Goal: Task Accomplishment & Management: Use online tool/utility

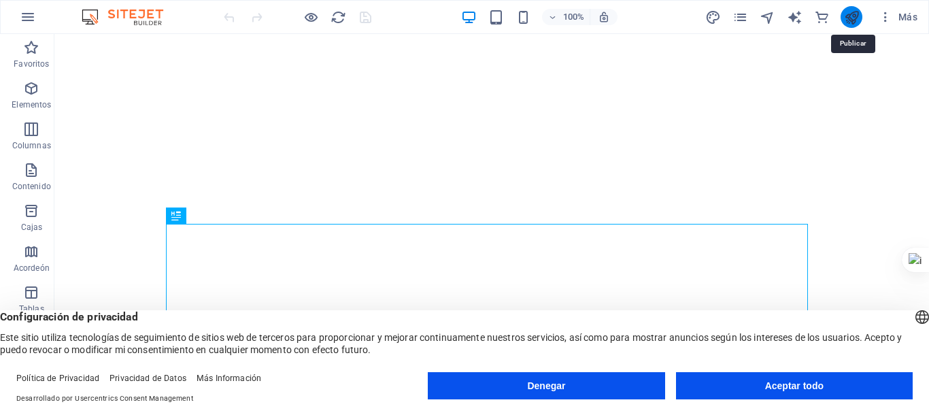
click at [855, 19] on icon "publicar" at bounding box center [852, 18] width 16 height 16
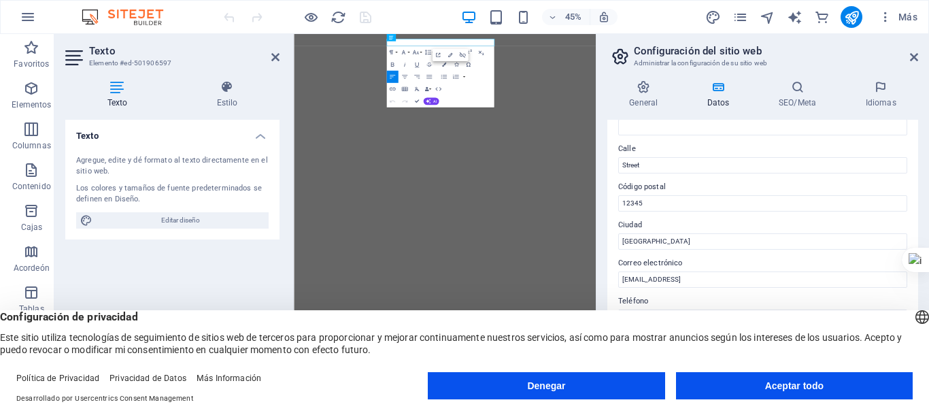
scroll to position [136, 0]
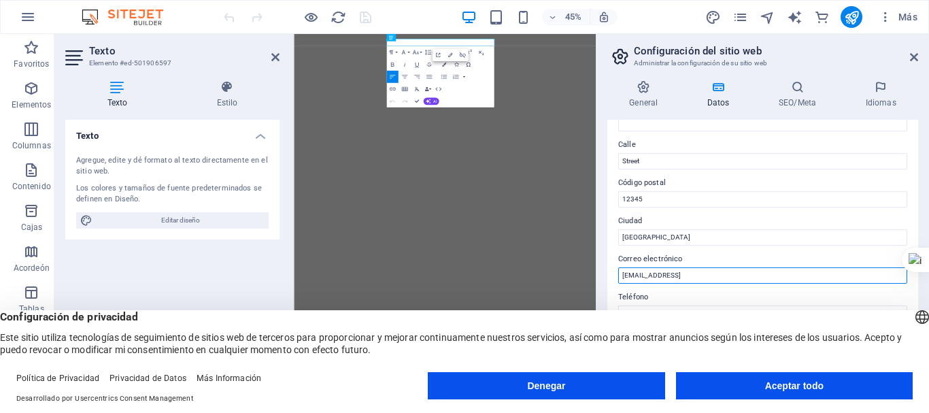
click at [666, 274] on input "[EMAIL_ADDRESS]" at bounding box center [762, 275] width 289 height 16
click at [666, 274] on input "e8a50e79b02baf9dc69e508e2fff7e@cpanel.local" at bounding box center [762, 275] width 289 height 16
type input "[EMAIL_ADDRESS][DOMAIN_NAME]"
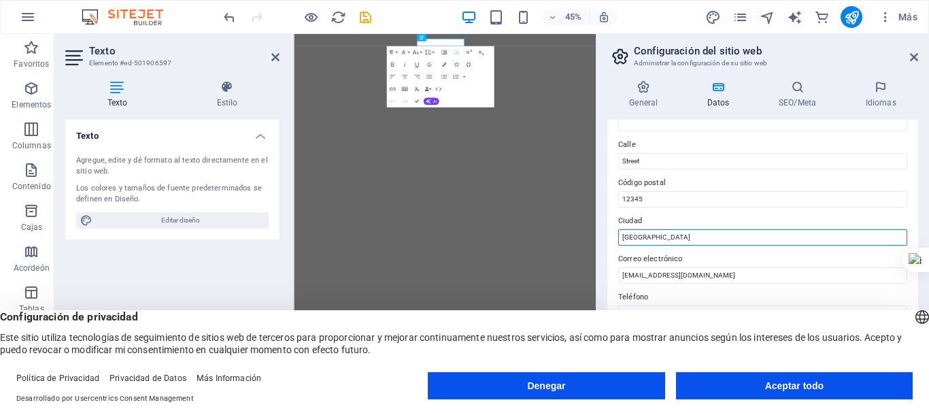
click at [687, 239] on input "Berlin" at bounding box center [762, 237] width 289 height 16
click at [695, 241] on input "cusco" at bounding box center [762, 237] width 289 height 16
type input "cusco"
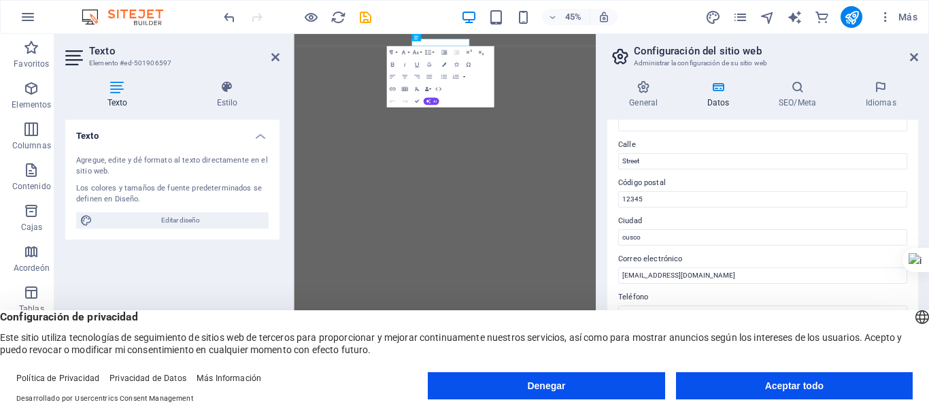
click at [699, 210] on div "Datos de contacto de este sitio web. Se pueden usar en cualquier parte del siti…" at bounding box center [762, 250] width 311 height 261
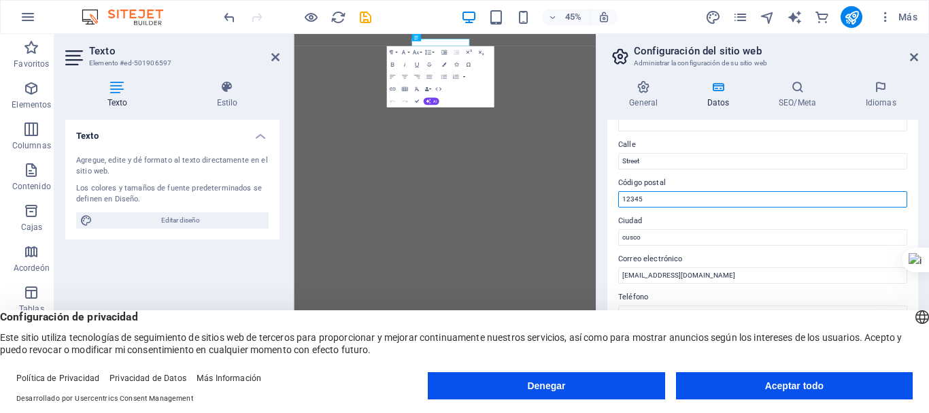
click at [672, 196] on input "12345" at bounding box center [762, 199] width 289 height 16
click at [726, 195] on input "08003" at bounding box center [762, 199] width 289 height 16
type input "08003"
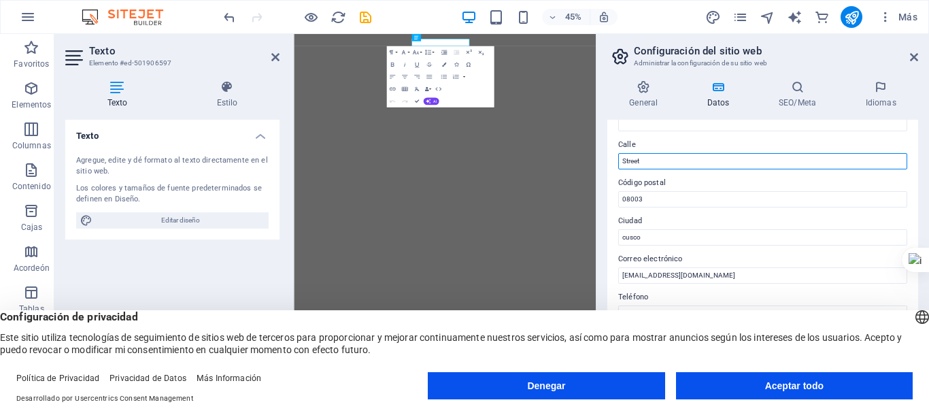
click at [713, 167] on input "Street" at bounding box center [762, 161] width 289 height 16
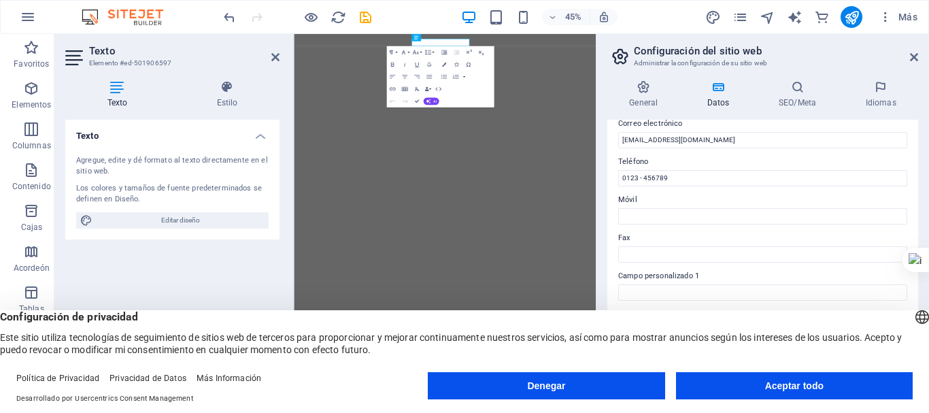
scroll to position [272, 0]
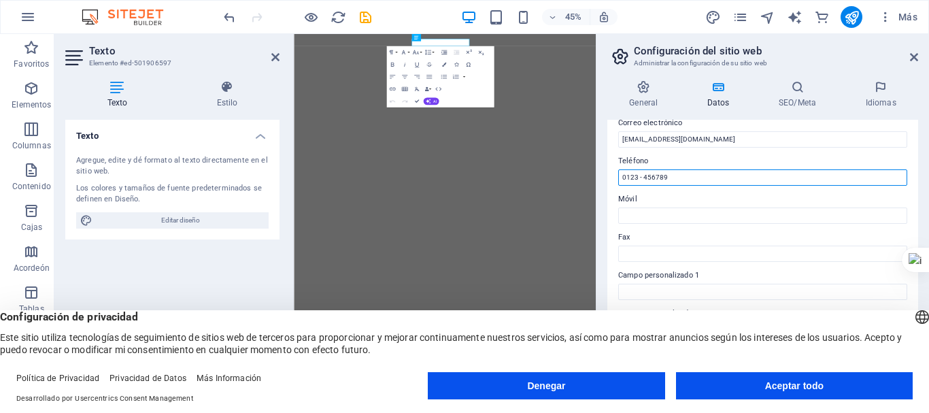
click at [714, 180] on input "0123 - 456789" at bounding box center [762, 177] width 289 height 16
type input "[PHONE_NUMBER]"
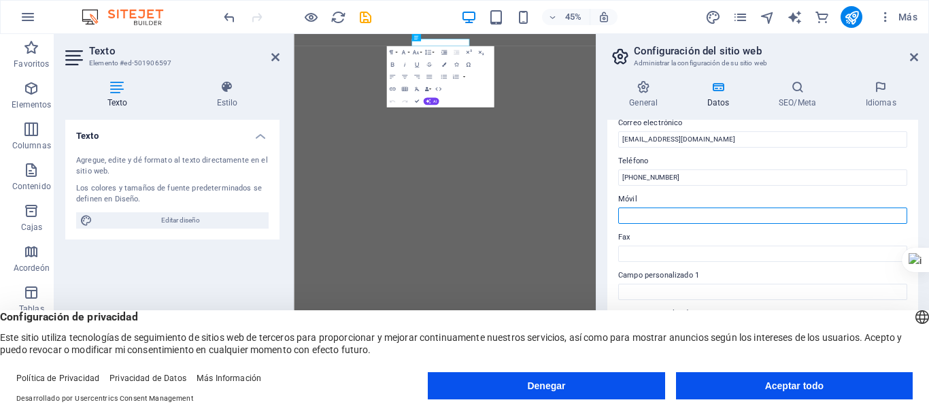
click at [688, 219] on input "Móvil" at bounding box center [762, 215] width 289 height 16
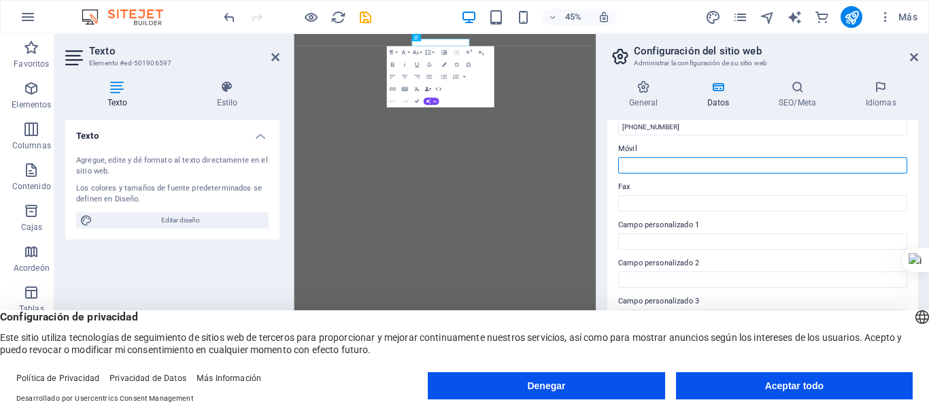
scroll to position [340, 0]
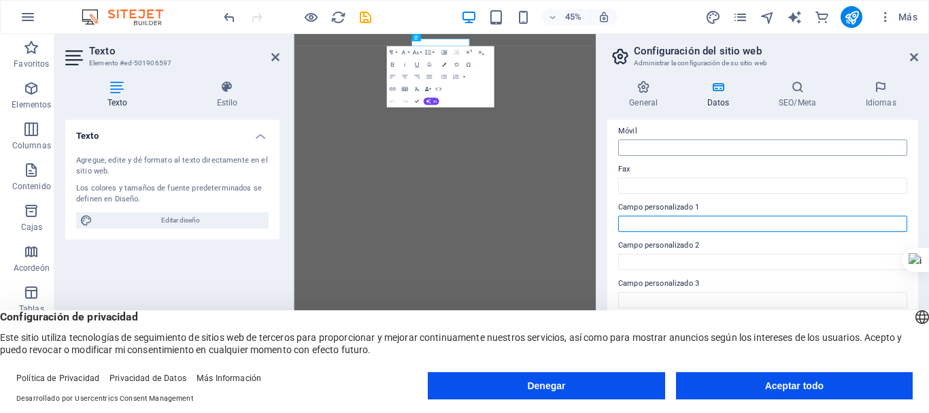
click at [688, 219] on input "Campo personalizado 1" at bounding box center [762, 224] width 289 height 16
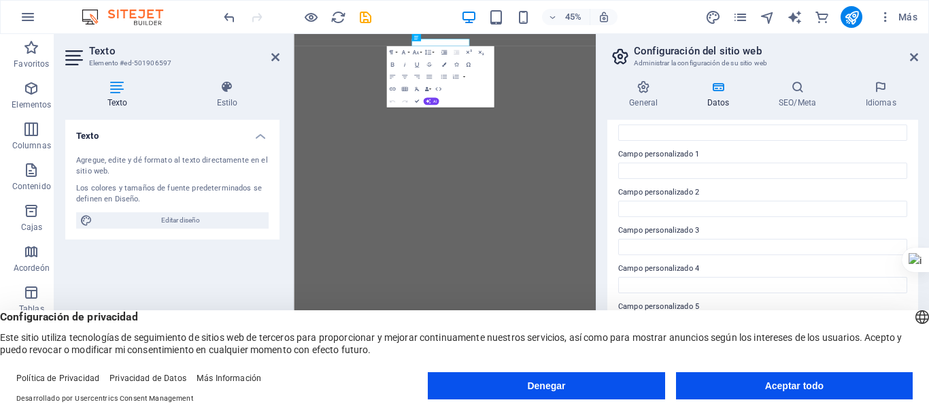
click at [688, 219] on div "Datos de contacto de este sitio web. Se pueden usar en cualquier parte del siti…" at bounding box center [762, 250] width 311 height 261
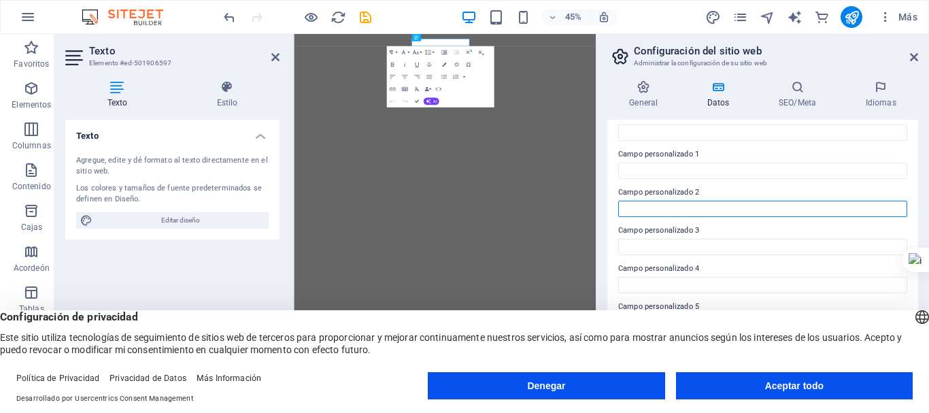
click at [686, 212] on input "Campo personalizado 2" at bounding box center [762, 209] width 289 height 16
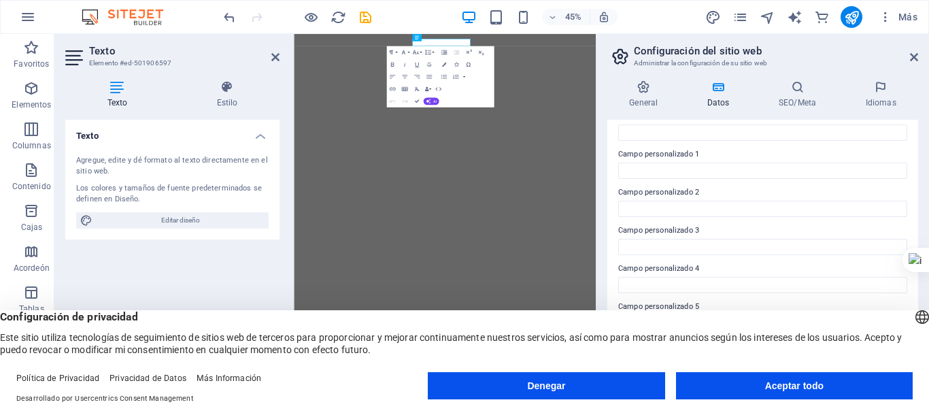
click at [676, 237] on label "Campo personalizado 3" at bounding box center [762, 230] width 289 height 16
click at [676, 239] on input "Campo personalizado 3" at bounding box center [762, 247] width 289 height 16
click at [671, 280] on input "Campo personalizado 4" at bounding box center [762, 285] width 289 height 16
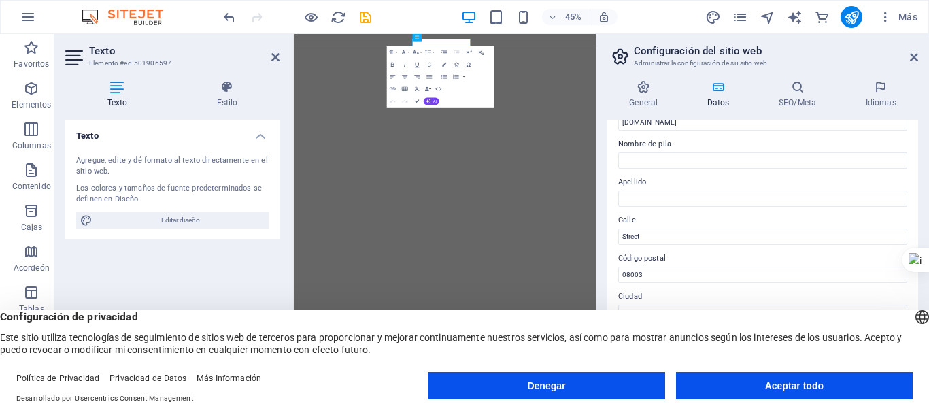
scroll to position [0, 0]
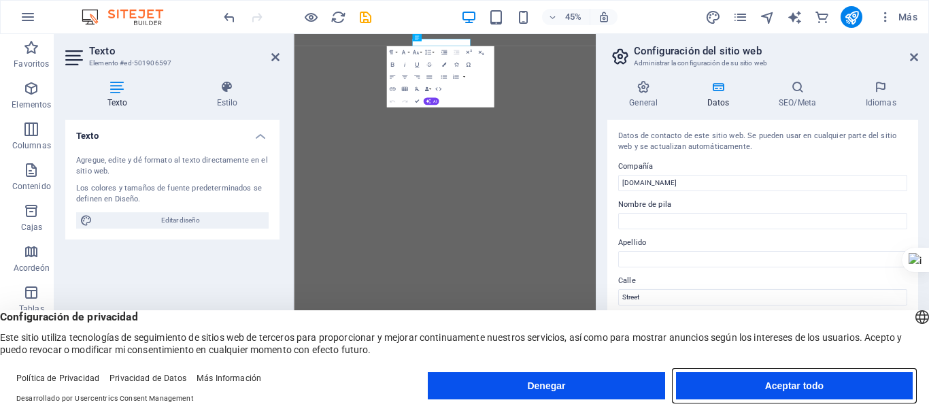
click at [750, 380] on button "Aceptar todo" at bounding box center [794, 385] width 237 height 27
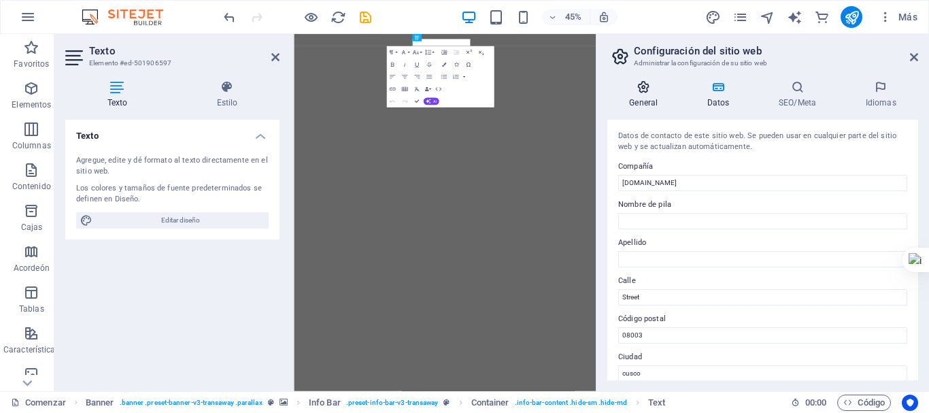
click at [653, 95] on h4 "General" at bounding box center [646, 94] width 78 height 29
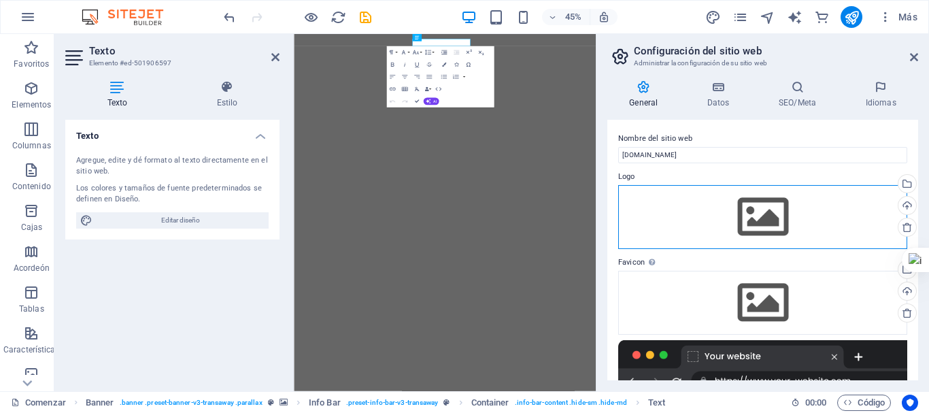
click at [758, 224] on div "Arrastre los archivos aquí, haga clic para elegir archivos o seleccione archivo…" at bounding box center [762, 217] width 289 height 64
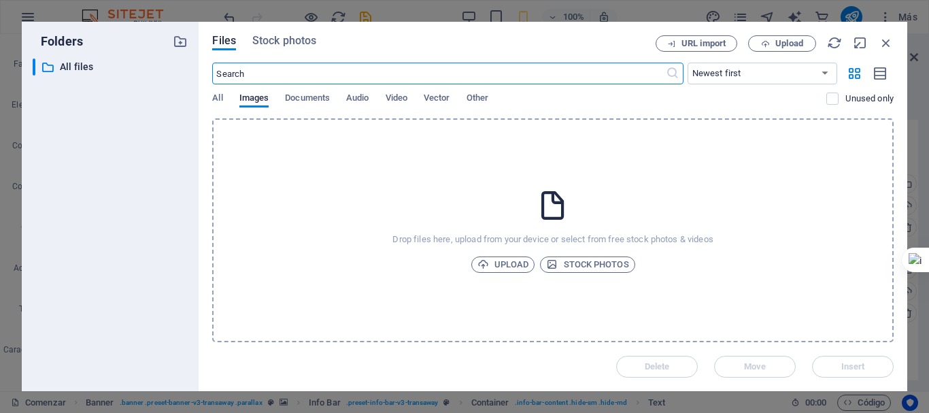
scroll to position [401, 0]
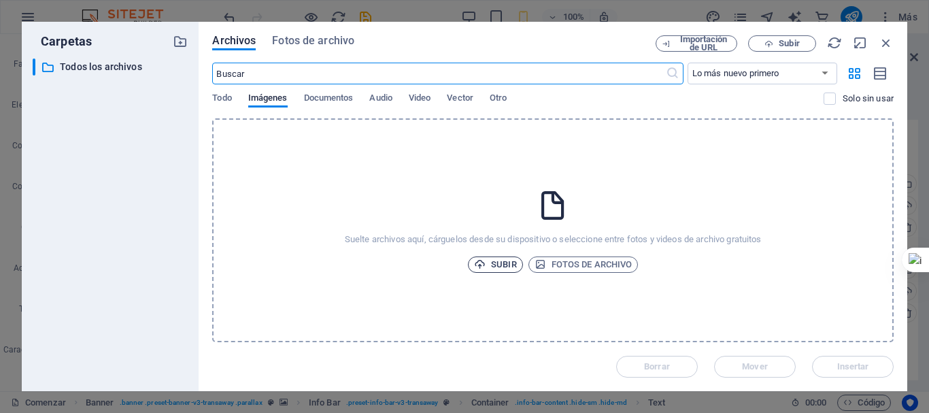
click at [503, 265] on font "Subir" at bounding box center [503, 264] width 25 height 10
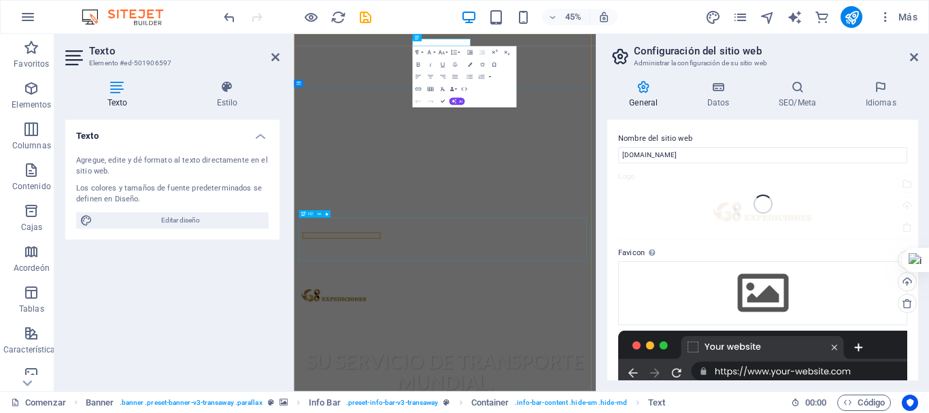
scroll to position [0, 0]
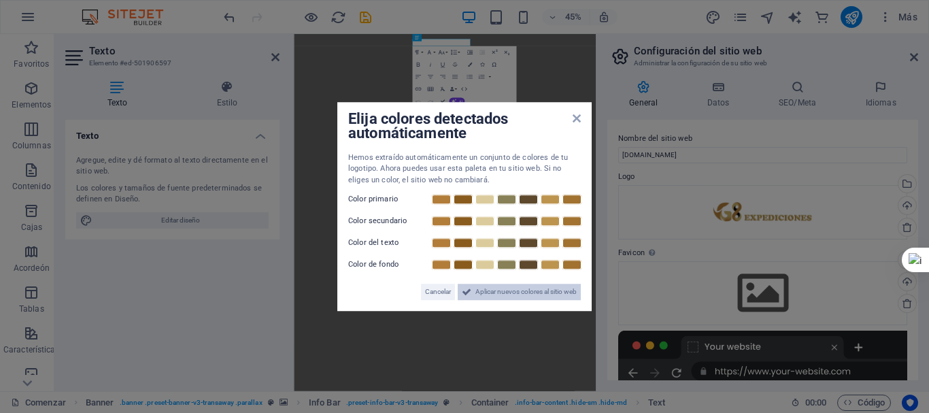
click at [465, 290] on icon at bounding box center [467, 292] width 10 height 16
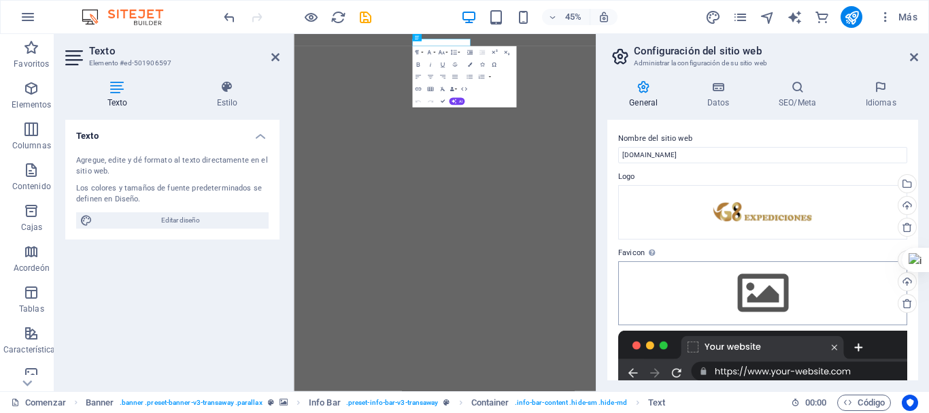
scroll to position [68, 0]
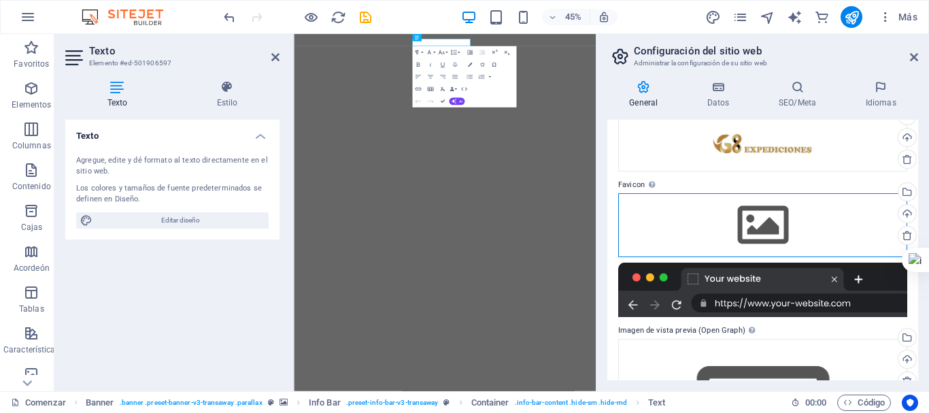
click at [744, 238] on div "Arrastre los archivos aquí, haga clic para elegir archivos o seleccione archivo…" at bounding box center [762, 225] width 289 height 64
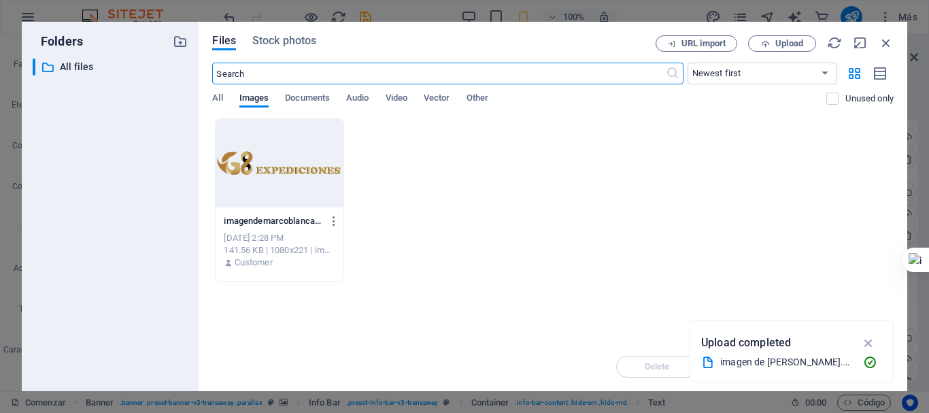
scroll to position [391, 0]
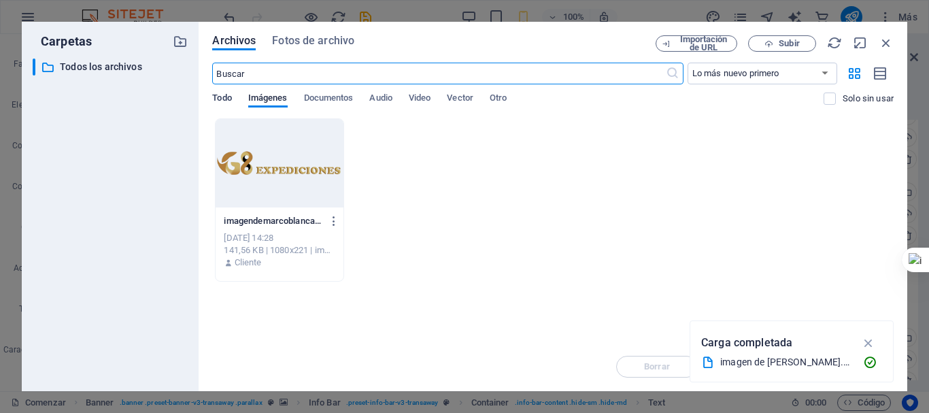
click at [220, 96] on font "Todo" at bounding box center [221, 98] width 19 height 10
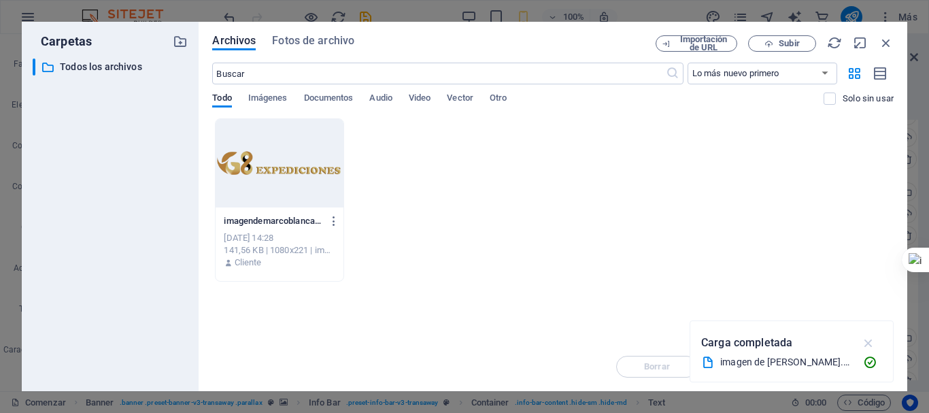
click at [867, 342] on icon "button" at bounding box center [869, 342] width 16 height 15
click at [413, 246] on div "imagendemarcoblanca-O2U95ETRiIOlmiU_QyvKuA.png imagendemarcoblanca-O2U95ETRiIOl…" at bounding box center [553, 199] width 682 height 163
click at [767, 42] on icon "button" at bounding box center [769, 43] width 9 height 9
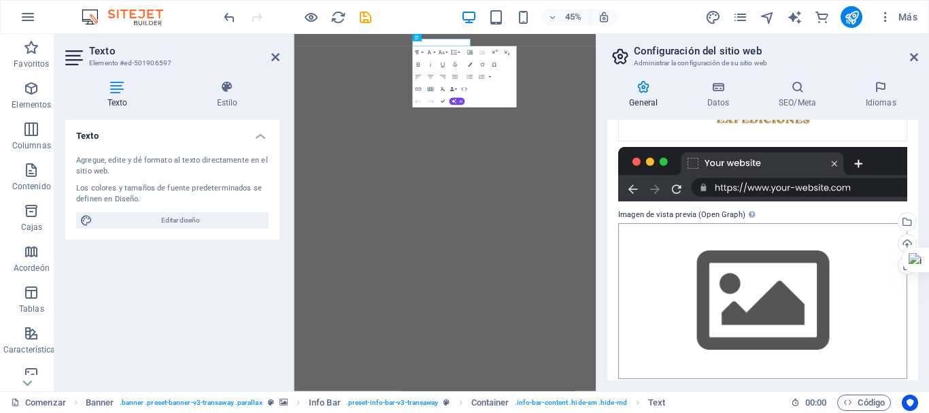
scroll to position [238, 0]
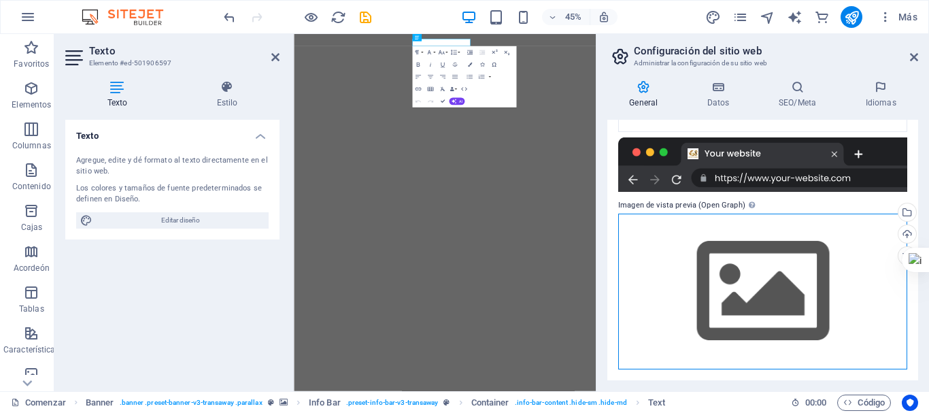
click at [735, 286] on div "Arrastre los archivos aquí, haga clic para elegir archivos o seleccione archivo…" at bounding box center [762, 292] width 289 height 156
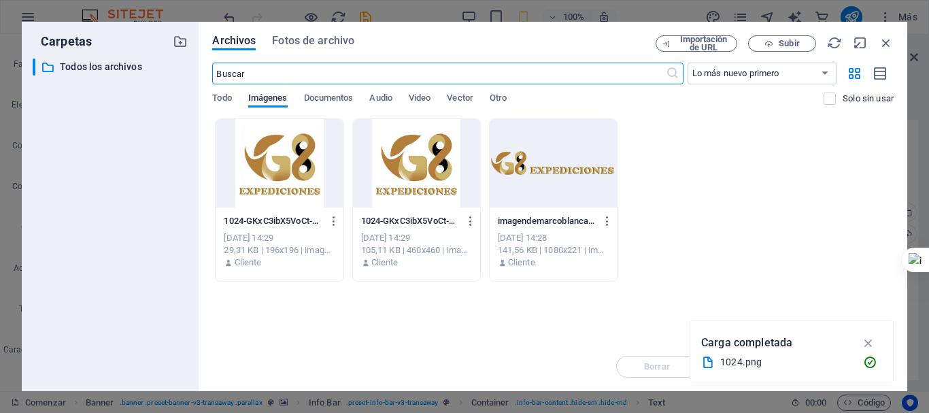
click at [293, 173] on div at bounding box center [279, 163] width 127 height 88
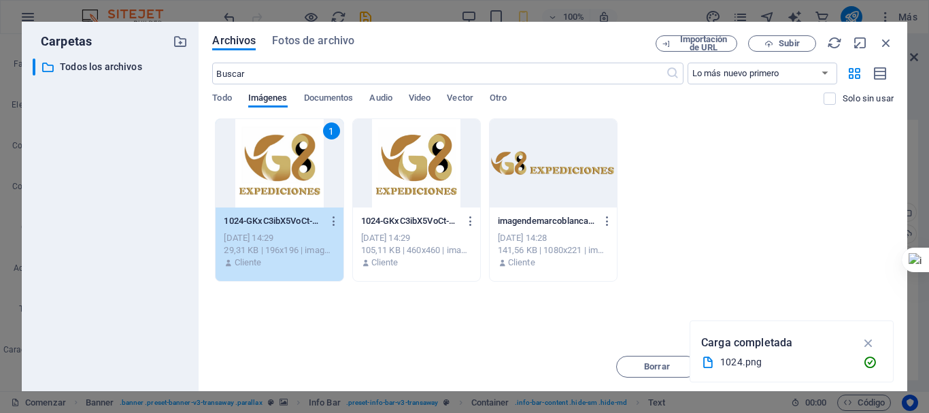
click at [293, 173] on div "1" at bounding box center [279, 163] width 127 height 88
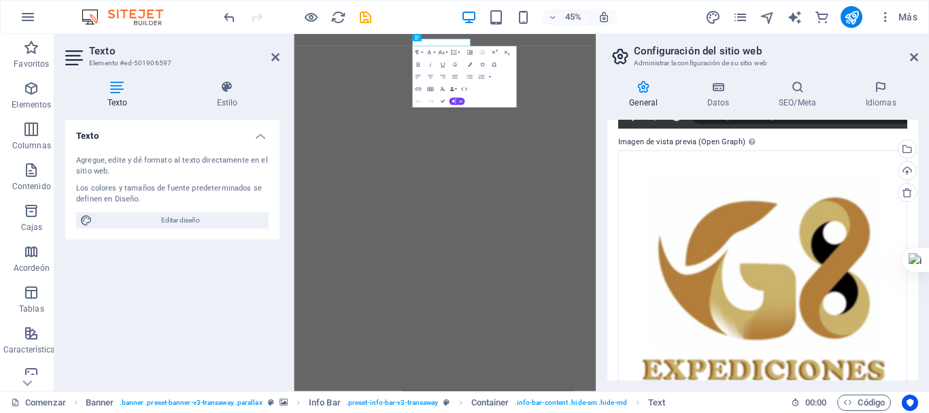
scroll to position [218, 0]
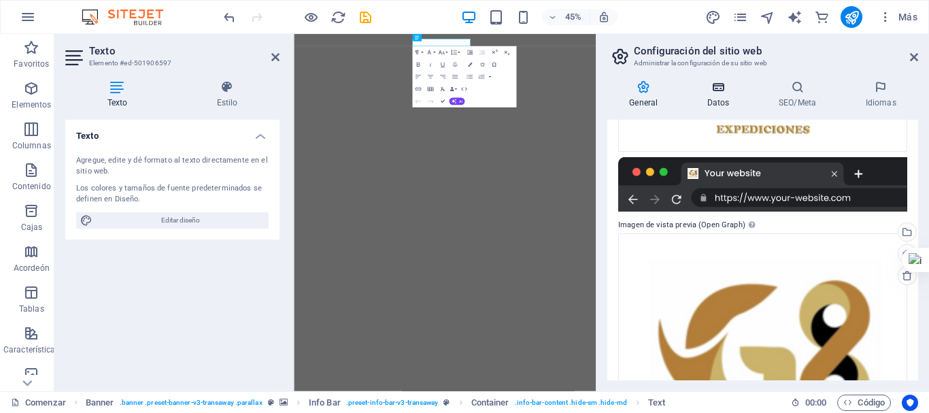
click at [710, 97] on h4 "Datos" at bounding box center [721, 94] width 71 height 29
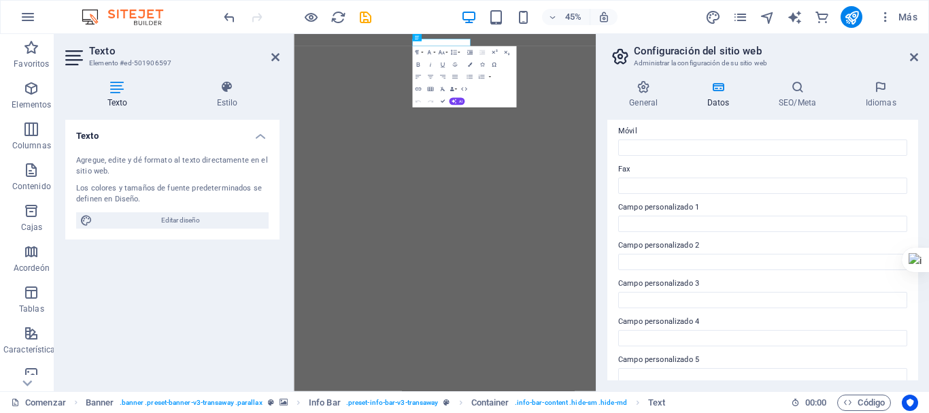
scroll to position [272, 0]
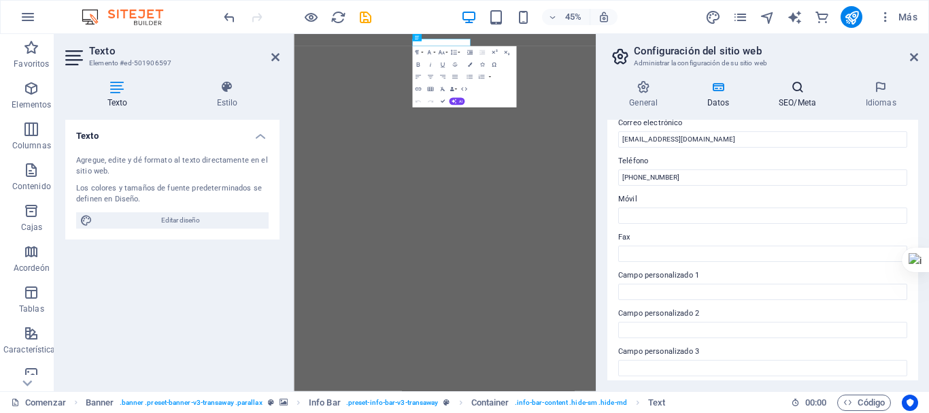
click at [793, 93] on icon at bounding box center [798, 87] width 82 height 14
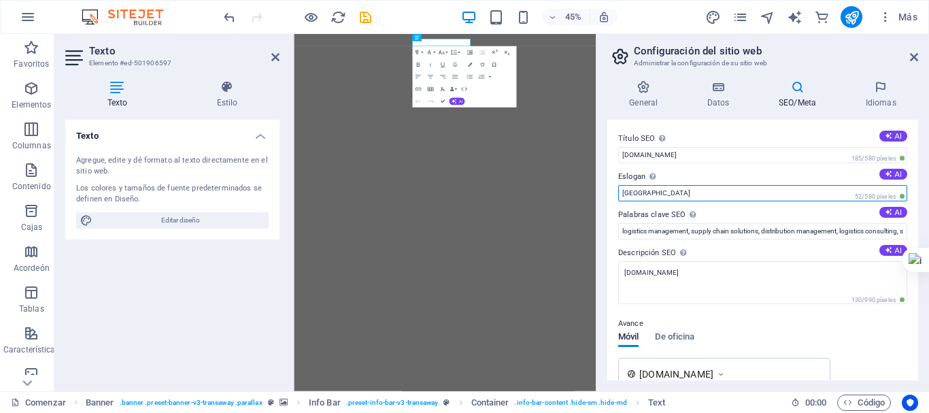
click at [698, 195] on input "Berlin" at bounding box center [762, 193] width 289 height 16
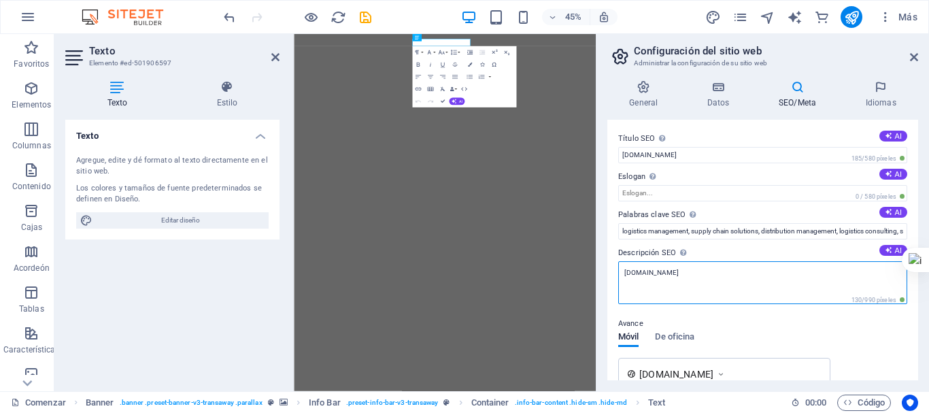
click at [769, 285] on textarea "[DOMAIN_NAME]" at bounding box center [762, 282] width 289 height 43
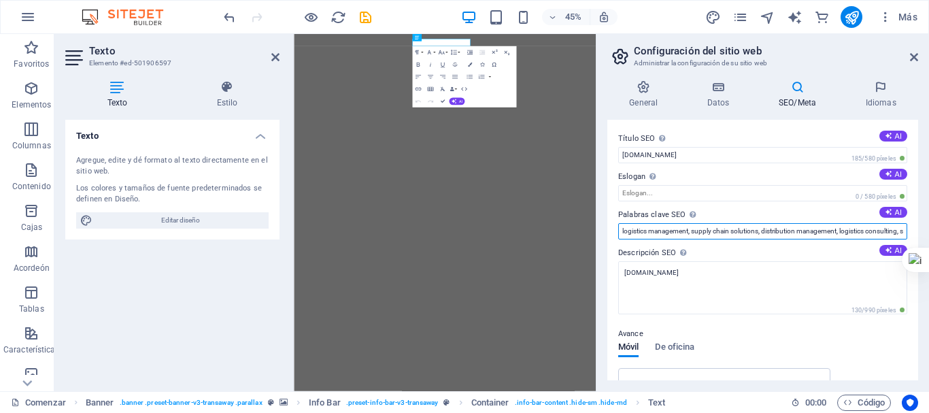
click at [767, 233] on input "logistics management, supply chain solutions, distribution management, logistic…" at bounding box center [762, 231] width 289 height 16
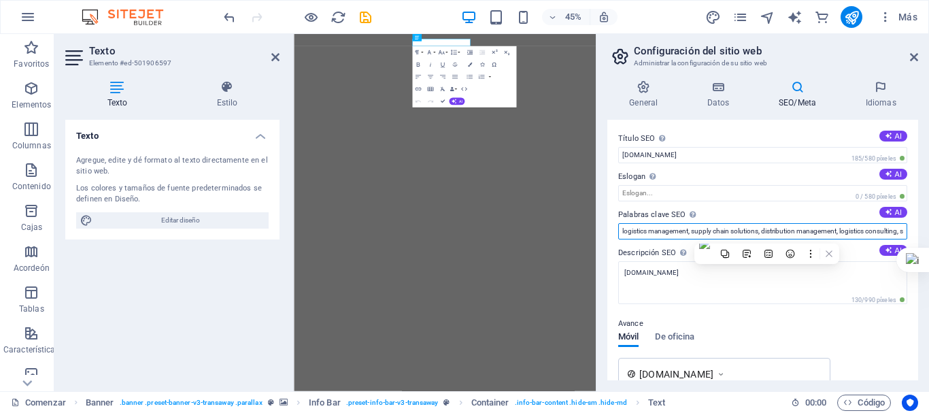
click at [767, 233] on input "logistics management, supply chain solutions, distribution management, logistic…" at bounding box center [762, 231] width 289 height 16
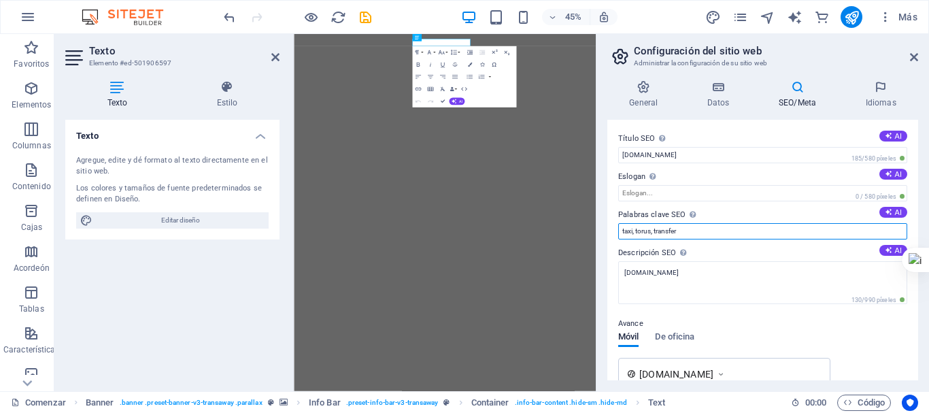
click at [650, 230] on input "taxi, torus, transfer" at bounding box center [762, 231] width 289 height 16
click at [686, 229] on input "taxi, tours, transfer" at bounding box center [762, 231] width 289 height 16
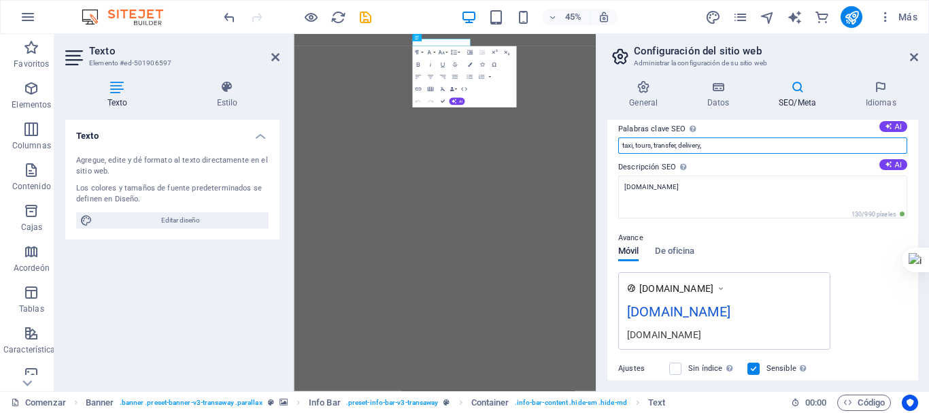
scroll to position [68, 0]
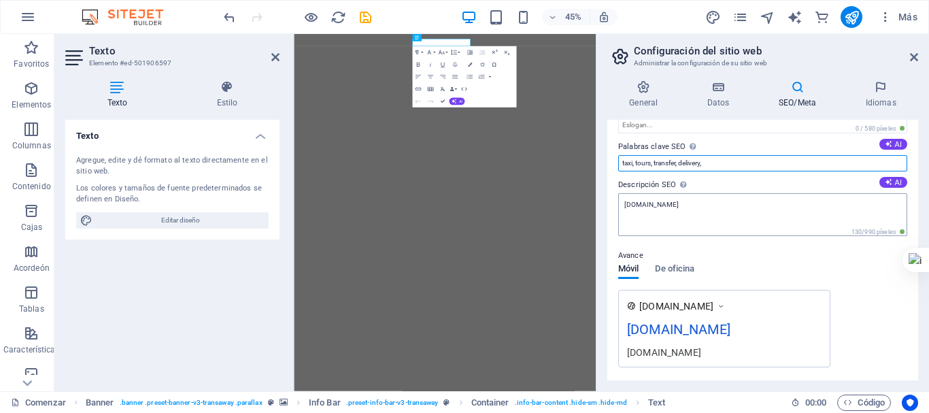
type input "taxi, tours, transfer, delivery,"
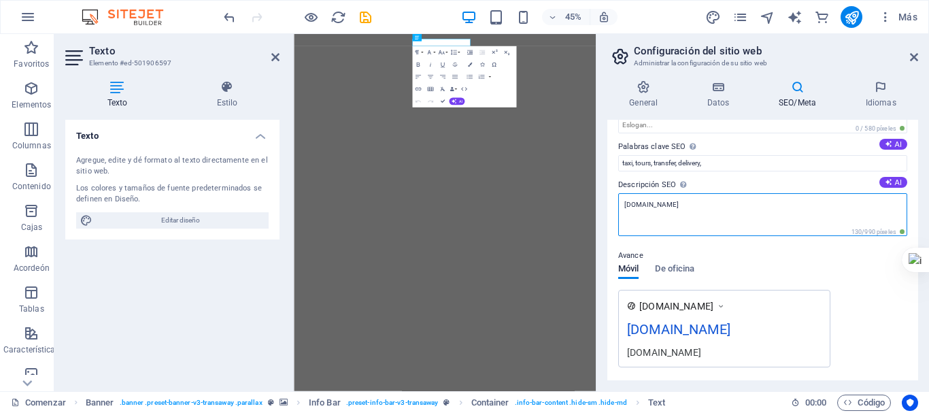
click at [707, 210] on textarea "[DOMAIN_NAME]" at bounding box center [762, 214] width 289 height 43
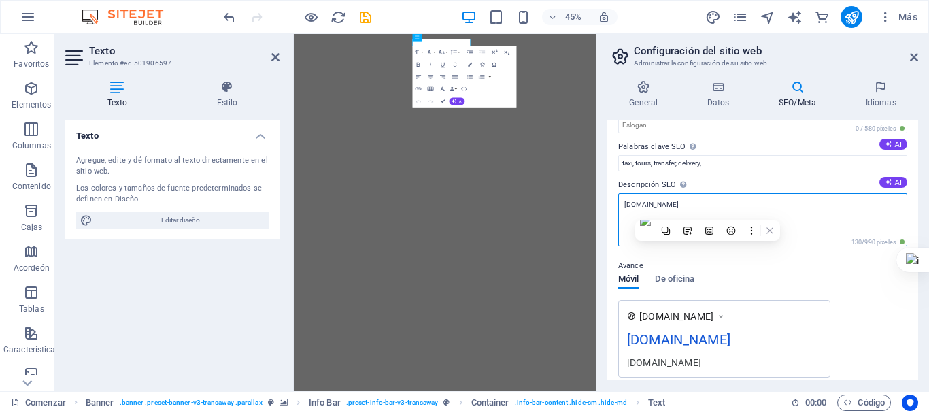
click at [707, 210] on textarea "[DOMAIN_NAME]" at bounding box center [762, 219] width 289 height 53
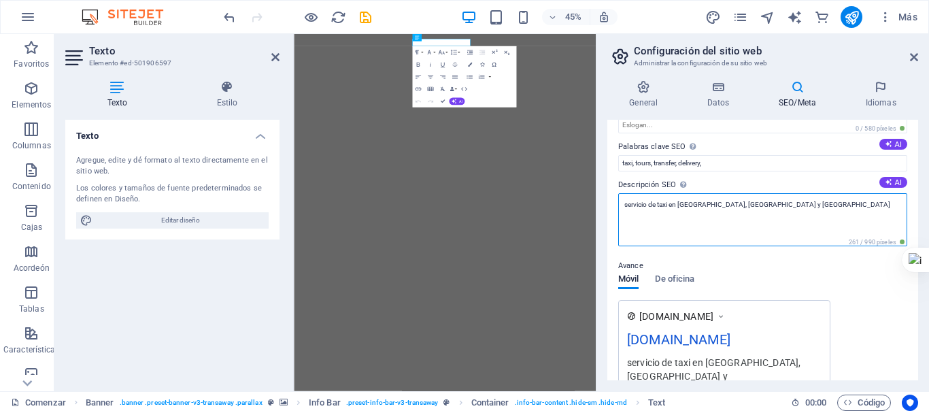
click at [773, 228] on textarea "servicio de taxi en cusco, lima y arequipa" at bounding box center [762, 219] width 289 height 53
click at [876, 207] on textarea "servicio de taxi en cusco, lima y arequipa, traslados, recojos de aeropuerto, t…" at bounding box center [762, 219] width 289 height 53
click at [737, 219] on textarea "servicio de taxi en cusco, lima y arequipa, traslados, recojos de aeropuerto, t…" at bounding box center [762, 219] width 289 height 53
drag, startPoint x: 761, startPoint y: 206, endPoint x: 773, endPoint y: 206, distance: 12.9
click at [773, 206] on textarea "servicio de taxi en cusco, lima y arequipa, traslados, recojos de aeropuerto, t…" at bounding box center [762, 219] width 289 height 53
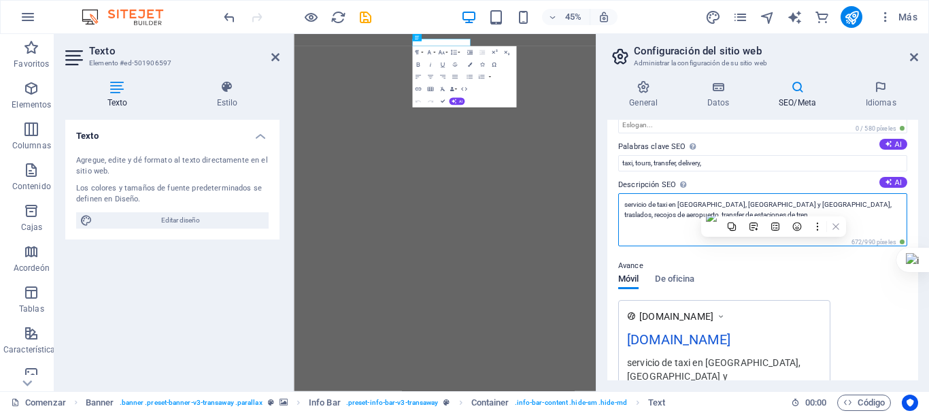
click at [773, 206] on textarea "servicio de taxi en cusco, lima y arequipa, traslados, recojos de aeropuerto, t…" at bounding box center [762, 219] width 289 height 53
drag, startPoint x: 762, startPoint y: 205, endPoint x: 888, endPoint y: 212, distance: 126.0
click at [888, 212] on textarea "servicio de taxi en cusco, lima y arequipa, traslados, recojos de aeropuerto, t…" at bounding box center [762, 219] width 289 height 53
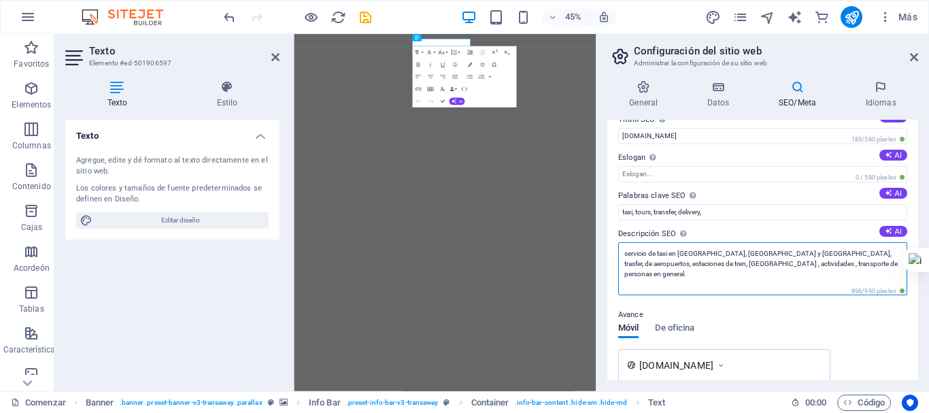
scroll to position [0, 0]
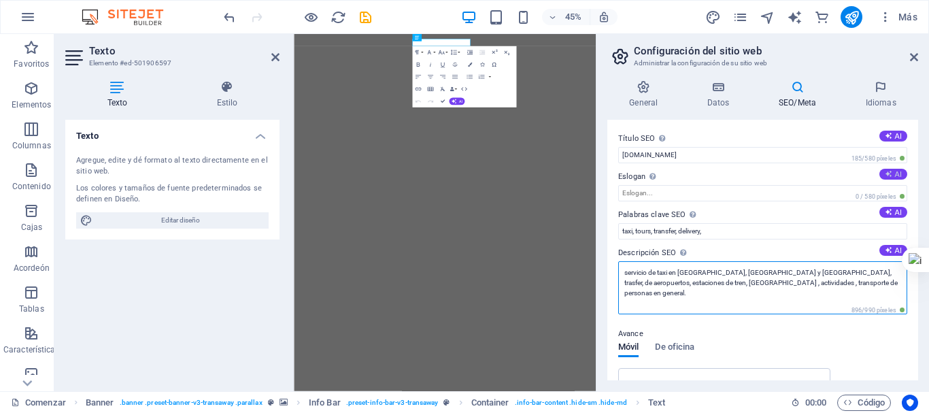
type textarea "servicio de taxi en [GEOGRAPHIC_DATA], [GEOGRAPHIC_DATA] y [GEOGRAPHIC_DATA], t…"
click at [888, 173] on icon at bounding box center [888, 173] width 7 height 7
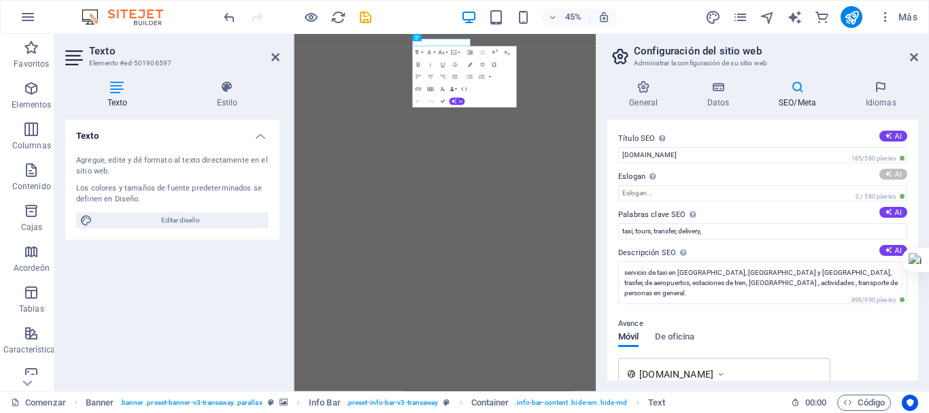
type input "Global Transport Solutions: Fast, Easy, Reliable!"
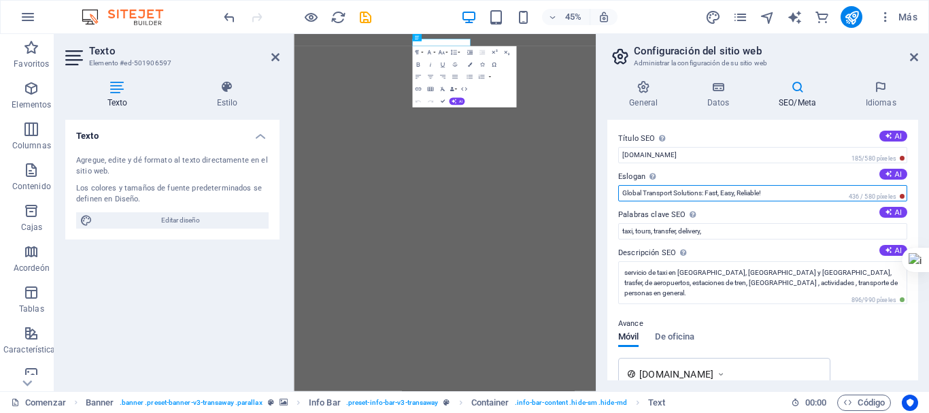
drag, startPoint x: 778, startPoint y: 196, endPoint x: 618, endPoint y: 203, distance: 159.3
click at [618, 203] on div "Título SEO El título de su sitio web: haga que sea algo que destaque en los res…" at bounding box center [762, 250] width 311 height 261
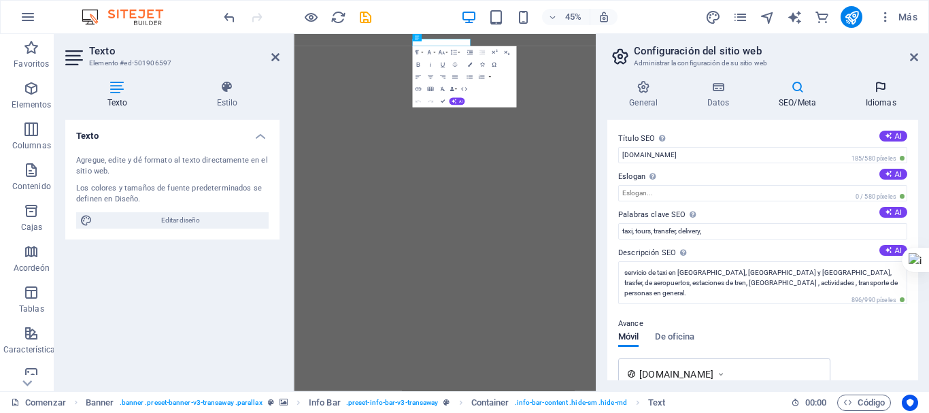
click at [865, 96] on h4 "Idiomas" at bounding box center [881, 94] width 75 height 29
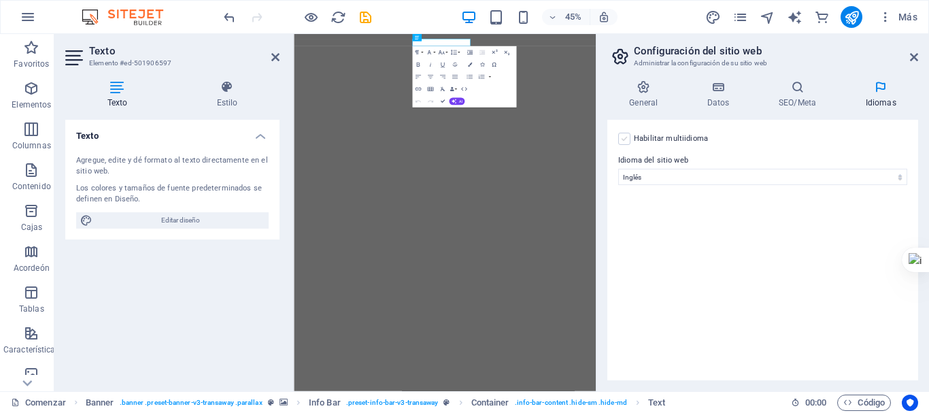
click at [619, 139] on label at bounding box center [624, 139] width 12 height 12
click at [0, 0] on input "Habilitar multiidioma Para deshabilitar el multiidioma, elimine todos los idiom…" at bounding box center [0, 0] width 0 height 0
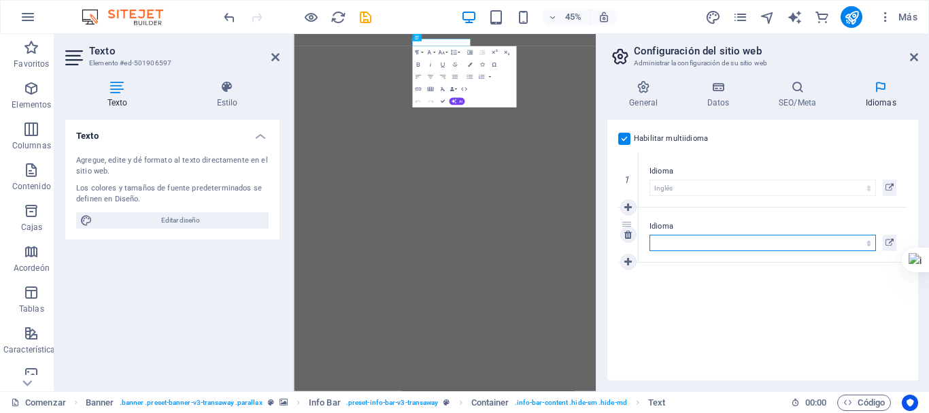
click at [672, 238] on select "Abjasio Lejos africaans Akan albanés Amárico árabe aragonés armenio Assamese Av…" at bounding box center [763, 243] width 227 height 16
select select "148"
click at [650, 235] on select "Abjasio Lejos africaans Akan albanés Amárico árabe aragonés armenio Assamese Av…" at bounding box center [763, 243] width 227 height 16
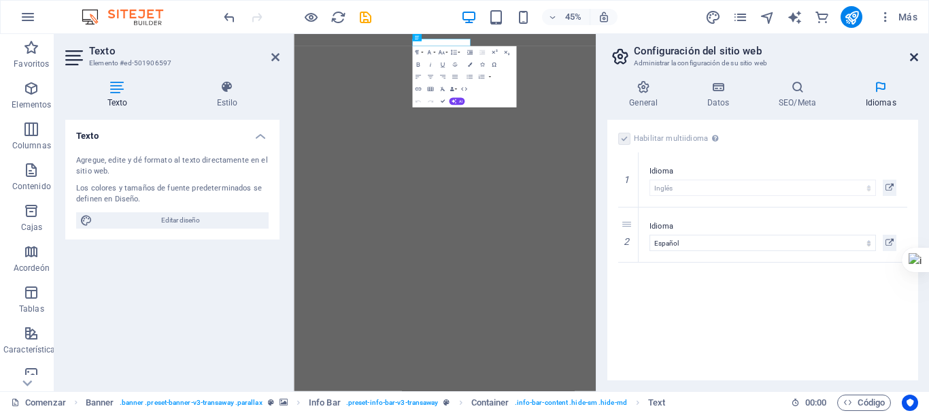
click at [912, 59] on icon at bounding box center [914, 57] width 8 height 11
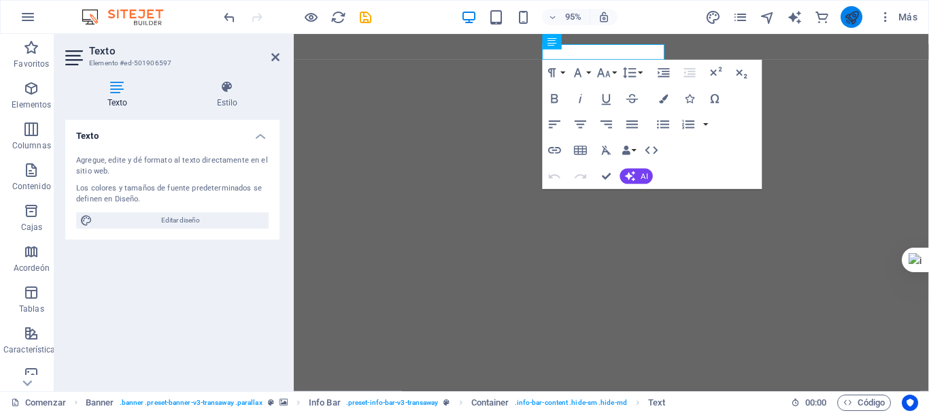
click at [850, 14] on icon "publicar" at bounding box center [852, 18] width 16 height 16
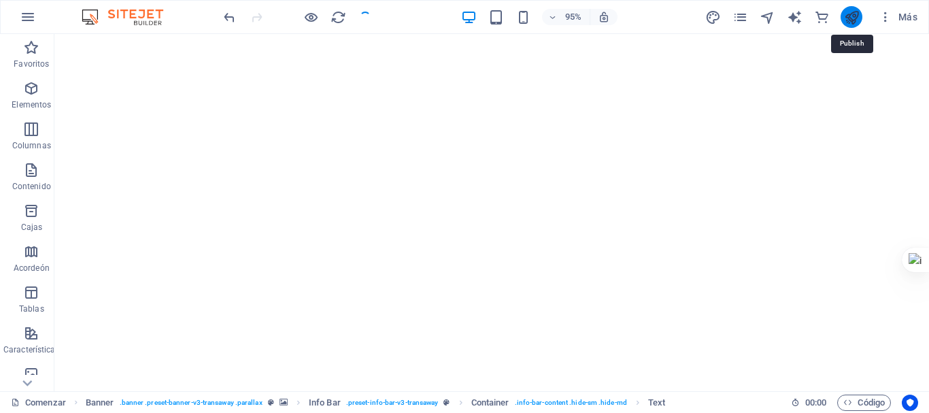
checkbox input "false"
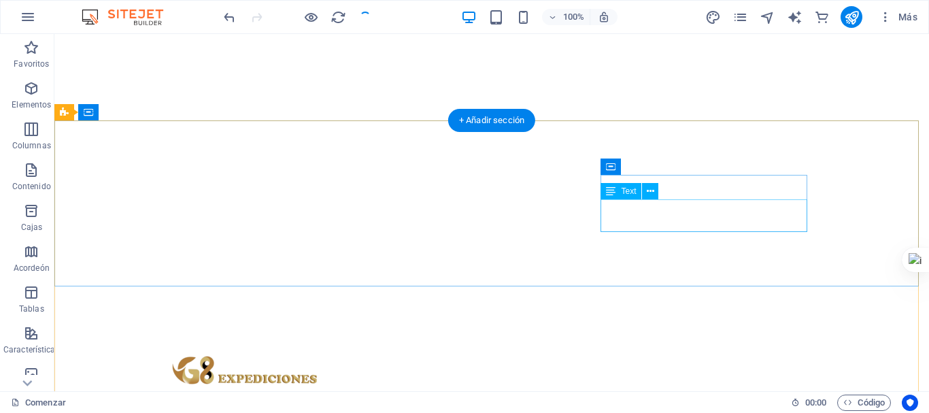
scroll to position [272, 0]
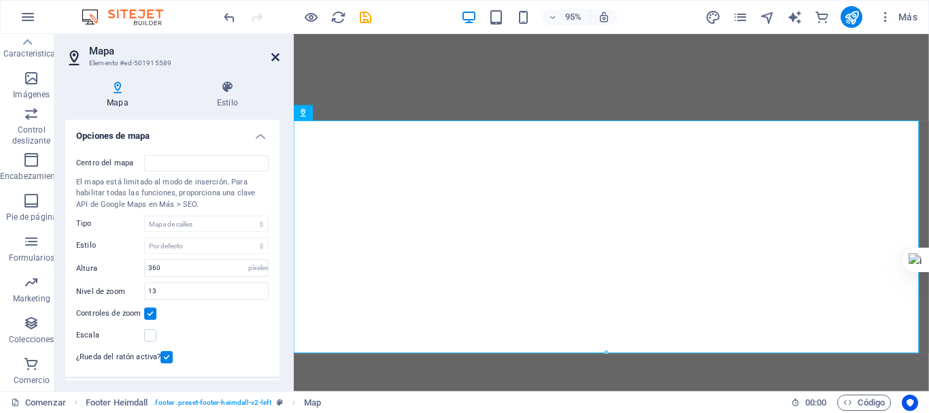
click at [273, 61] on icon at bounding box center [275, 57] width 8 height 11
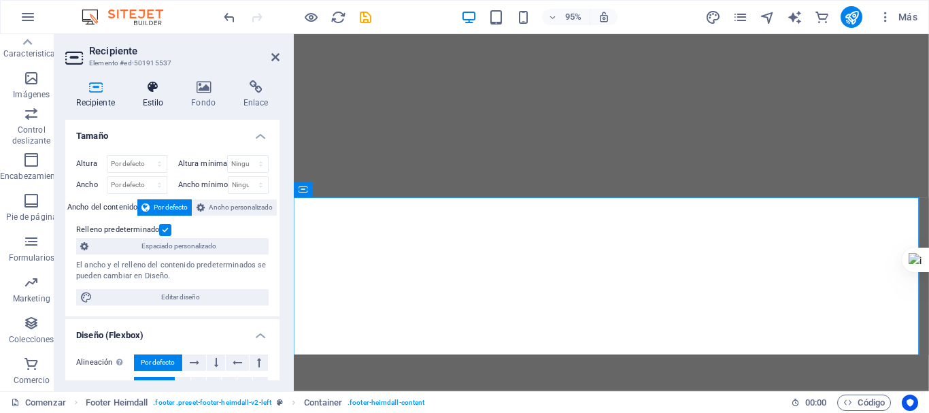
click at [165, 101] on h4 "Estilo" at bounding box center [155, 94] width 49 height 29
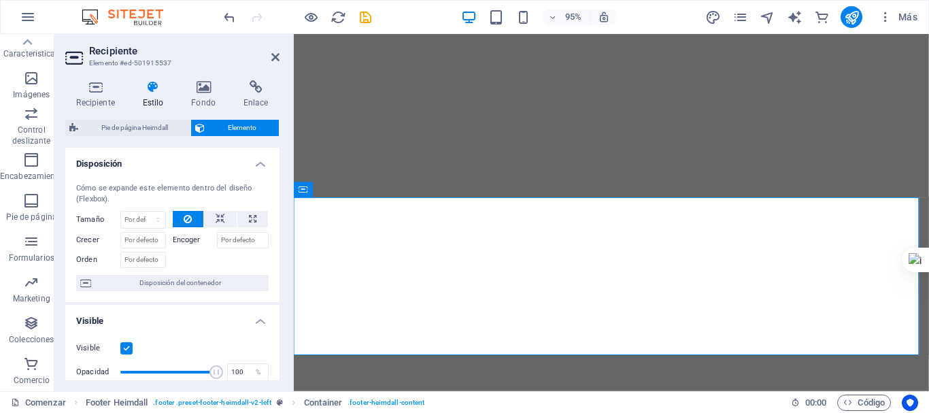
click at [205, 127] on icon at bounding box center [200, 128] width 10 height 16
click at [392, 190] on button at bounding box center [386, 190] width 16 height 16
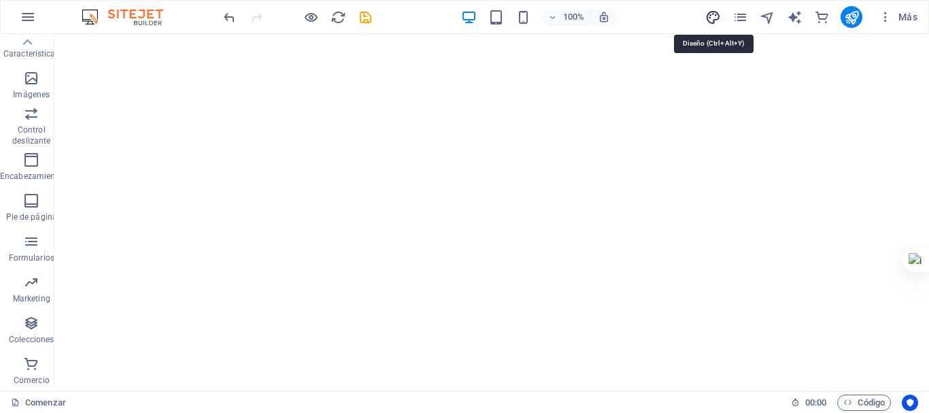
click at [714, 20] on icon "diseño" at bounding box center [713, 18] width 16 height 16
select select "px"
select select "400"
select select "px"
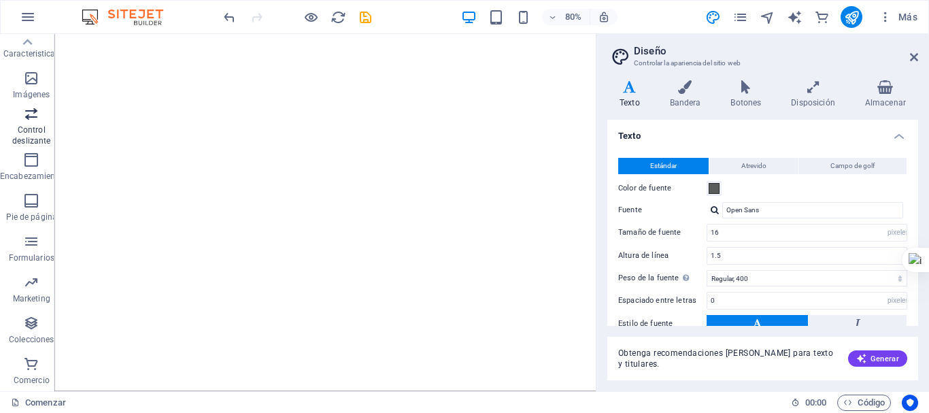
scroll to position [228, 0]
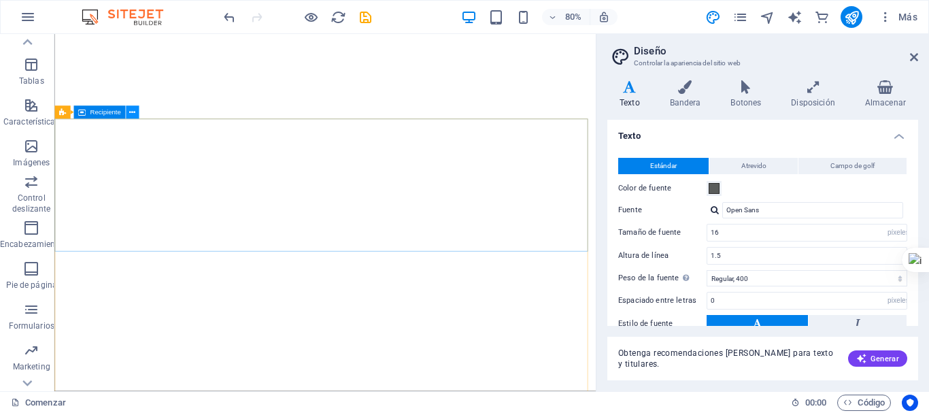
click at [133, 112] on icon at bounding box center [132, 113] width 6 height 12
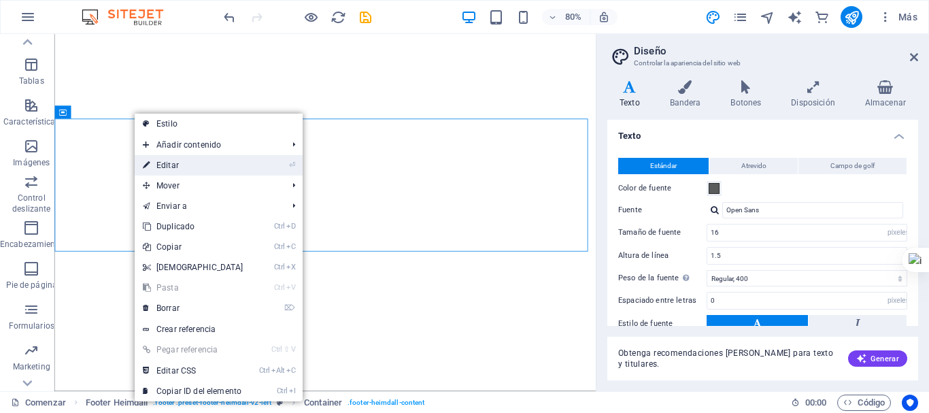
click at [194, 166] on link "⏎ Editar" at bounding box center [193, 165] width 117 height 20
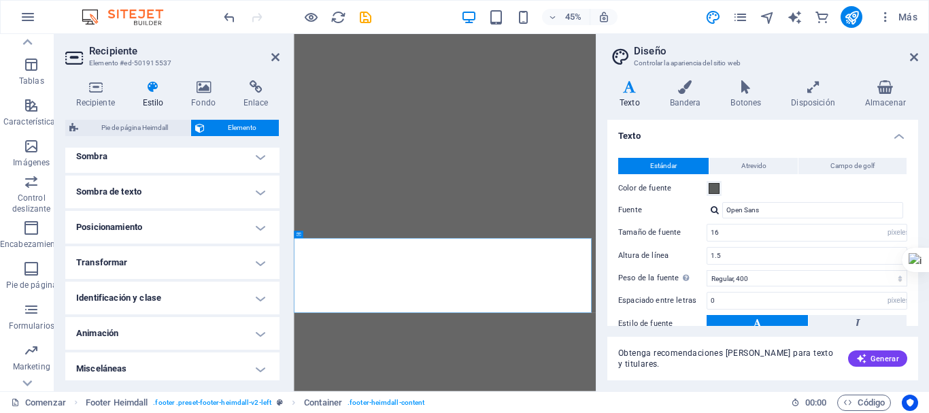
scroll to position [354, 0]
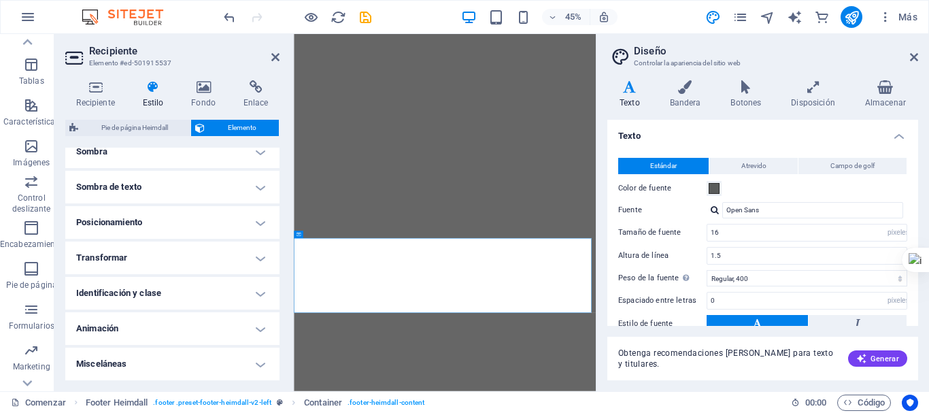
click at [150, 89] on icon at bounding box center [153, 87] width 44 height 14
click at [153, 84] on icon at bounding box center [153, 87] width 44 height 14
click at [93, 82] on icon at bounding box center [95, 87] width 61 height 14
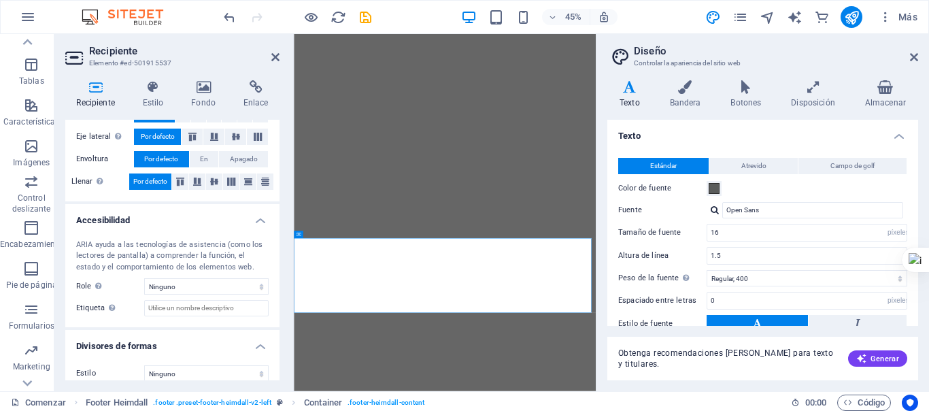
scroll to position [283, 0]
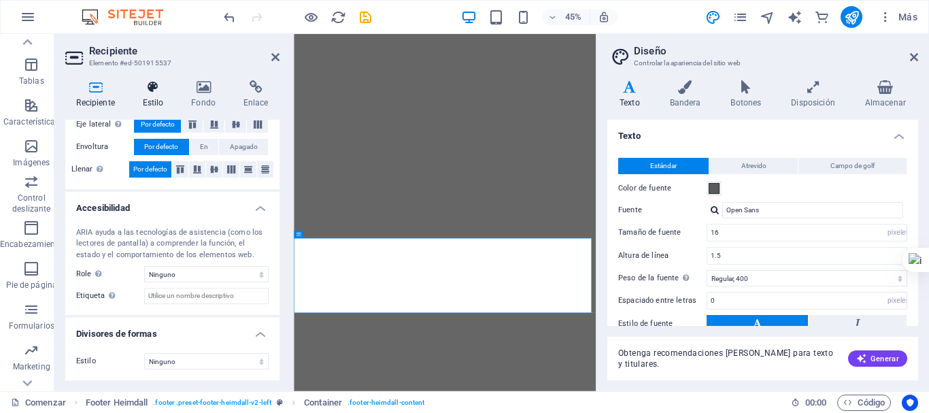
click at [152, 83] on icon at bounding box center [153, 87] width 44 height 14
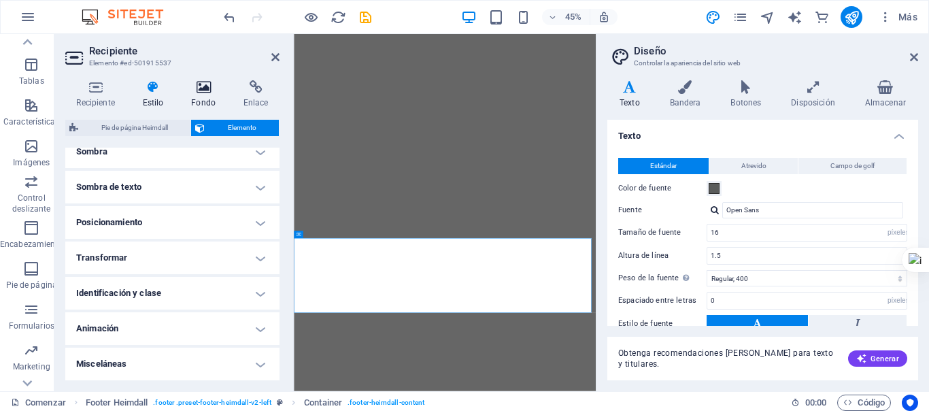
click at [217, 86] on icon at bounding box center [203, 87] width 47 height 14
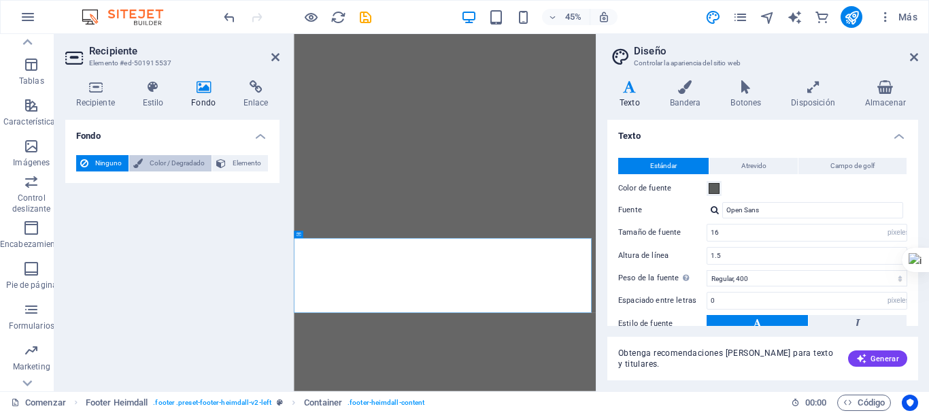
click at [183, 165] on font "Color / Degradado" at bounding box center [177, 162] width 55 height 7
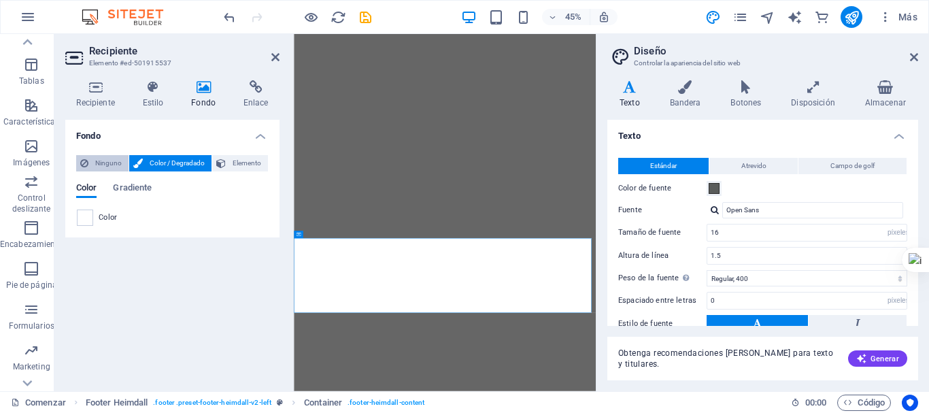
click at [88, 168] on icon at bounding box center [84, 163] width 8 height 16
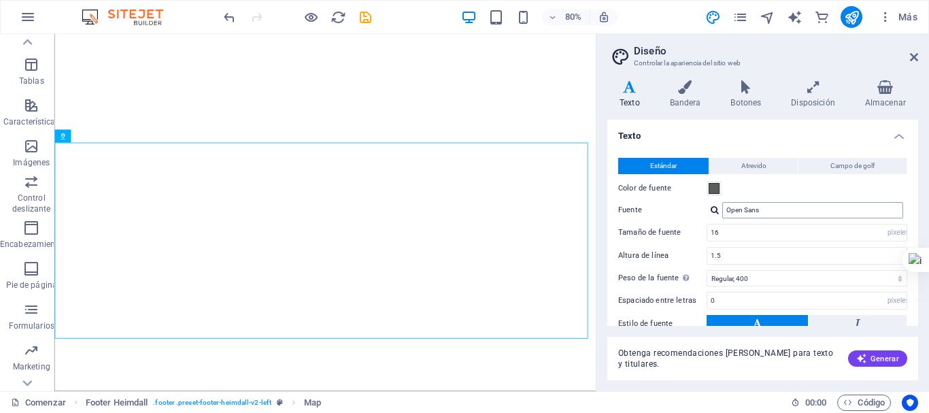
scroll to position [104, 0]
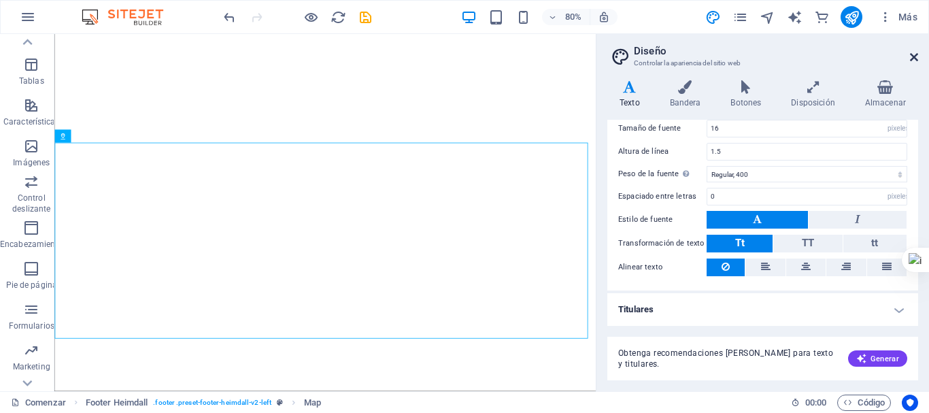
click at [916, 58] on icon at bounding box center [914, 57] width 8 height 11
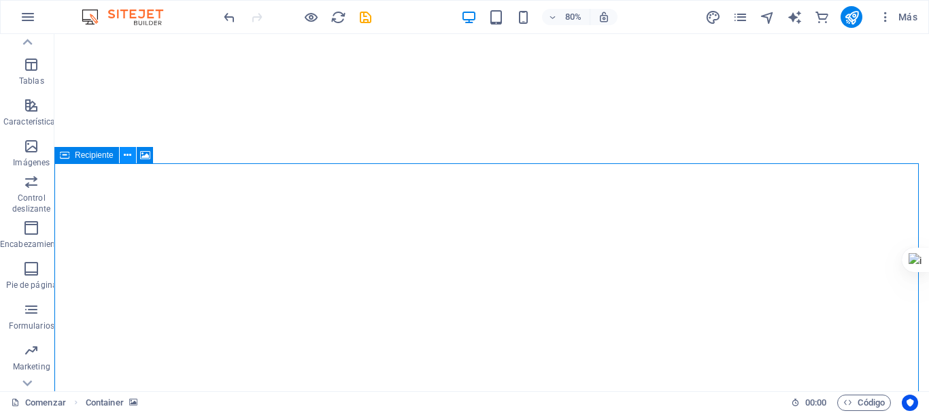
click at [129, 153] on icon at bounding box center [127, 155] width 7 height 14
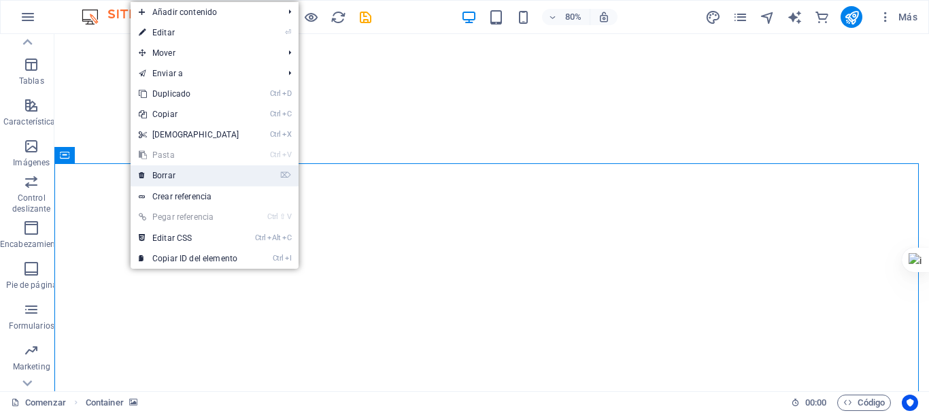
click at [201, 175] on link "⌦ Borrar" at bounding box center [189, 175] width 117 height 20
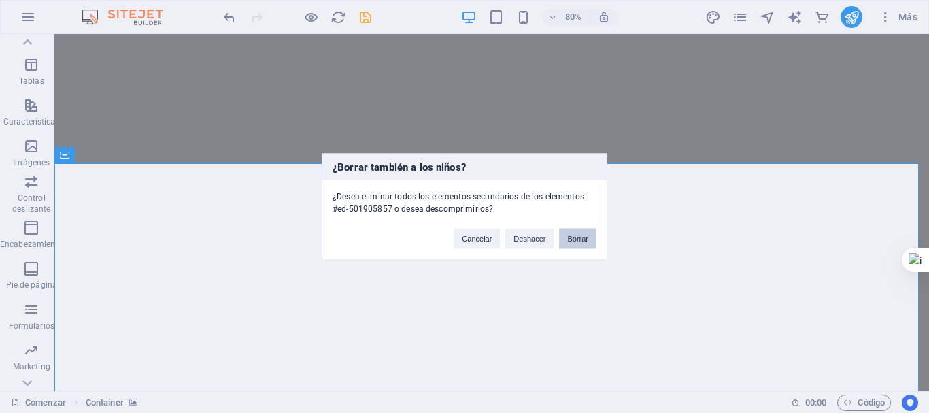
click at [582, 241] on font "Borrar" at bounding box center [577, 238] width 21 height 8
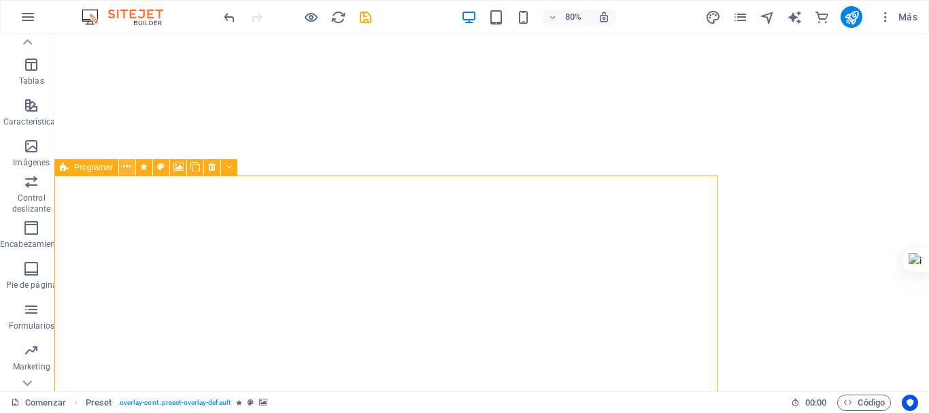
click at [127, 171] on icon at bounding box center [126, 167] width 7 height 14
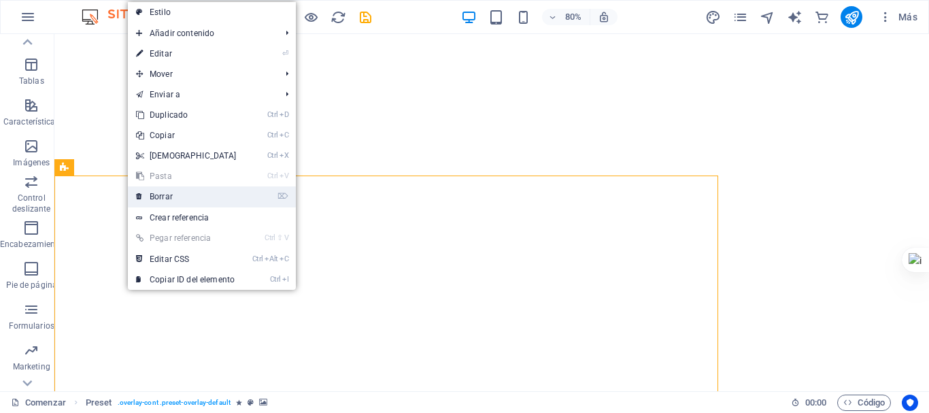
click at [165, 192] on font "Borrar" at bounding box center [161, 197] width 23 height 10
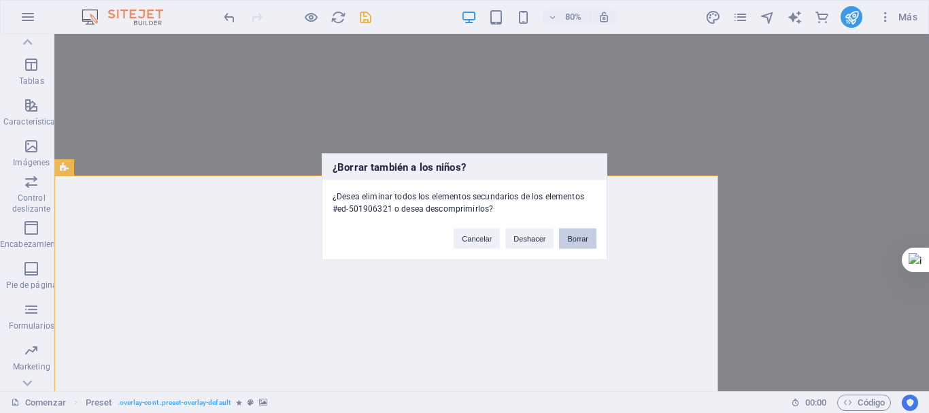
click at [574, 240] on font "Borrar" at bounding box center [577, 238] width 21 height 8
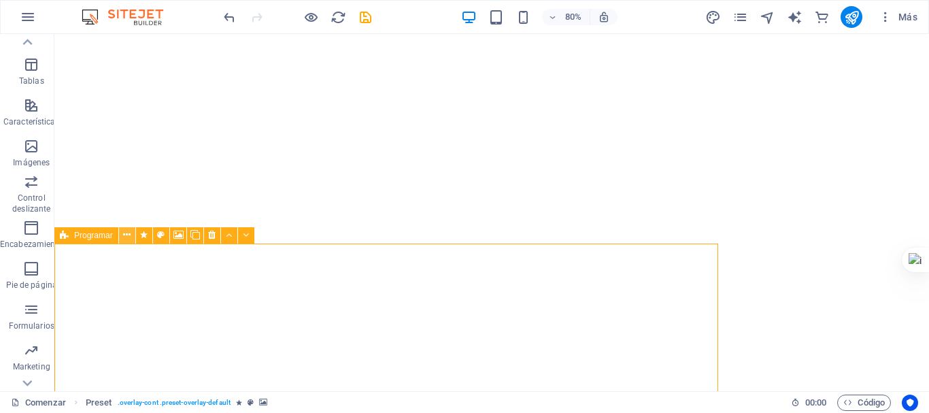
click at [126, 236] on icon at bounding box center [126, 235] width 7 height 14
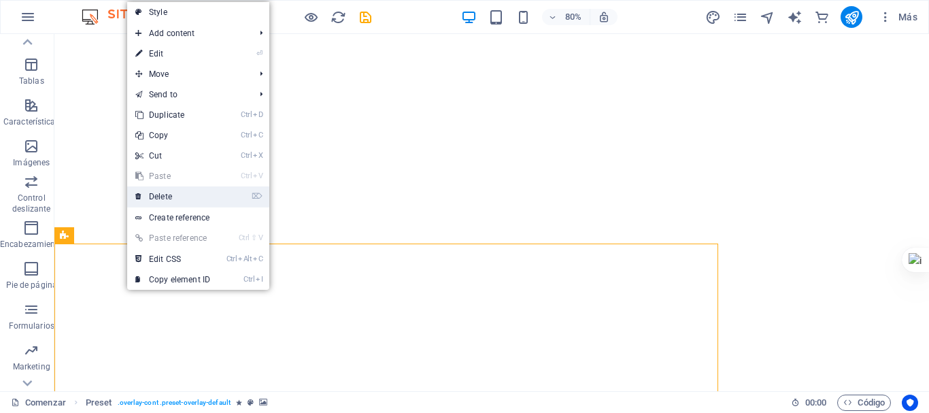
click at [150, 191] on link "⌦ Delete" at bounding box center [172, 196] width 91 height 20
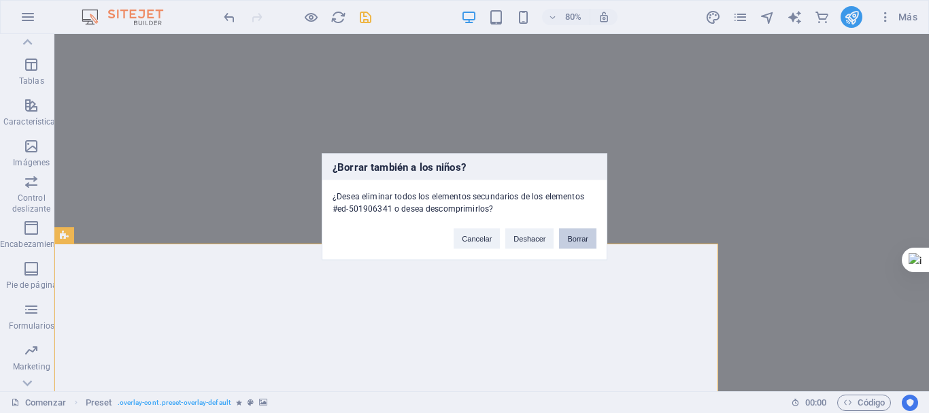
click at [578, 240] on font "Borrar" at bounding box center [577, 238] width 21 height 8
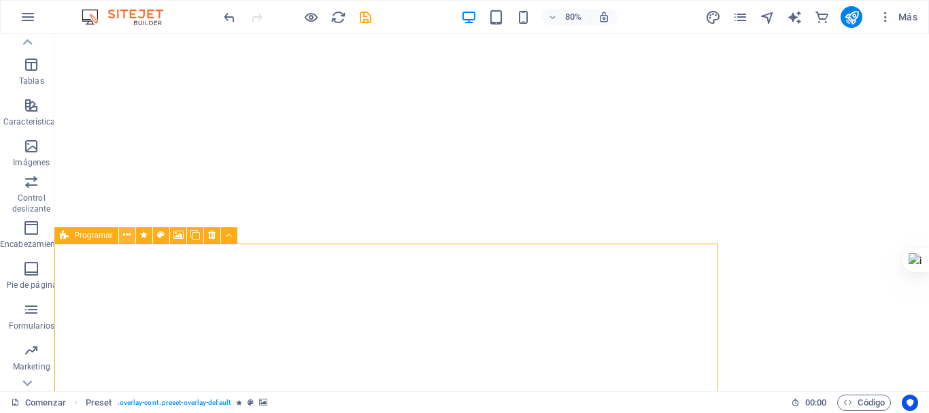
click at [123, 236] on icon at bounding box center [126, 235] width 7 height 14
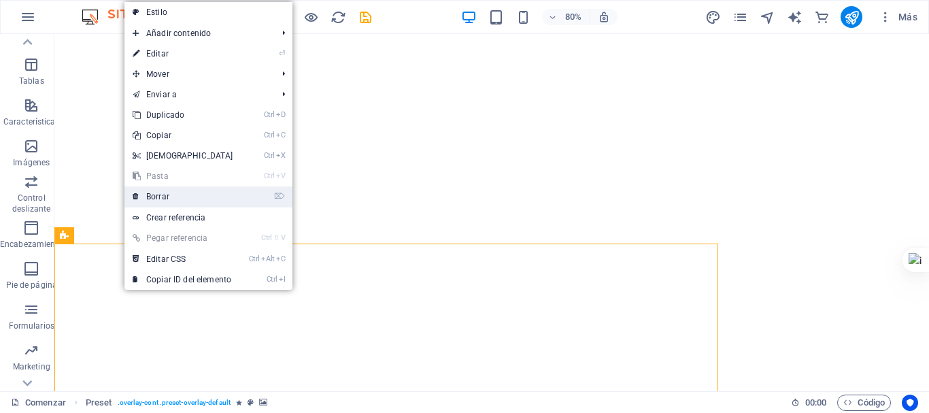
click at [273, 197] on li "⌦ Borrar" at bounding box center [208, 196] width 168 height 21
click at [191, 197] on link "⌦ Borrar" at bounding box center [182, 196] width 117 height 20
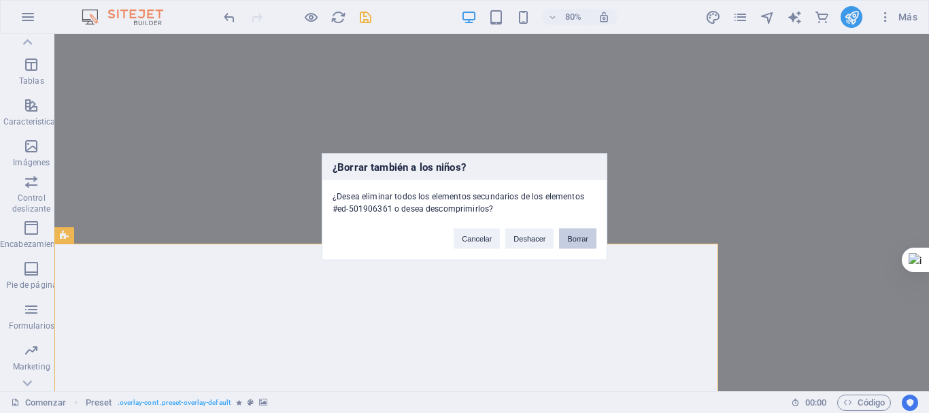
click at [582, 235] on font "Borrar" at bounding box center [577, 238] width 21 height 8
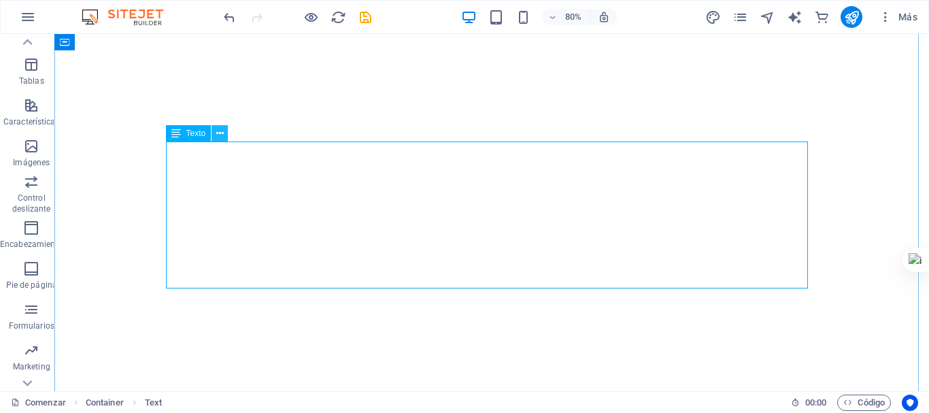
click at [222, 130] on icon at bounding box center [219, 134] width 7 height 14
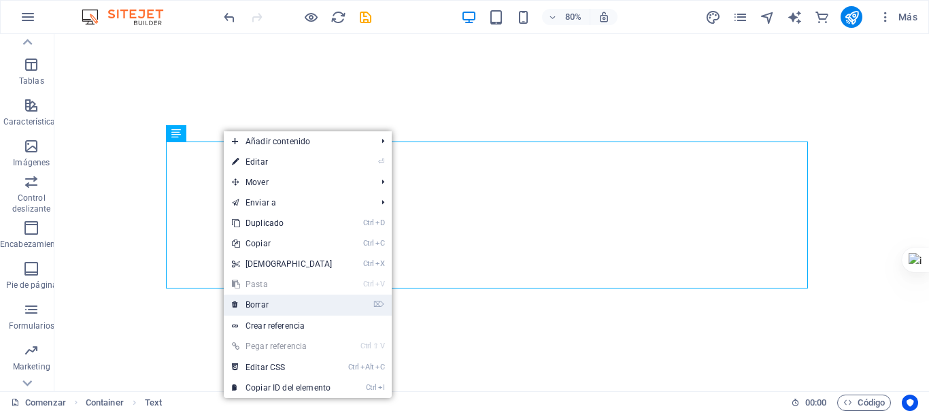
click at [272, 301] on link "⌦ Borrar" at bounding box center [282, 305] width 117 height 20
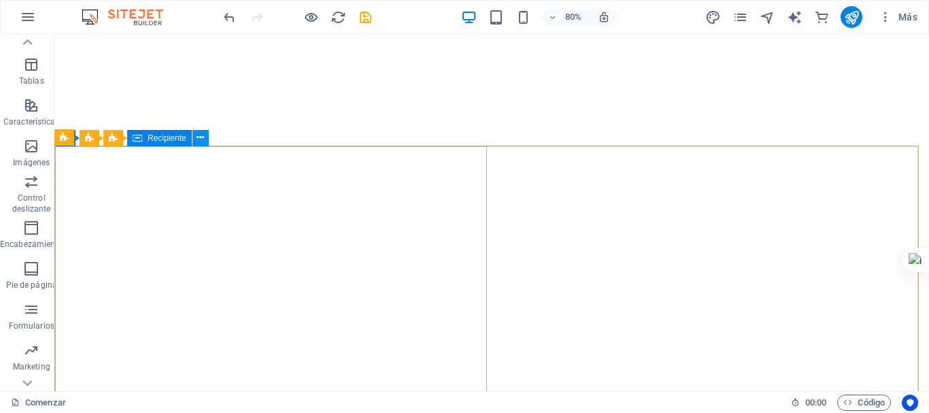
click at [199, 139] on icon at bounding box center [200, 138] width 7 height 14
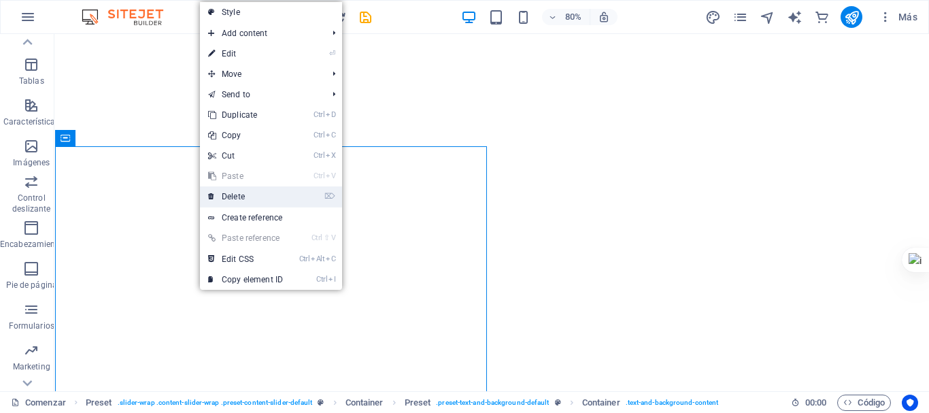
click at [278, 194] on link "⌦ Delete" at bounding box center [245, 196] width 91 height 20
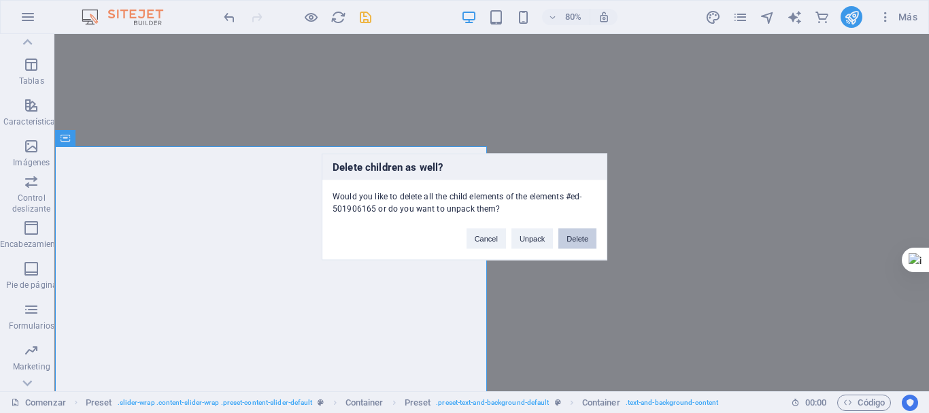
click at [566, 231] on button "Delete" at bounding box center [577, 238] width 38 height 20
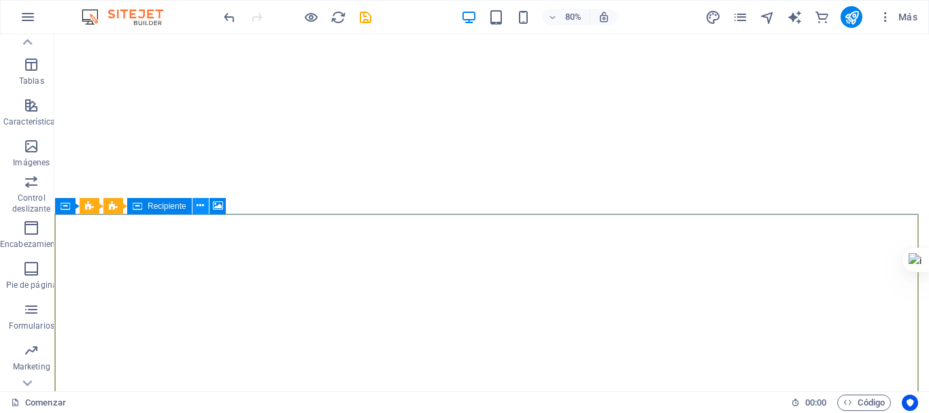
click at [205, 207] on button at bounding box center [201, 206] width 16 height 16
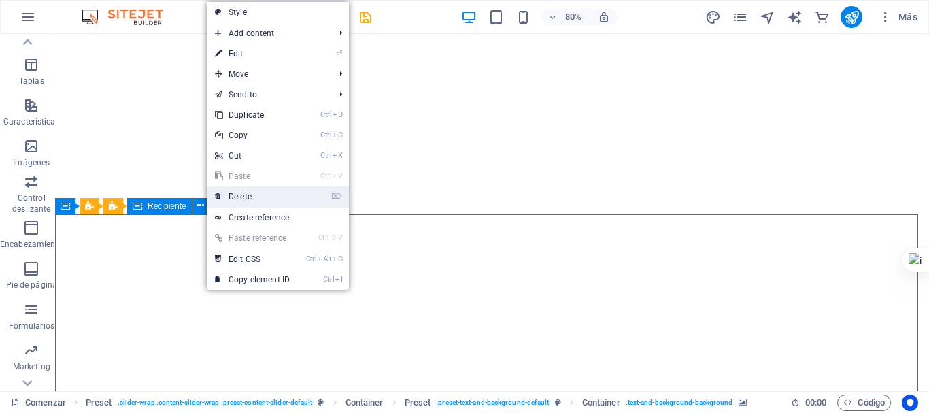
click at [228, 194] on link "⌦ Delete" at bounding box center [252, 196] width 91 height 20
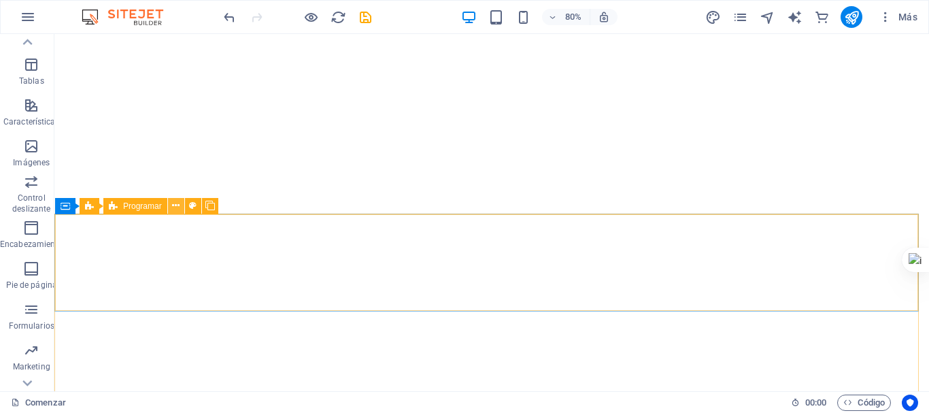
click at [171, 210] on button at bounding box center [176, 206] width 16 height 16
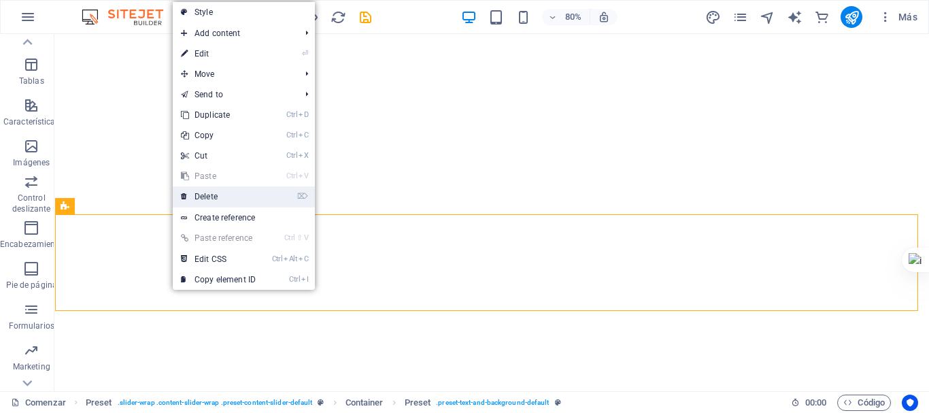
click at [239, 198] on link "⌦ Delete" at bounding box center [218, 196] width 91 height 20
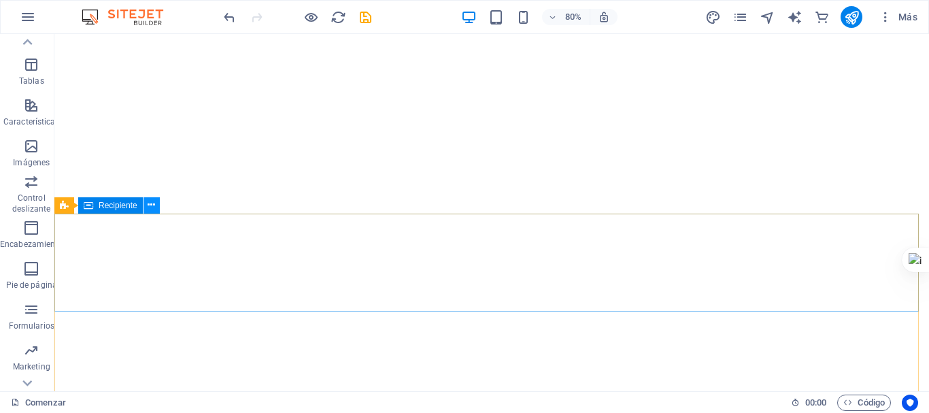
click at [153, 210] on icon at bounding box center [151, 205] width 7 height 14
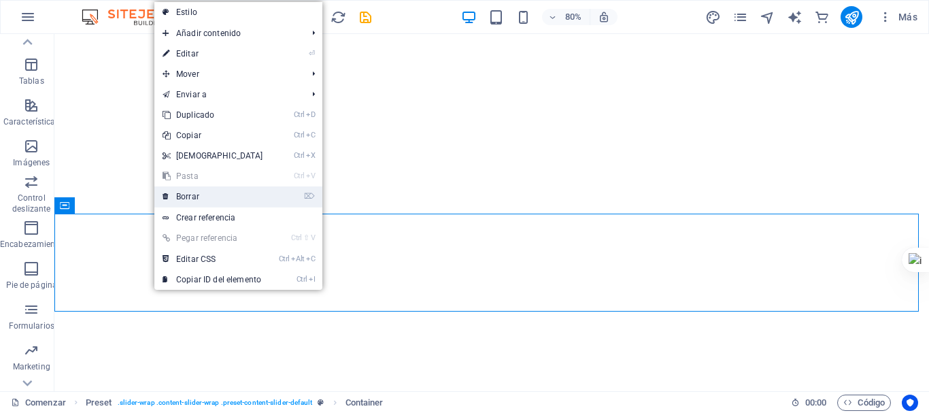
click at [207, 199] on link "⌦ Borrar" at bounding box center [212, 196] width 117 height 20
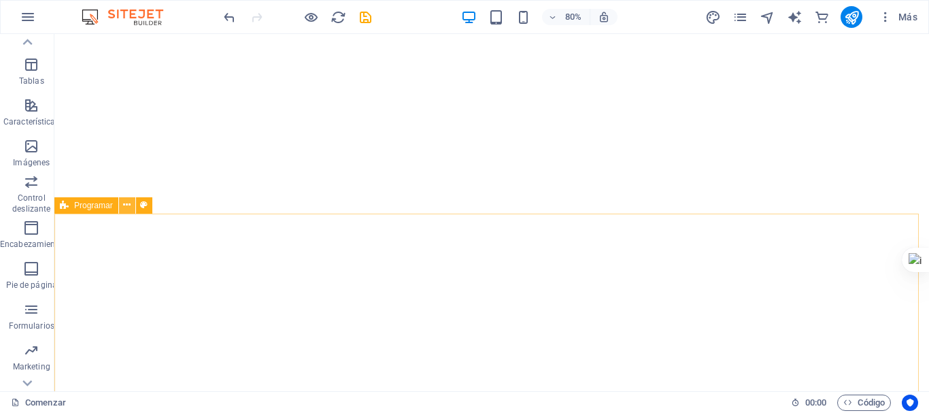
click at [123, 208] on icon at bounding box center [126, 205] width 7 height 14
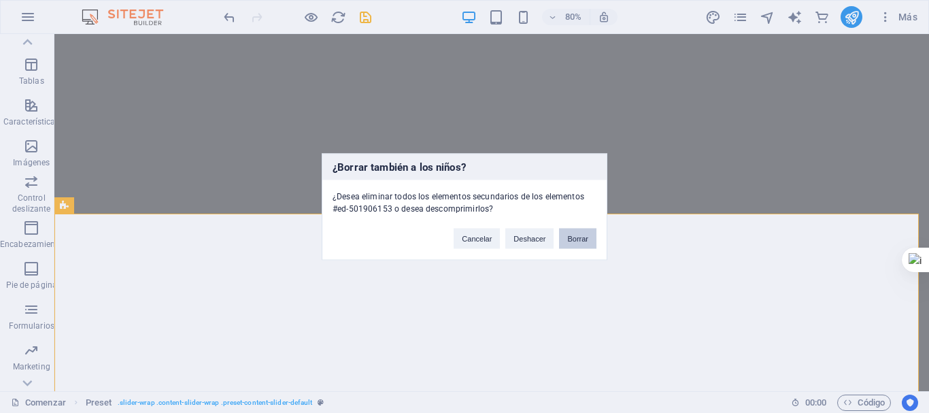
click at [568, 241] on font "Borrar" at bounding box center [577, 238] width 21 height 8
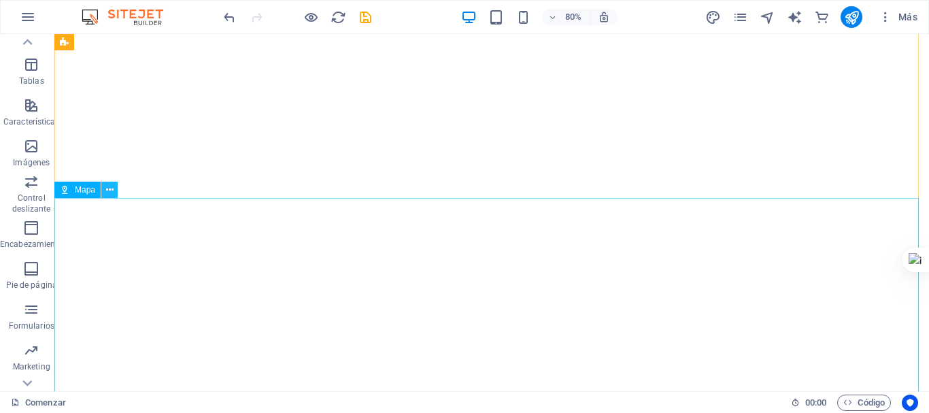
click at [106, 192] on icon at bounding box center [109, 190] width 7 height 14
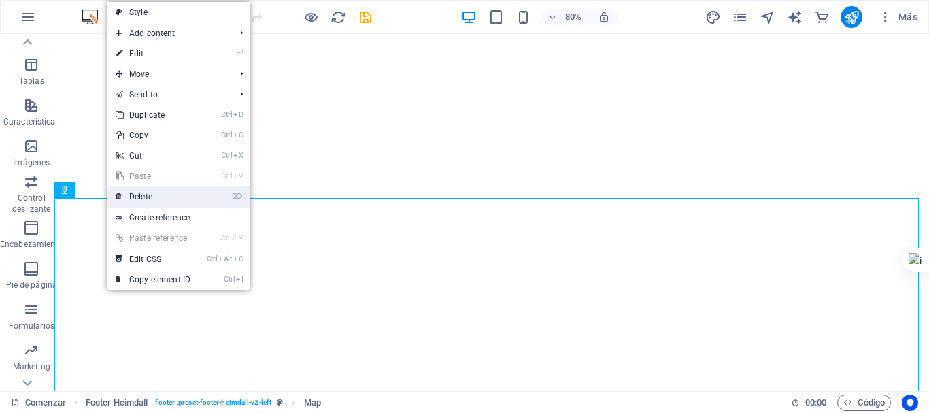
click at [142, 201] on link "⌦ Delete" at bounding box center [152, 196] width 91 height 20
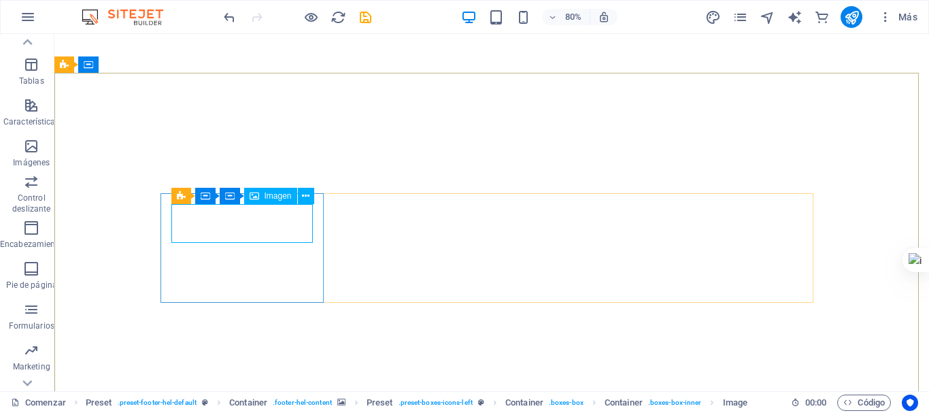
click at [269, 195] on font "Imagen" at bounding box center [278, 196] width 27 height 10
select select "px"
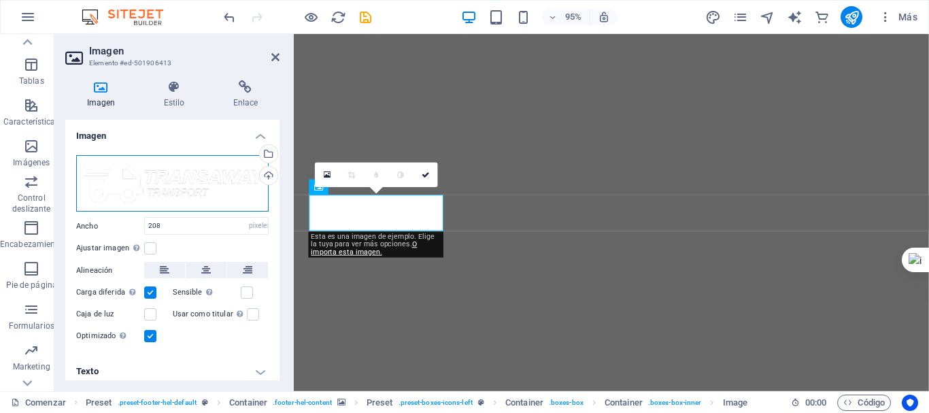
click at [165, 185] on div "Arrastre los archivos aquí, haga clic para elegir archivos o seleccione archivo…" at bounding box center [172, 183] width 193 height 57
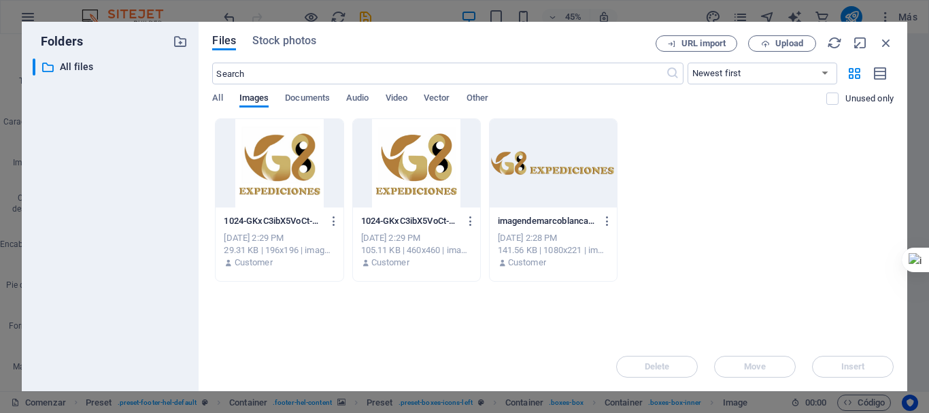
click at [540, 180] on div at bounding box center [553, 163] width 127 height 88
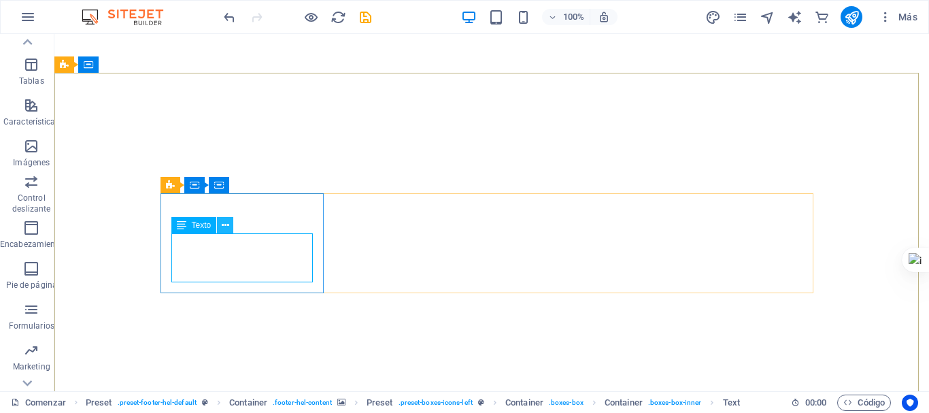
click at [227, 228] on icon at bounding box center [225, 225] width 7 height 14
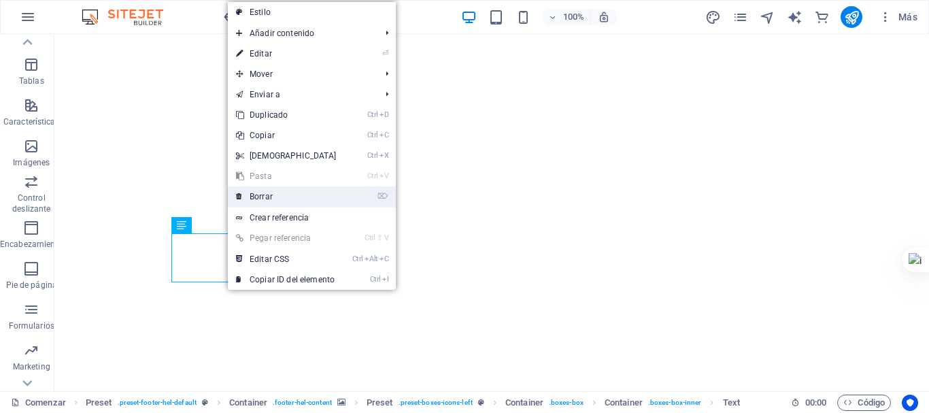
click at [254, 200] on font "Borrar" at bounding box center [261, 197] width 23 height 10
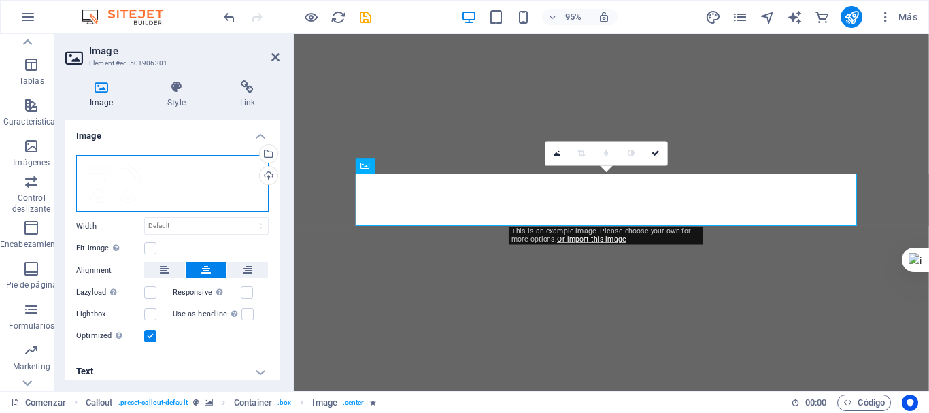
click at [238, 182] on div "Drag files here, click to choose files or select files from Files or our free s…" at bounding box center [172, 183] width 193 height 57
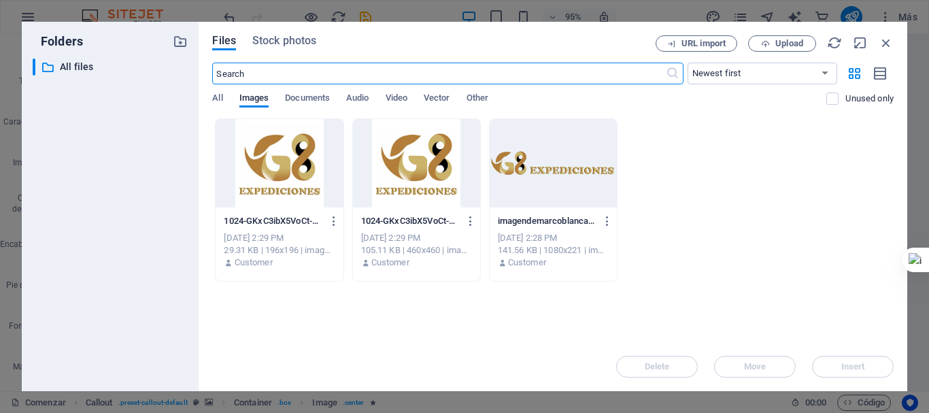
click at [558, 173] on div at bounding box center [553, 163] width 127 height 88
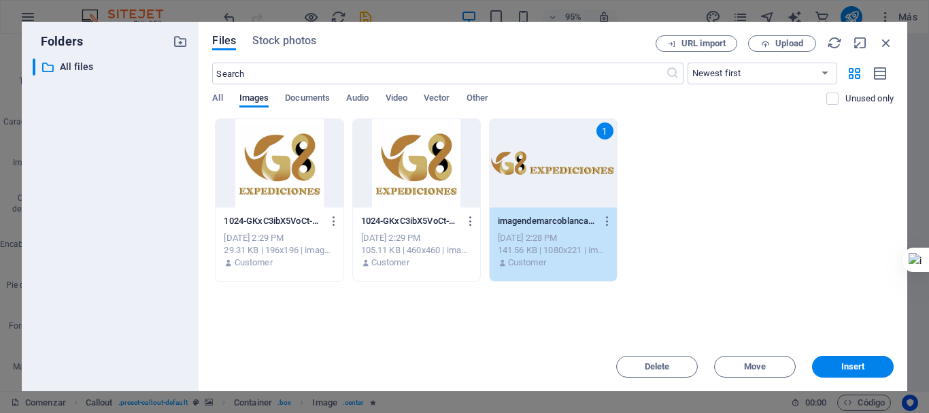
click at [558, 173] on div "1" at bounding box center [553, 163] width 127 height 88
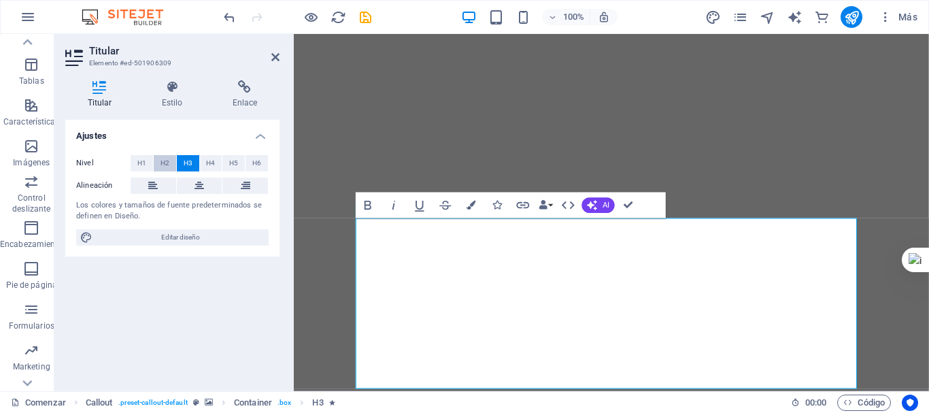
click at [166, 165] on font "H2" at bounding box center [165, 162] width 9 height 7
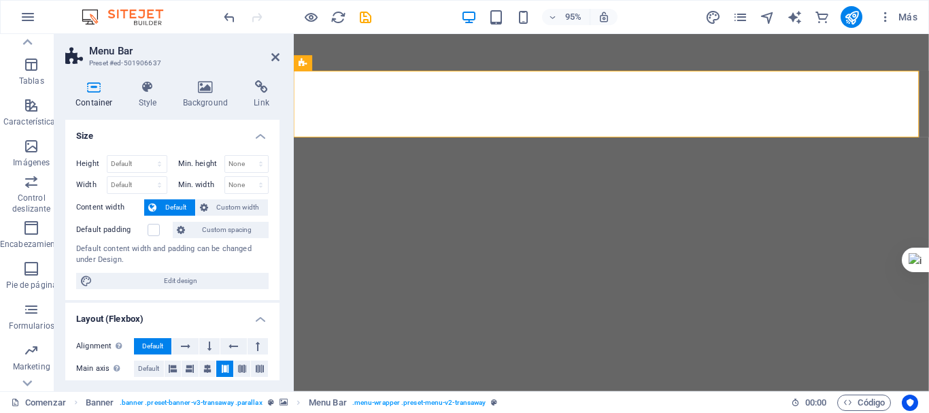
scroll to position [68, 0]
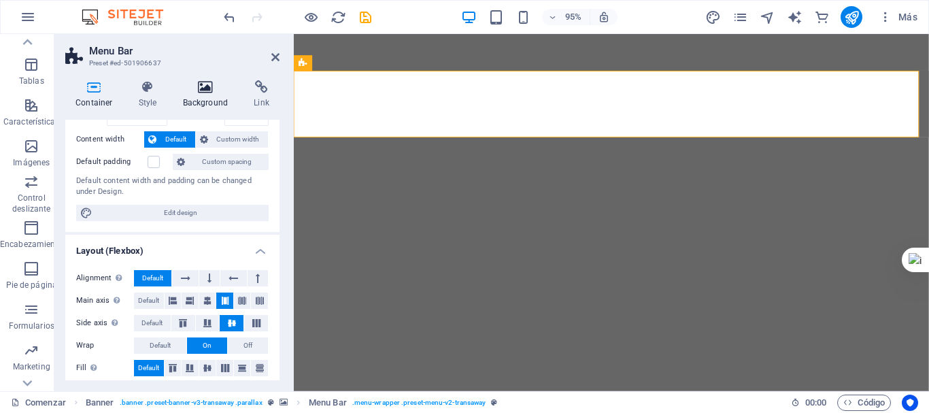
click at [204, 90] on icon at bounding box center [206, 87] width 66 height 14
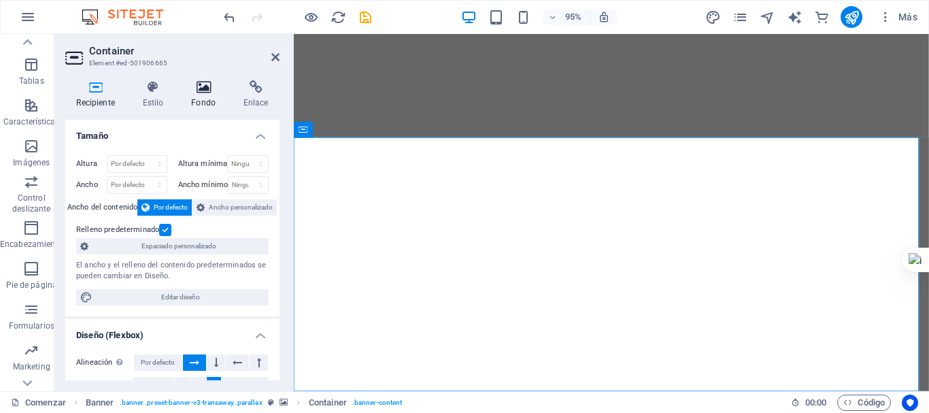
click at [207, 99] on font "Fondo" at bounding box center [203, 103] width 24 height 10
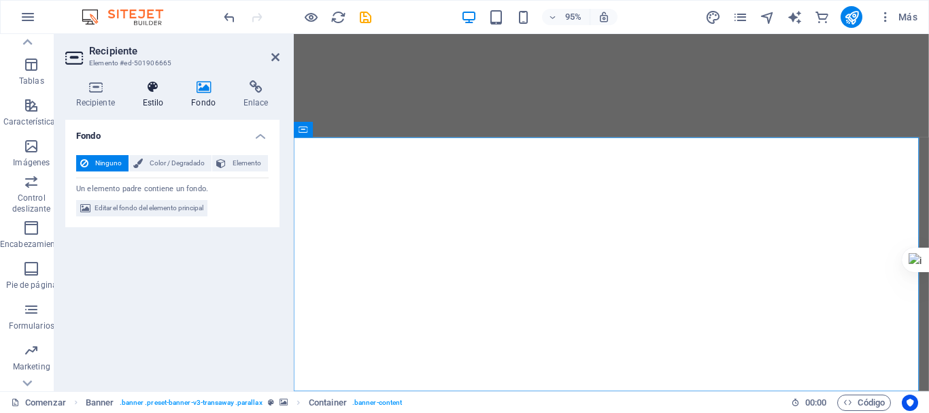
click at [145, 91] on icon at bounding box center [153, 87] width 44 height 14
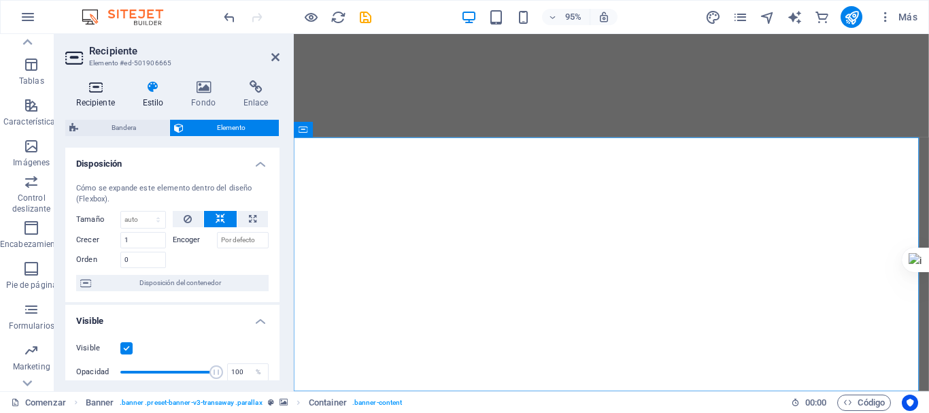
click at [93, 88] on icon at bounding box center [95, 87] width 61 height 14
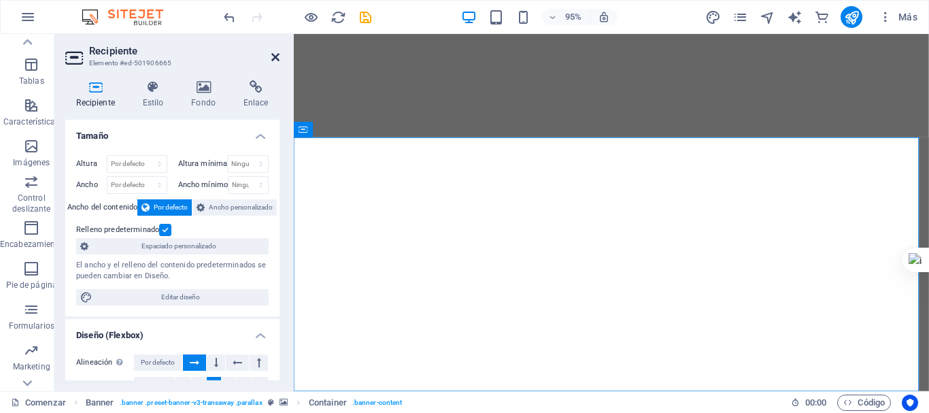
click at [273, 59] on icon at bounding box center [275, 57] width 8 height 11
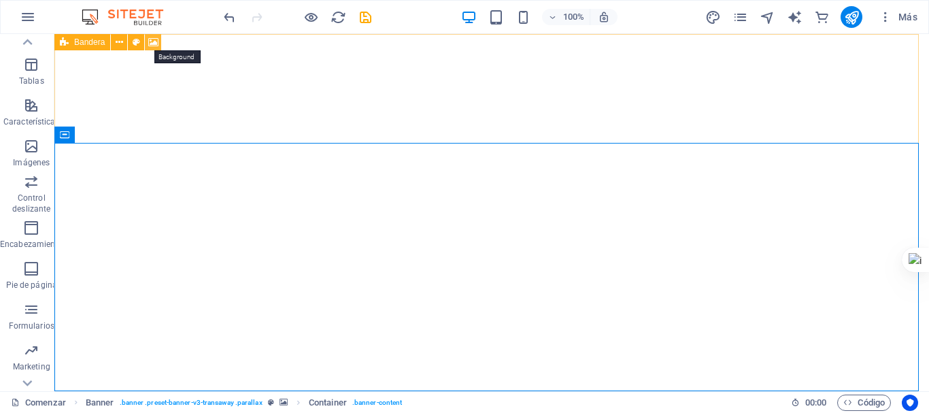
click at [156, 47] on icon at bounding box center [153, 42] width 10 height 14
select select "ms"
select select "s"
select select "ondemand"
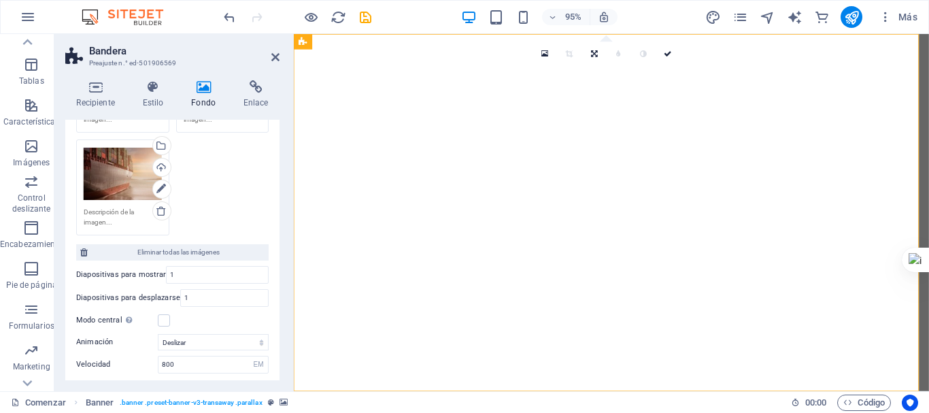
scroll to position [153, 0]
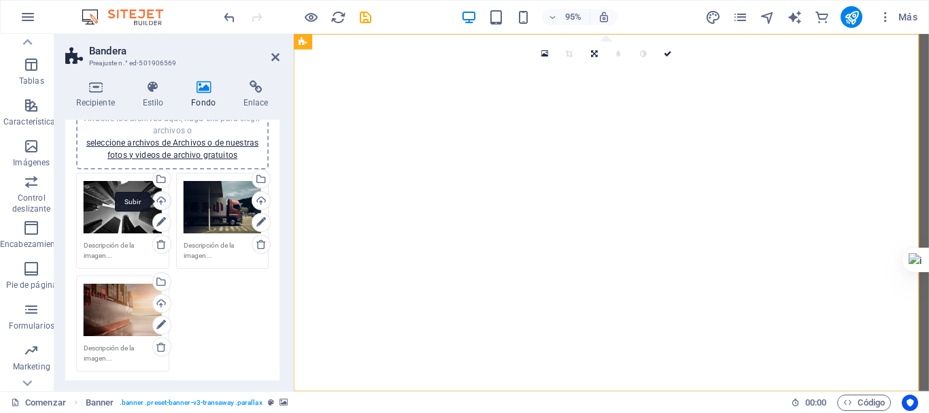
click at [163, 199] on div "Subir" at bounding box center [160, 202] width 20 height 20
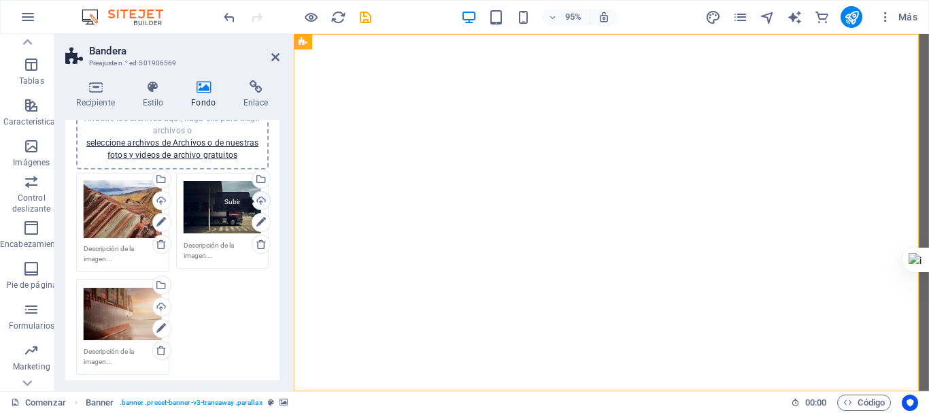
click at [259, 203] on div "Subir" at bounding box center [260, 202] width 20 height 20
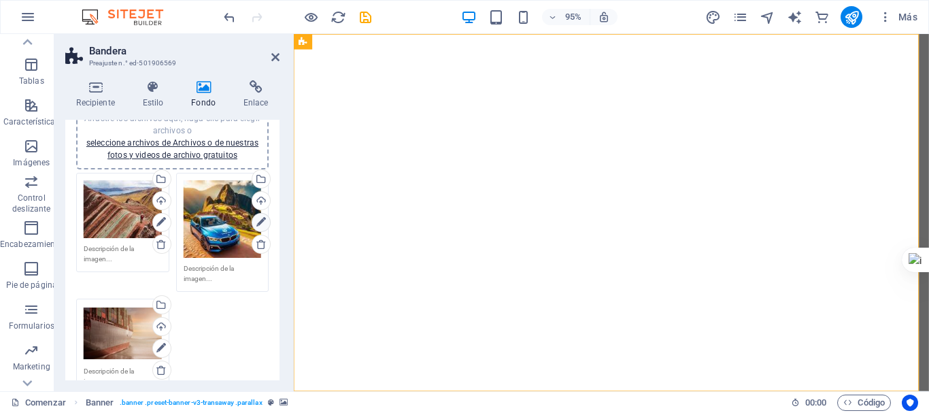
click at [258, 223] on icon at bounding box center [261, 222] width 10 height 16
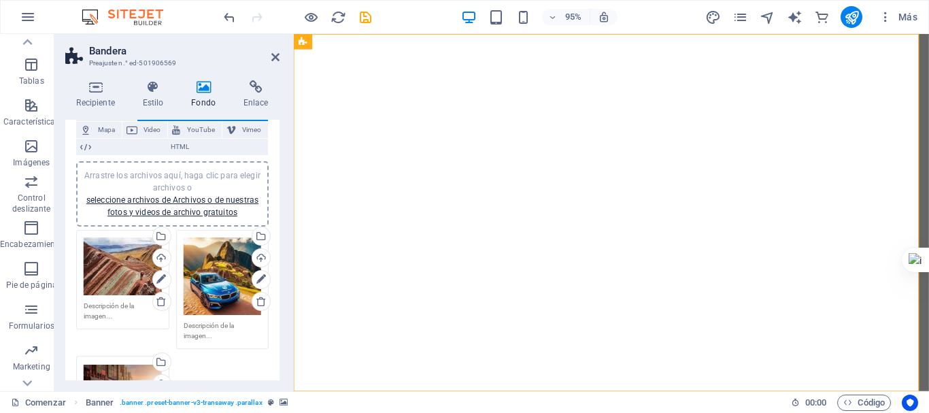
scroll to position [17, 0]
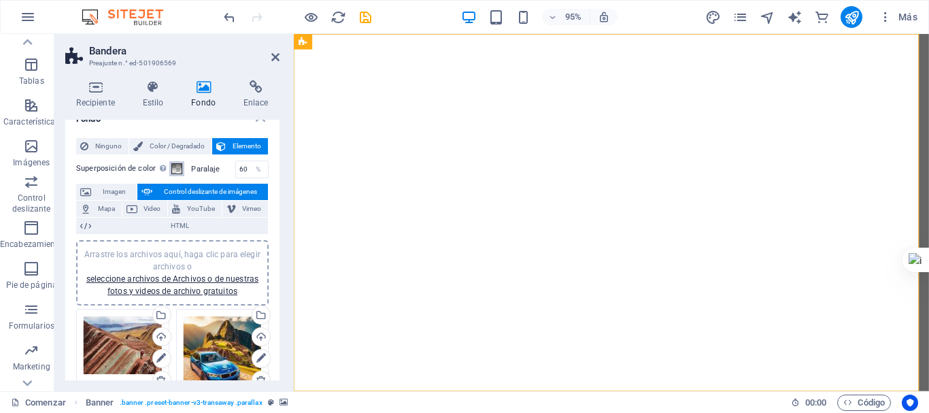
click at [175, 169] on span at bounding box center [176, 168] width 11 height 11
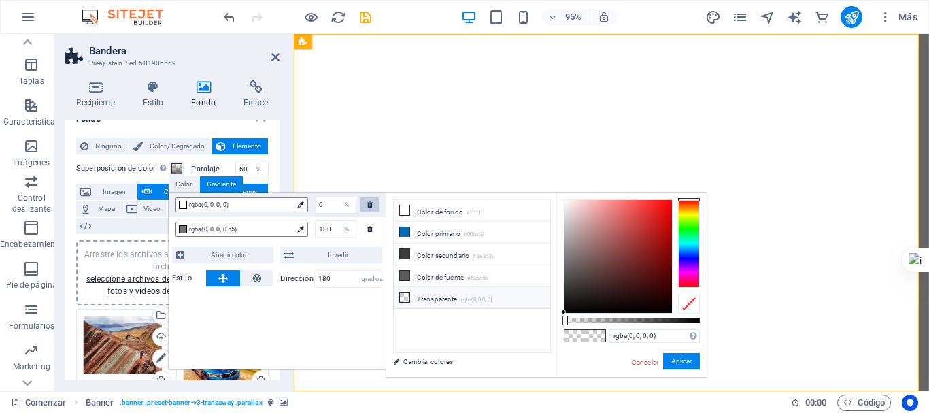
click at [371, 205] on icon at bounding box center [369, 204] width 5 height 7
click at [371, 224] on div at bounding box center [370, 229] width 18 height 15
click at [370, 233] on div at bounding box center [370, 229] width 18 height 15
click at [205, 169] on font "Paralaje" at bounding box center [205, 169] width 29 height 9
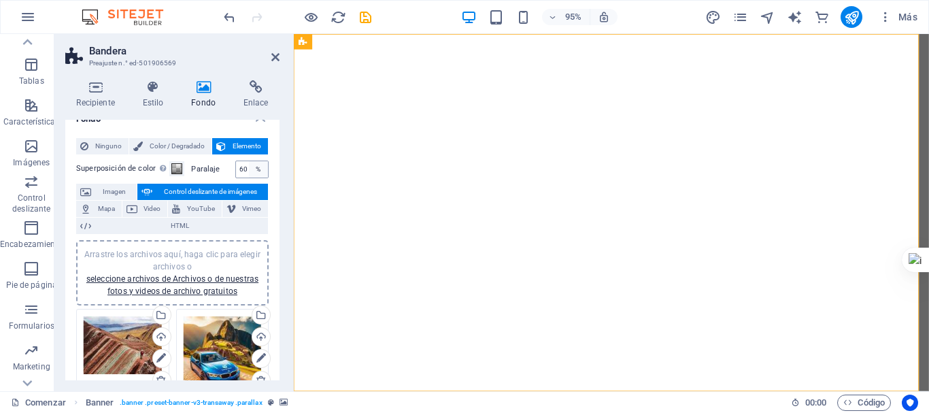
click at [249, 167] on div "%" at bounding box center [258, 169] width 19 height 16
click at [241, 169] on input "60" at bounding box center [252, 169] width 32 height 16
type input "0"
click at [233, 168] on label "Paralaje" at bounding box center [213, 168] width 44 height 7
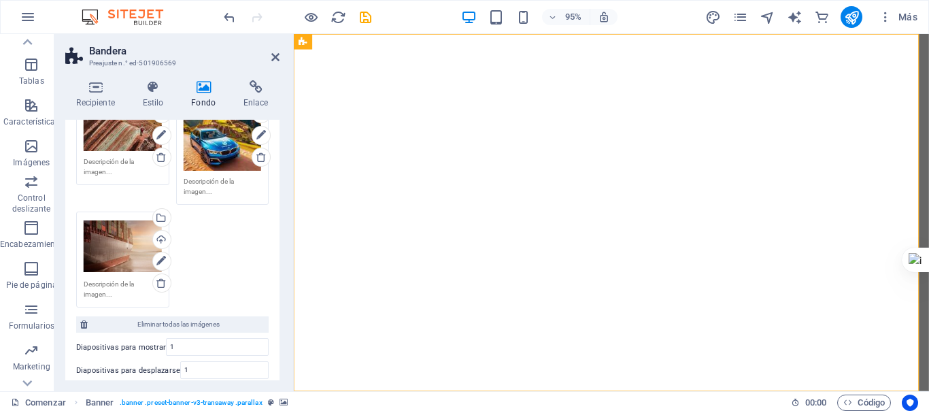
scroll to position [221, 0]
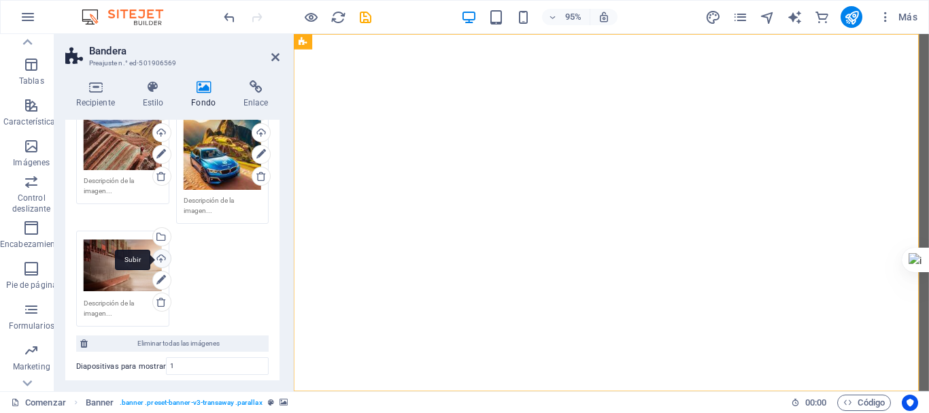
click at [161, 259] on div "Subir" at bounding box center [160, 260] width 20 height 20
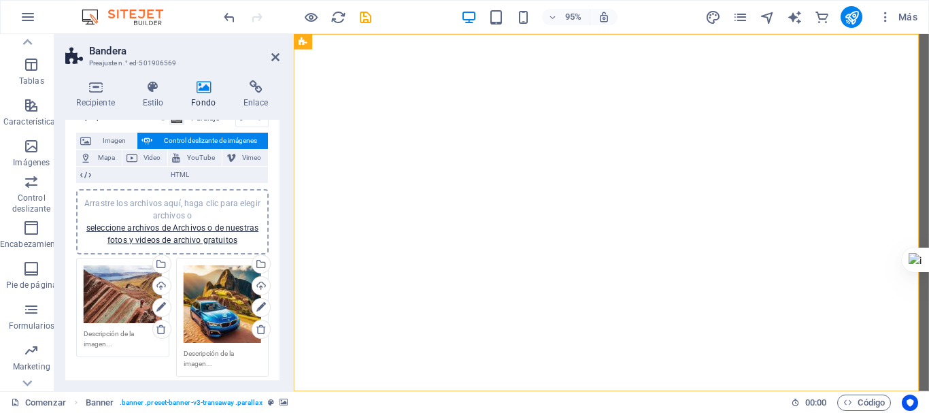
scroll to position [0, 0]
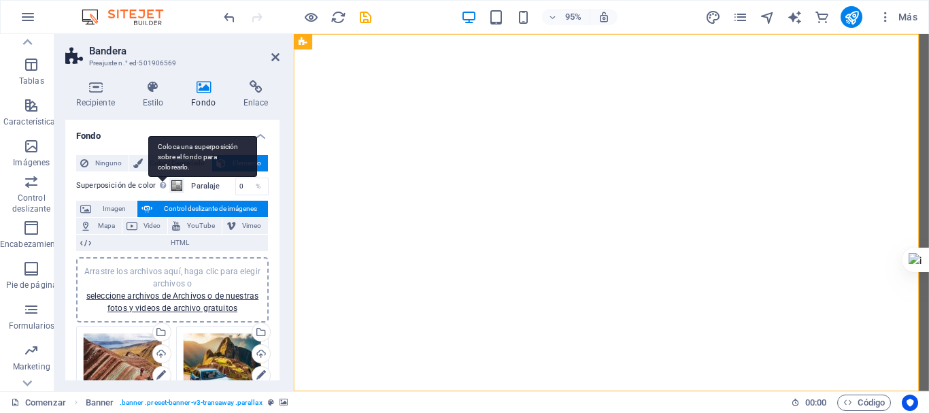
click at [163, 177] on div "Coloca una superposición sobre el fondo para colorearlo." at bounding box center [202, 156] width 109 height 41
click at [169, 185] on button "Superposición de color Coloca una superposición sobre el fondo para colorearlo." at bounding box center [176, 185] width 15 height 15
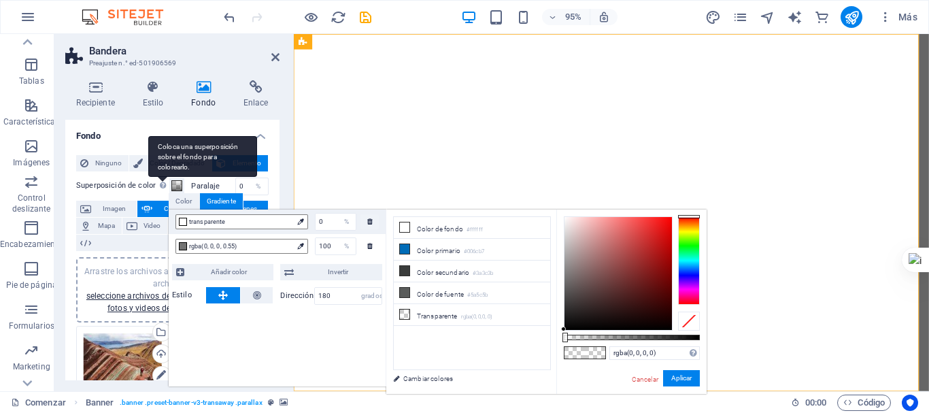
click at [163, 177] on div "Coloca una superposición sobre el fondo para colorearlo." at bounding box center [202, 156] width 109 height 41
click at [169, 185] on button "Superposición de color Coloca una superposición sobre el fondo para colorearlo." at bounding box center [176, 185] width 15 height 15
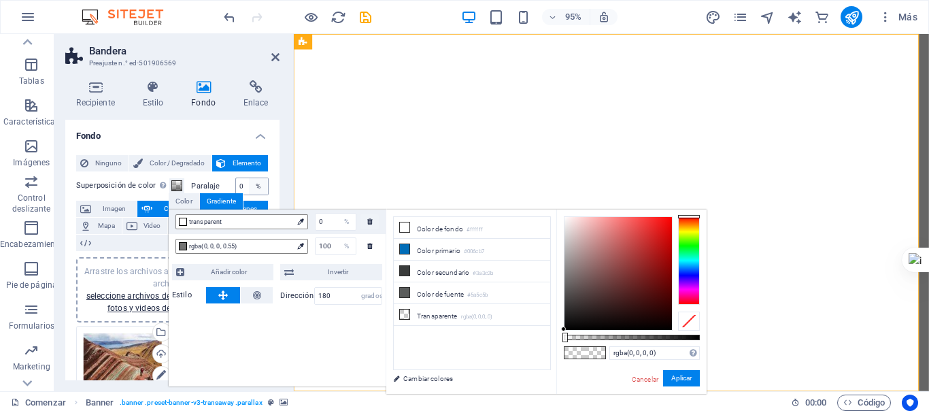
click at [249, 187] on div "%" at bounding box center [258, 186] width 19 height 16
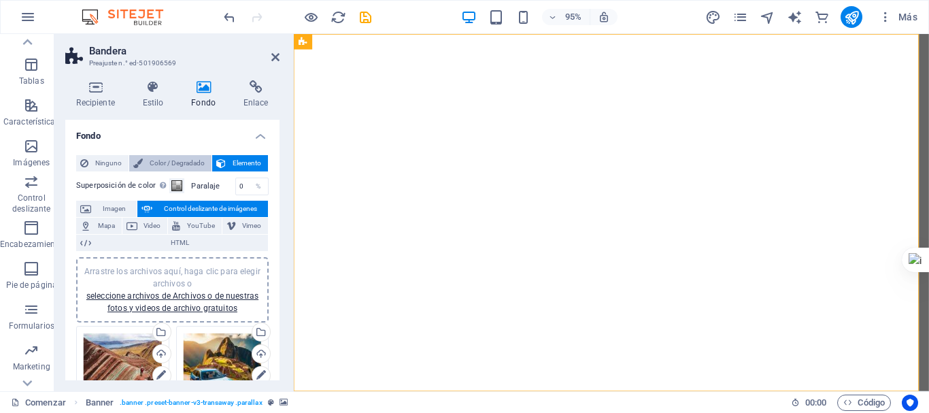
click at [179, 167] on font "Color / Degradado" at bounding box center [177, 162] width 55 height 7
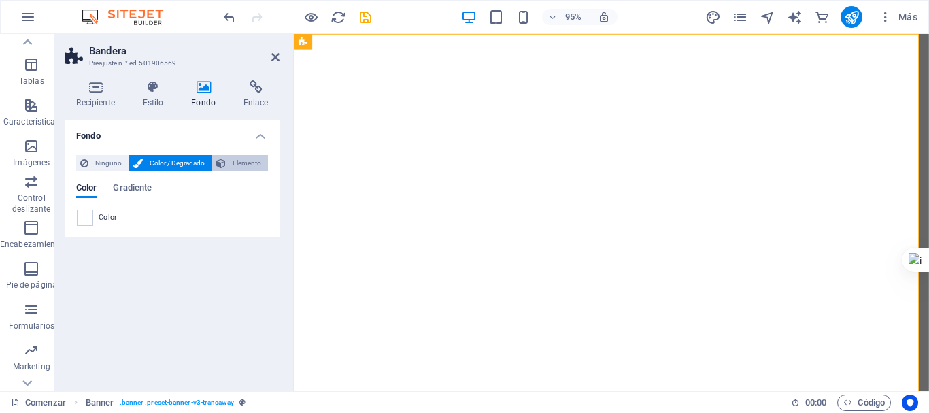
click at [217, 165] on icon at bounding box center [221, 163] width 10 height 16
select select "ms"
select select "s"
select select "progressive"
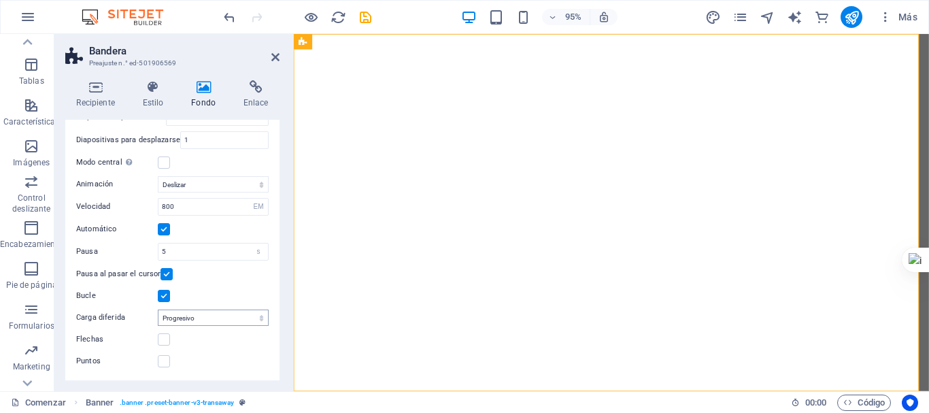
scroll to position [37, 0]
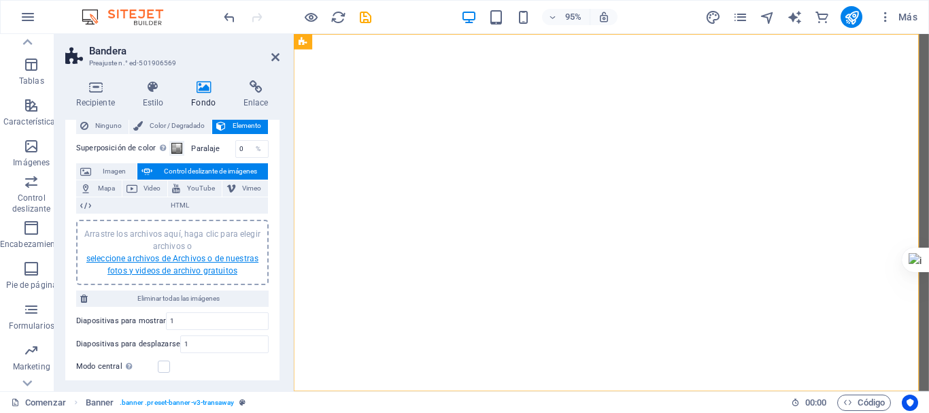
click at [172, 263] on font "seleccione archivos de Archivos o de nuestras fotos y videos de archivo gratuit…" at bounding box center [172, 265] width 172 height 22
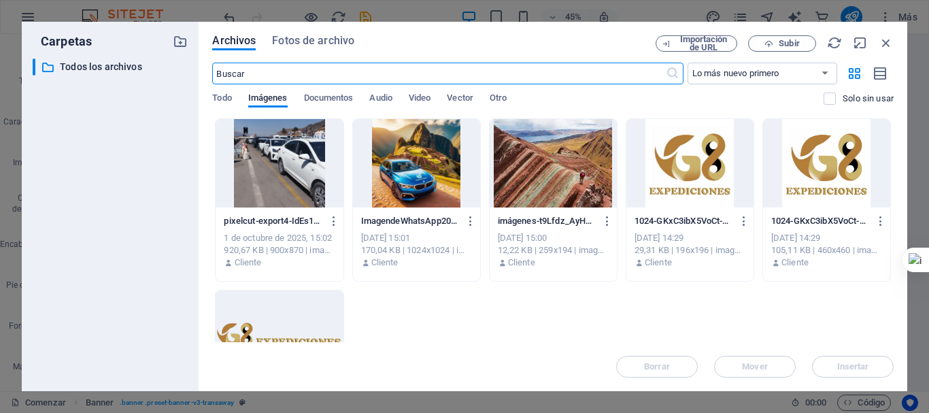
click at [393, 189] on div at bounding box center [416, 163] width 127 height 88
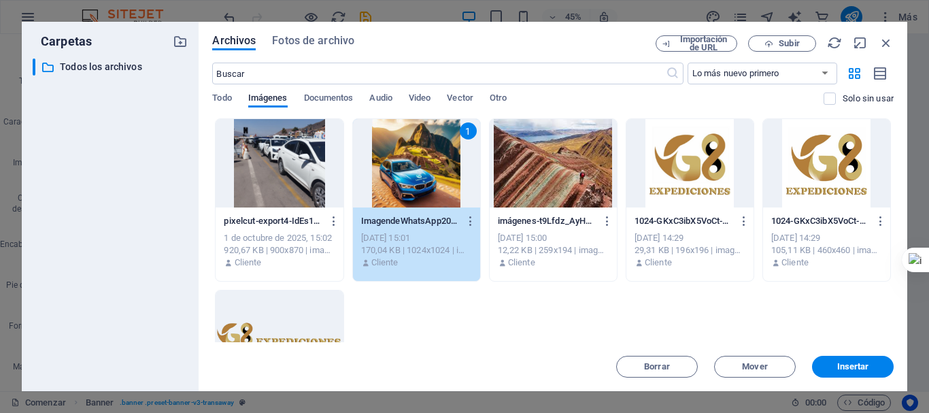
click at [540, 201] on div at bounding box center [553, 163] width 127 height 88
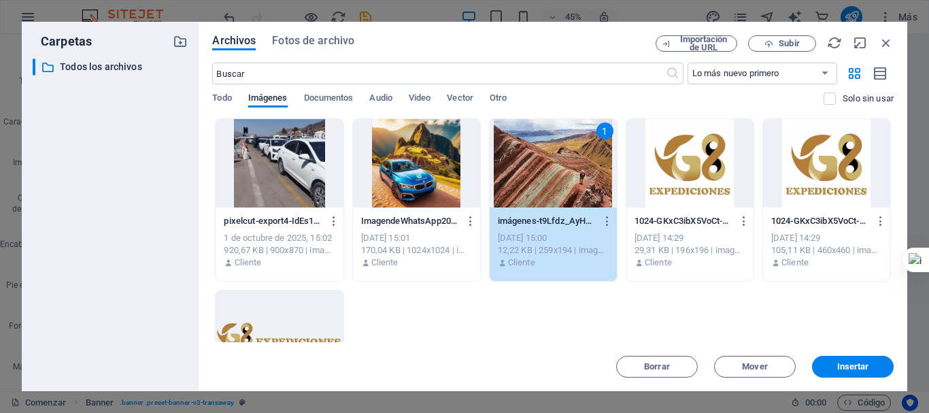
click at [449, 201] on div at bounding box center [416, 163] width 127 height 88
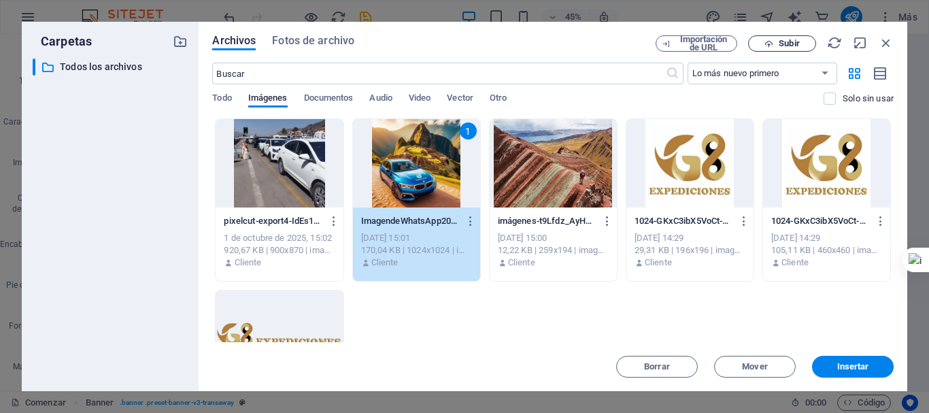
click at [769, 46] on icon "button" at bounding box center [769, 43] width 9 height 9
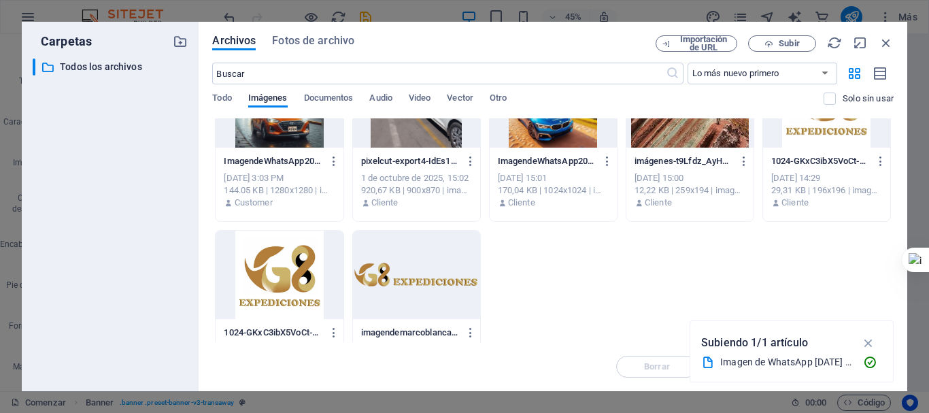
scroll to position [0, 0]
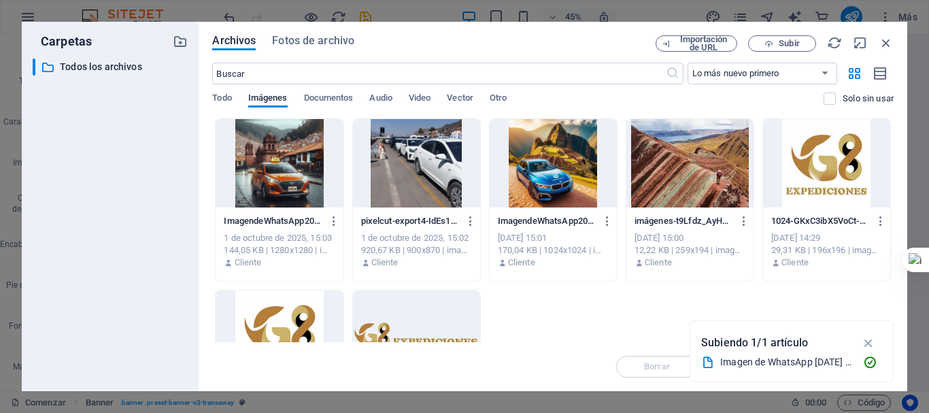
click at [298, 177] on div at bounding box center [279, 163] width 127 height 88
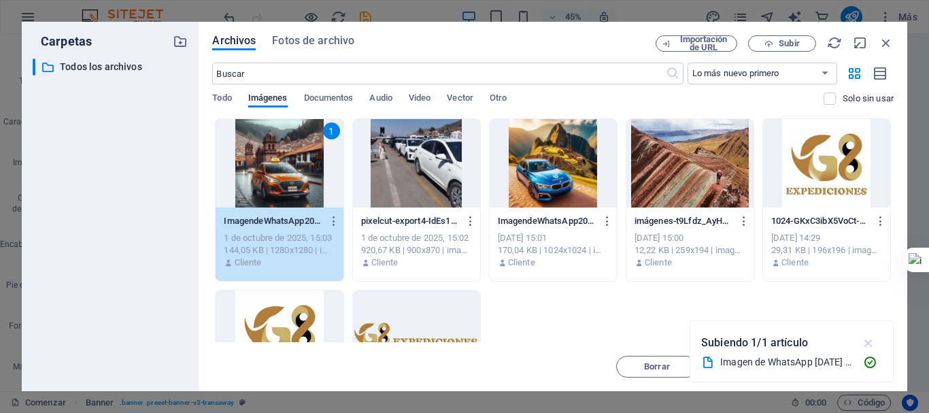
click at [867, 339] on icon "button" at bounding box center [869, 342] width 16 height 15
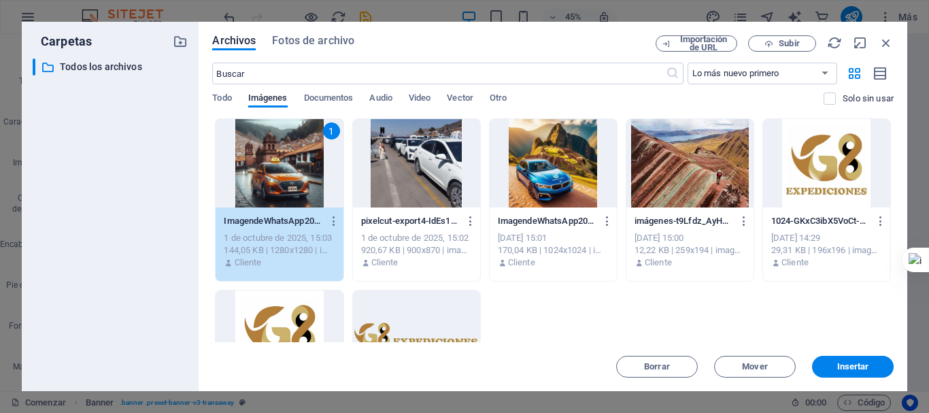
click at [547, 155] on div at bounding box center [553, 163] width 127 height 88
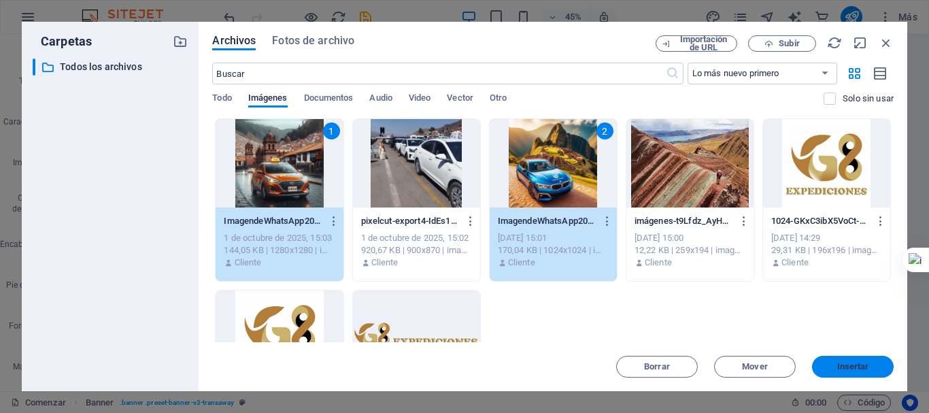
click at [849, 362] on font "Insertar" at bounding box center [853, 366] width 32 height 10
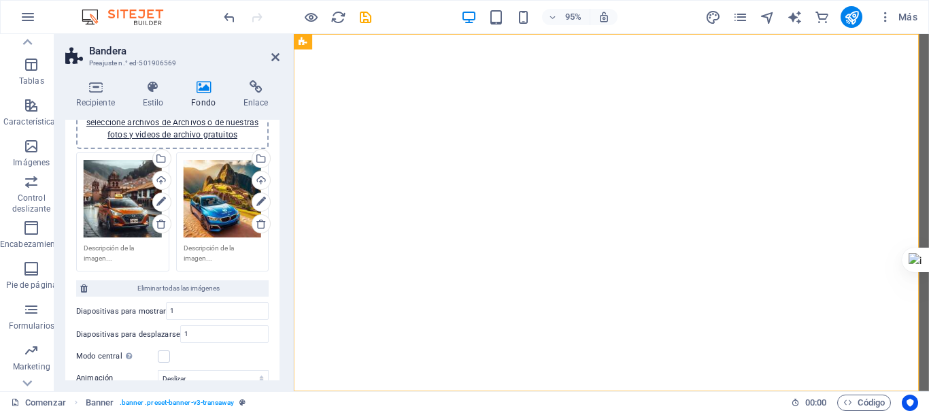
scroll to position [37, 0]
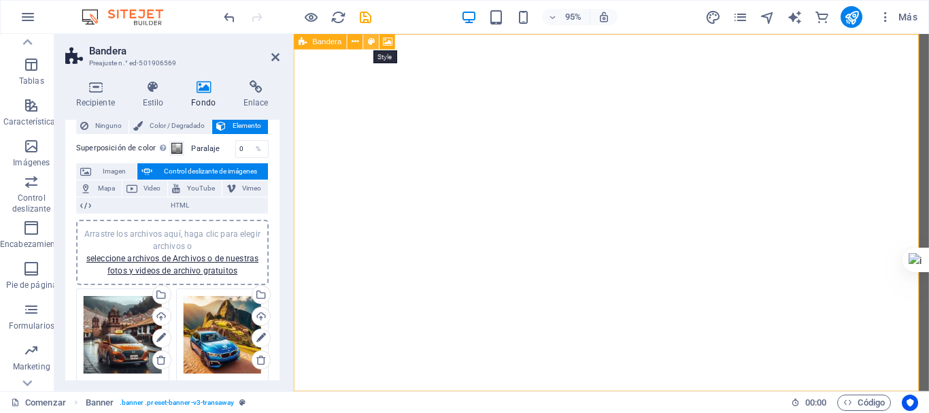
click at [370, 44] on icon at bounding box center [371, 42] width 7 height 14
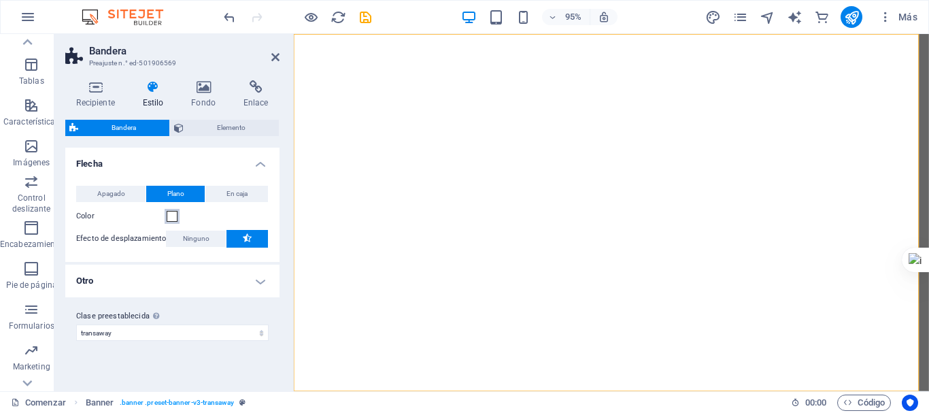
click at [171, 216] on span at bounding box center [172, 216] width 11 height 11
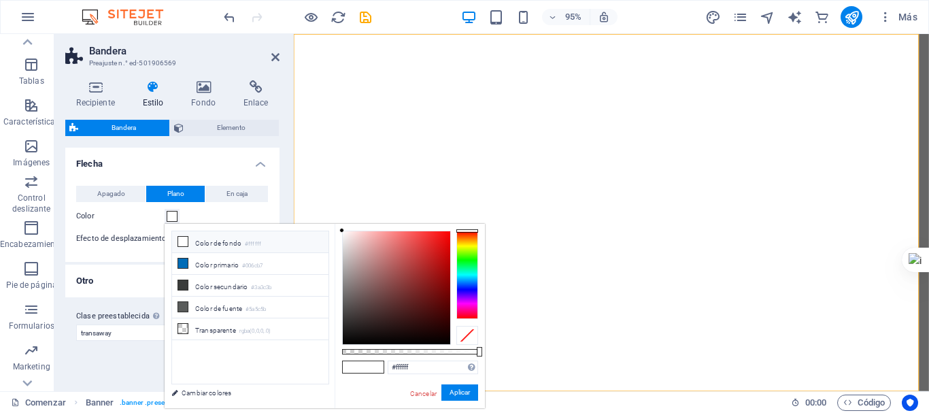
click at [171, 216] on span at bounding box center [172, 216] width 11 height 11
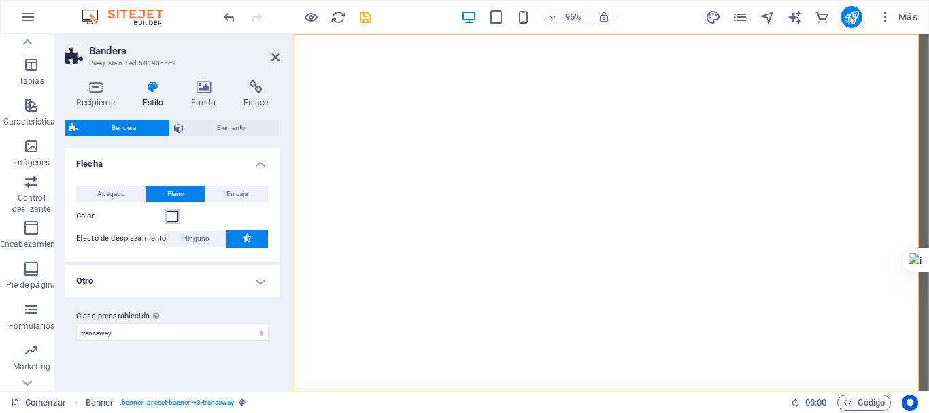
click at [171, 216] on span at bounding box center [172, 216] width 11 height 11
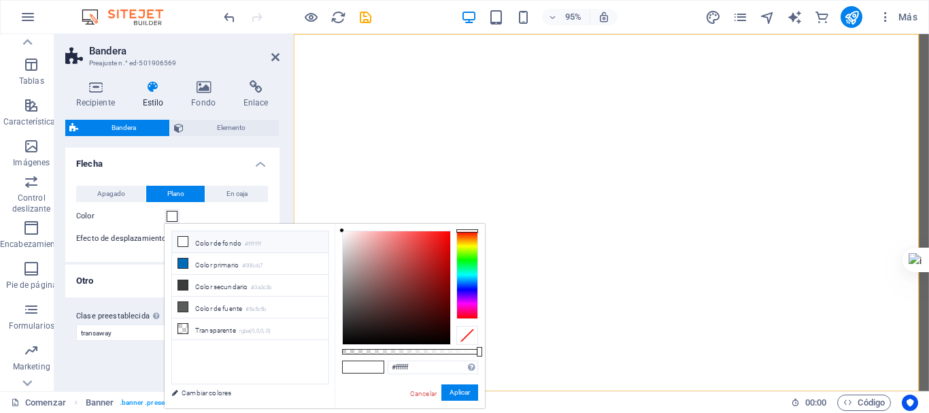
click at [171, 216] on span at bounding box center [172, 216] width 11 height 11
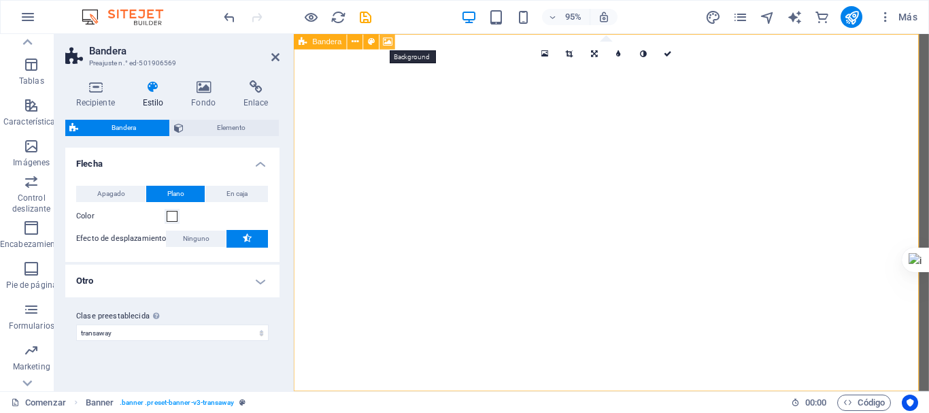
click at [385, 45] on icon at bounding box center [388, 42] width 10 height 14
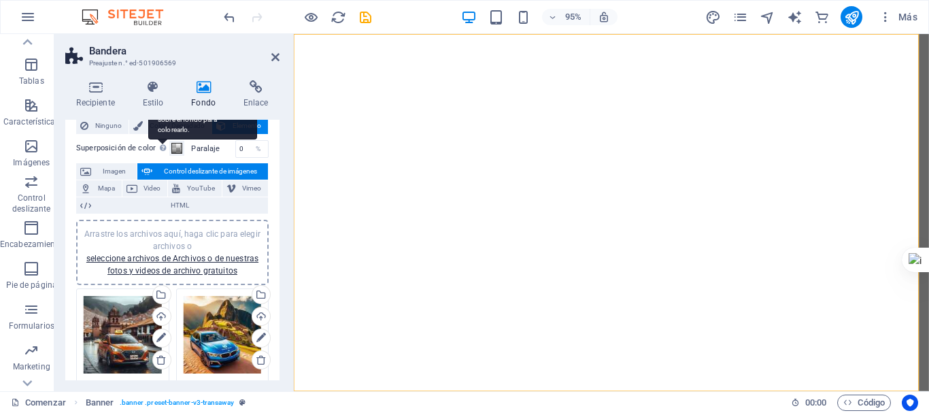
scroll to position [0, 0]
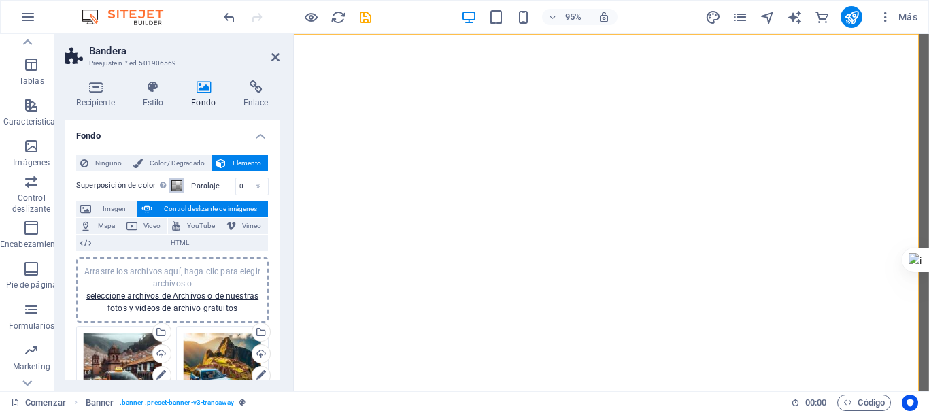
click at [178, 182] on span at bounding box center [176, 185] width 11 height 11
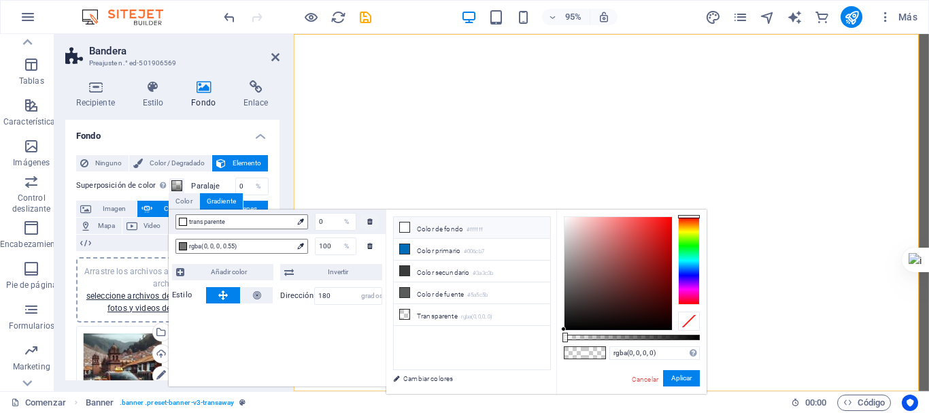
click at [408, 229] on icon at bounding box center [405, 227] width 10 height 10
click at [401, 247] on icon at bounding box center [405, 249] width 10 height 10
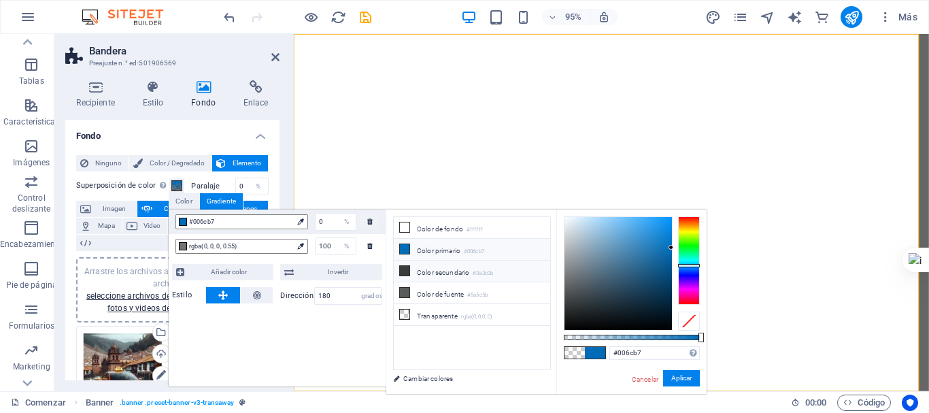
click at [401, 269] on icon at bounding box center [405, 271] width 10 height 10
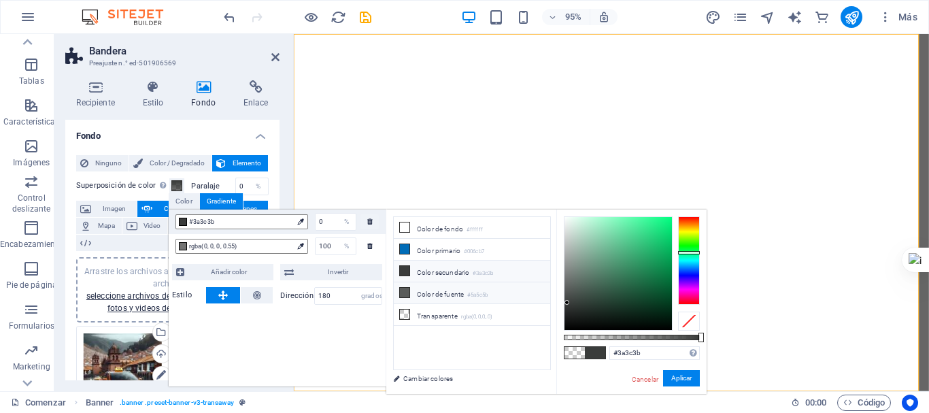
click at [405, 289] on icon at bounding box center [405, 293] width 10 height 10
click at [405, 310] on icon at bounding box center [405, 315] width 10 height 10
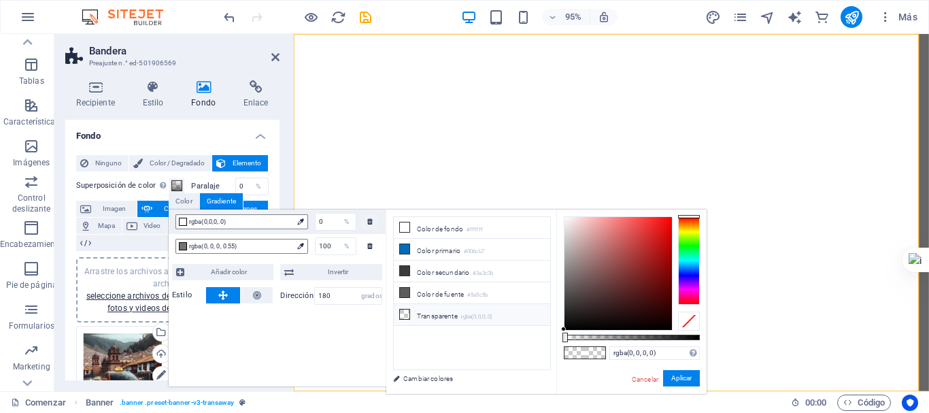
click at [407, 312] on icon at bounding box center [405, 315] width 10 height 10
click at [408, 297] on li "Color de fuente #5a5c5b" at bounding box center [472, 293] width 156 height 22
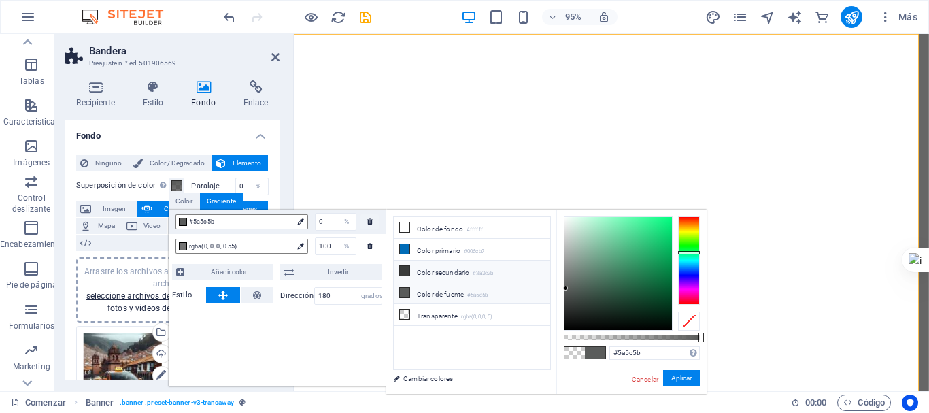
click at [406, 261] on li "Color secundario #3a3c3b" at bounding box center [472, 272] width 156 height 22
click at [411, 246] on li "Color primario #006cb7" at bounding box center [472, 250] width 156 height 22
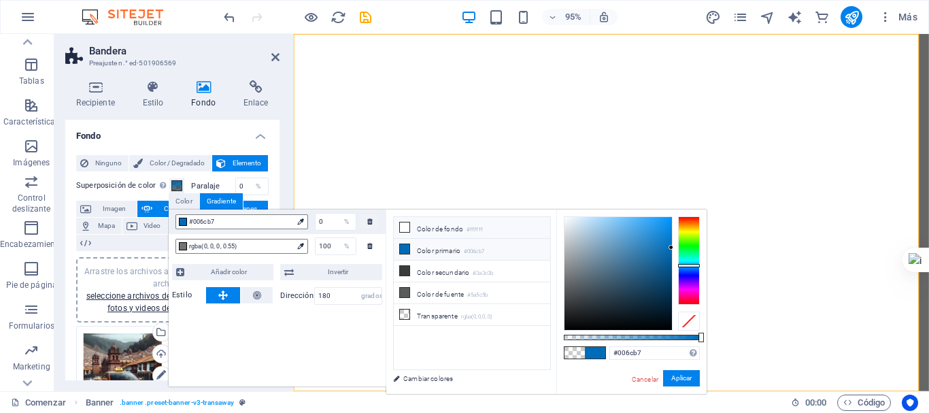
click at [401, 227] on icon at bounding box center [405, 227] width 10 height 10
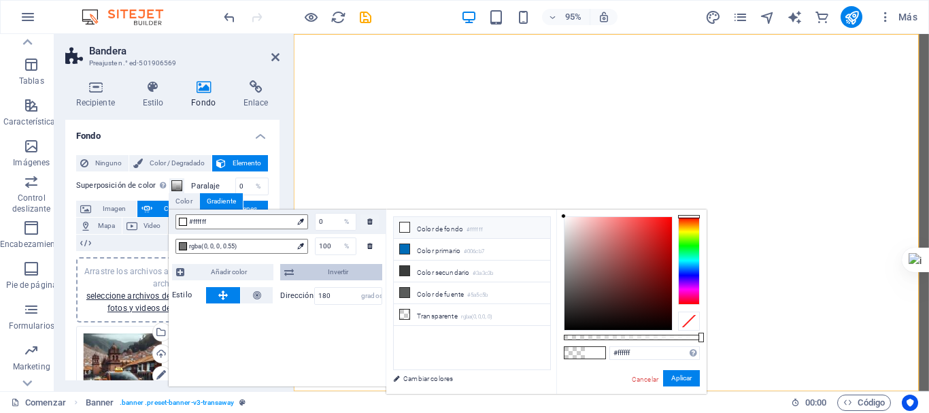
click at [337, 272] on font "Invertir" at bounding box center [338, 271] width 20 height 7
click at [365, 247] on div at bounding box center [370, 246] width 18 height 15
click at [339, 246] on div "%" at bounding box center [346, 246] width 19 height 16
type input "rgba(0, 0, 0, 0.55)"
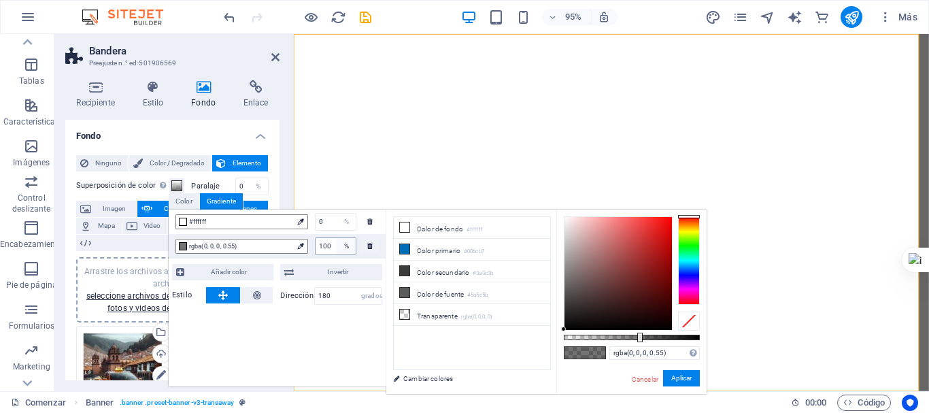
click at [337, 246] on div "%" at bounding box center [346, 246] width 19 height 16
click at [333, 246] on input "100" at bounding box center [336, 246] width 40 height 16
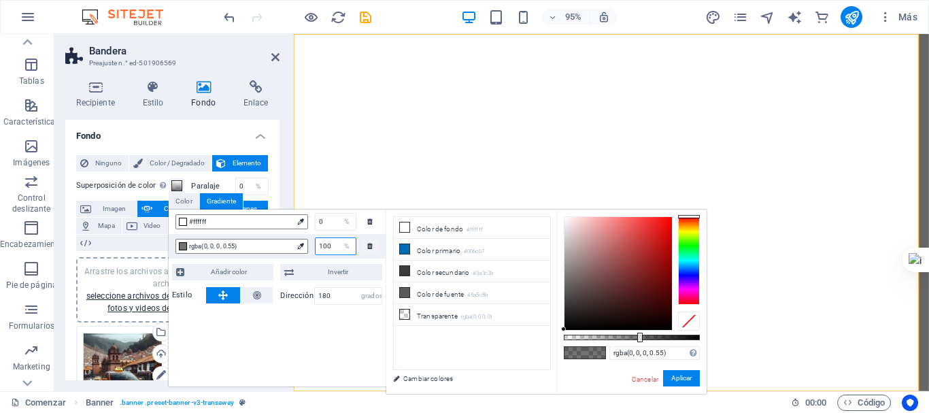
type input "0"
click at [379, 264] on button "Invertir" at bounding box center [331, 272] width 102 height 16
click at [349, 327] on div "#ffffff 0 % rgba(0, 0, 0, 0.55) 0 % Añadir color Invertir Estilo Dirección 180 …" at bounding box center [278, 298] width 218 height 177
drag, startPoint x: 637, startPoint y: 337, endPoint x: 529, endPoint y: 336, distance: 108.8
click at [529, 336] on div "menos Color de fondo #ffffff Color primario #006cb7 Color secundario #3a3c3b Co…" at bounding box center [546, 302] width 320 height 185
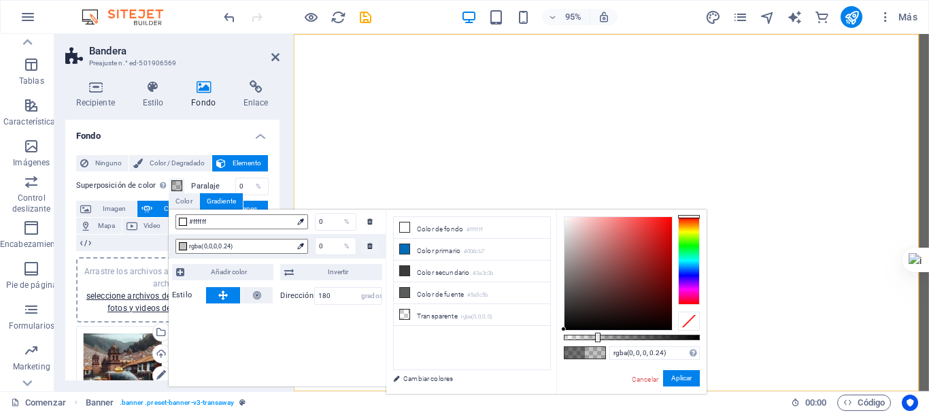
type input "rgba(0, 0, 0, 0)"
drag, startPoint x: 565, startPoint y: 337, endPoint x: 511, endPoint y: 334, distance: 53.8
click at [511, 334] on div "menos Color de fondo #ffffff Color primario #006cb7 Color secundario #3a3c3b Co…" at bounding box center [546, 302] width 320 height 185
drag, startPoint x: 687, startPoint y: 217, endPoint x: 691, endPoint y: 317, distance: 100.1
click at [691, 317] on div at bounding box center [632, 273] width 136 height 114
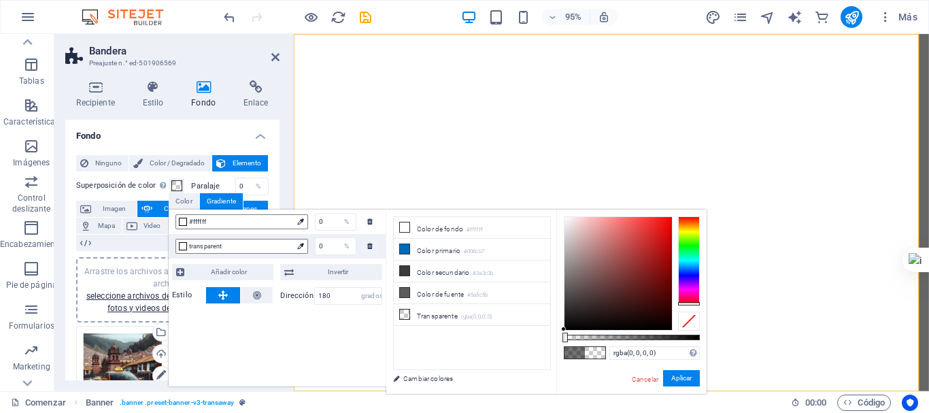
click at [687, 321] on div at bounding box center [689, 321] width 22 height 19
click at [576, 353] on span at bounding box center [575, 353] width 20 height 12
drag, startPoint x: 638, startPoint y: 337, endPoint x: 524, endPoint y: 337, distance: 114.3
click at [524, 337] on div "menos Color de fondo #ffffff Color primario #006cb7 Color secundario #3a3c3b Co…" at bounding box center [546, 302] width 320 height 185
click at [295, 225] on div at bounding box center [301, 221] width 14 height 15
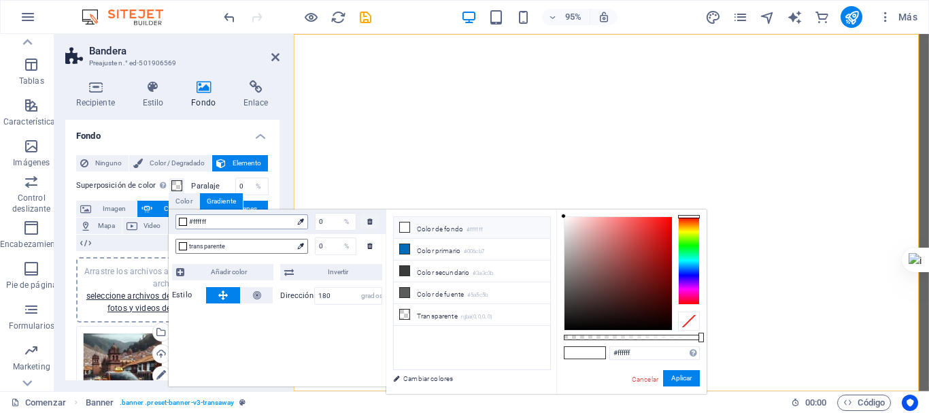
click at [276, 223] on span "#ffffff" at bounding box center [240, 222] width 103 height 12
type input "rgba(255, 255, 255, 0)"
drag, startPoint x: 586, startPoint y: 335, endPoint x: 497, endPoint y: 335, distance: 89.1
click at [503, 335] on div "menos Color de fondo #ffffff Color primario #006cb7 Color secundario #3a3c3b Co…" at bounding box center [546, 302] width 320 height 185
click at [257, 293] on icon at bounding box center [257, 295] width 8 height 16
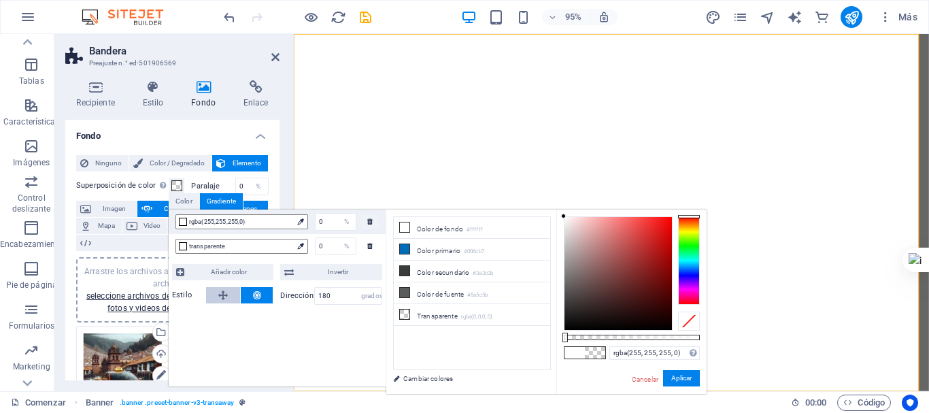
click at [217, 292] on button at bounding box center [223, 295] width 34 height 16
click at [419, 375] on font "Cambiar colores" at bounding box center [428, 378] width 50 height 7
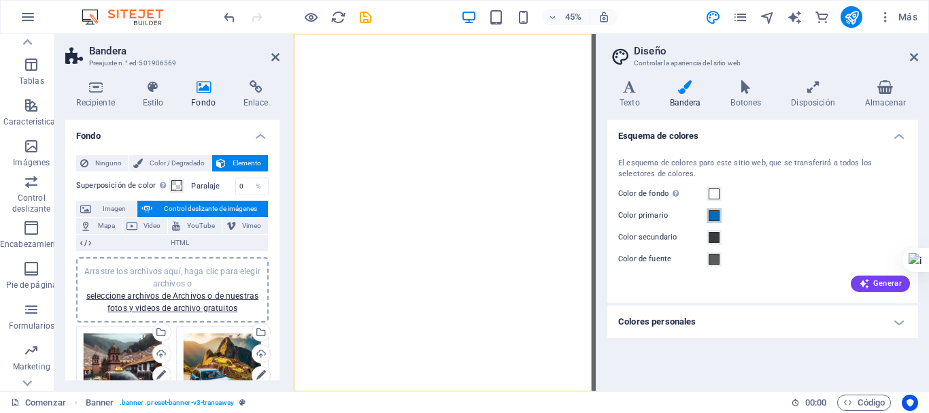
click at [716, 214] on span at bounding box center [714, 215] width 11 height 11
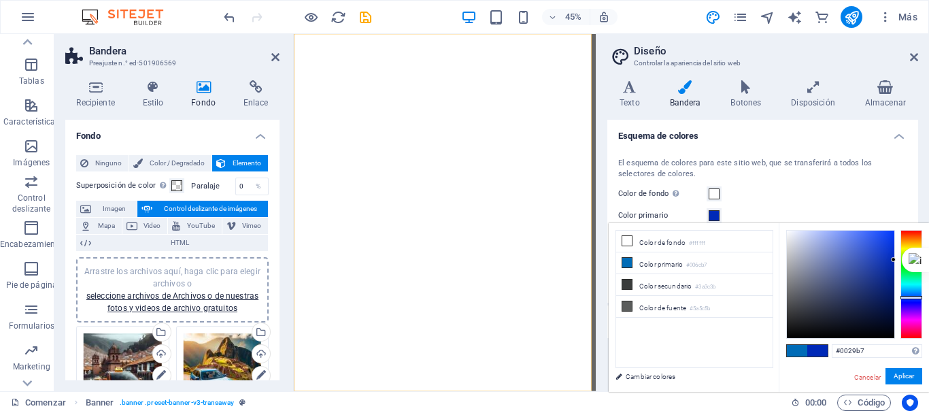
type input "#0006b7"
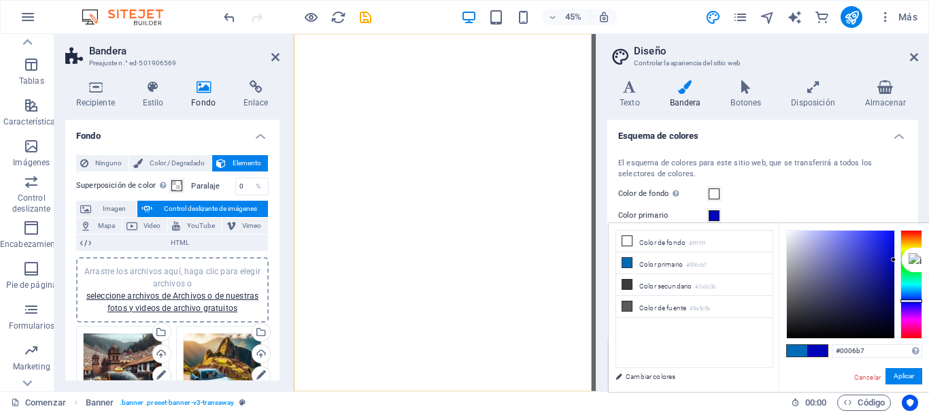
click at [911, 301] on div at bounding box center [912, 284] width 22 height 109
click at [829, 193] on div "Color de fondo Sólo visible si no está cubierto por otros fondos." at bounding box center [762, 194] width 289 height 16
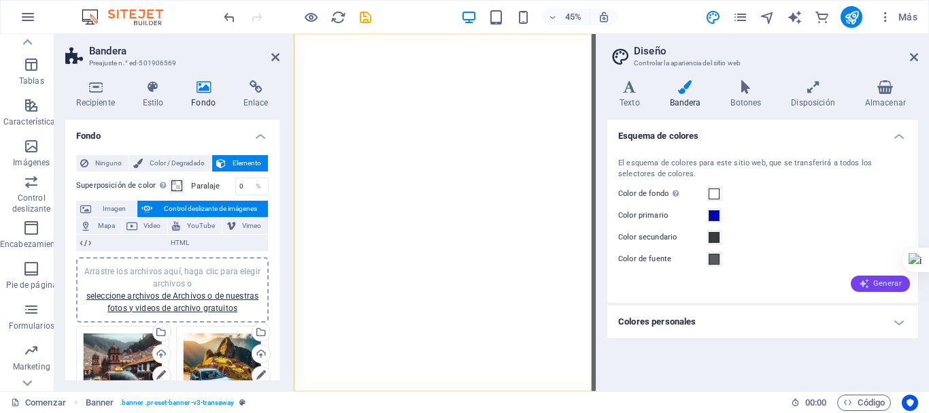
click at [886, 286] on font "Generar" at bounding box center [887, 283] width 29 height 9
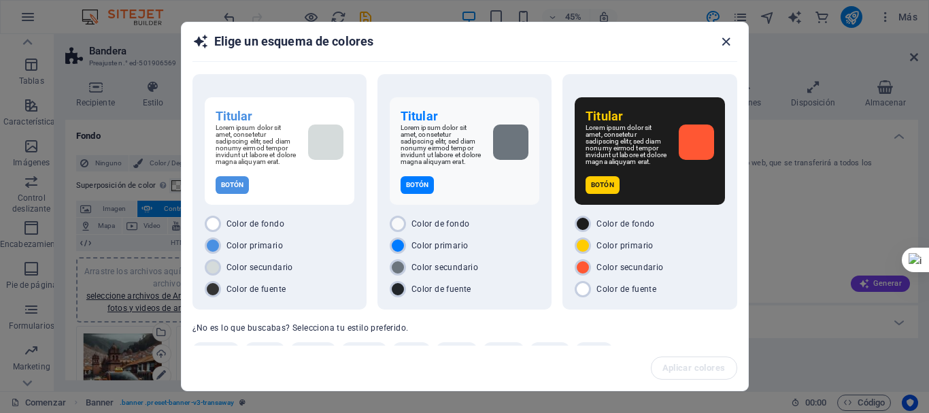
click at [735, 45] on span "button" at bounding box center [729, 42] width 16 height 16
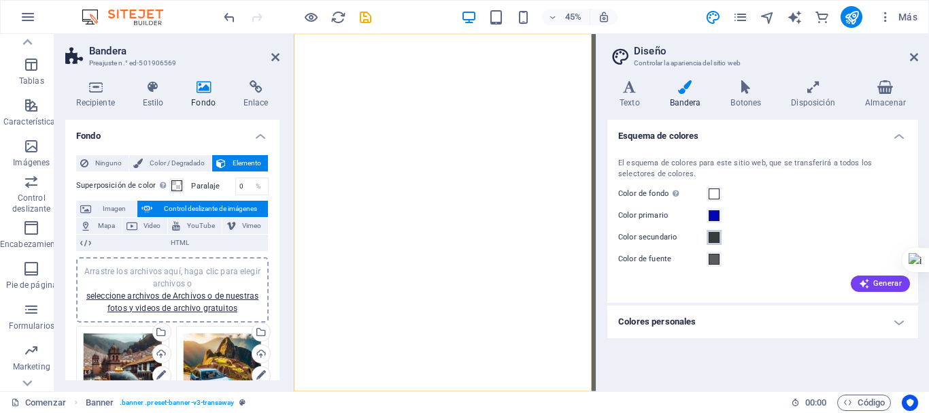
click at [711, 238] on span at bounding box center [714, 237] width 11 height 11
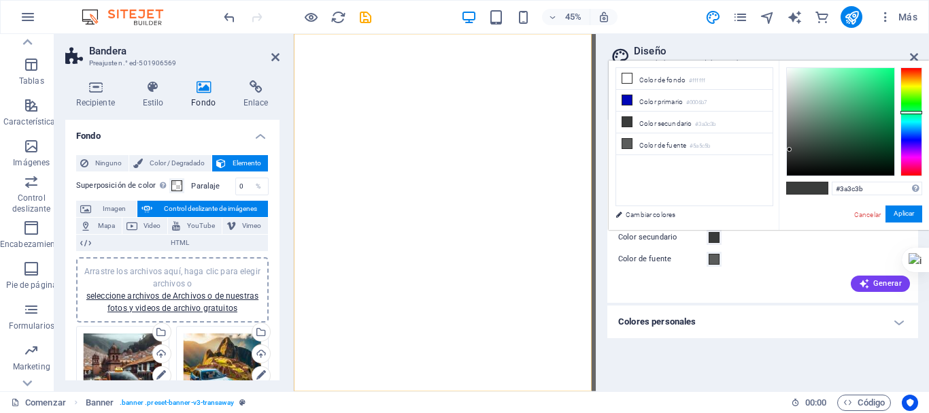
type input "#000000"
drag, startPoint x: 836, startPoint y: 148, endPoint x: 723, endPoint y: 210, distance: 128.8
click at [722, 206] on div "menos Color de fondo #ffffff Color primario #0006b7 Color secundario #3a3c3b Co…" at bounding box center [769, 145] width 320 height 169
click at [903, 212] on font "Aplicar" at bounding box center [904, 213] width 20 height 7
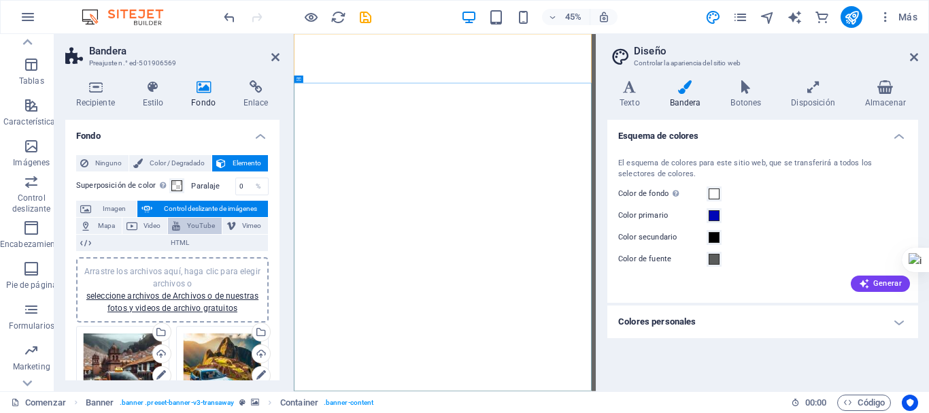
scroll to position [68, 0]
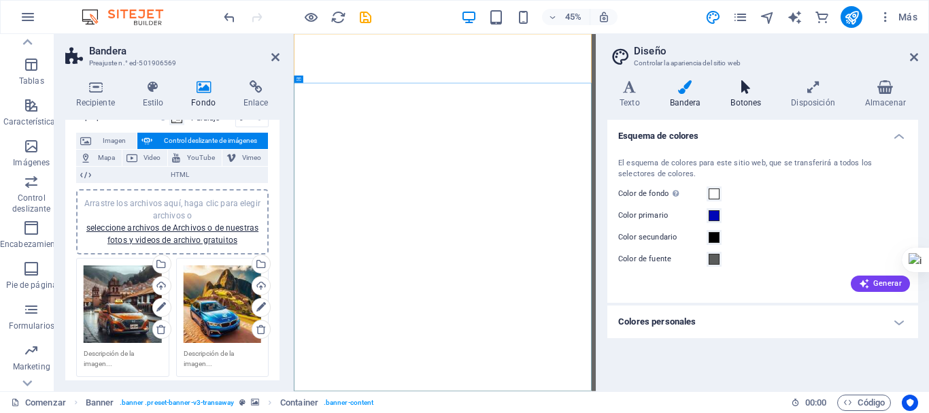
click at [752, 103] on font "Botones" at bounding box center [746, 103] width 31 height 10
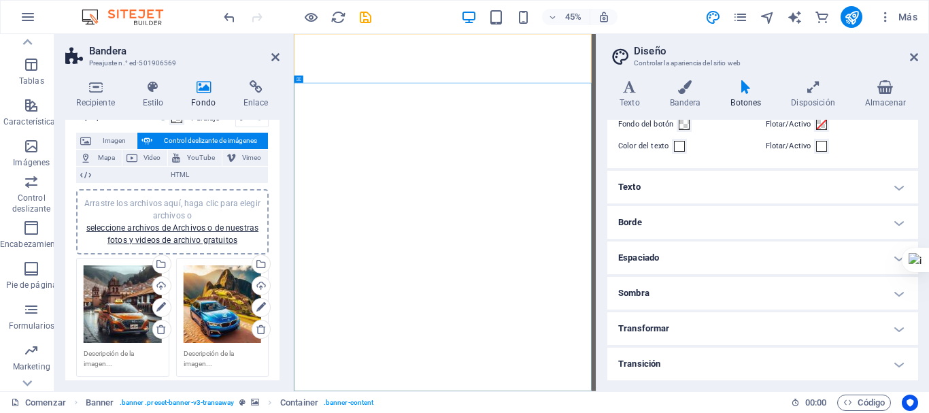
scroll to position [0, 0]
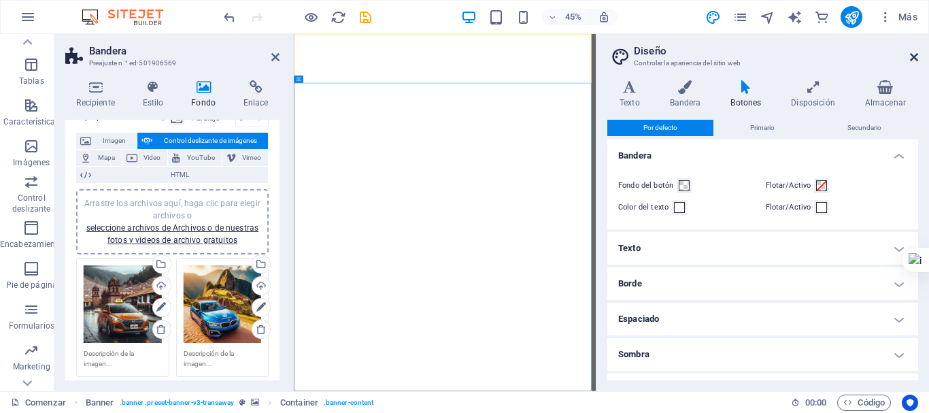
click at [916, 57] on icon at bounding box center [914, 57] width 8 height 11
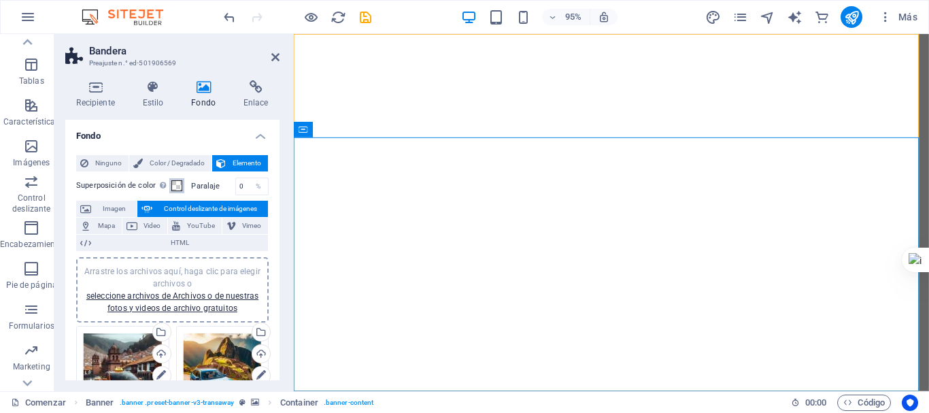
click at [173, 184] on span at bounding box center [176, 185] width 11 height 11
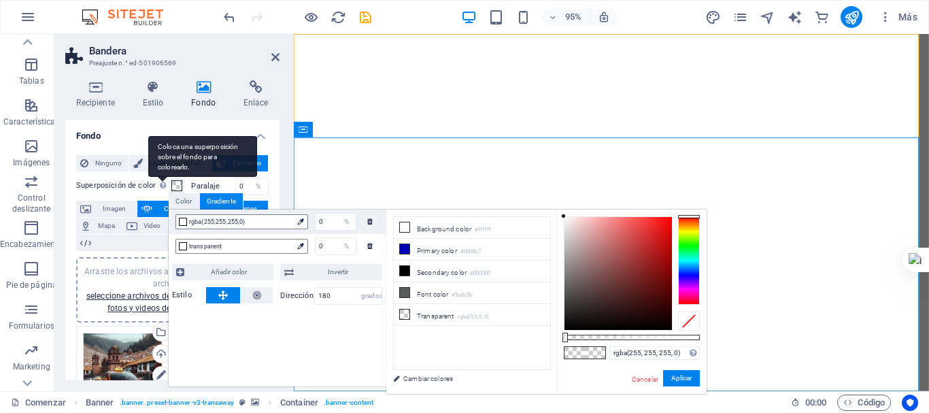
click at [165, 177] on div "Coloca una superposición sobre el fondo para colorearlo." at bounding box center [202, 156] width 109 height 41
click at [169, 184] on button "Superposición de color Coloca una superposición sobre el fondo para colorearlo." at bounding box center [176, 185] width 15 height 15
click at [165, 177] on div "Coloca una superposición sobre el fondo para colorearlo." at bounding box center [202, 156] width 109 height 41
click at [169, 184] on button "Superposición de color Coloca una superposición sobre el fondo para colorearlo." at bounding box center [176, 185] width 15 height 15
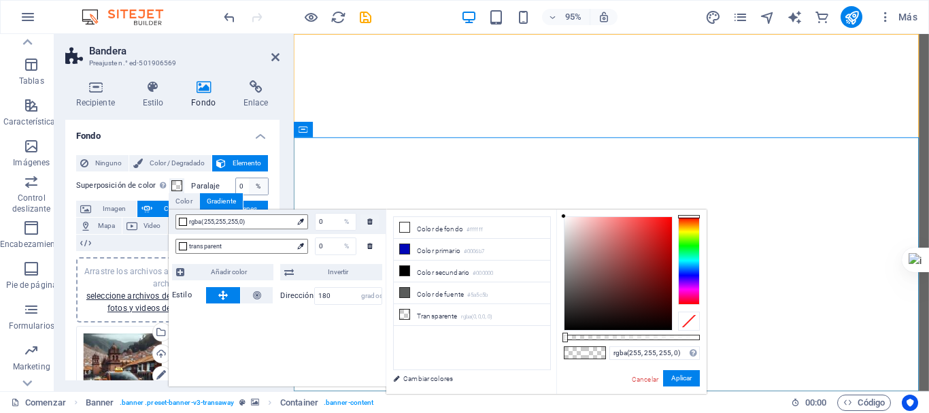
click at [250, 182] on div "%" at bounding box center [258, 186] width 19 height 16
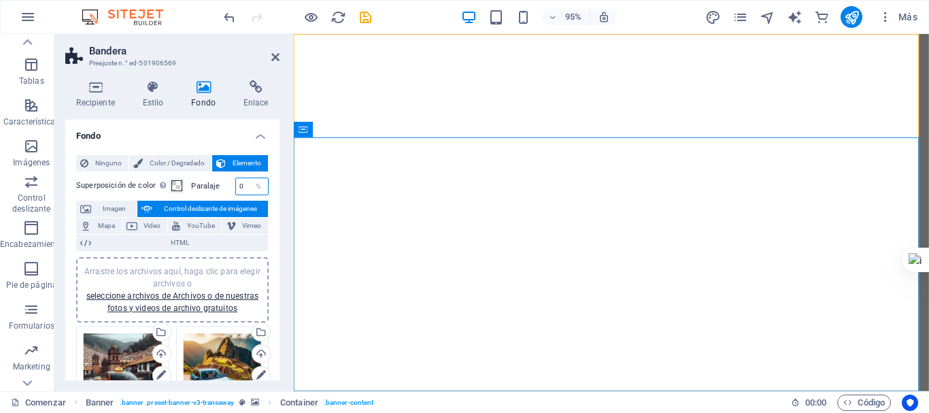
click at [245, 185] on input "0" at bounding box center [252, 186] width 32 height 16
type input "100"
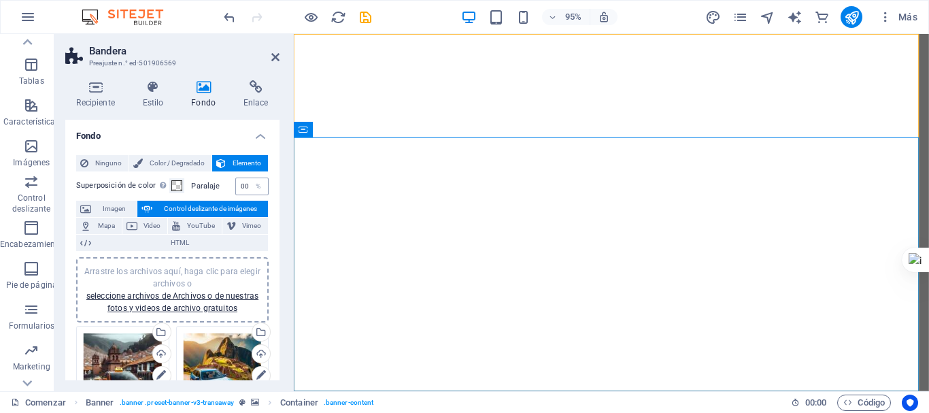
scroll to position [0, 0]
click at [249, 186] on div "%" at bounding box center [258, 186] width 19 height 16
click at [256, 187] on font "%" at bounding box center [258, 185] width 5 height 7
click at [246, 186] on input "100" at bounding box center [252, 186] width 32 height 16
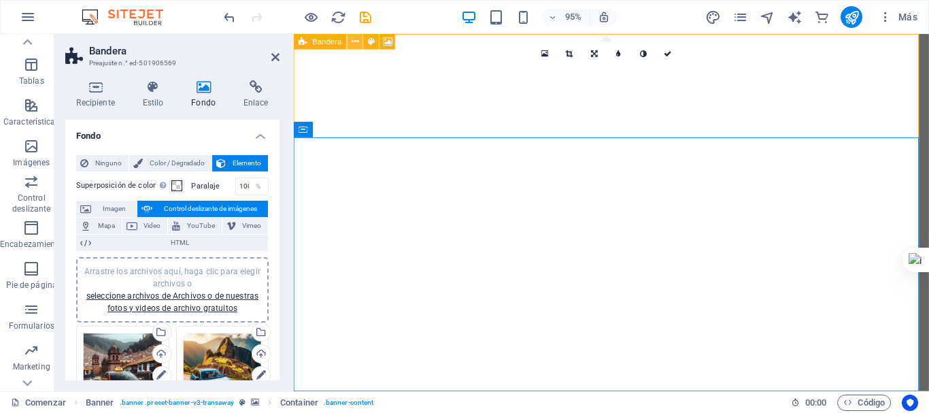
click at [352, 41] on icon at bounding box center [355, 42] width 7 height 14
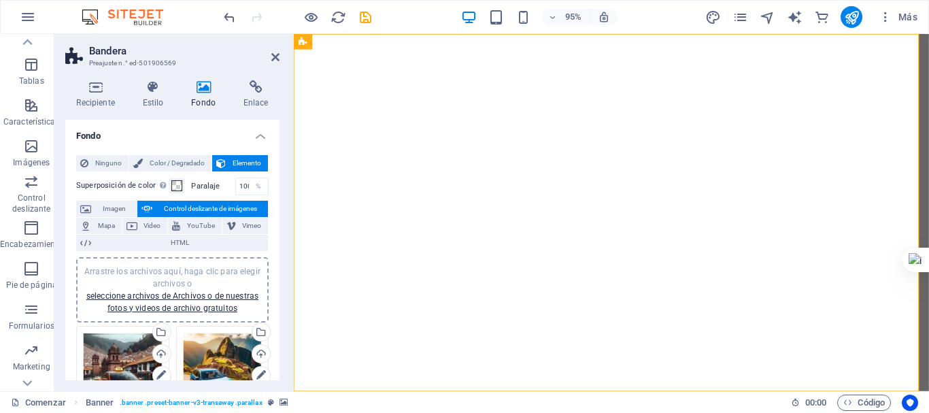
click at [216, 188] on font "Paralaje" at bounding box center [205, 186] width 29 height 9
click at [171, 183] on span at bounding box center [176, 185] width 11 height 11
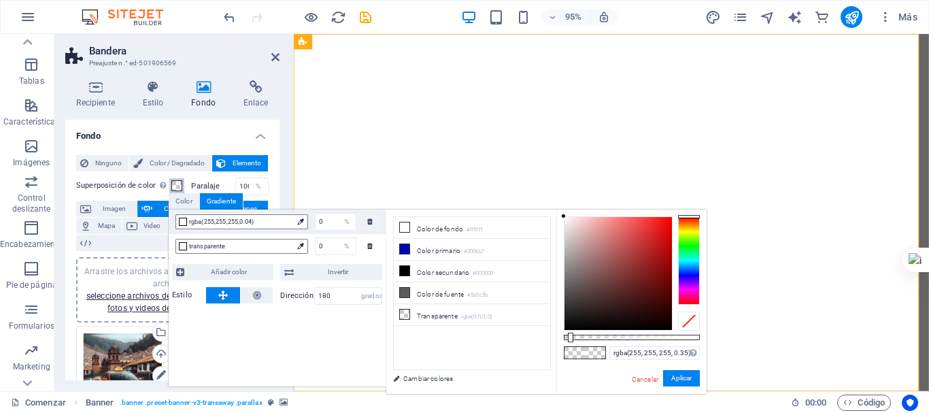
drag, startPoint x: 569, startPoint y: 339, endPoint x: 656, endPoint y: 344, distance: 87.2
click at [646, 343] on div "rgba(255, 255, 255, 0.35) Formatos admitidos #0852ed rgb(8, 82, 237) rgba(8, 82…" at bounding box center [631, 401] width 150 height 382
click at [646, 295] on div at bounding box center [618, 273] width 107 height 113
drag, startPoint x: 592, startPoint y: 288, endPoint x: 583, endPoint y: 289, distance: 8.9
click at [583, 289] on div at bounding box center [618, 273] width 107 height 113
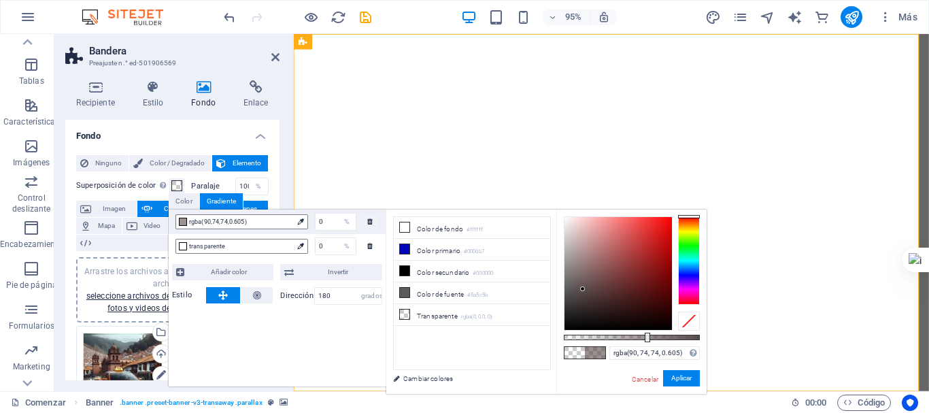
drag, startPoint x: 651, startPoint y: 332, endPoint x: 523, endPoint y: 326, distance: 128.0
click at [534, 327] on div "menos Color de fondo #ffffff Color primario #0006b7 Color secundario #000000 Co…" at bounding box center [546, 302] width 320 height 185
click at [185, 222] on div at bounding box center [183, 222] width 8 height 8
click at [182, 242] on div at bounding box center [183, 246] width 8 height 8
drag, startPoint x: 566, startPoint y: 339, endPoint x: 674, endPoint y: 345, distance: 108.3
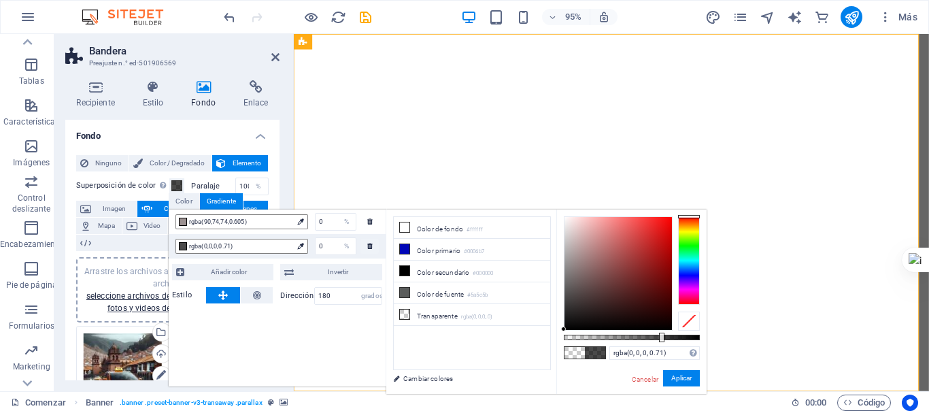
click at [663, 342] on div "rgba(0, 0, 0, 0.71) Formatos admitidos #0852ed rgb(8, 82, 237) rgba(8, 82, 237,…" at bounding box center [631, 401] width 150 height 382
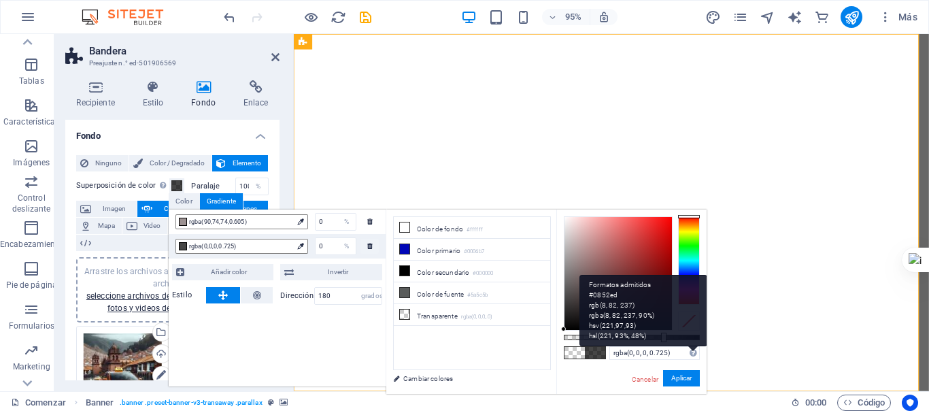
click at [693, 356] on icon at bounding box center [693, 353] width 7 height 8
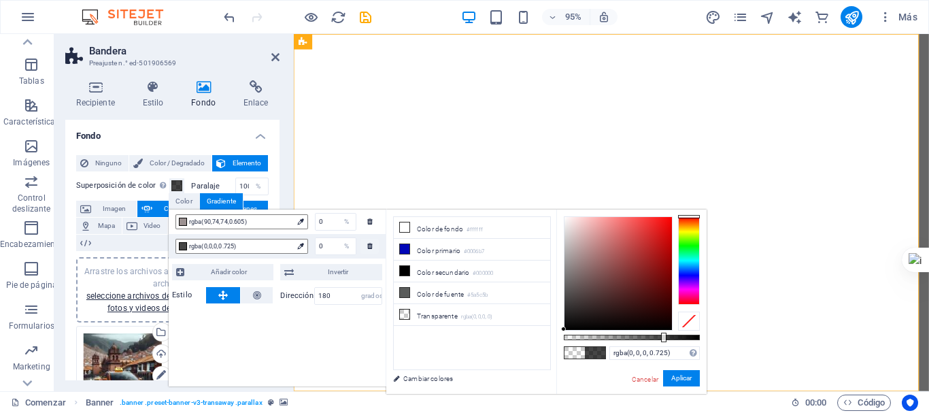
click at [522, 339] on ul "Color de fondo #ffffff Color primario #0006b7 Color secundario #000000 Color de…" at bounding box center [472, 293] width 158 height 154
drag, startPoint x: 645, startPoint y: 333, endPoint x: 686, endPoint y: 334, distance: 41.5
click at [686, 334] on div "rgba(0, 0, 0, 0.725) Formatos admitidos #0852ed rgb(8, 82, 237) rgba(8, 82, 237…" at bounding box center [631, 401] width 150 height 382
type input "rgba(0, 0, 0, 0)"
drag, startPoint x: 656, startPoint y: 337, endPoint x: 524, endPoint y: 325, distance: 131.9
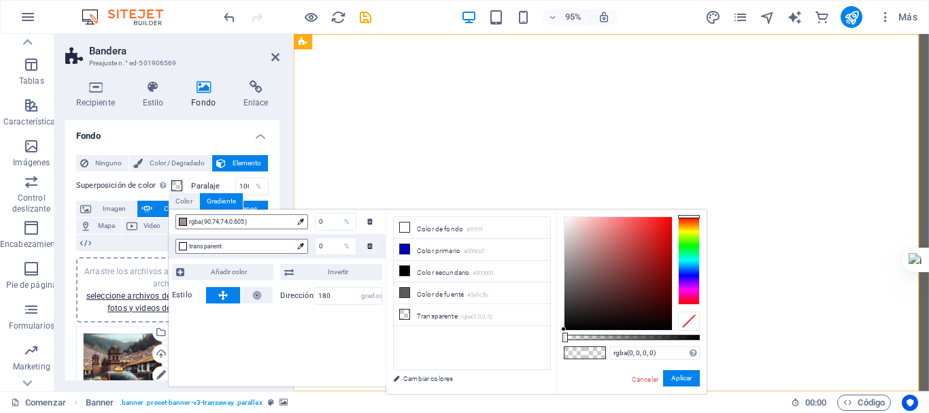
click at [524, 325] on div "menos Color de fondo #ffffff Color primario #0006b7 Color secundario #000000 Co…" at bounding box center [546, 302] width 320 height 185
drag, startPoint x: 231, startPoint y: 290, endPoint x: 226, endPoint y: 295, distance: 7.2
click at [230, 290] on button at bounding box center [223, 295] width 34 height 16
click at [183, 297] on font "Estilo" at bounding box center [182, 294] width 20 height 9
click at [263, 298] on button at bounding box center [257, 295] width 33 height 16
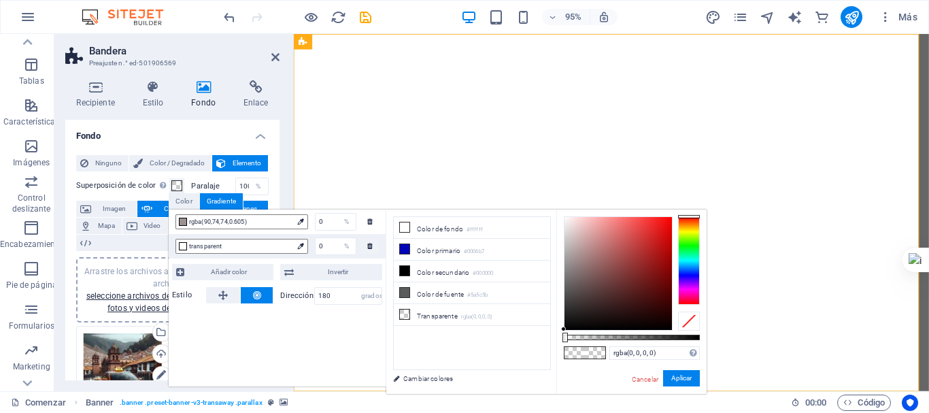
click at [299, 296] on font "Dirección" at bounding box center [296, 295] width 33 height 9
click at [350, 296] on input "180" at bounding box center [348, 296] width 67 height 16
type input "1"
click at [327, 335] on div "rgba(90,74,74,0.605) 0 % transparente 0 % Añadir color Invertir Estilo Direcció…" at bounding box center [278, 298] width 218 height 177
click at [214, 271] on font "Añadir color" at bounding box center [229, 271] width 36 height 7
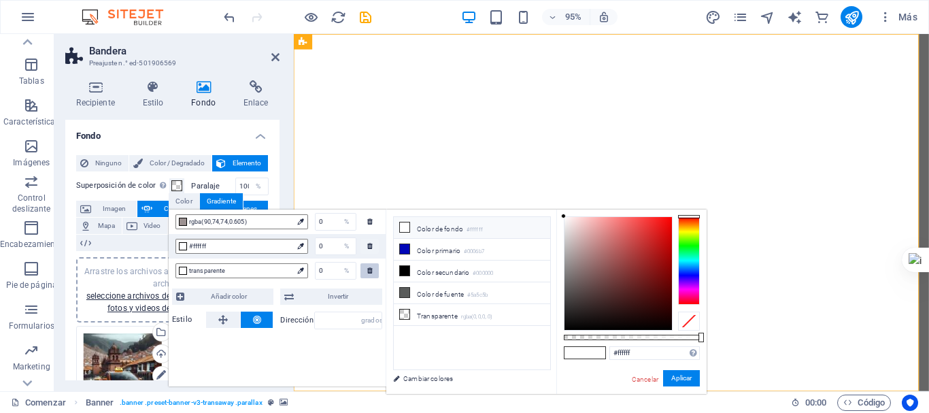
click at [369, 267] on icon at bounding box center [369, 270] width 5 height 7
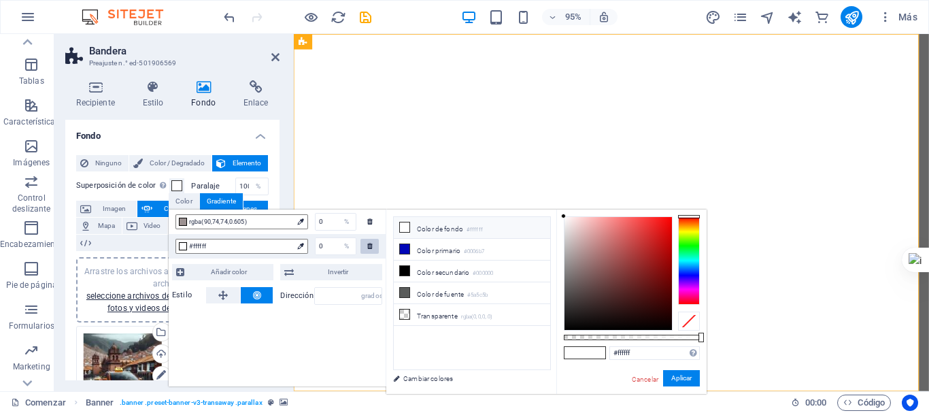
click at [369, 246] on icon at bounding box center [369, 245] width 5 height 7
click at [367, 222] on icon at bounding box center [369, 221] width 5 height 7
click at [372, 243] on icon at bounding box center [369, 245] width 5 height 7
drag, startPoint x: 678, startPoint y: 338, endPoint x: 480, endPoint y: 337, distance: 198.0
click at [484, 337] on div "menos Color de fondo #ffffff Color primario #0006b7 Color secundario #000000 Co…" at bounding box center [546, 302] width 320 height 185
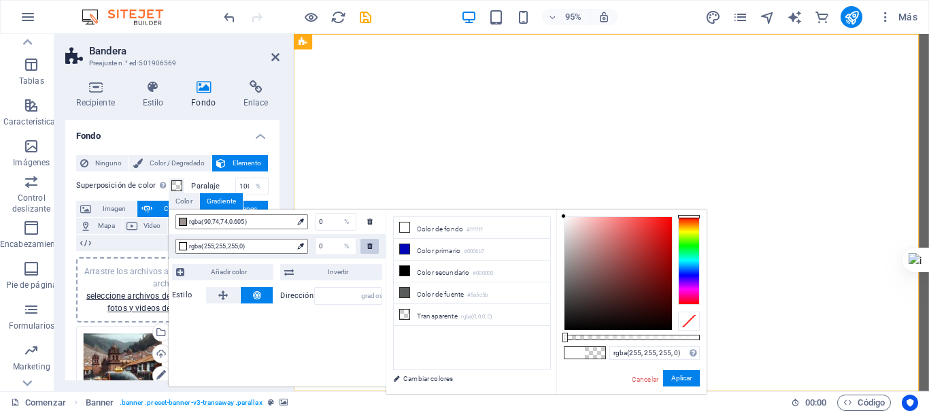
click at [371, 246] on icon at bounding box center [369, 245] width 5 height 7
click at [370, 245] on icon at bounding box center [369, 245] width 5 height 7
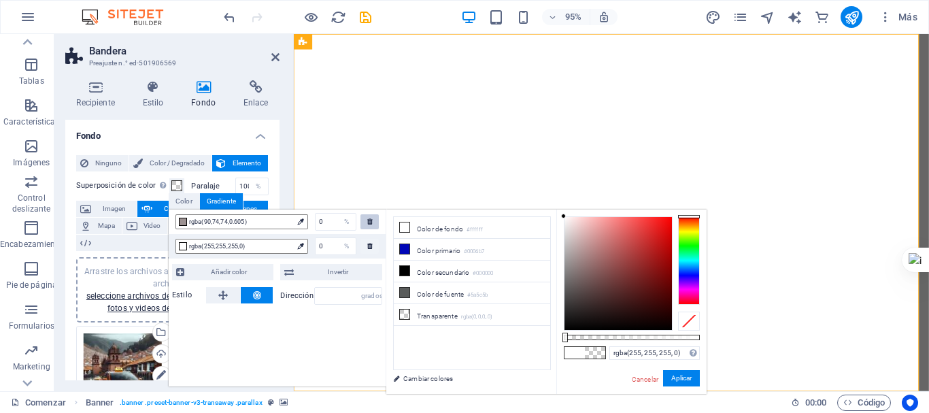
click at [369, 227] on div at bounding box center [370, 221] width 18 height 15
click at [367, 250] on div at bounding box center [370, 246] width 18 height 15
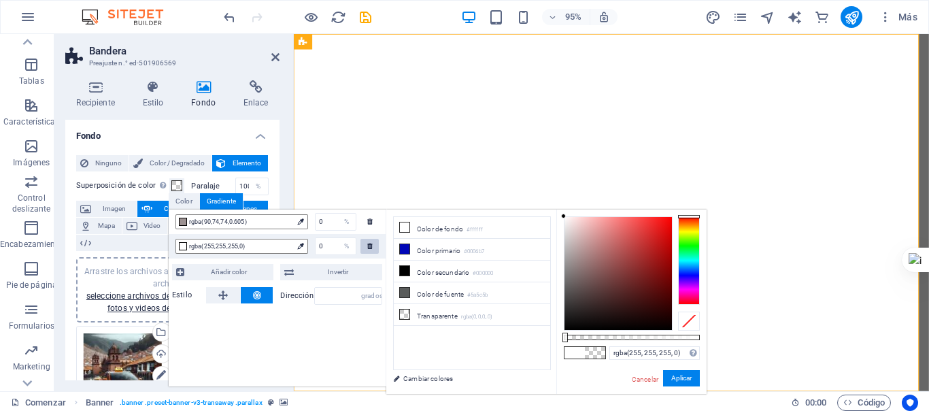
click at [367, 250] on div at bounding box center [370, 246] width 18 height 15
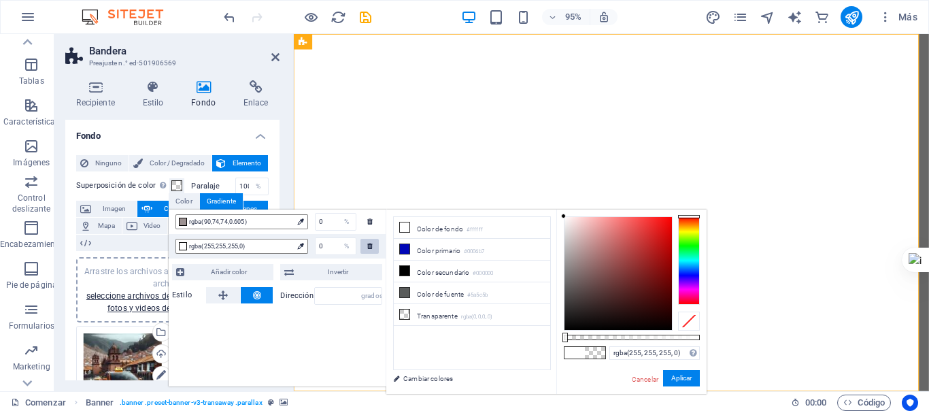
click at [367, 250] on div at bounding box center [370, 246] width 18 height 15
click at [239, 268] on font "Añadir color" at bounding box center [229, 271] width 36 height 7
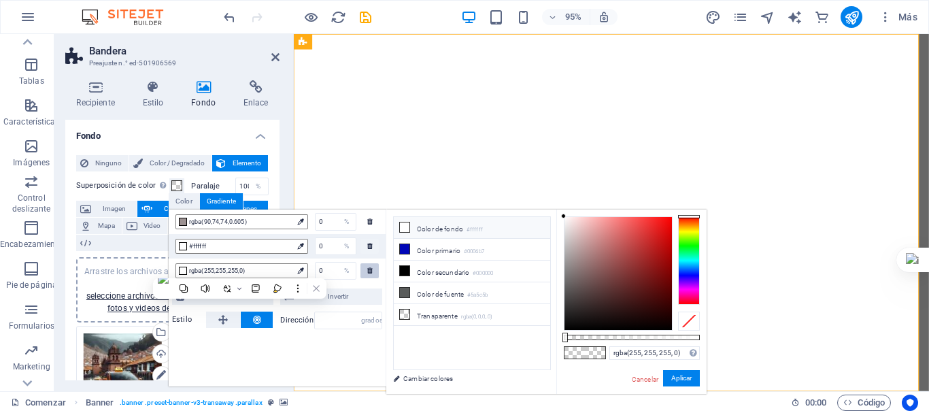
click at [367, 267] on icon at bounding box center [369, 270] width 5 height 7
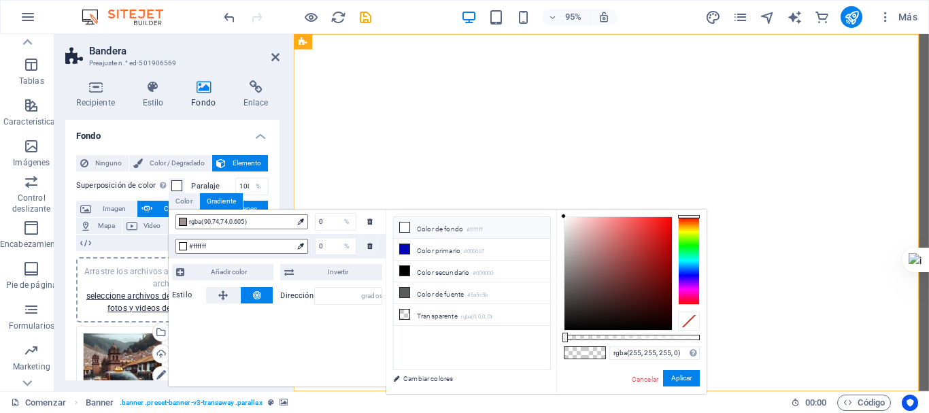
click at [369, 244] on icon at bounding box center [369, 245] width 5 height 7
click at [367, 222] on icon at bounding box center [369, 221] width 5 height 7
click at [297, 220] on div at bounding box center [301, 221] width 14 height 15
click at [299, 221] on icon at bounding box center [300, 221] width 6 height 6
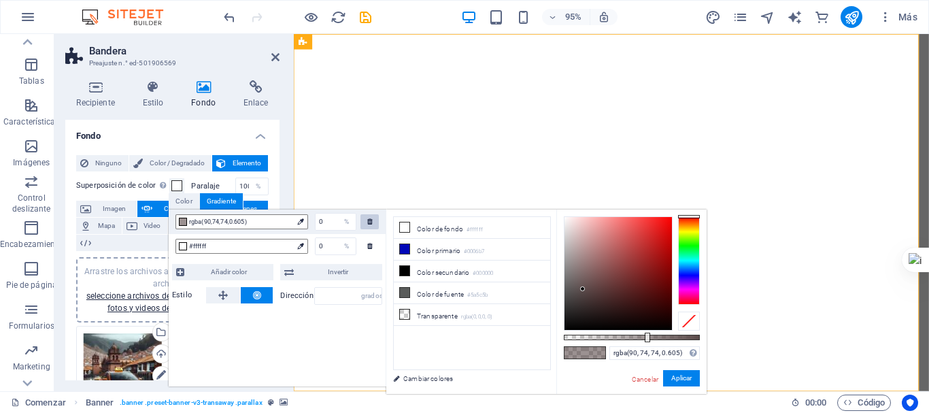
click at [371, 224] on div at bounding box center [370, 221] width 18 height 15
click at [371, 237] on div "#ffffff 0 %" at bounding box center [277, 246] width 217 height 24
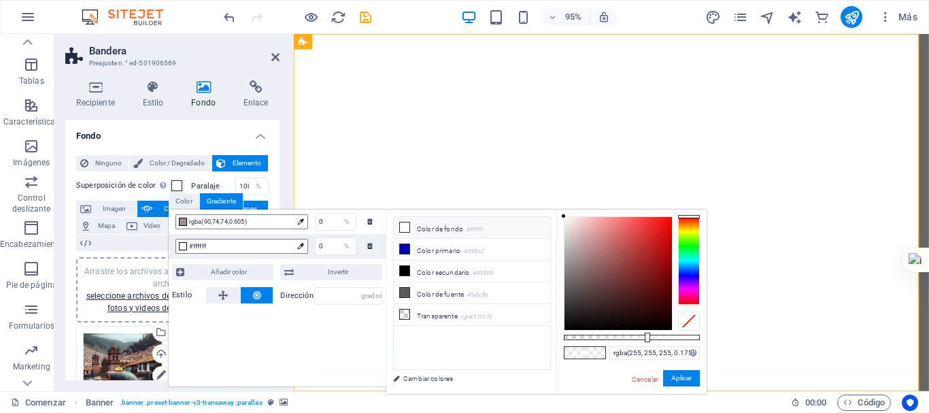
type input "rgba(255, 255, 255, 0)"
drag, startPoint x: 588, startPoint y: 337, endPoint x: 528, endPoint y: 336, distance: 59.9
click at [528, 336] on div "menos Color de fondo #ffffff Color primario #0006b7 Color secundario #000000 Co…" at bounding box center [546, 302] width 320 height 185
click at [186, 294] on font "Estilo" at bounding box center [182, 294] width 20 height 9
click at [648, 380] on font "Cancelar" at bounding box center [645, 379] width 27 height 7
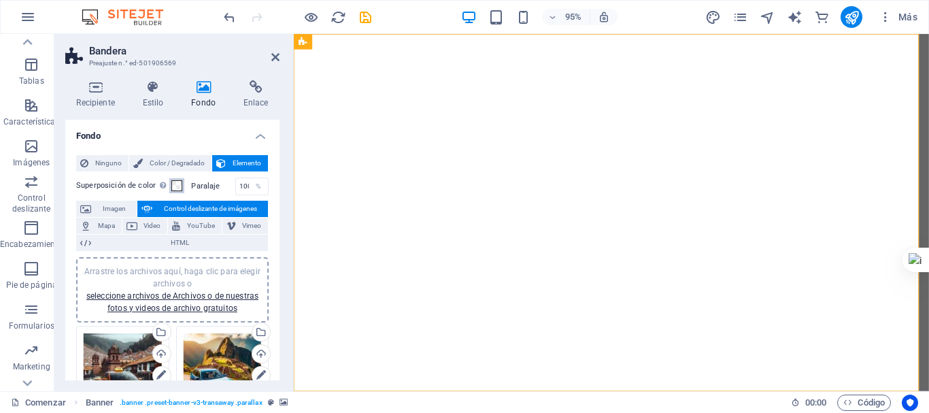
click at [173, 185] on span at bounding box center [176, 185] width 11 height 11
type input "90"
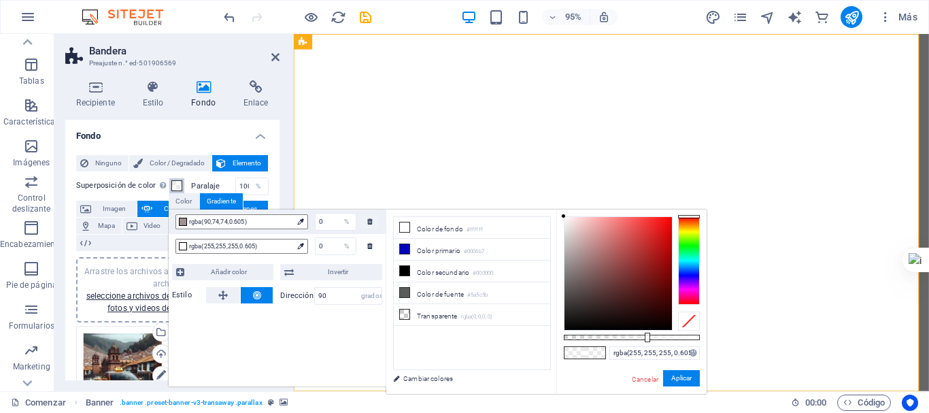
click at [173, 185] on span at bounding box center [176, 185] width 11 height 11
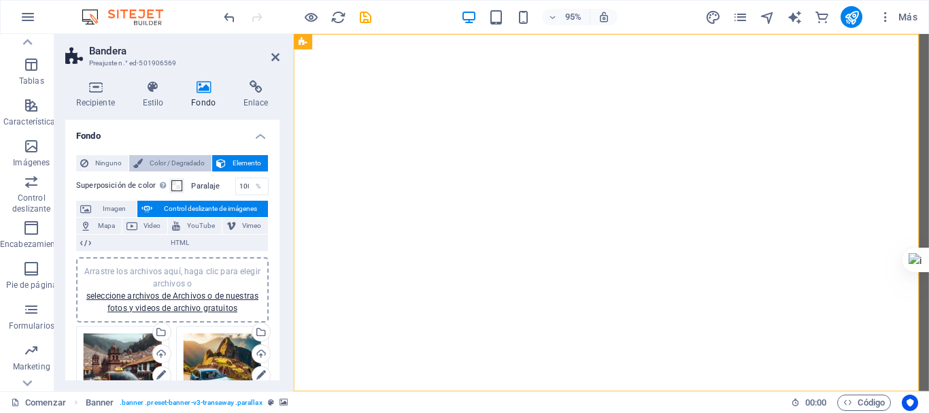
click at [168, 160] on font "Color / Degradado" at bounding box center [177, 162] width 55 height 7
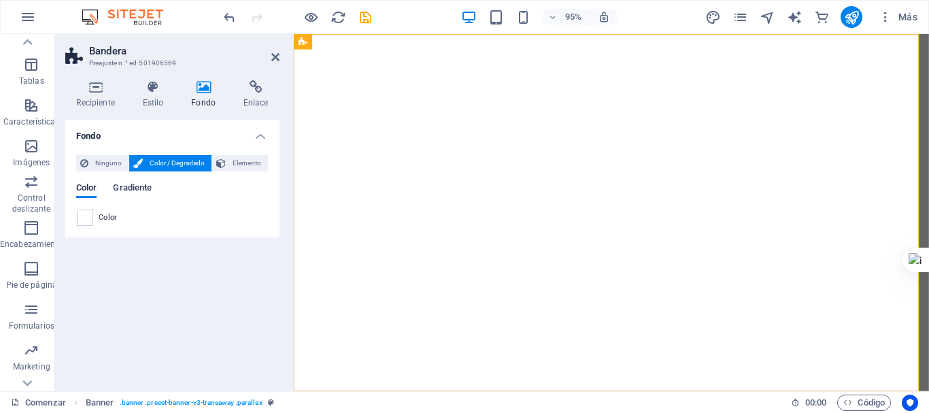
click at [131, 188] on font "Gradiente" at bounding box center [132, 187] width 39 height 10
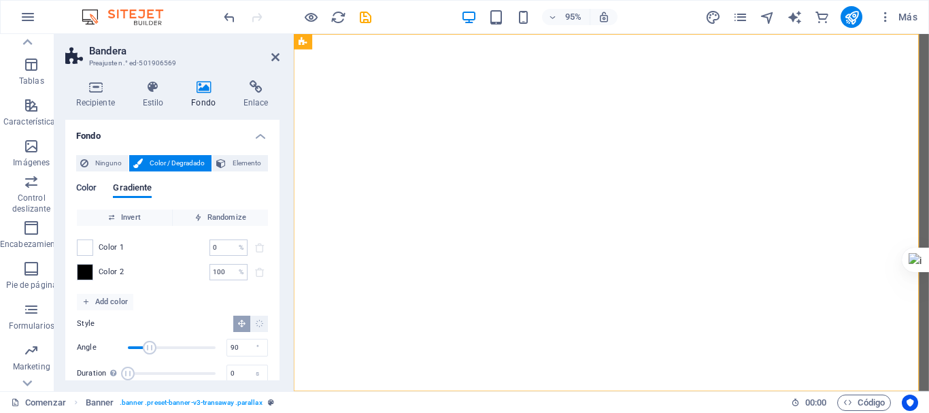
click at [93, 188] on font "Color" at bounding box center [86, 187] width 20 height 10
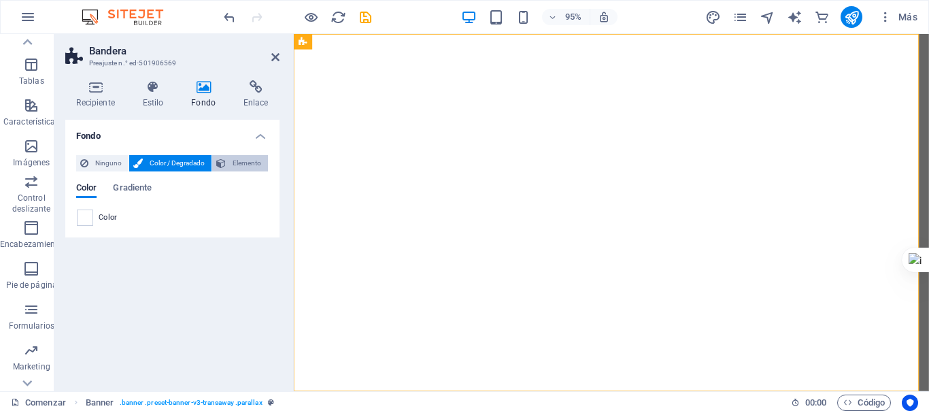
click at [237, 160] on font "Elemento" at bounding box center [247, 162] width 29 height 7
select select "ms"
select select "s"
select select "progressive"
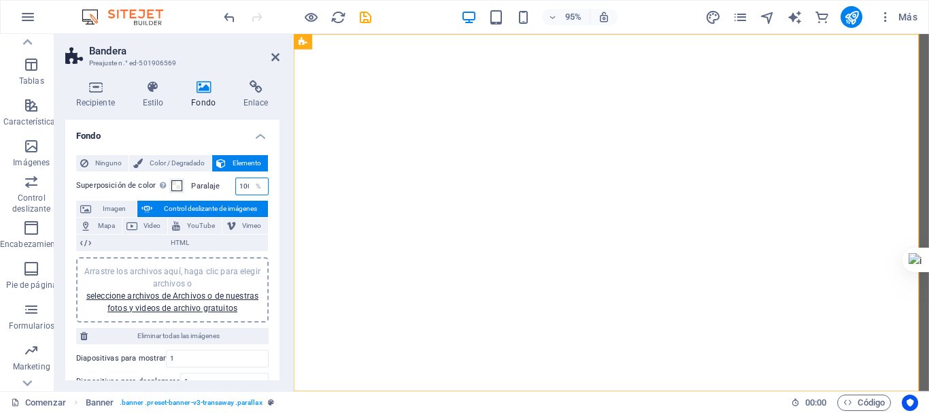
click at [242, 181] on input "100" at bounding box center [252, 186] width 32 height 16
click at [190, 205] on font "Control deslizante de imágenes" at bounding box center [210, 208] width 93 height 7
click at [103, 210] on font "Imagen" at bounding box center [114, 208] width 23 height 7
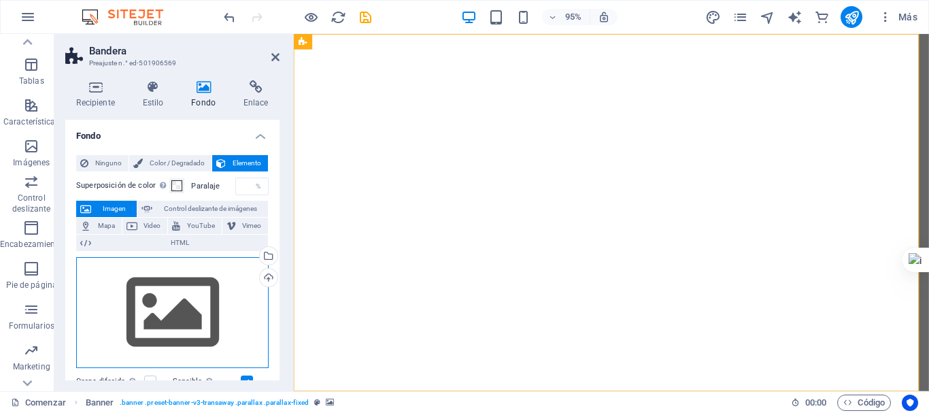
click at [165, 295] on div "Arrastre los archivos aquí, haga clic para elegir archivos o seleccione archivo…" at bounding box center [172, 313] width 193 height 112
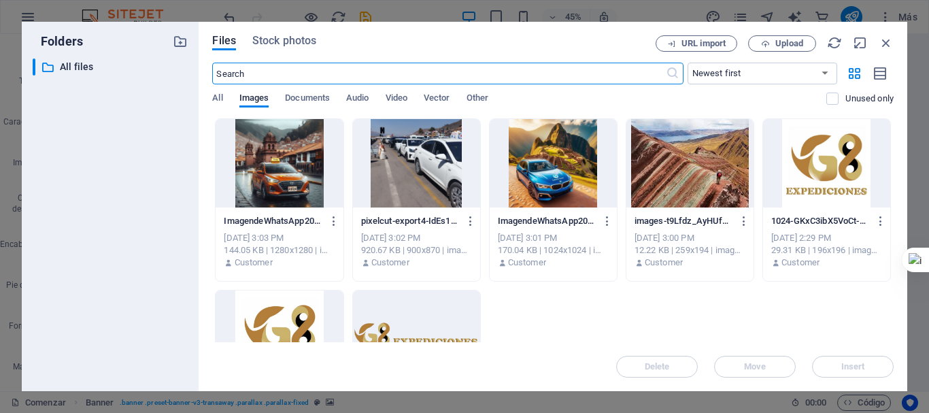
click at [278, 184] on div at bounding box center [279, 163] width 127 height 88
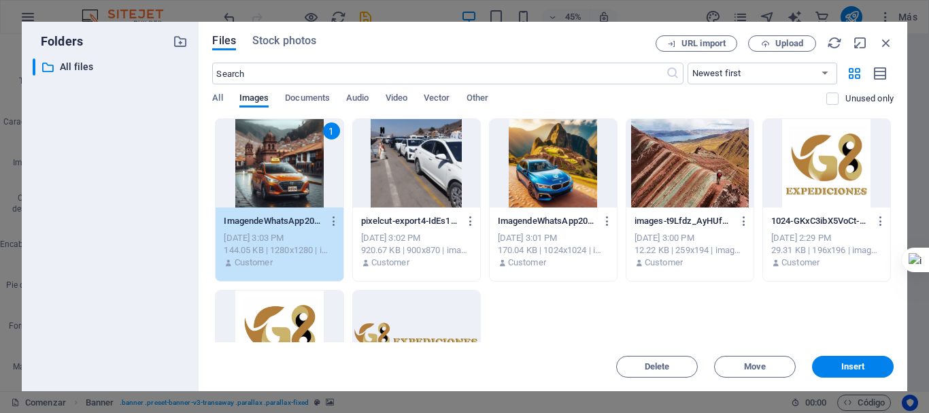
click at [278, 184] on div "1" at bounding box center [279, 163] width 127 height 88
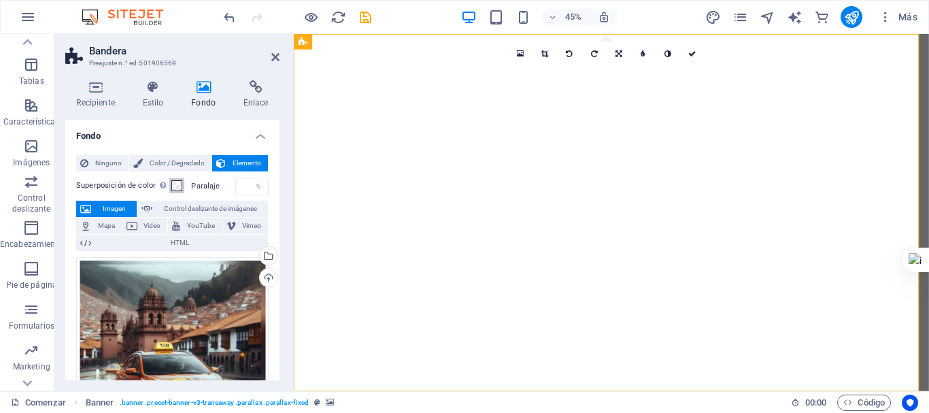
click at [176, 185] on span at bounding box center [176, 185] width 11 height 11
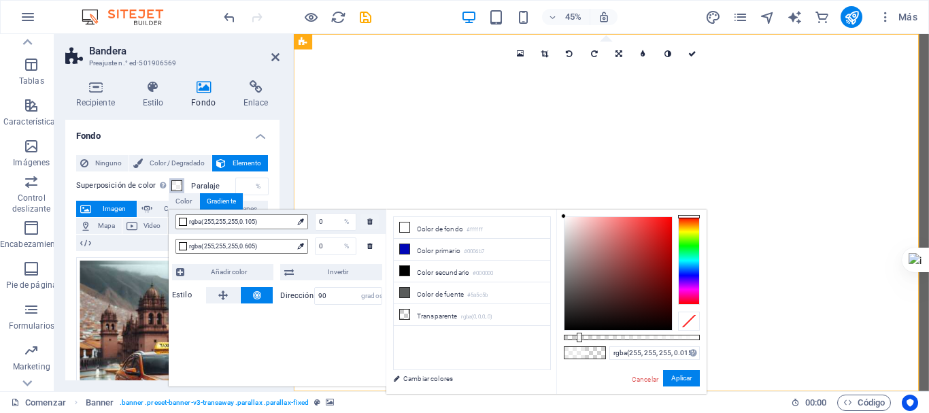
drag, startPoint x: 605, startPoint y: 338, endPoint x: 547, endPoint y: 338, distance: 57.8
click at [548, 338] on div "menos Color de fondo #ffffff Color primario #0006b7 Color secundario #000000 Co…" at bounding box center [546, 302] width 320 height 185
click at [249, 252] on span "rgba(255,255,255,0.605)" at bounding box center [240, 246] width 103 height 12
click at [249, 246] on font "rgba(255,255,255,0.605)" at bounding box center [223, 246] width 68 height 7
type input "rgba(255, 255, 255, 0)"
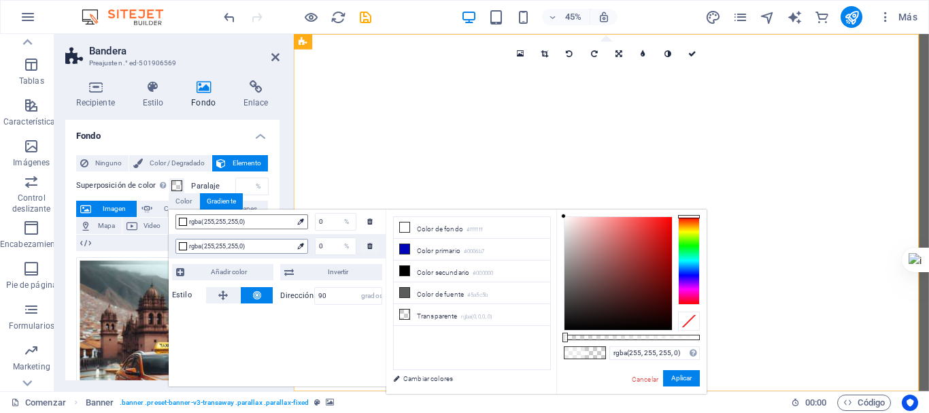
drag, startPoint x: 595, startPoint y: 339, endPoint x: 534, endPoint y: 339, distance: 61.2
click at [534, 339] on div "menos Color de fondo #ffffff Color primario #0006b7 Color secundario #000000 Co…" at bounding box center [546, 302] width 320 height 185
click at [684, 383] on button "Aplicar" at bounding box center [681, 378] width 37 height 17
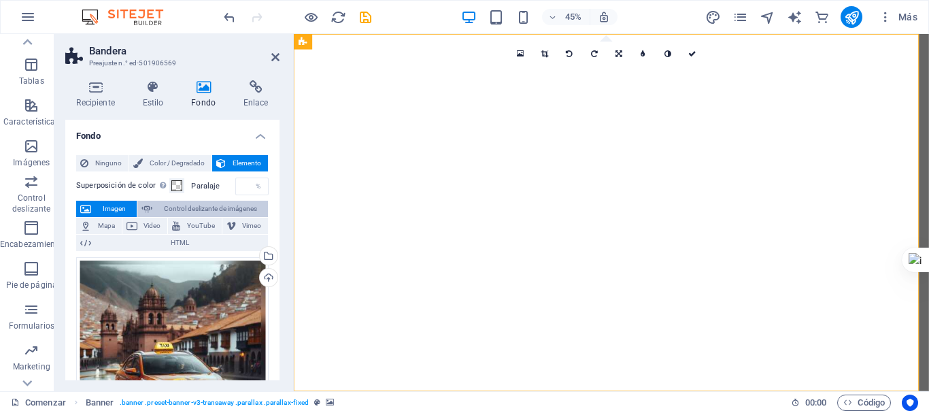
click at [156, 208] on span "Control deslizante de imágenes" at bounding box center [209, 209] width 107 height 16
select select "ms"
select select "s"
select select "progressive"
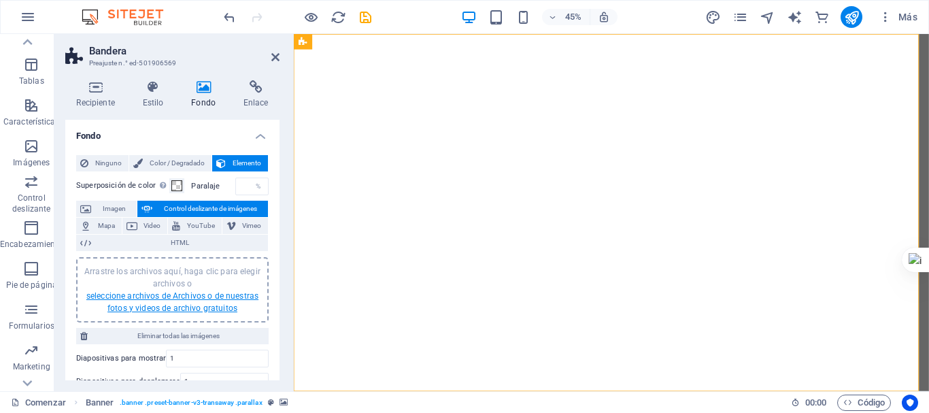
click at [153, 295] on font "seleccione archivos de Archivos o de nuestras fotos y videos de archivo gratuit…" at bounding box center [172, 302] width 172 height 22
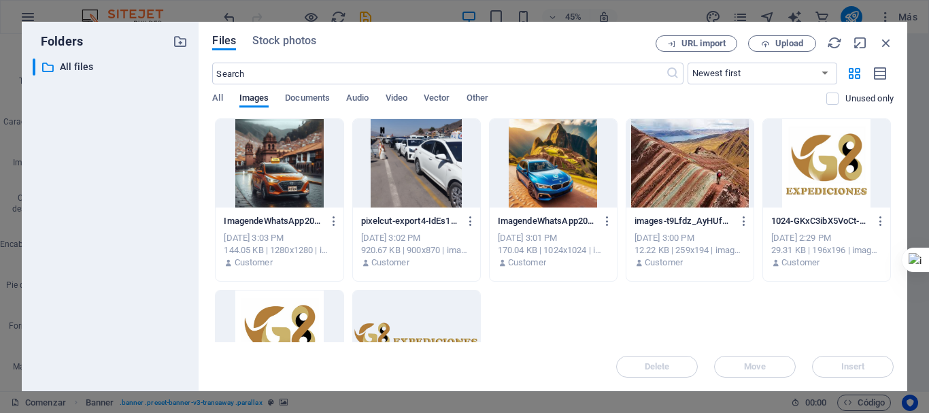
click at [286, 168] on div at bounding box center [279, 163] width 127 height 88
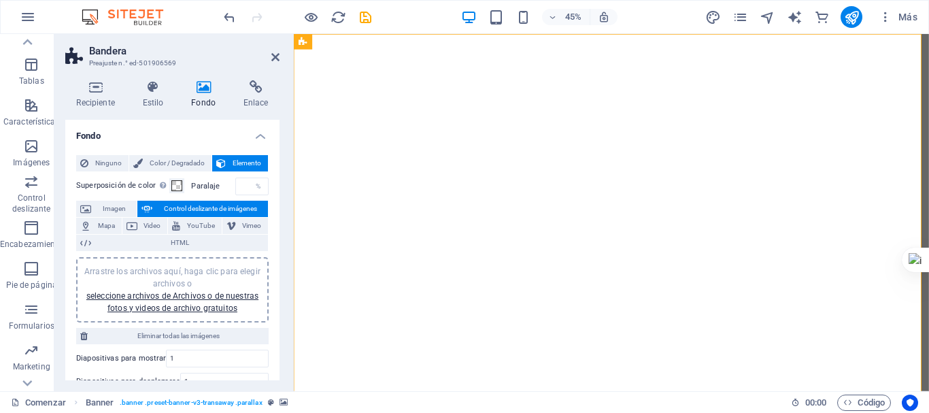
click at [286, 168] on div "Recipiente Estilo Fondo Enlace Tamaño Altura Por defecto píxeles movimiento ráp…" at bounding box center [172, 230] width 236 height 322
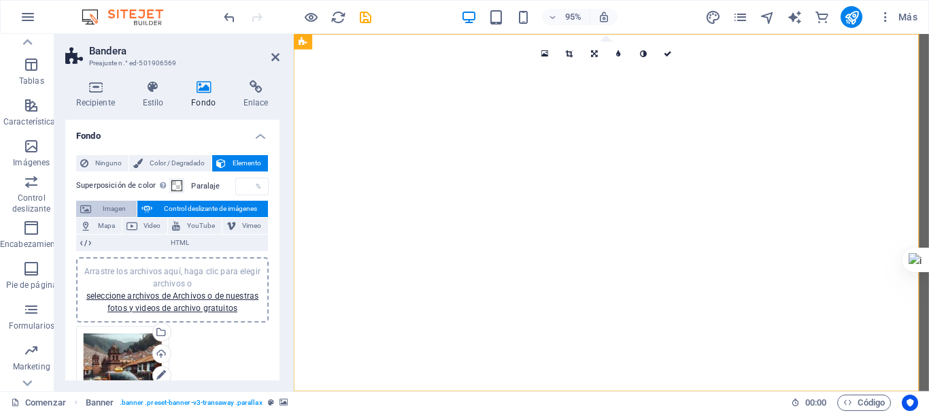
click at [121, 205] on font "Imagen" at bounding box center [114, 208] width 23 height 7
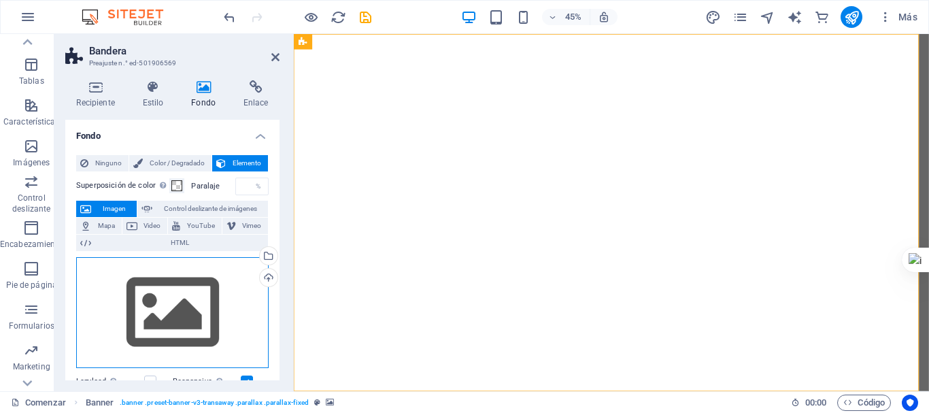
click at [211, 294] on div "Drag files here, click to choose files or select files from Files or our free s…" at bounding box center [172, 313] width 193 height 112
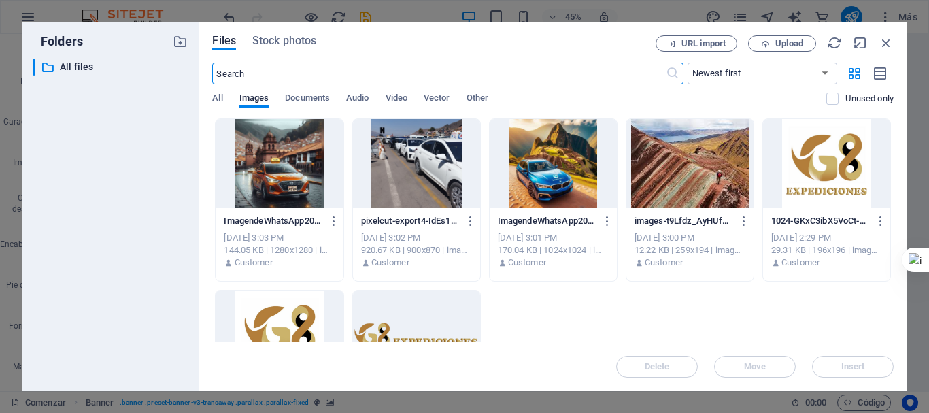
click at [310, 177] on div at bounding box center [279, 163] width 127 height 88
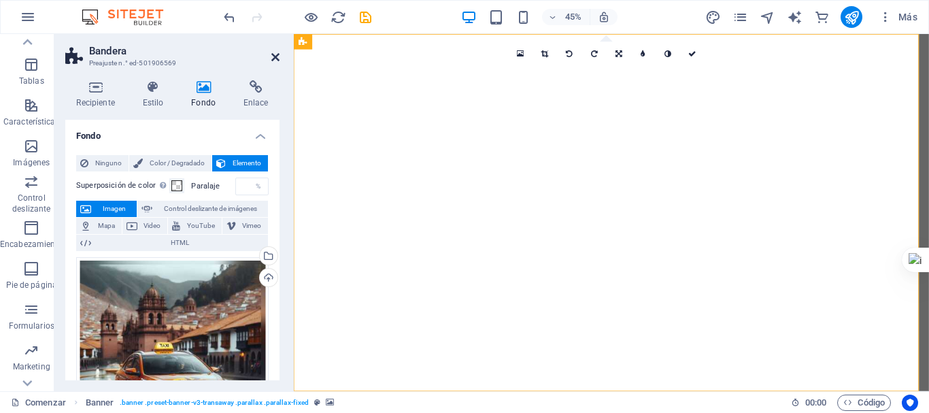
click at [272, 59] on icon at bounding box center [275, 57] width 8 height 11
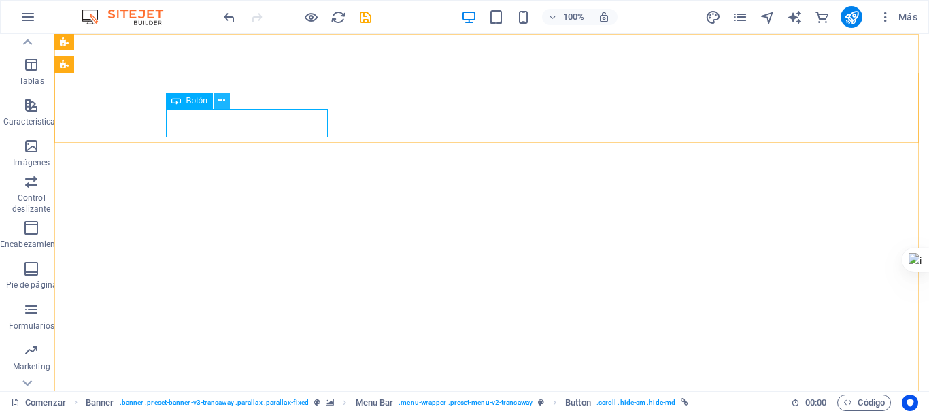
click at [216, 100] on button at bounding box center [222, 101] width 16 height 16
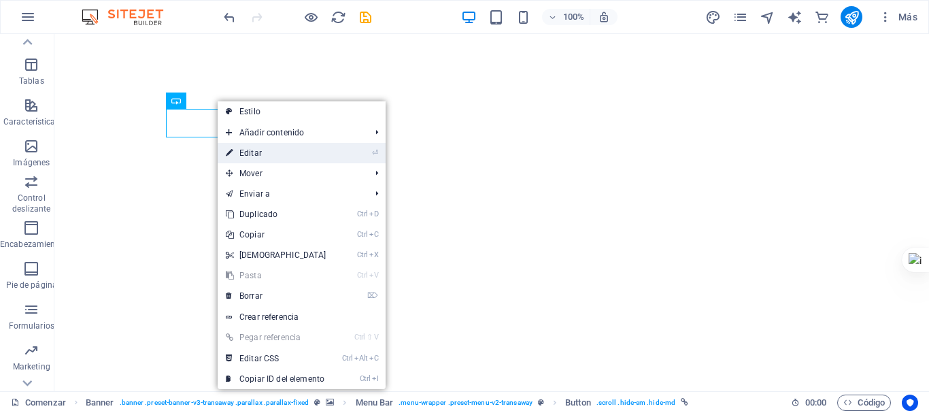
click at [242, 152] on font "Editar" at bounding box center [250, 153] width 22 height 10
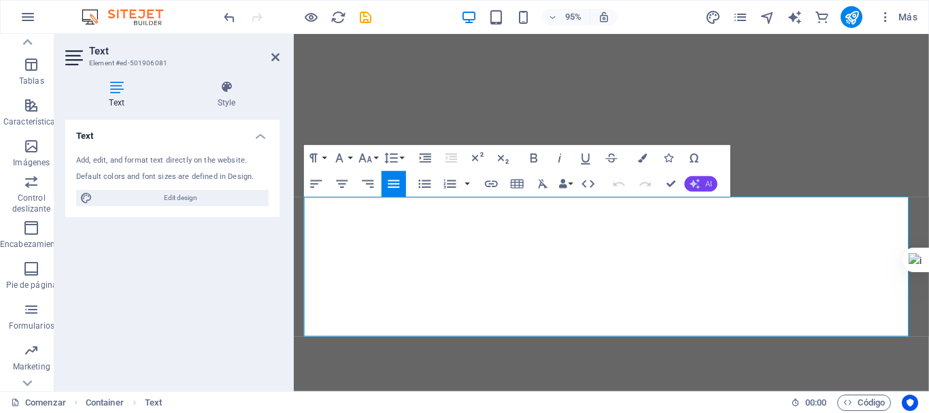
click at [693, 181] on icon "button" at bounding box center [695, 184] width 10 height 10
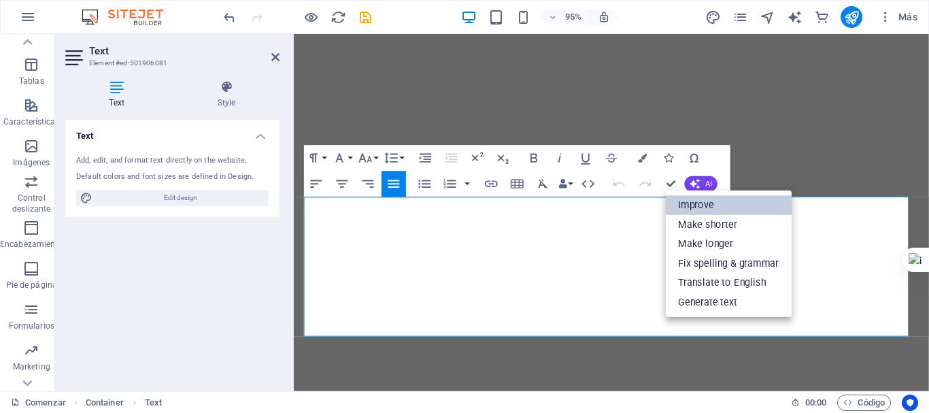
click at [733, 204] on link "Improve" at bounding box center [729, 205] width 126 height 20
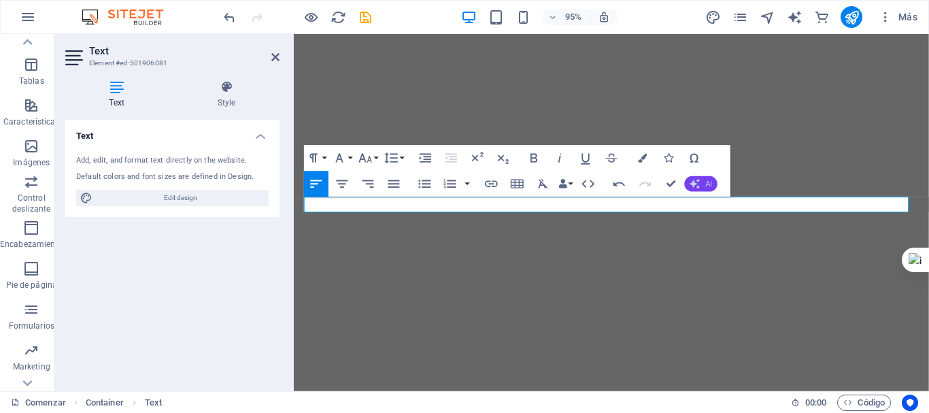
click at [712, 184] on span "AI" at bounding box center [708, 183] width 7 height 7
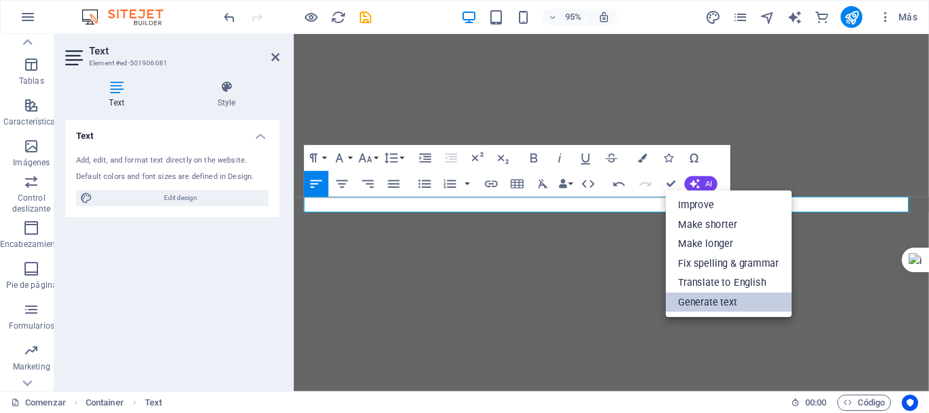
click at [739, 297] on link "Generate text" at bounding box center [729, 303] width 126 height 20
select select "English"
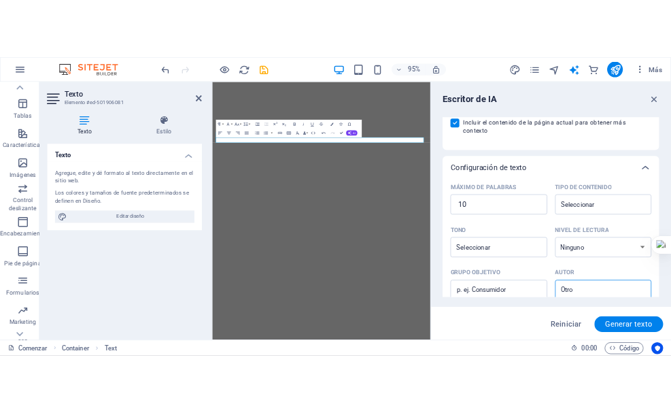
scroll to position [68, 0]
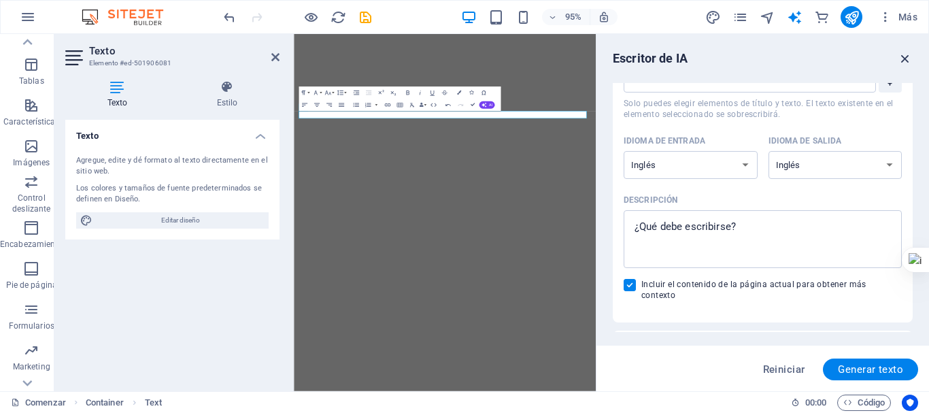
click at [903, 56] on icon "button" at bounding box center [905, 58] width 15 height 15
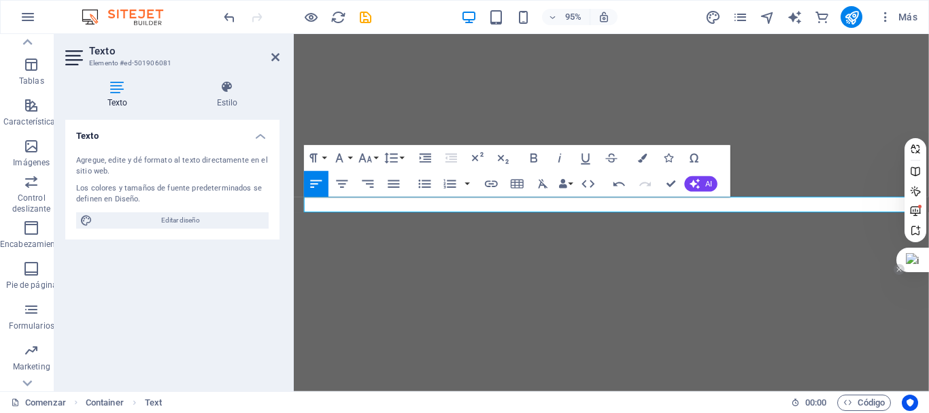
click at [910, 256] on div at bounding box center [913, 260] width 33 height 24
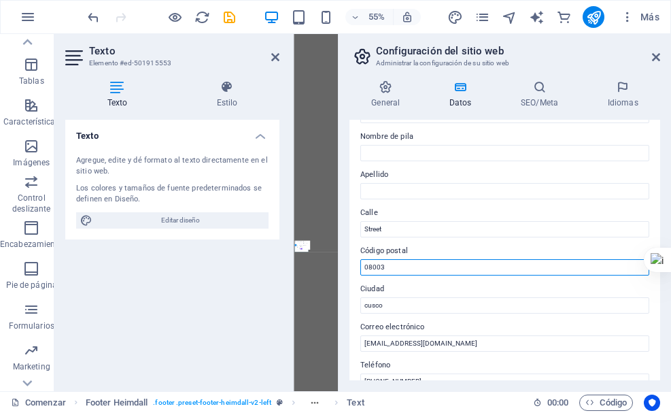
click at [412, 271] on input "08003" at bounding box center [505, 267] width 289 height 16
click at [412, 270] on input "08003" at bounding box center [505, 267] width 289 height 16
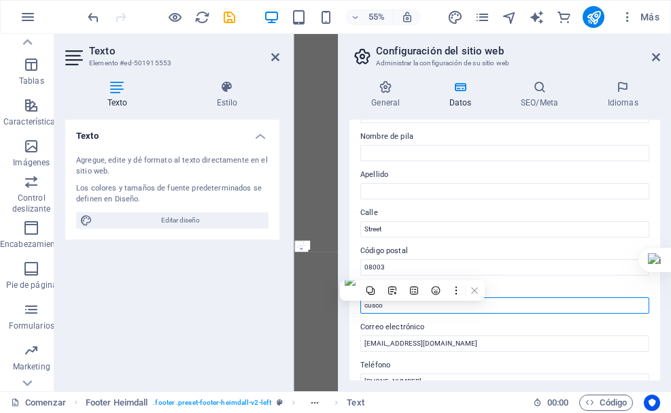
click at [407, 307] on input "cusco" at bounding box center [505, 305] width 289 height 16
type input "c"
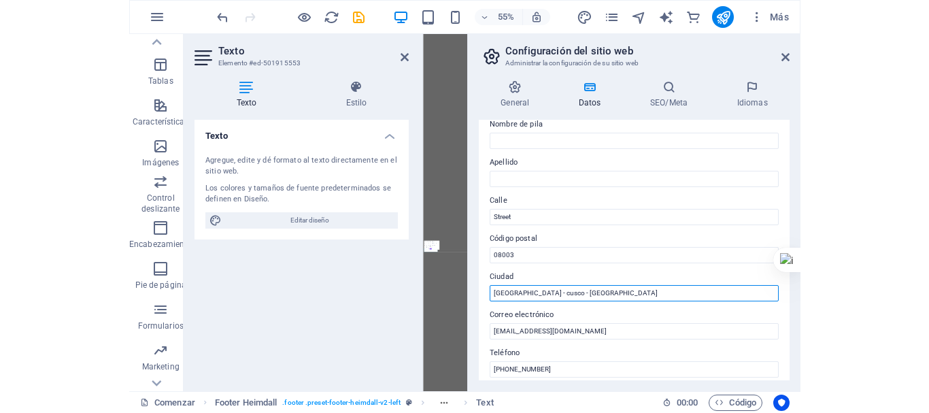
scroll to position [53, 0]
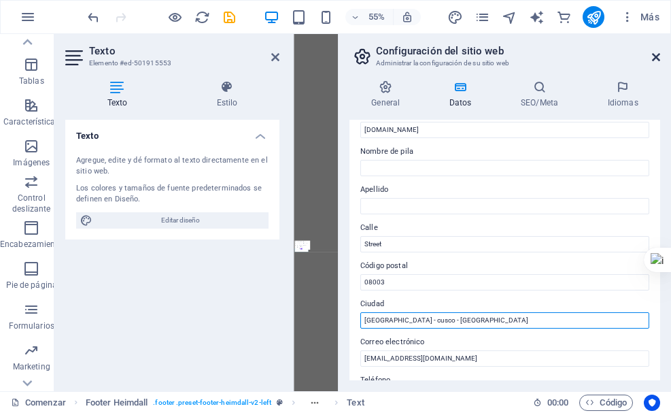
type input "[GEOGRAPHIC_DATA] - cusco - [GEOGRAPHIC_DATA]"
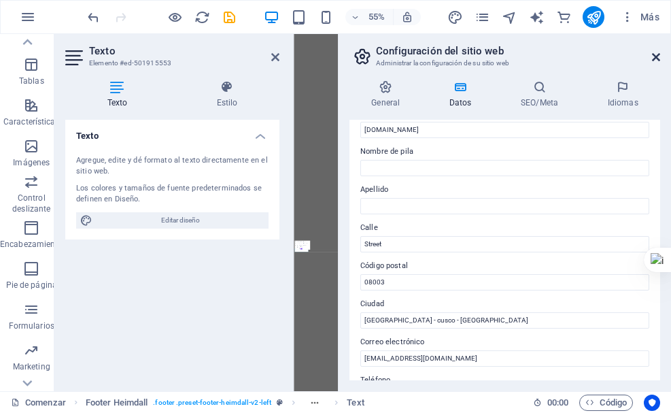
click at [652, 59] on icon at bounding box center [656, 57] width 8 height 11
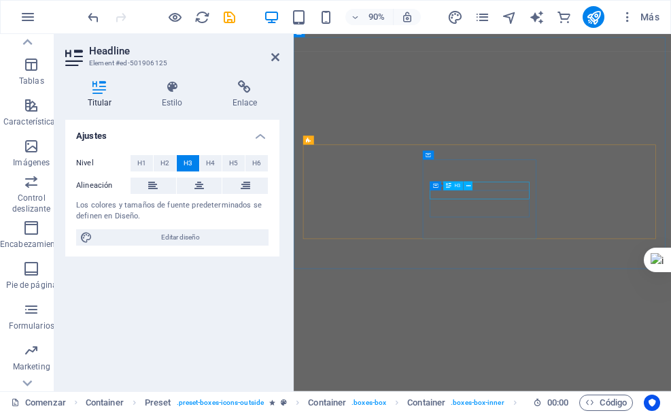
click at [470, 188] on icon at bounding box center [468, 186] width 4 height 8
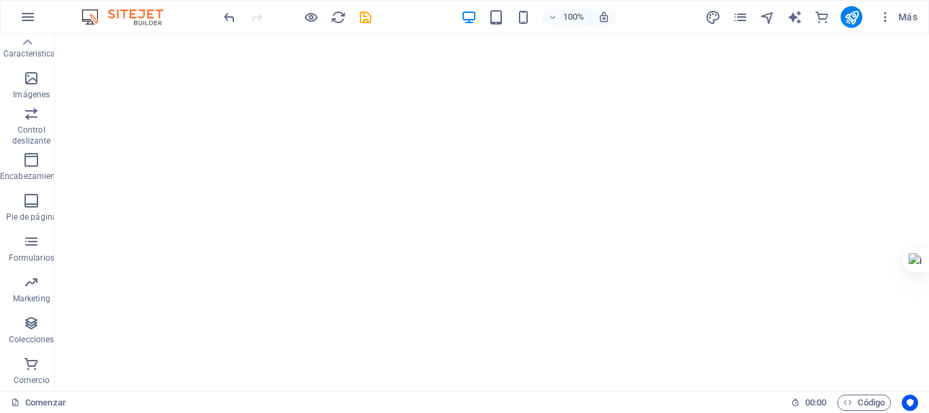
scroll to position [92, 0]
click at [24, 20] on icon "button" at bounding box center [28, 17] width 16 height 16
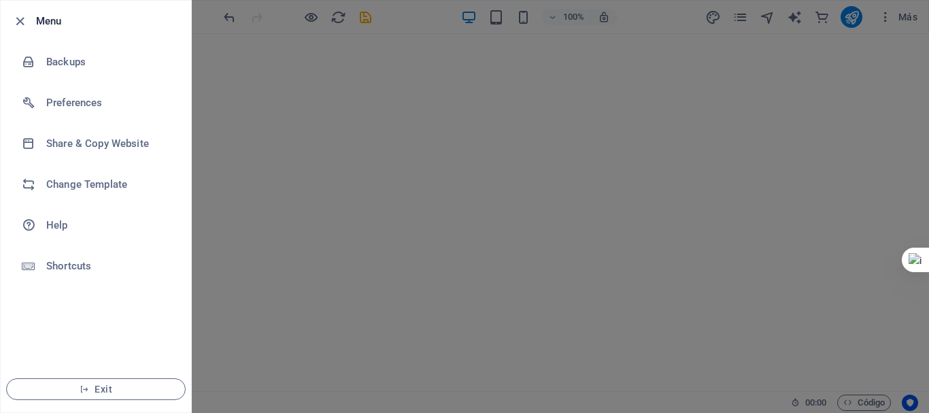
click at [202, 166] on div at bounding box center [464, 206] width 929 height 413
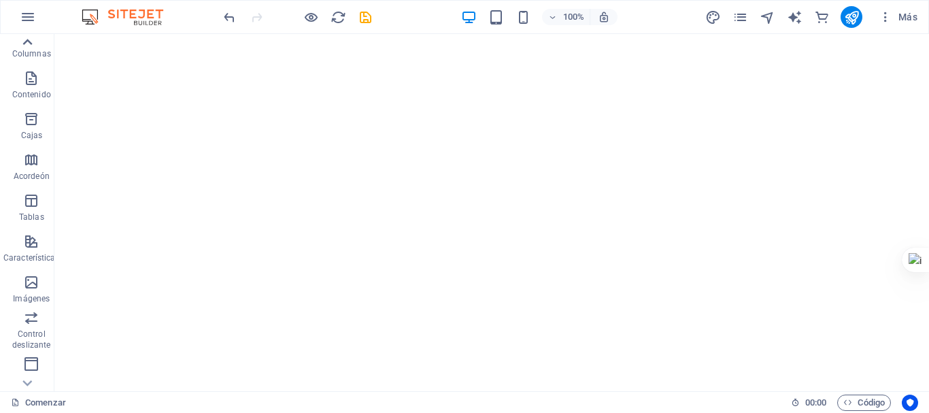
click at [37, 47] on div at bounding box center [27, 42] width 54 height 16
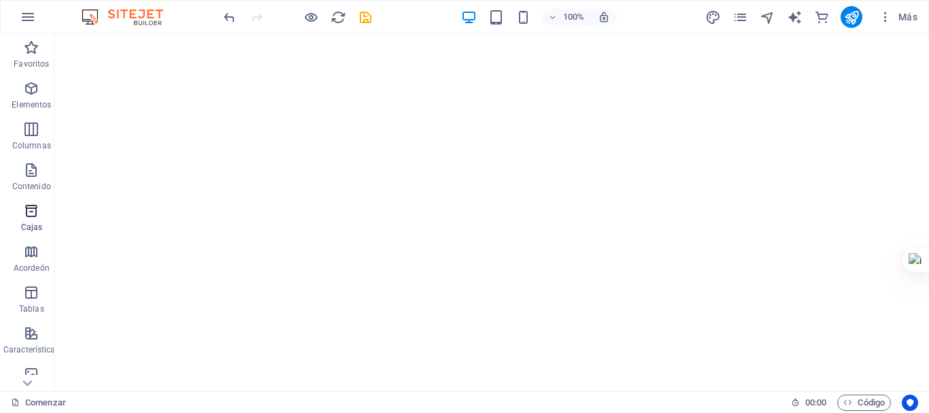
click at [35, 222] on font "Cajas" at bounding box center [32, 227] width 22 height 10
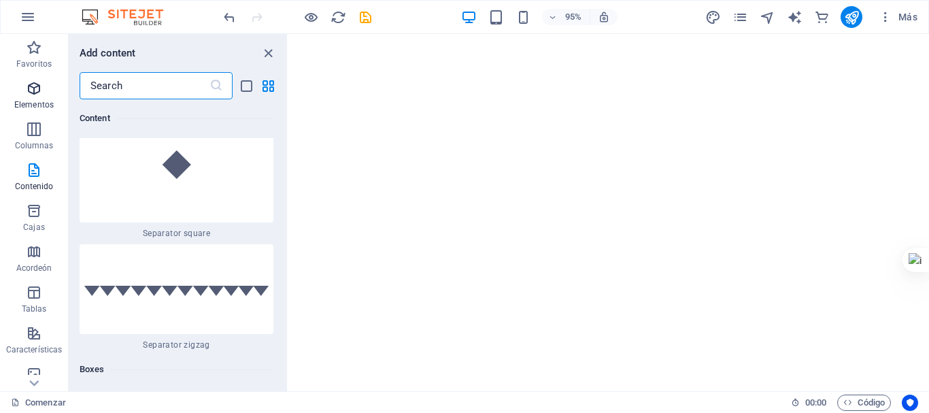
click at [31, 84] on icon "button" at bounding box center [34, 88] width 16 height 16
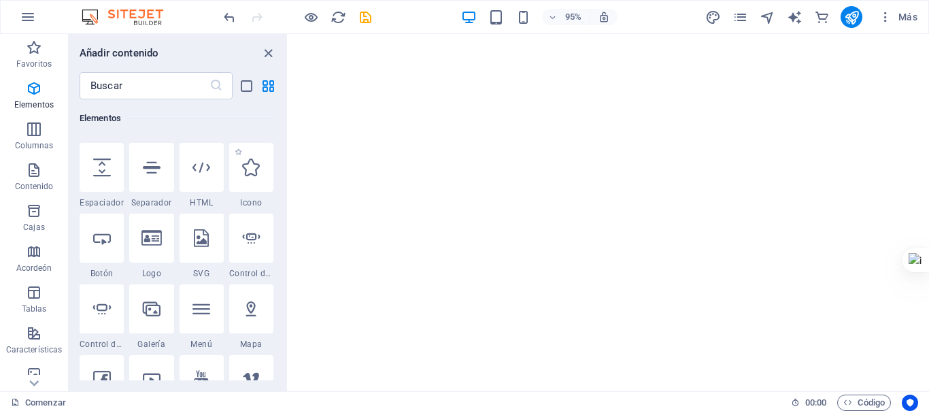
scroll to position [324, 0]
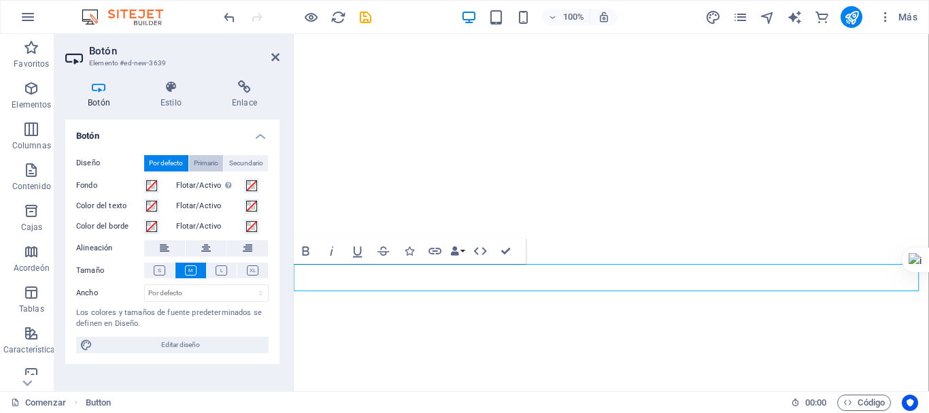
click at [201, 159] on font "Primario" at bounding box center [206, 162] width 24 height 7
click at [168, 159] on font "Por defecto" at bounding box center [166, 162] width 34 height 7
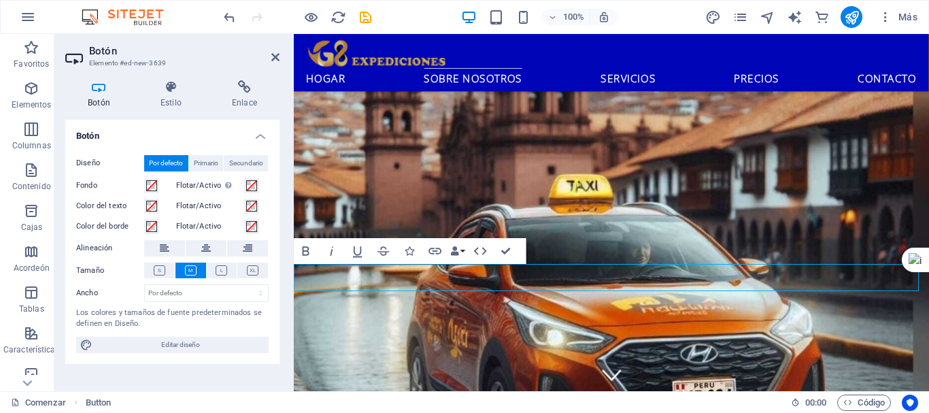
scroll to position [737, 0]
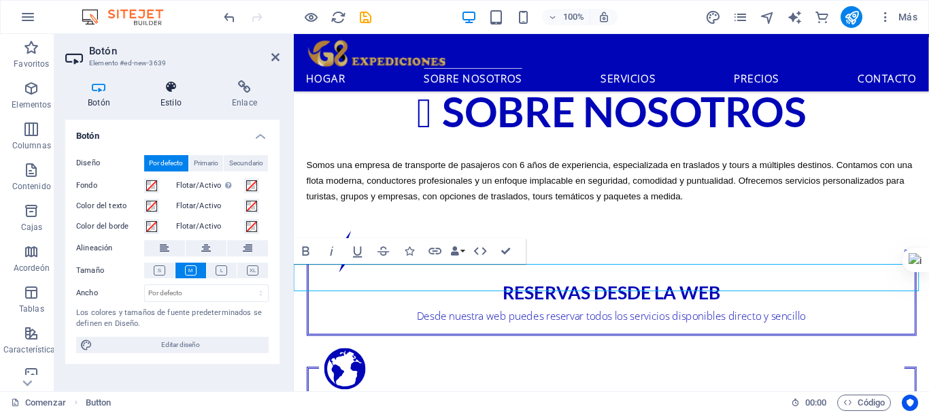
click at [176, 91] on icon at bounding box center [171, 87] width 66 height 14
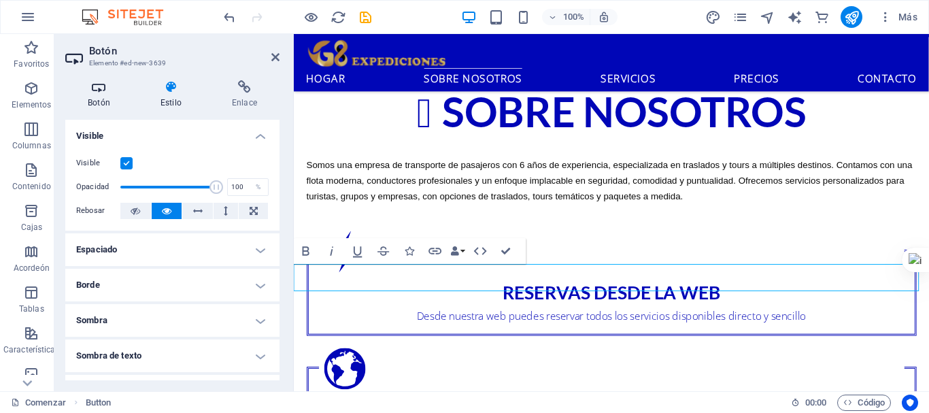
click at [131, 93] on icon at bounding box center [98, 87] width 67 height 14
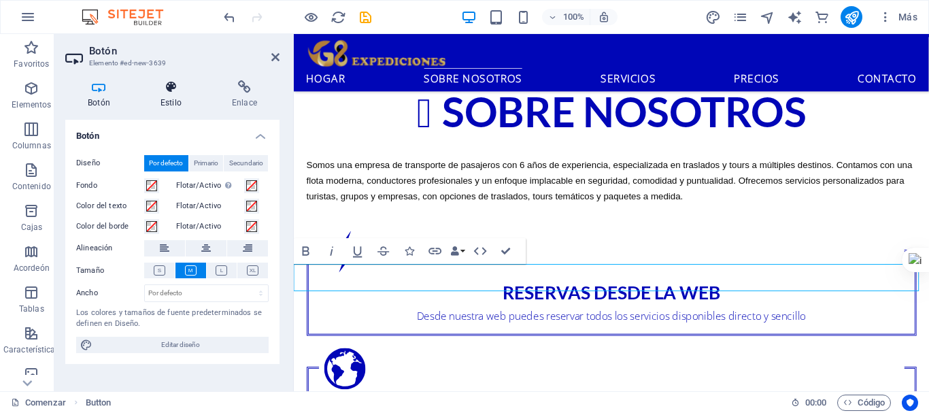
click at [174, 90] on icon at bounding box center [171, 87] width 66 height 14
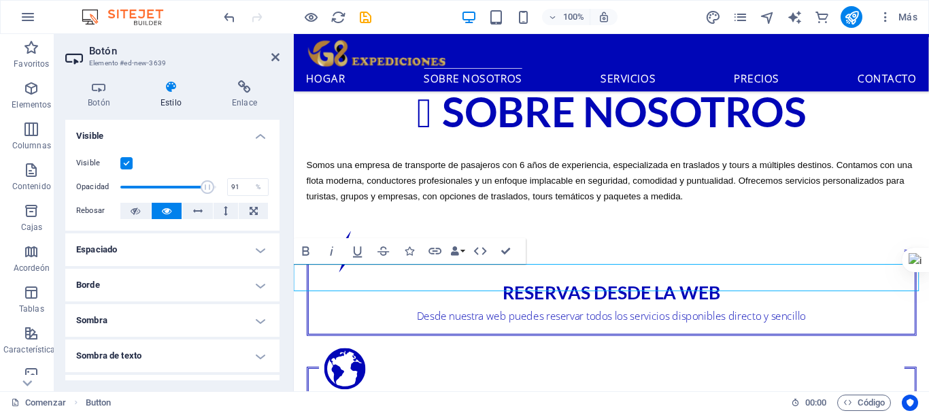
type input "100"
drag, startPoint x: 212, startPoint y: 184, endPoint x: 293, endPoint y: 188, distance: 81.1
click at [282, 176] on div "Botón Estilo Enlace Botón Diseño Por defecto Primario Secundario Fondo Flotar/A…" at bounding box center [172, 230] width 236 height 322
click at [656, 245] on div "Sobre nosotros Somos una empresa de transporte de pasajeros con 6 años de exper…" at bounding box center [628, 344] width 669 height 615
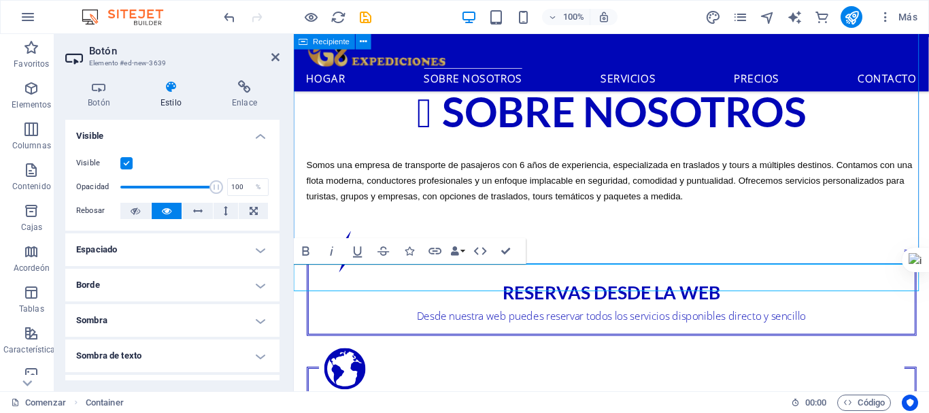
scroll to position [718, 0]
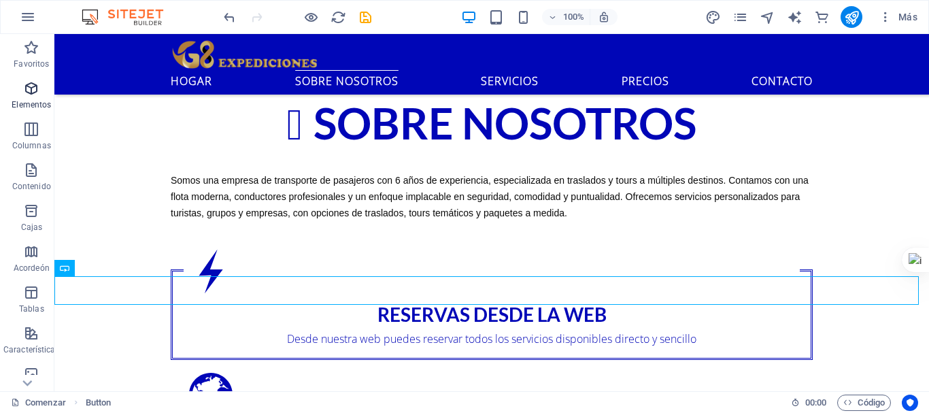
click at [28, 95] on icon "button" at bounding box center [31, 88] width 16 height 16
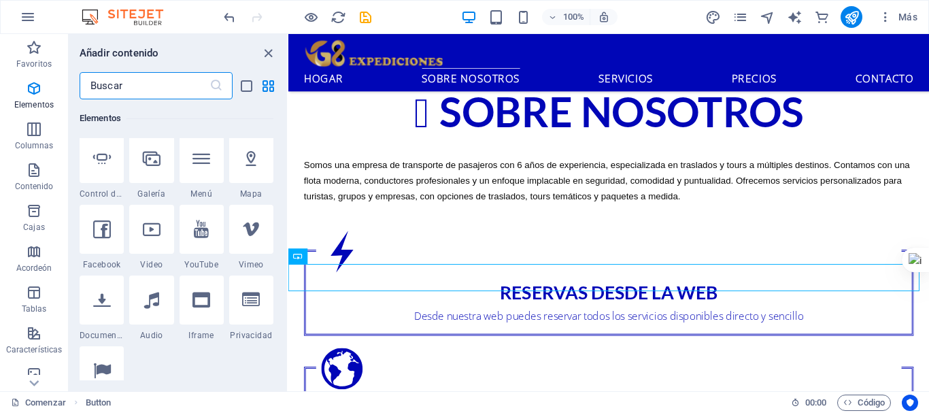
scroll to position [405, 0]
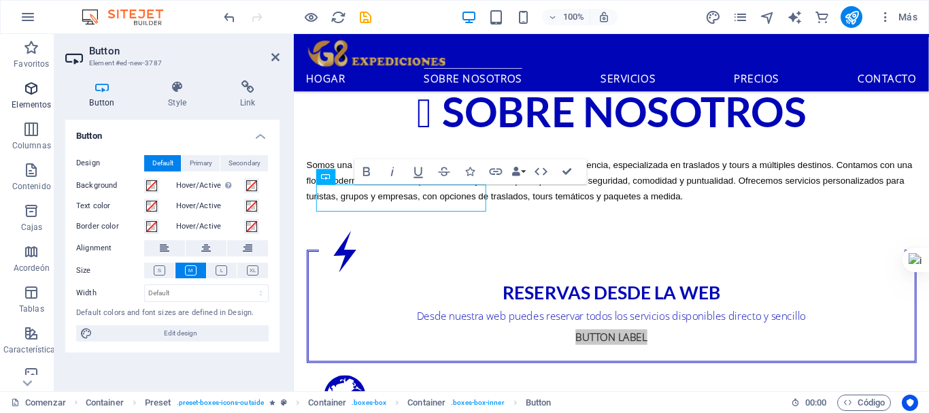
click at [30, 95] on icon "button" at bounding box center [31, 88] width 16 height 16
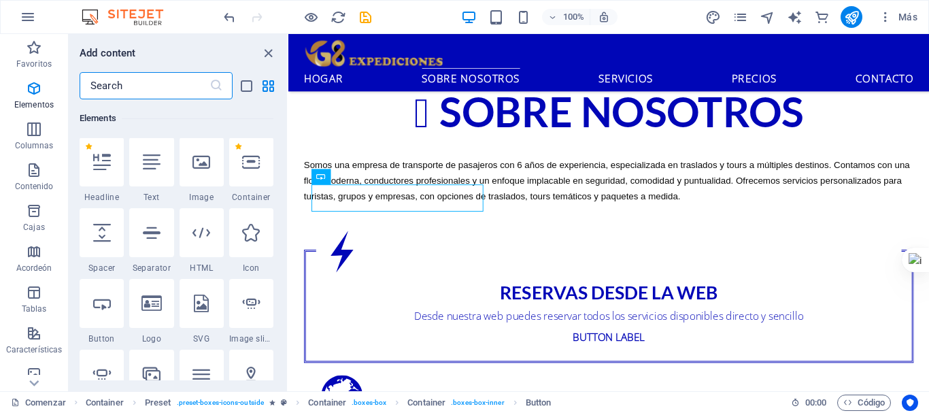
scroll to position [393, 0]
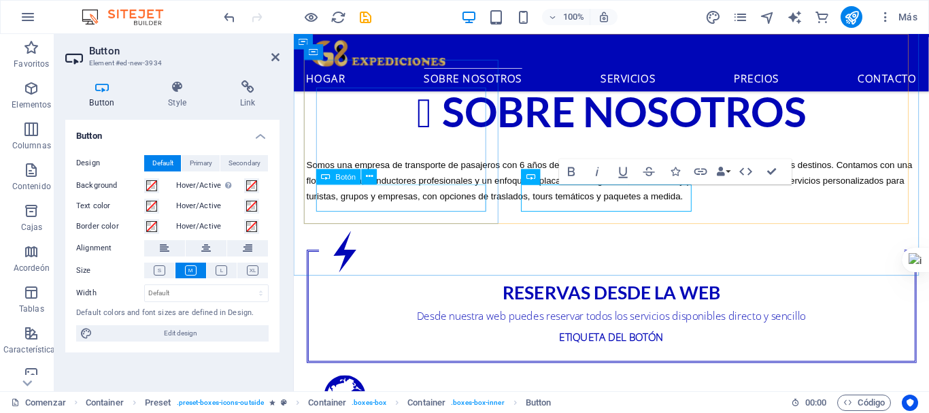
click at [373, 339] on div "Etiqueta del botón" at bounding box center [628, 353] width 616 height 29
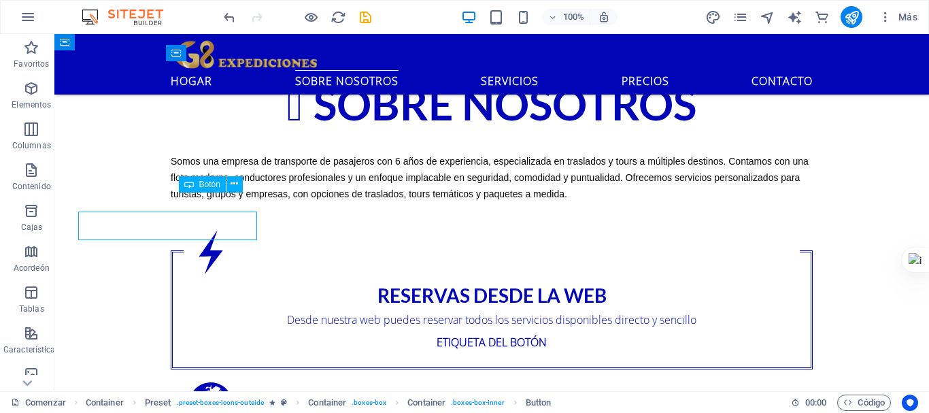
scroll to position [718, 0]
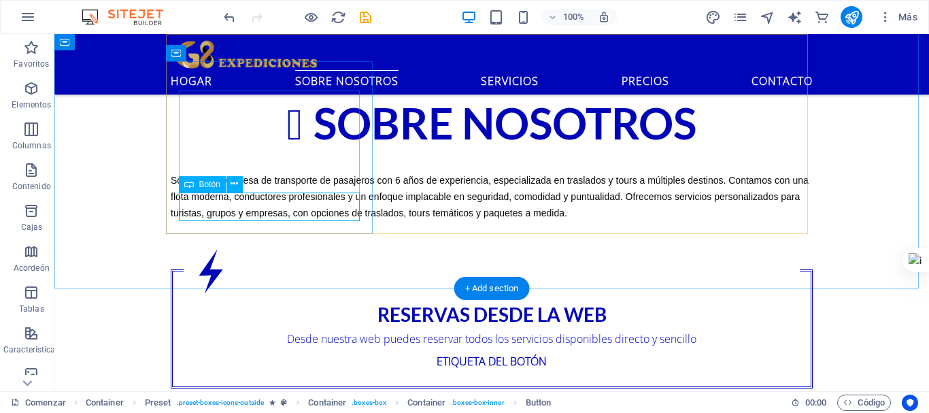
click at [251, 347] on div "Etiqueta del botón" at bounding box center [492, 361] width 616 height 29
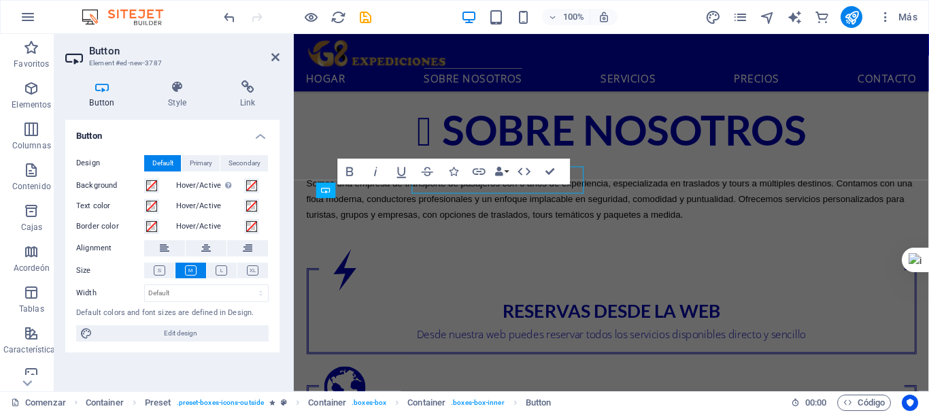
scroll to position [737, 0]
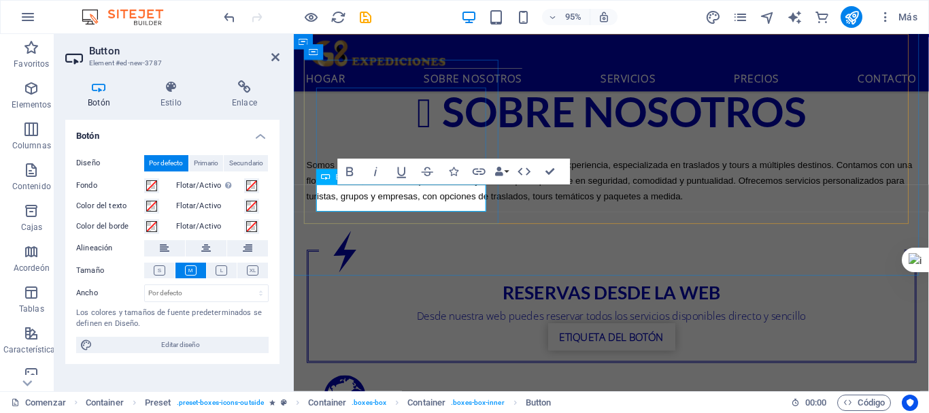
click at [562, 339] on link "Etiqueta del botón" at bounding box center [628, 353] width 133 height 29
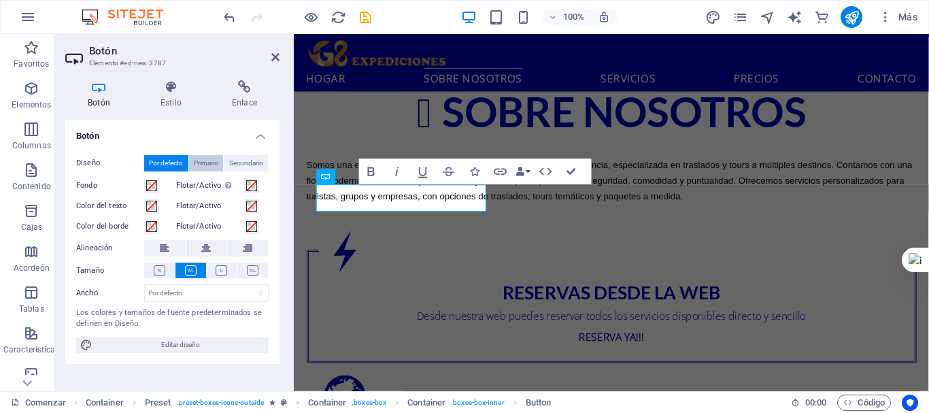
click at [201, 164] on font "Primario" at bounding box center [206, 162] width 24 height 7
click at [171, 163] on font "Por defecto" at bounding box center [166, 162] width 34 height 7
click at [156, 186] on span at bounding box center [151, 185] width 11 height 11
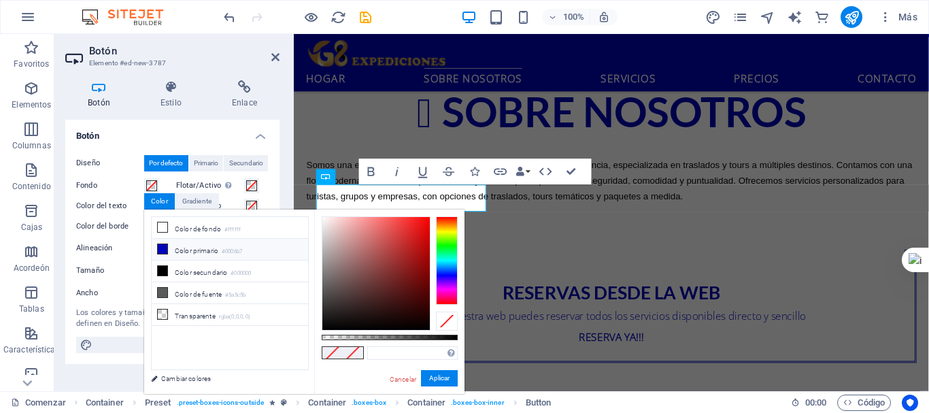
click at [163, 249] on icon at bounding box center [163, 249] width 10 height 10
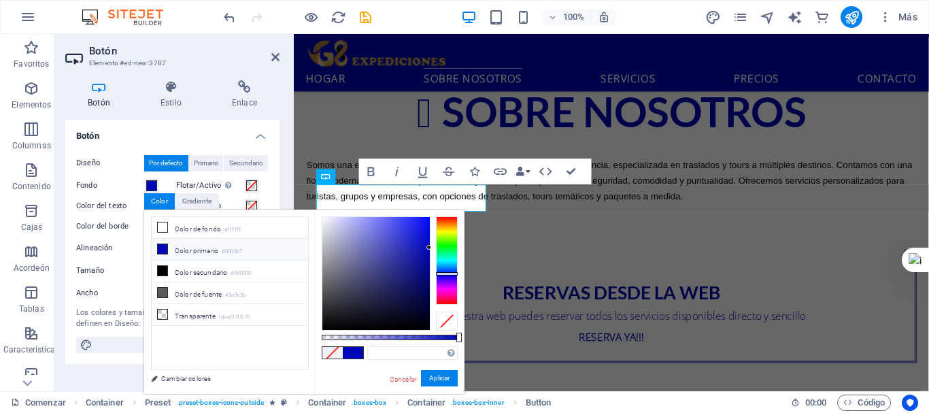
type input "#0006b7"
click at [444, 380] on font "Aplicar" at bounding box center [439, 377] width 20 height 7
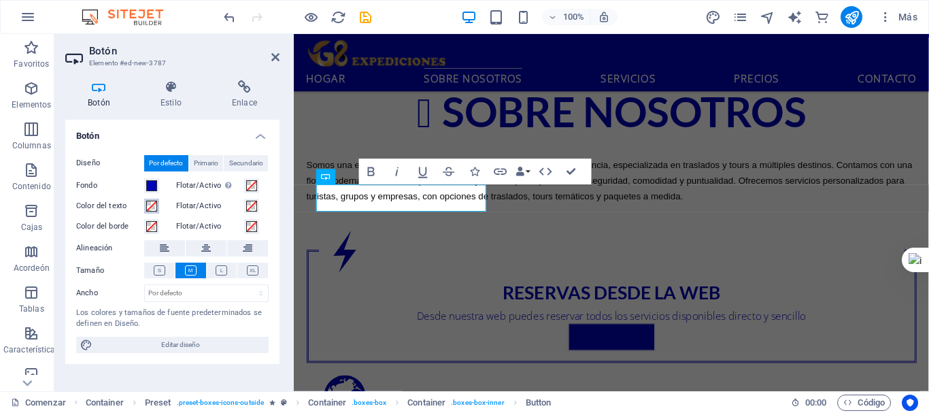
click at [154, 205] on span at bounding box center [151, 206] width 11 height 11
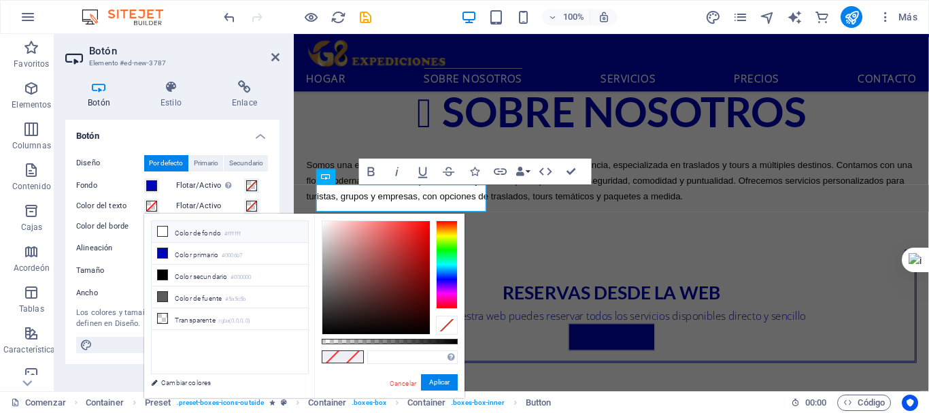
click at [163, 229] on icon at bounding box center [163, 232] width 10 height 10
type input "#ffffff"
click at [437, 384] on font "Aplicar" at bounding box center [439, 381] width 20 height 7
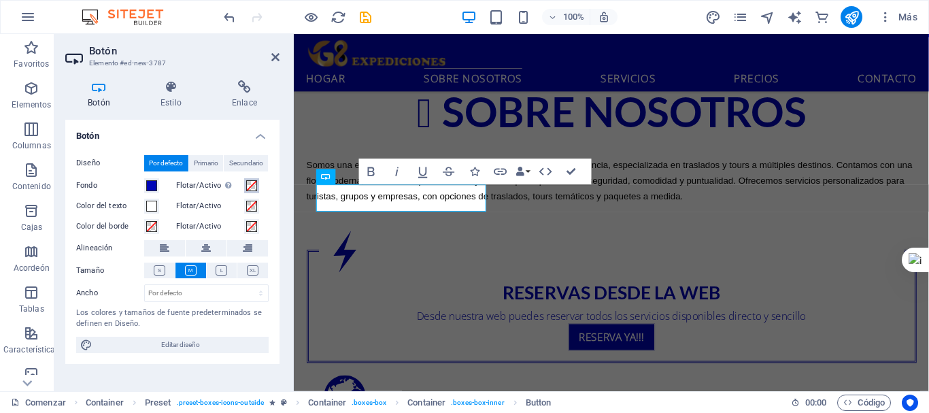
click at [252, 186] on span at bounding box center [251, 185] width 11 height 11
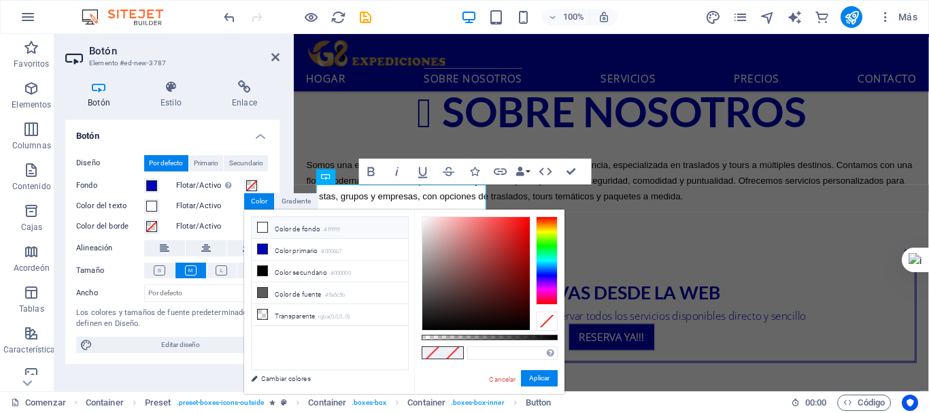
click at [264, 229] on icon at bounding box center [263, 227] width 10 height 10
click at [546, 378] on font "Aplicar" at bounding box center [539, 377] width 20 height 7
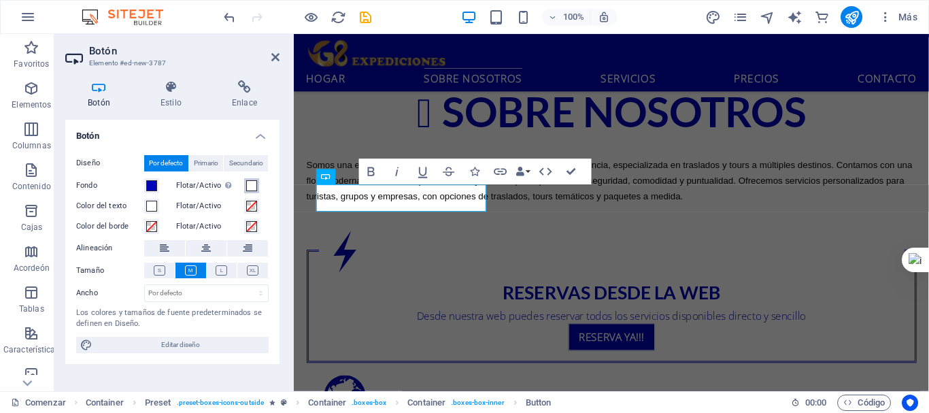
click at [255, 182] on span at bounding box center [251, 185] width 11 height 11
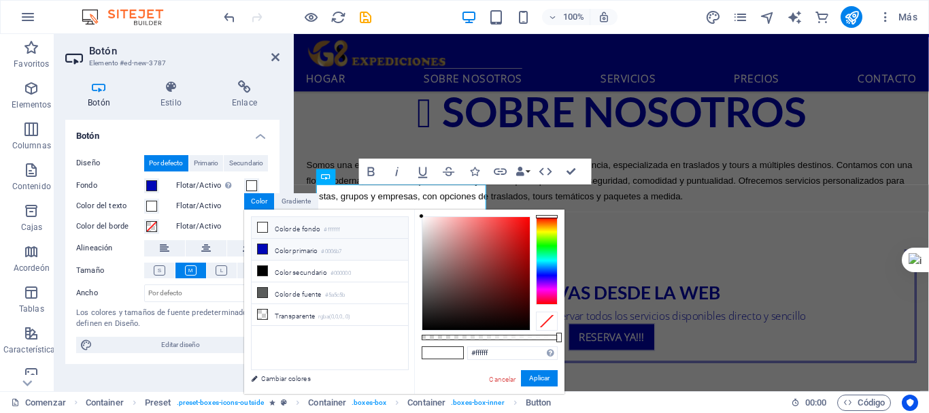
click at [265, 250] on icon at bounding box center [263, 249] width 10 height 10
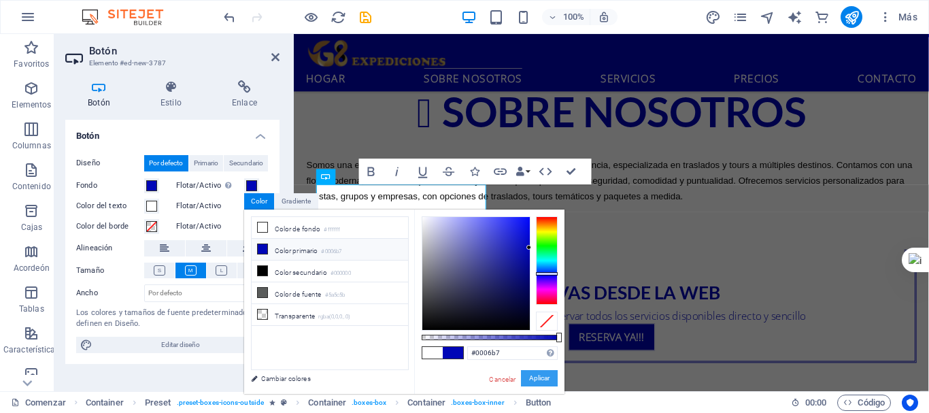
click at [534, 371] on button "Aplicar" at bounding box center [539, 378] width 37 height 17
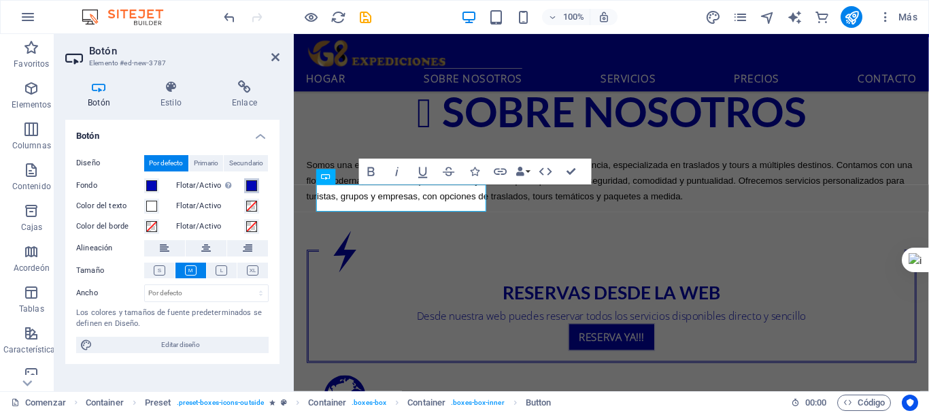
click at [246, 184] on span at bounding box center [251, 185] width 11 height 11
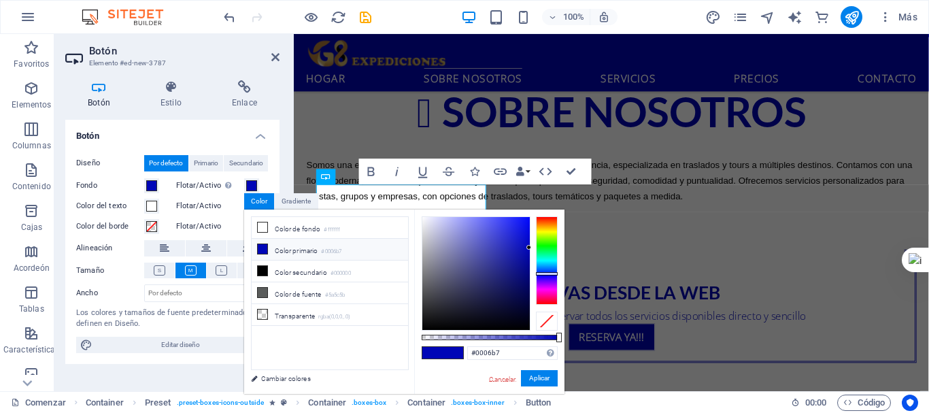
click at [505, 376] on font "Cancelar" at bounding box center [502, 379] width 27 height 7
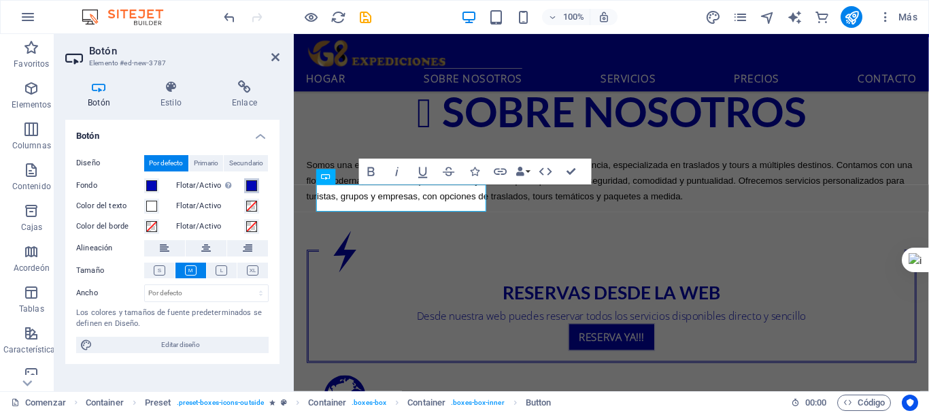
click at [254, 184] on span at bounding box center [251, 185] width 11 height 11
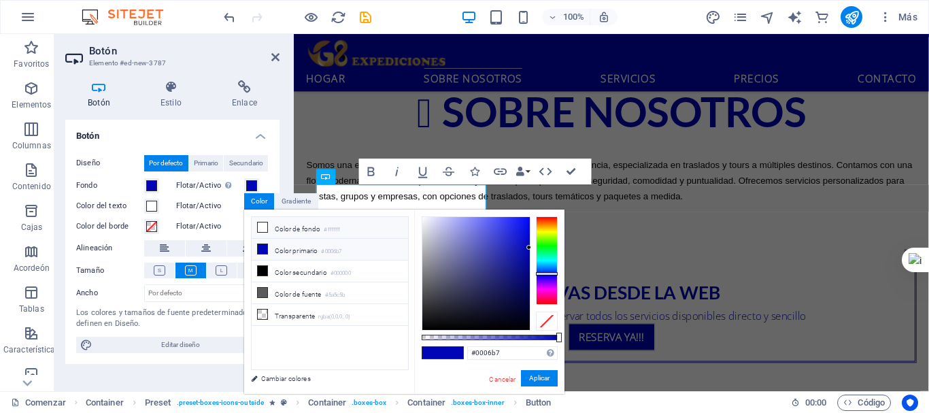
click at [263, 225] on icon at bounding box center [263, 227] width 10 height 10
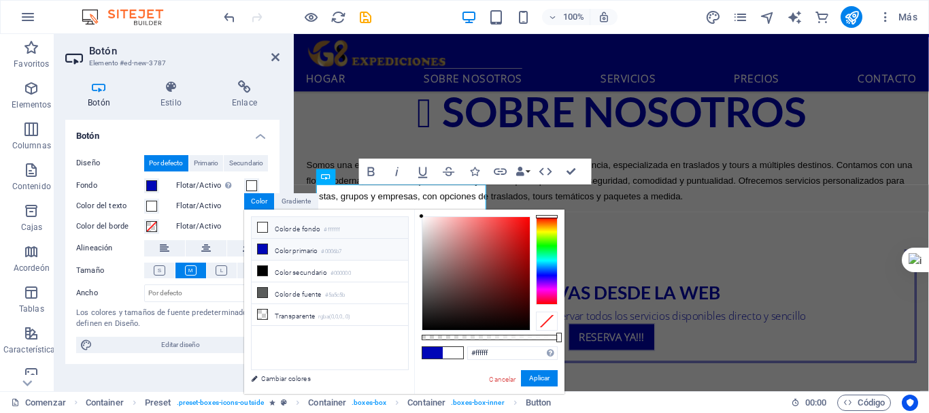
click at [265, 246] on icon at bounding box center [263, 249] width 10 height 10
type input "#0006b7"
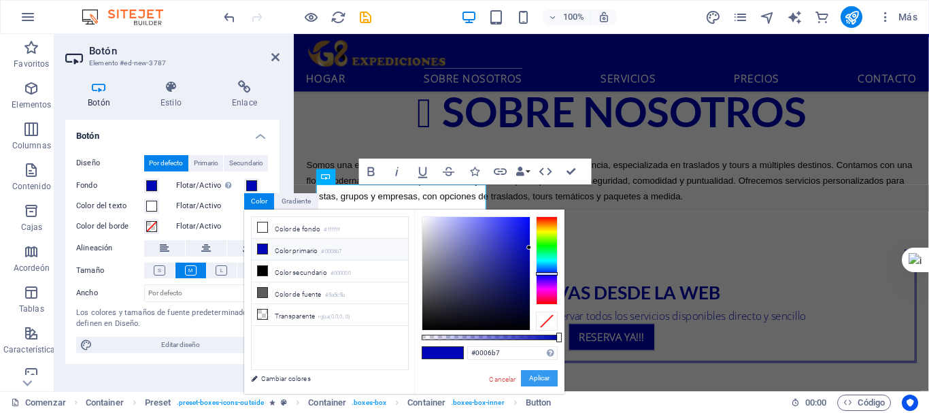
click at [539, 377] on font "Aplicar" at bounding box center [539, 377] width 20 height 7
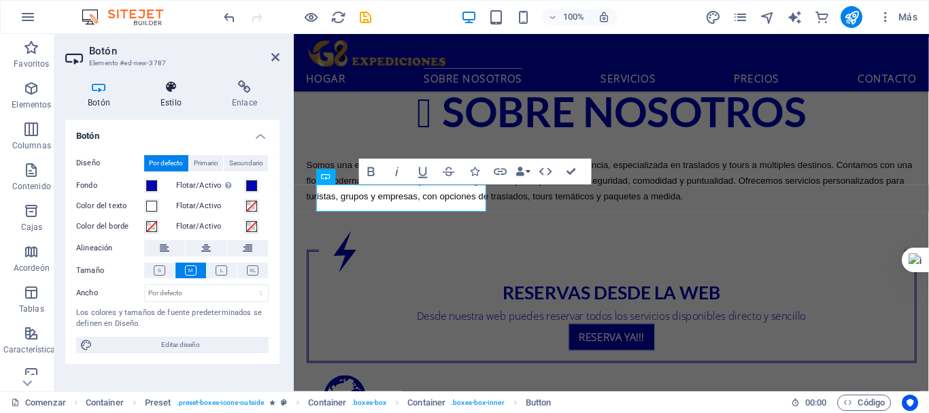
click at [163, 100] on font "Estilo" at bounding box center [171, 103] width 21 height 10
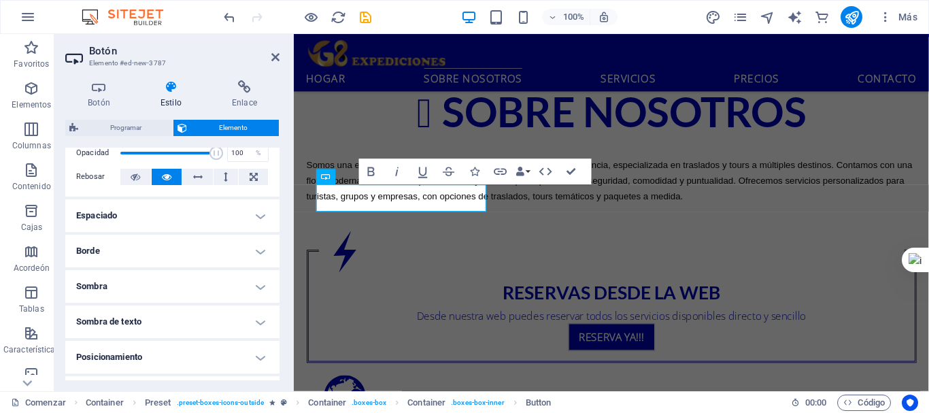
scroll to position [218, 0]
click at [180, 284] on h4 "Sombra" at bounding box center [172, 287] width 214 height 33
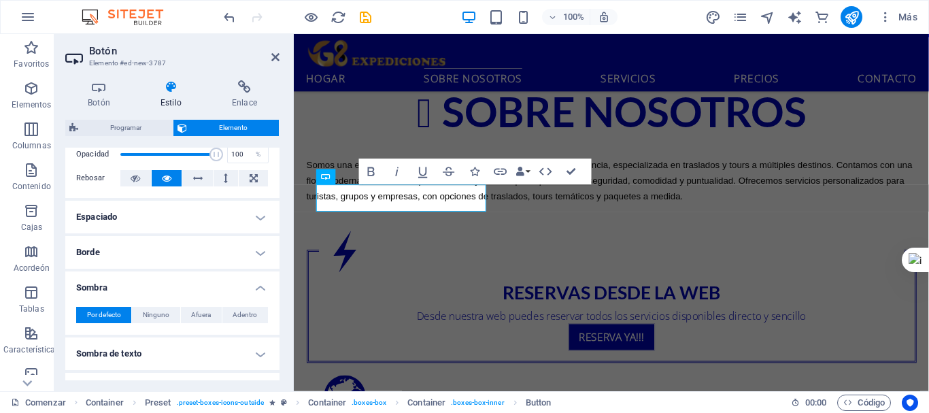
scroll to position [286, 0]
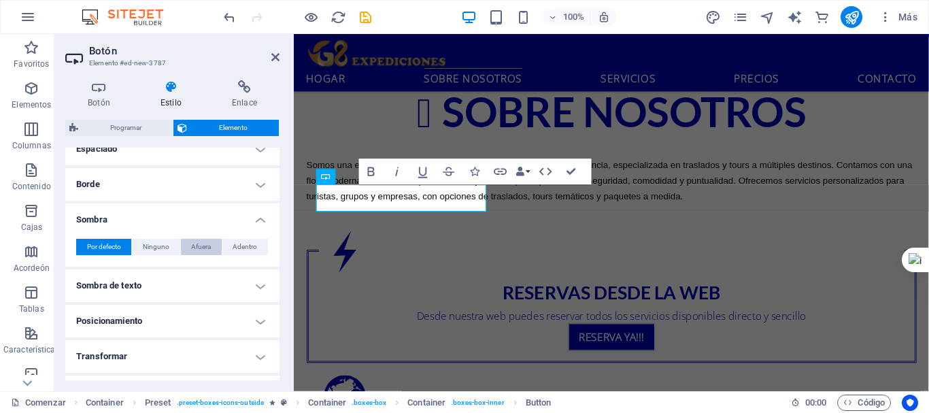
click at [202, 250] on font "Afuera" at bounding box center [201, 246] width 20 height 7
type input "rgba(0, 0, 0, 0.2)"
type input "2"
type input "4"
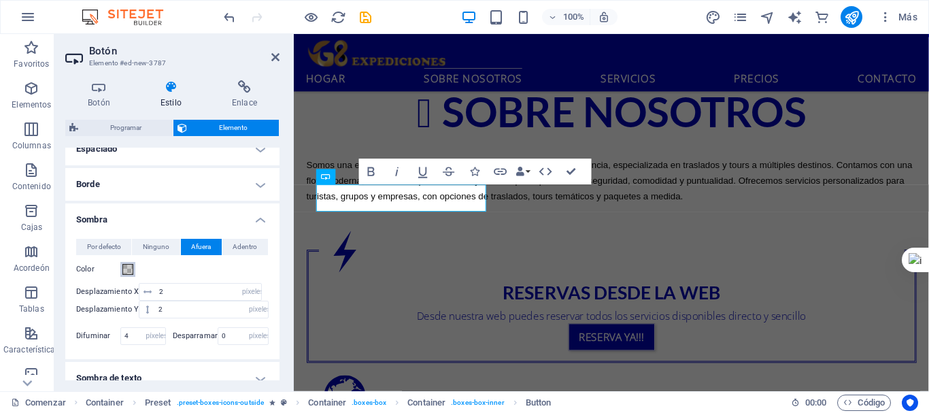
click at [130, 269] on span at bounding box center [127, 269] width 11 height 11
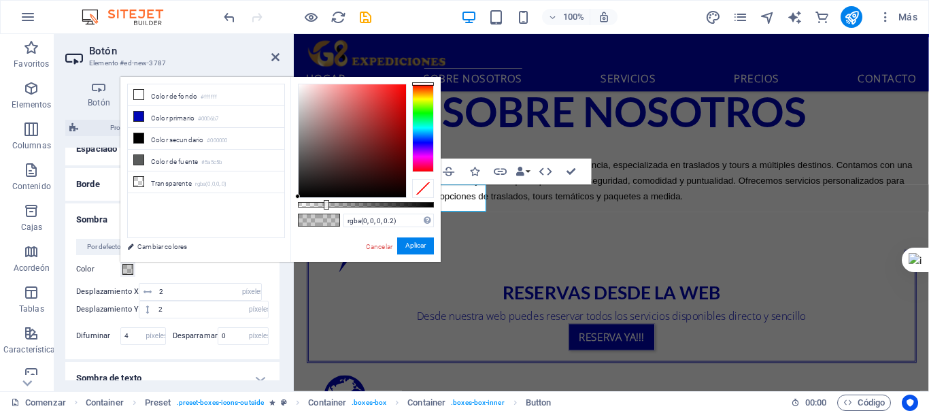
click at [130, 269] on span at bounding box center [127, 269] width 11 height 11
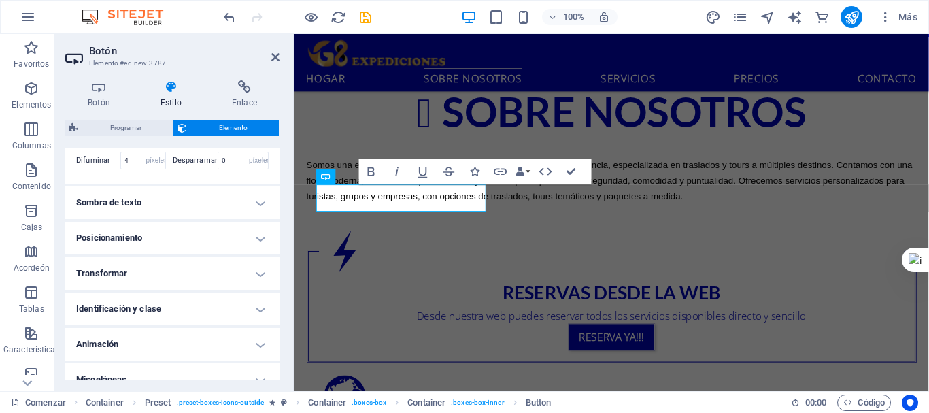
scroll to position [477, 0]
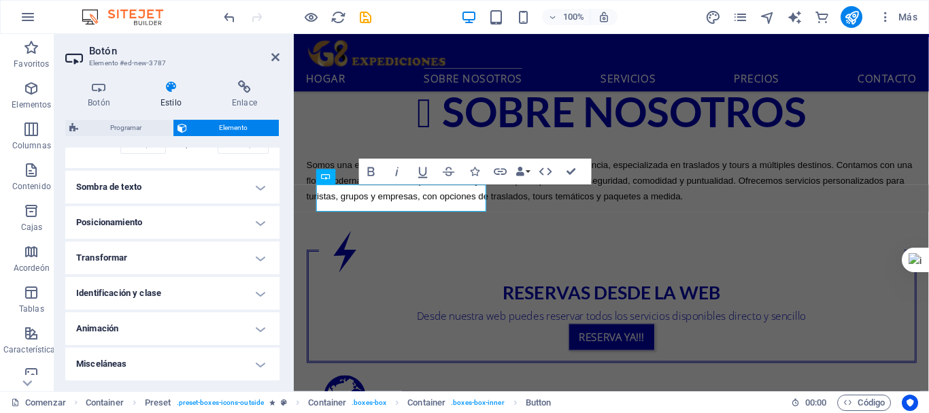
click at [152, 327] on h4 "Animación" at bounding box center [172, 328] width 214 height 33
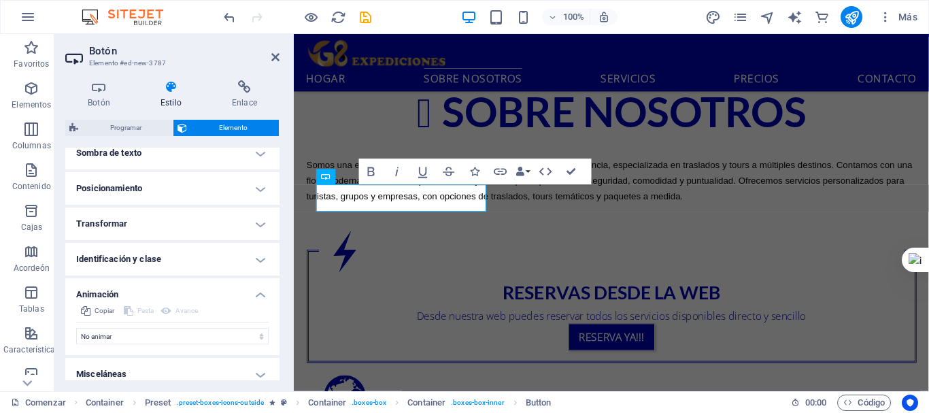
scroll to position [521, 0]
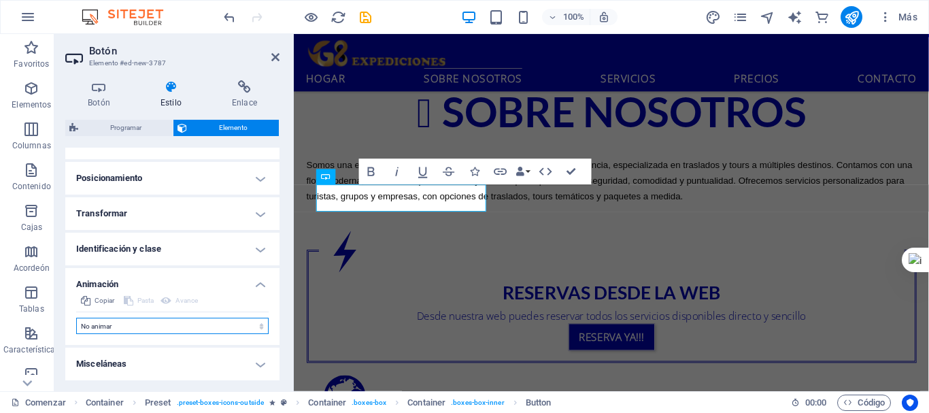
click at [151, 326] on select "No animar Mostrar / Ocultar Deslizarse hacia arriba/abajo Acercar/alejar Deslic…" at bounding box center [172, 326] width 193 height 16
select select "shrink"
click at [76, 318] on select "No animar Mostrar / Ocultar Deslizarse hacia arriba/abajo Acercar/alejar Deslic…" at bounding box center [172, 326] width 193 height 16
select select "scroll"
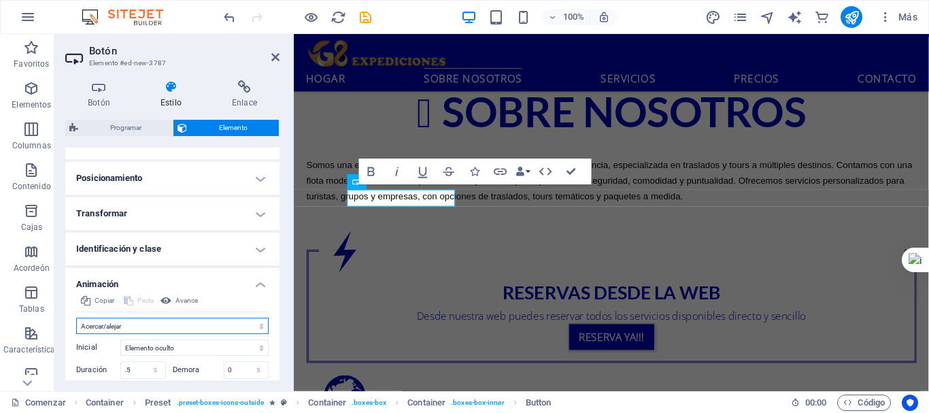
click at [151, 320] on select "No animar Mostrar / Ocultar Deslizarse hacia arriba/abajo Acercar/alejar Deslic…" at bounding box center [172, 326] width 193 height 16
click at [76, 318] on select "No animar Mostrar / Ocultar Deslizarse hacia arriba/abajo Acercar/alejar Deslic…" at bounding box center [172, 326] width 193 height 16
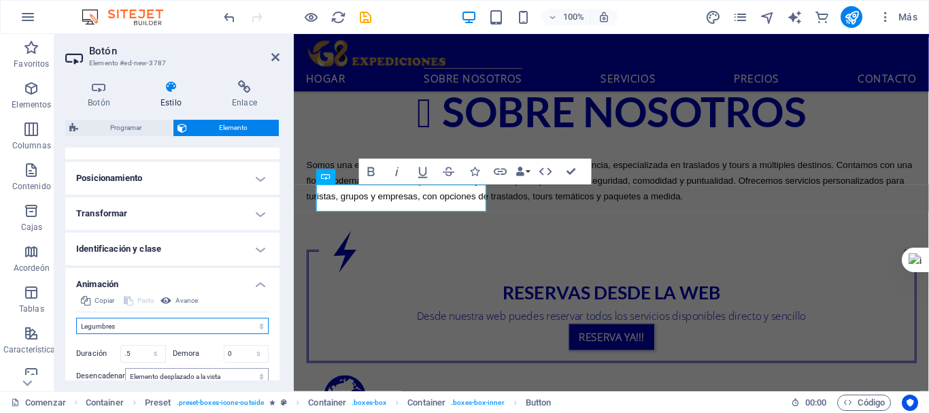
scroll to position [601, 0]
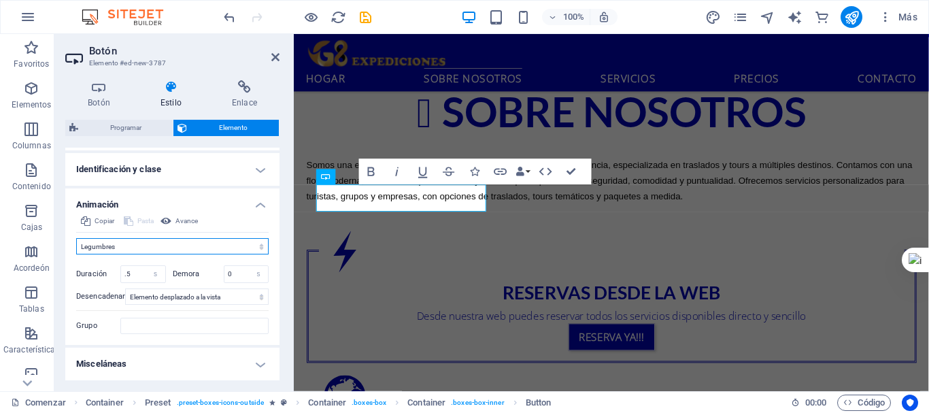
click at [169, 244] on select "No animar Mostrar / Ocultar Deslizarse hacia arriba/abajo Acercar/alejar Deslic…" at bounding box center [172, 246] width 193 height 16
click at [76, 238] on select "No animar Mostrar / Ocultar Deslizarse hacia arriba/abajo Acercar/alejar Deslic…" at bounding box center [172, 246] width 193 height 16
click at [171, 251] on select "No animar Mostrar / Ocultar Deslizarse hacia arriba/abajo Acercar/alejar Deslic…" at bounding box center [172, 246] width 193 height 16
click at [76, 238] on select "No animar Mostrar / Ocultar Deslizarse hacia arriba/abajo Acercar/alejar Deslic…" at bounding box center [172, 246] width 193 height 16
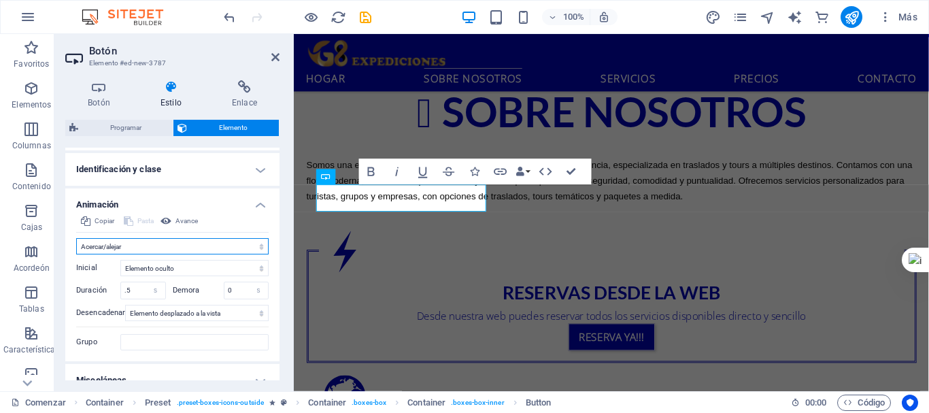
click at [182, 252] on select "No animar Mostrar / Ocultar Deslizarse hacia arriba/abajo Acercar/alejar Deslic…" at bounding box center [172, 246] width 193 height 16
select select "flash"
click at [76, 238] on select "No animar Mostrar / Ocultar Deslizarse hacia arriba/abajo Acercar/alejar Deslic…" at bounding box center [172, 246] width 193 height 16
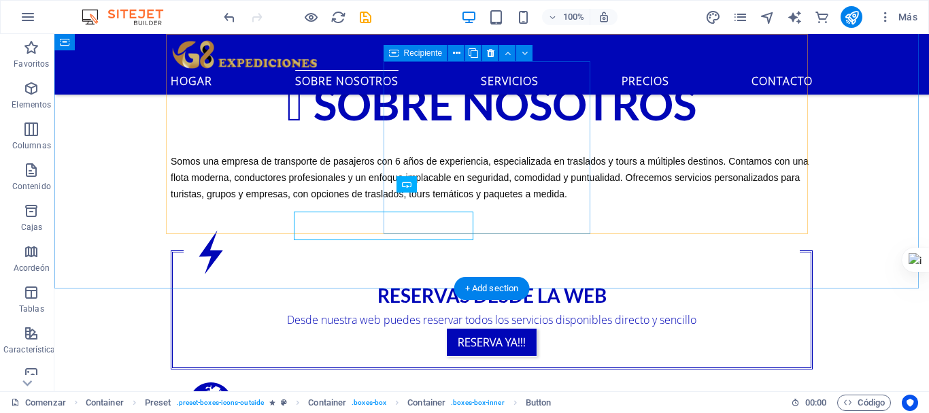
scroll to position [718, 0]
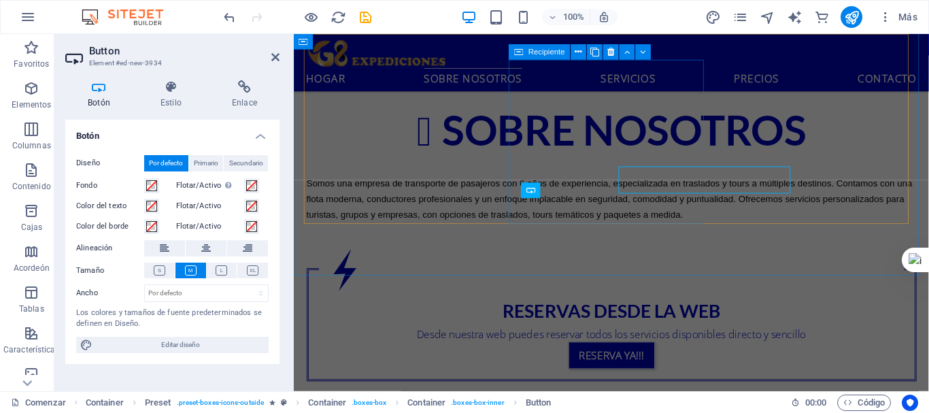
scroll to position [737, 0]
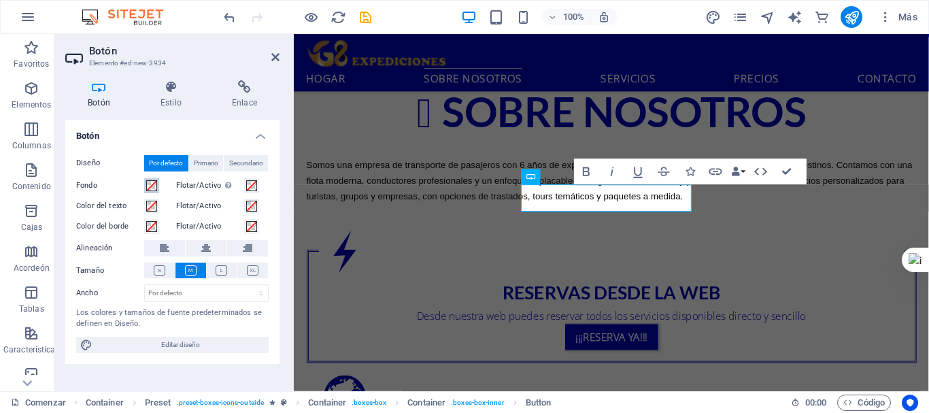
click at [154, 184] on span at bounding box center [151, 185] width 11 height 11
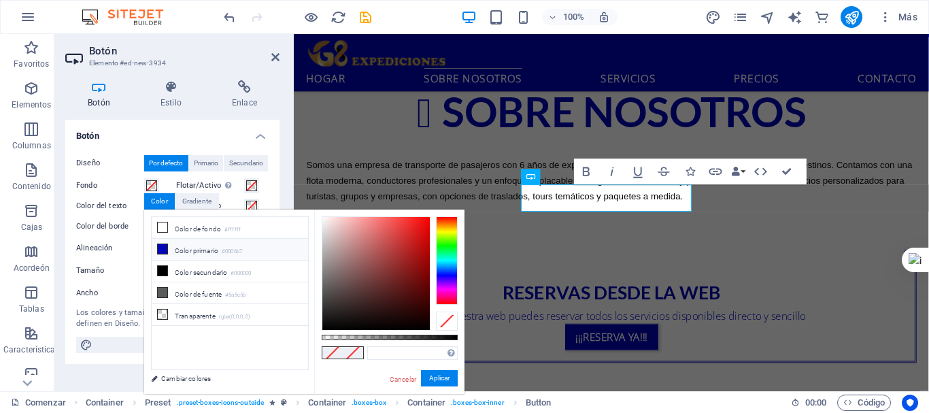
click at [188, 250] on font "Color primario" at bounding box center [197, 250] width 44 height 7
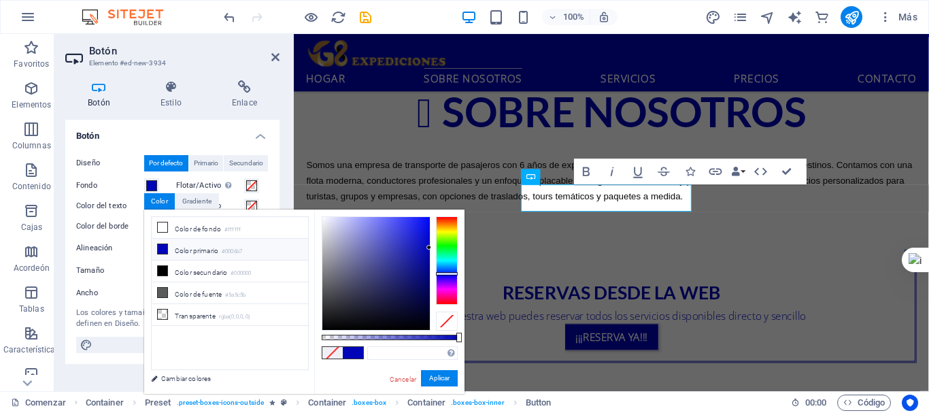
type input "#0006b7"
click at [433, 379] on font "Aplicar" at bounding box center [439, 377] width 20 height 7
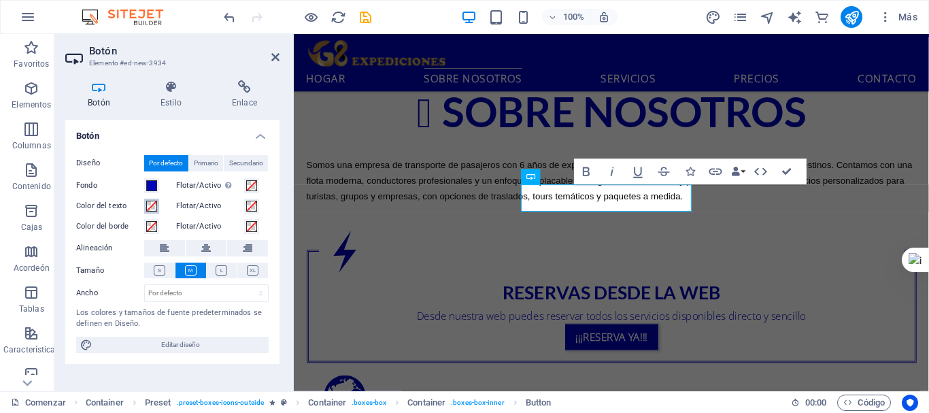
click at [155, 201] on span at bounding box center [151, 206] width 11 height 11
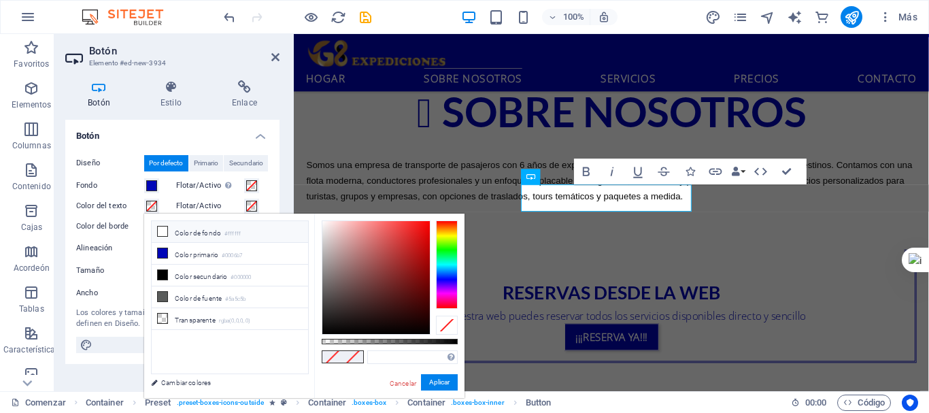
click at [163, 231] on icon at bounding box center [163, 232] width 10 height 10
type input "#ffffff"
click at [439, 382] on font "Aplicar" at bounding box center [439, 381] width 20 height 7
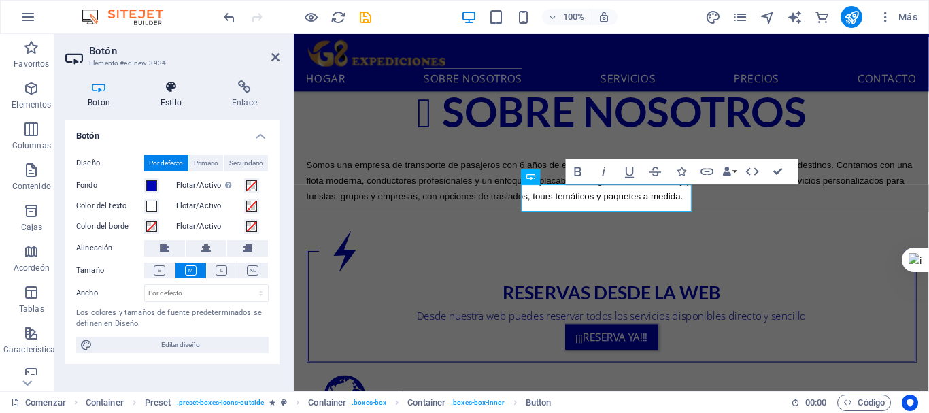
click at [177, 95] on h4 "Estilo" at bounding box center [173, 94] width 71 height 29
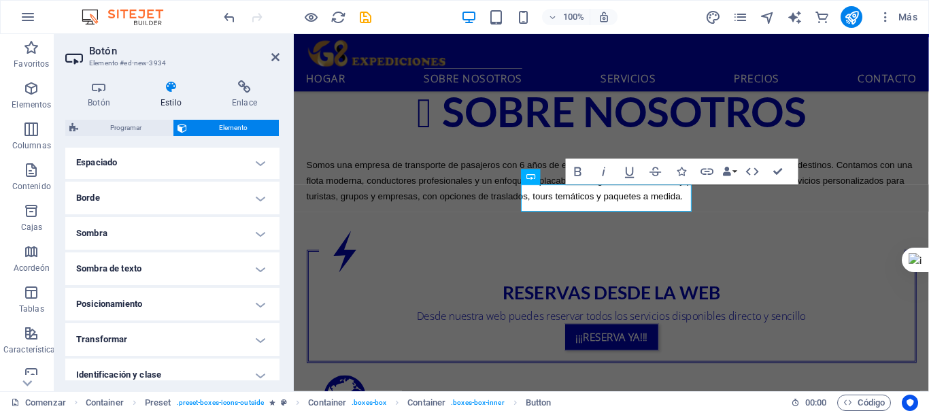
scroll to position [354, 0]
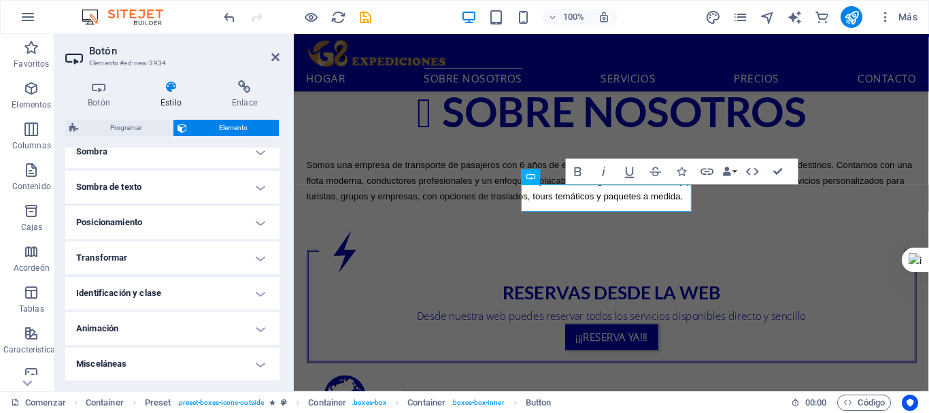
click at [152, 329] on h4 "Animación" at bounding box center [172, 328] width 214 height 33
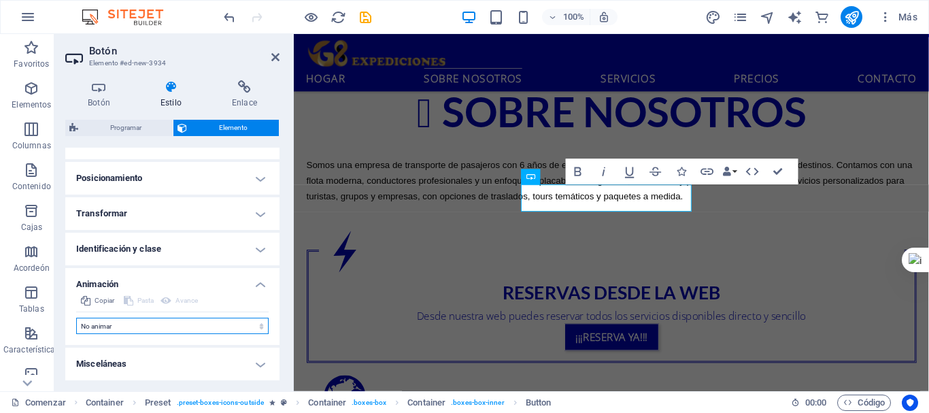
click at [140, 329] on select "No animar Mostrar / Ocultar Deslizarse hacia arriba/abajo Acercar/alejar Deslic…" at bounding box center [172, 326] width 193 height 16
select select "flash"
click at [76, 318] on select "No animar Mostrar / Ocultar Deslizarse hacia arriba/abajo Acercar/alejar Deslic…" at bounding box center [172, 326] width 193 height 16
select select "scroll"
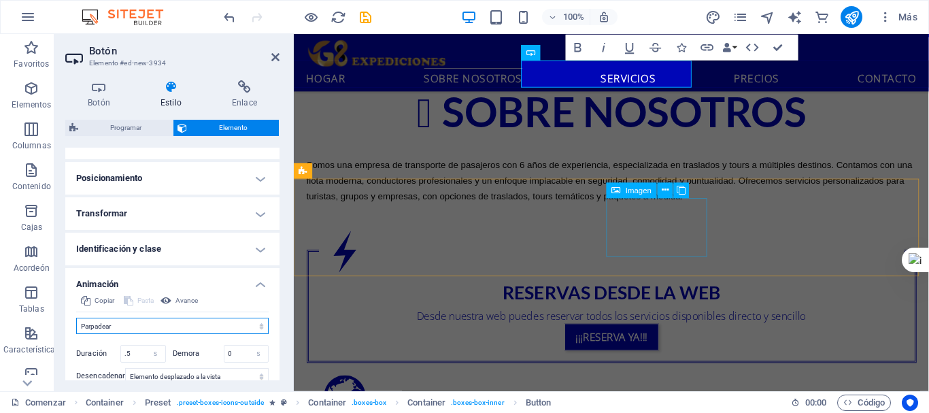
scroll to position [873, 0]
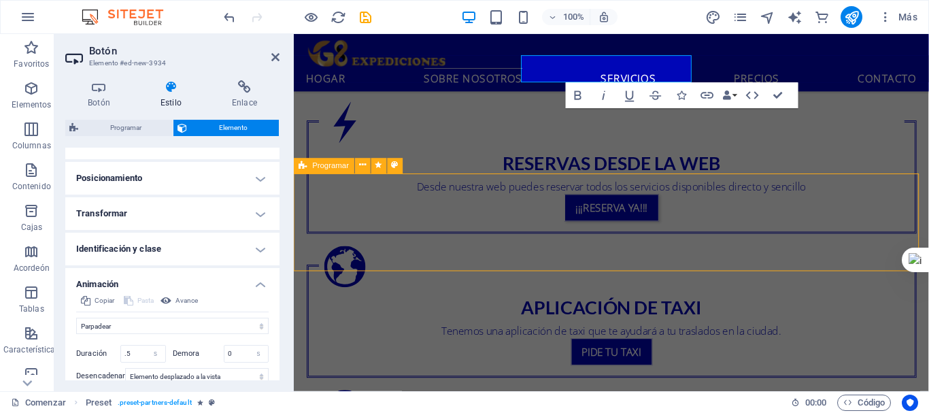
scroll to position [854, 0]
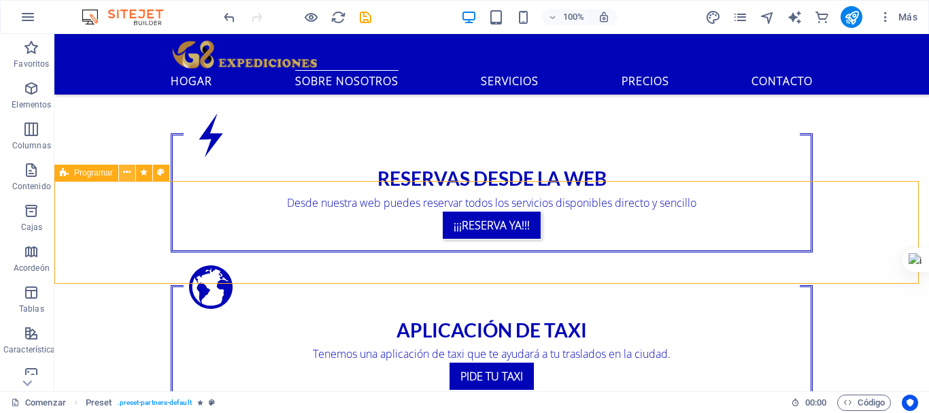
click at [124, 174] on icon at bounding box center [126, 172] width 7 height 14
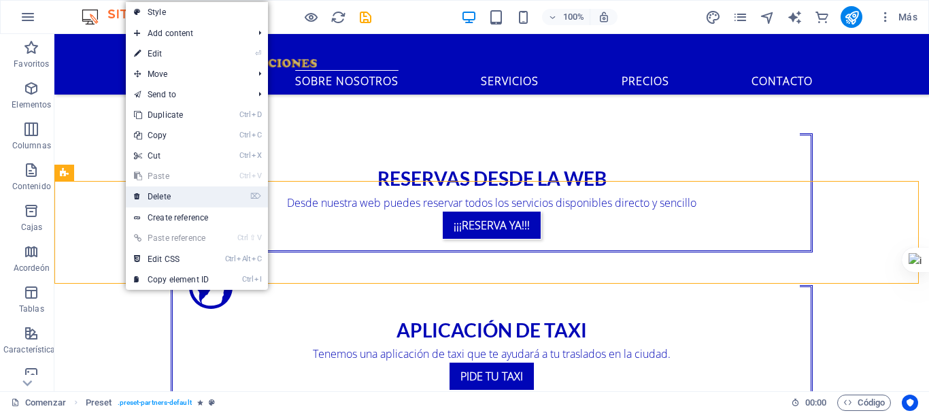
click at [169, 195] on link "⌦ Delete" at bounding box center [171, 196] width 91 height 20
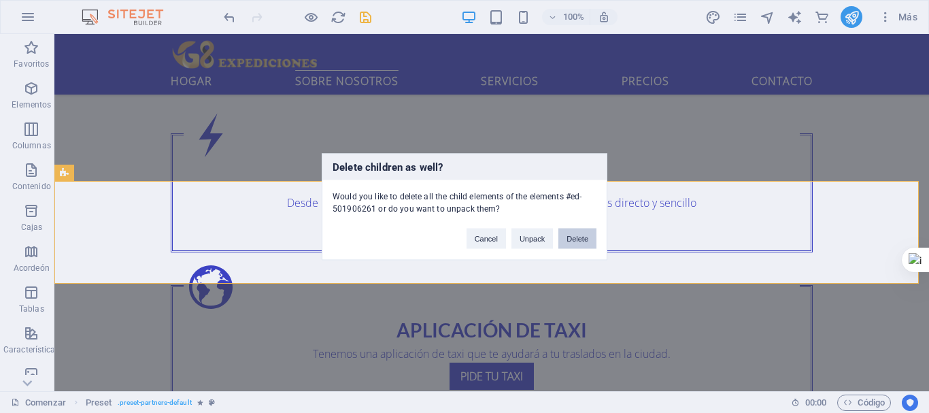
click at [569, 239] on button "Delete" at bounding box center [577, 238] width 38 height 20
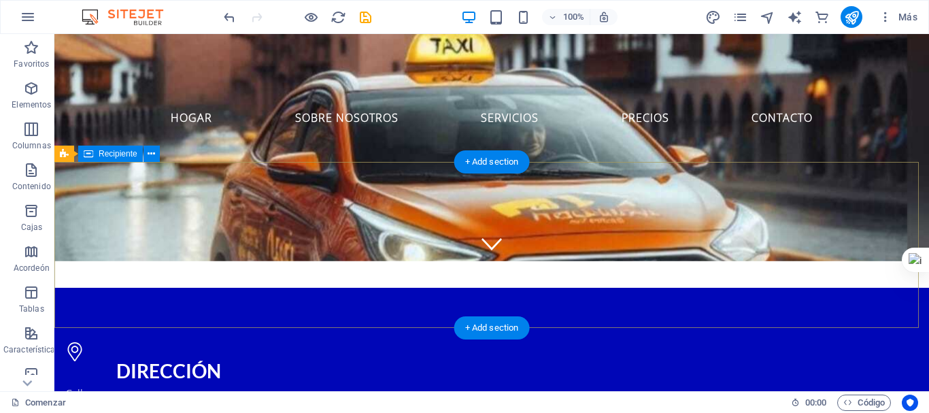
scroll to position [242, 0]
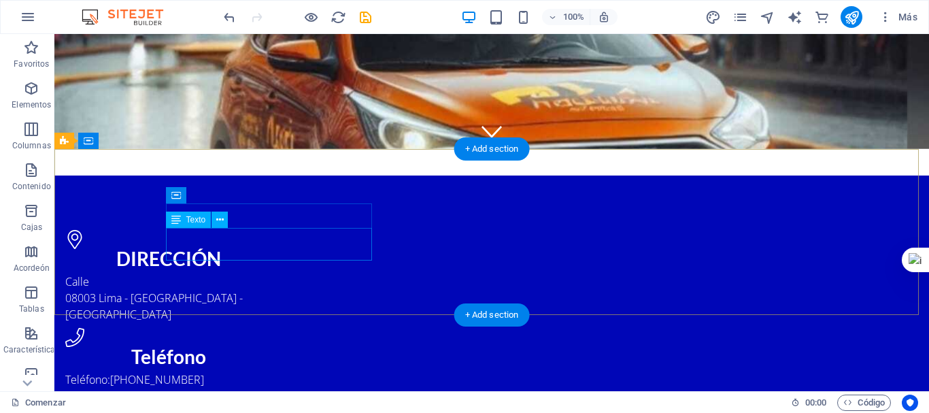
click at [205, 273] on div "Calle 08003 [GEOGRAPHIC_DATA] - [GEOGRAPHIC_DATA] - [GEOGRAPHIC_DATA]" at bounding box center [168, 297] width 207 height 49
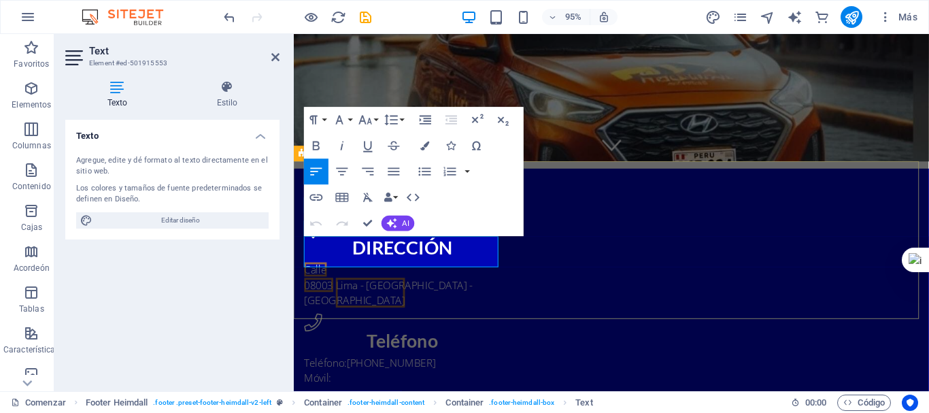
click at [345, 290] on span "Lima - [GEOGRAPHIC_DATA] - [GEOGRAPHIC_DATA]" at bounding box center [394, 305] width 178 height 31
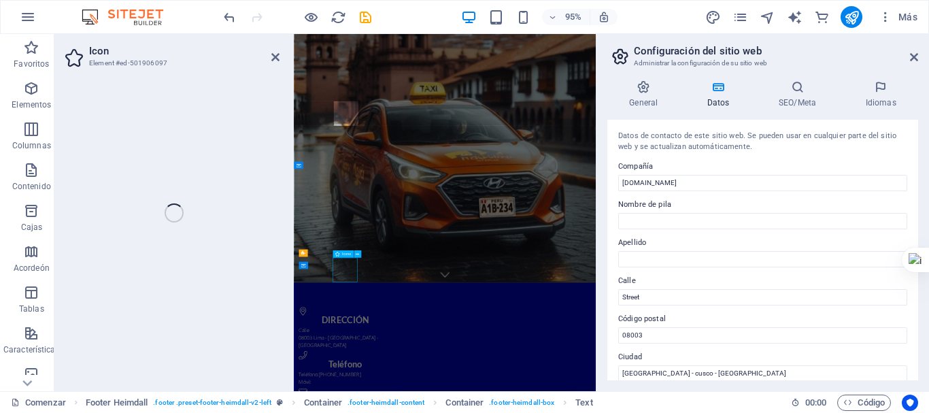
select select "xMidYMid"
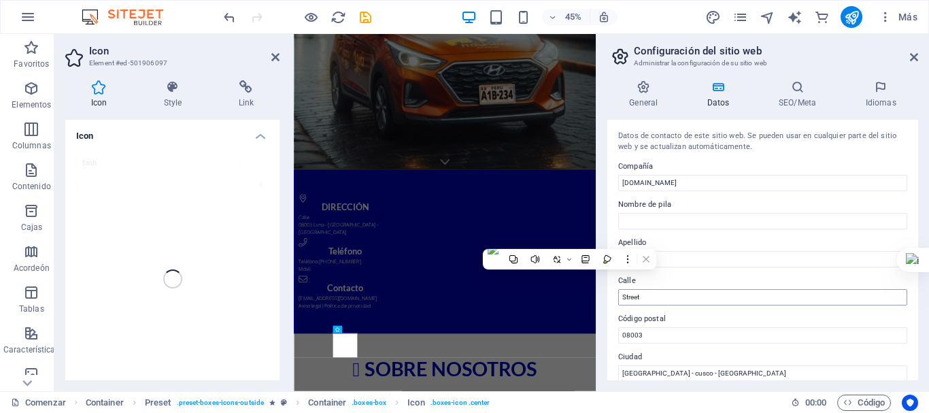
scroll to position [68, 0]
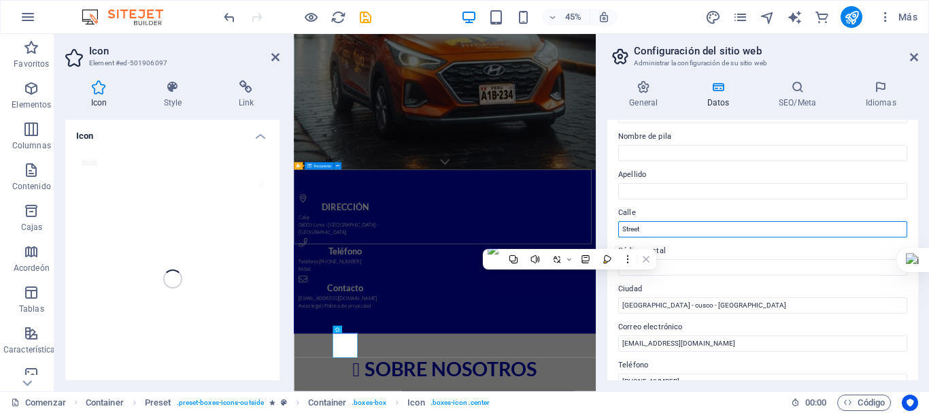
drag, startPoint x: 946, startPoint y: 263, endPoint x: 927, endPoint y: 469, distance: 207.0
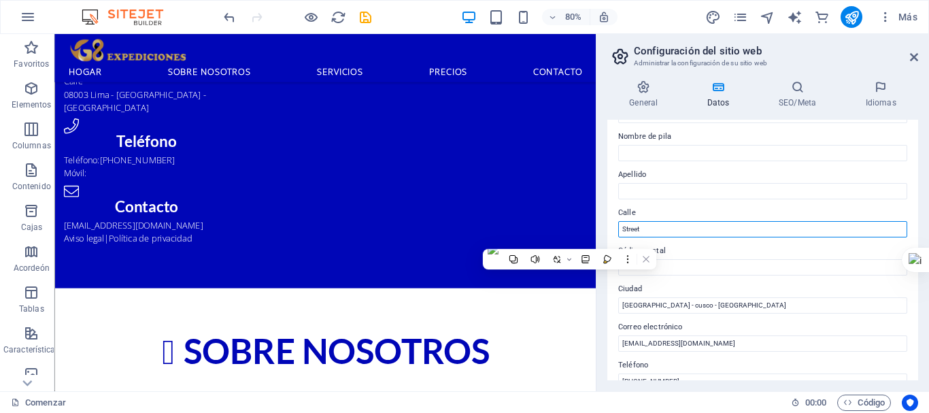
click at [658, 229] on input "Street" at bounding box center [762, 229] width 289 height 16
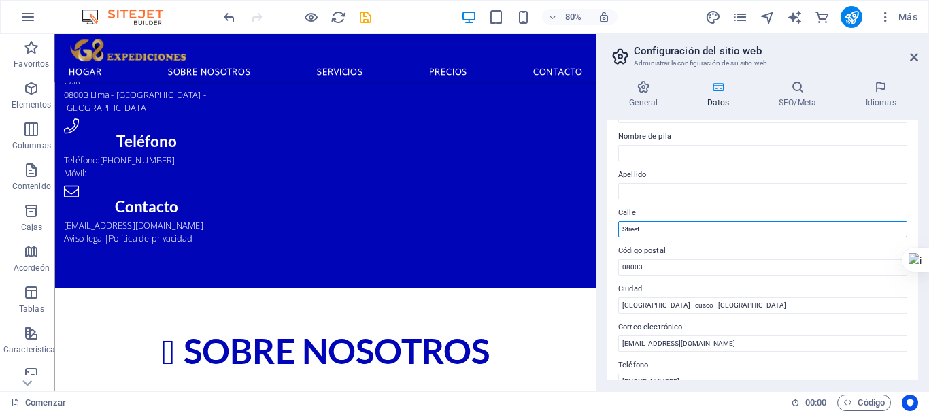
click at [658, 229] on input "Street" at bounding box center [762, 229] width 289 height 16
type input "o"
type input "OPERACIONES EN"
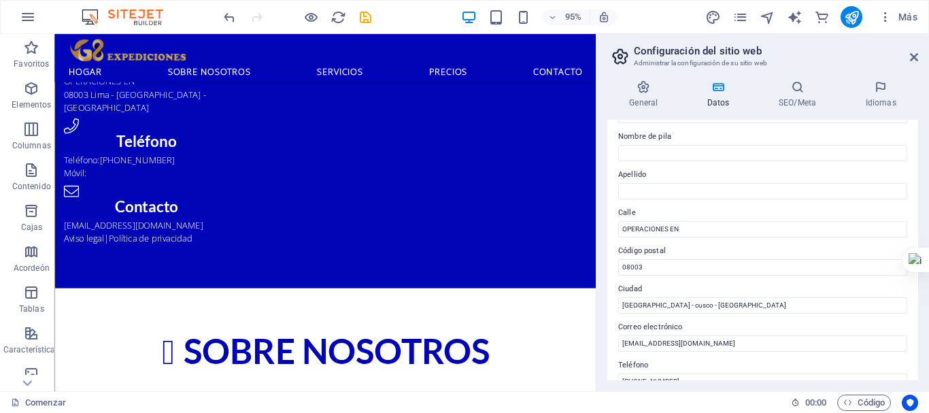
click at [669, 258] on label "Código postal" at bounding box center [762, 251] width 289 height 16
click at [669, 259] on input "08003" at bounding box center [762, 267] width 289 height 16
click at [669, 258] on label "Código postal" at bounding box center [762, 251] width 289 height 16
click at [669, 259] on input "08003" at bounding box center [762, 267] width 289 height 16
click at [917, 56] on icon at bounding box center [914, 57] width 8 height 11
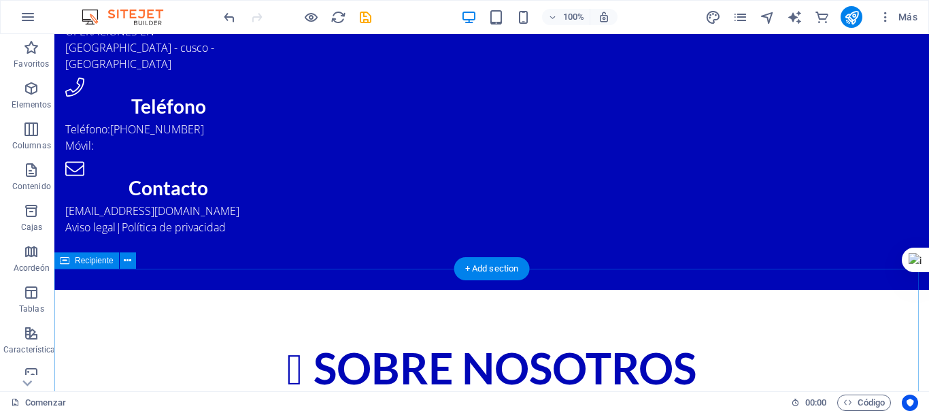
scroll to position [288, 0]
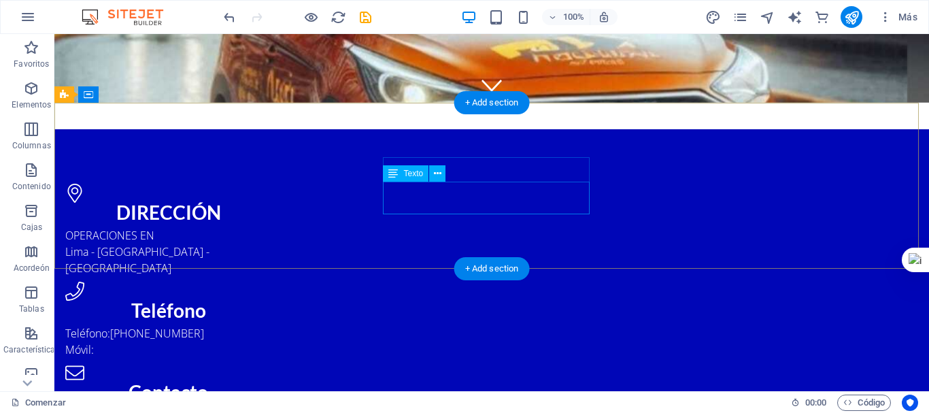
click at [272, 325] on div "Teléfono: [PHONE_NUMBER] Móvil:" at bounding box center [168, 341] width 207 height 33
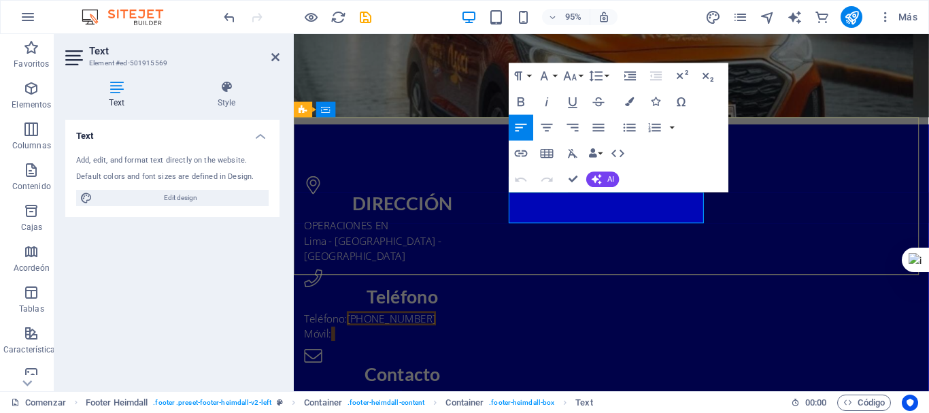
click at [512, 341] on p "Móvil:" at bounding box center [408, 349] width 207 height 16
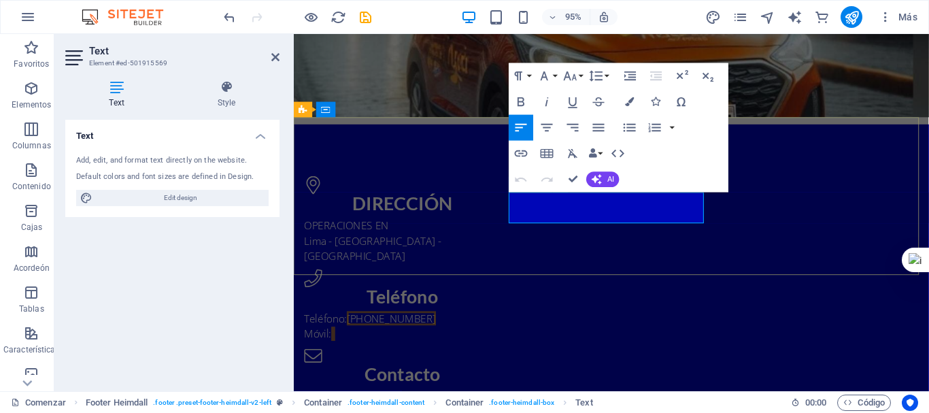
click at [444, 326] on span "[PHONE_NUMBER]" at bounding box center [397, 333] width 94 height 15
drag, startPoint x: 611, startPoint y: 210, endPoint x: 912, endPoint y: 266, distance: 305.9
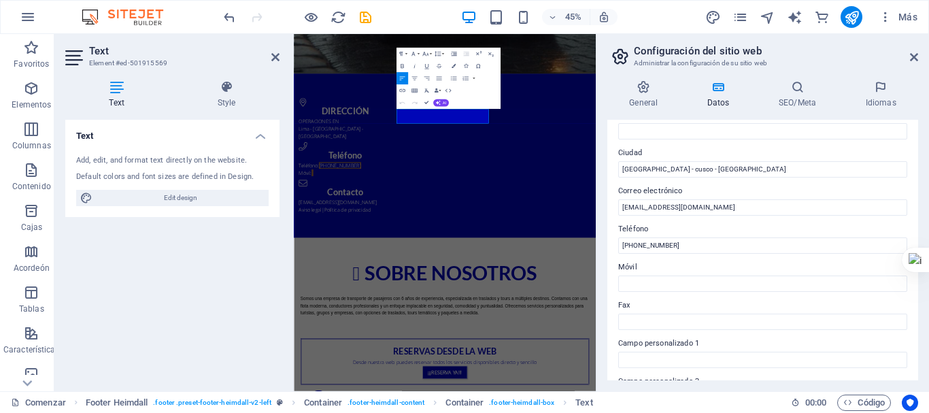
scroll to position [272, 0]
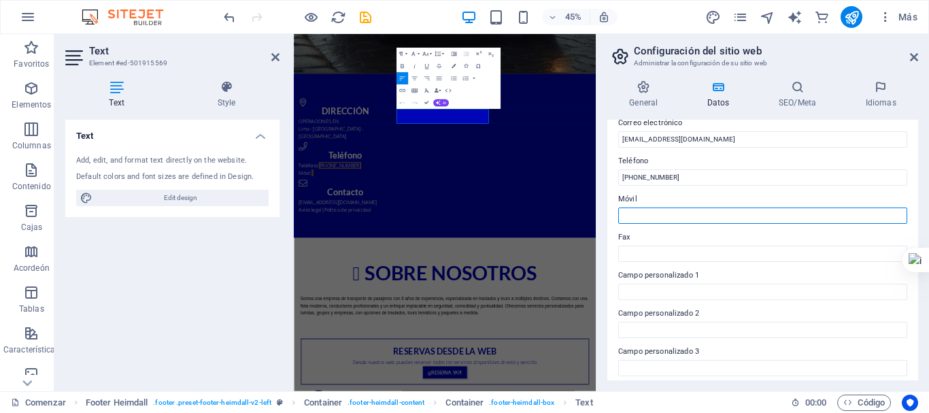
click at [652, 214] on input "Móvil" at bounding box center [762, 215] width 289 height 16
type input "W"
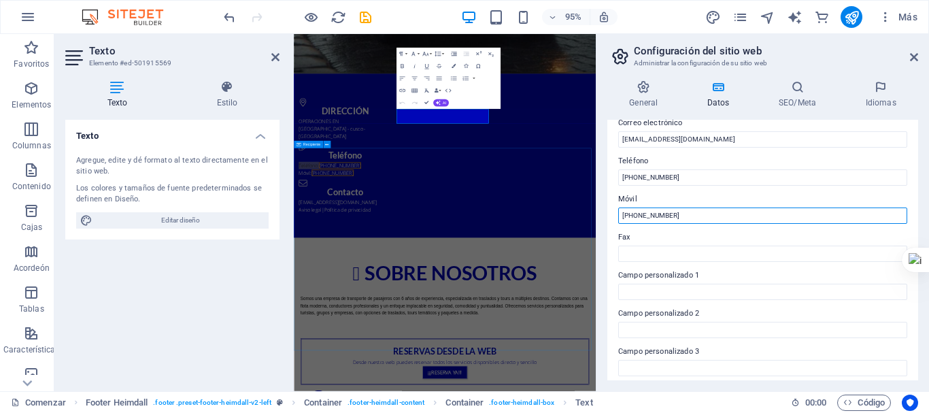
type input "[PHONE_NUMBER]"
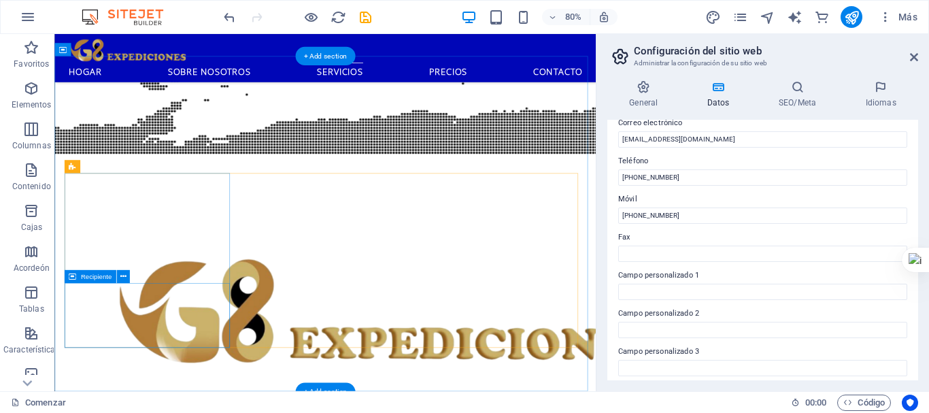
scroll to position [1550, 0]
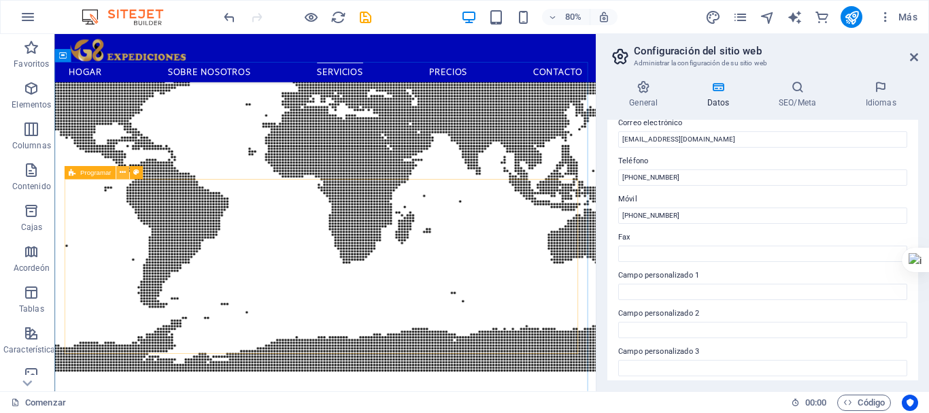
click at [121, 175] on icon at bounding box center [122, 173] width 6 height 12
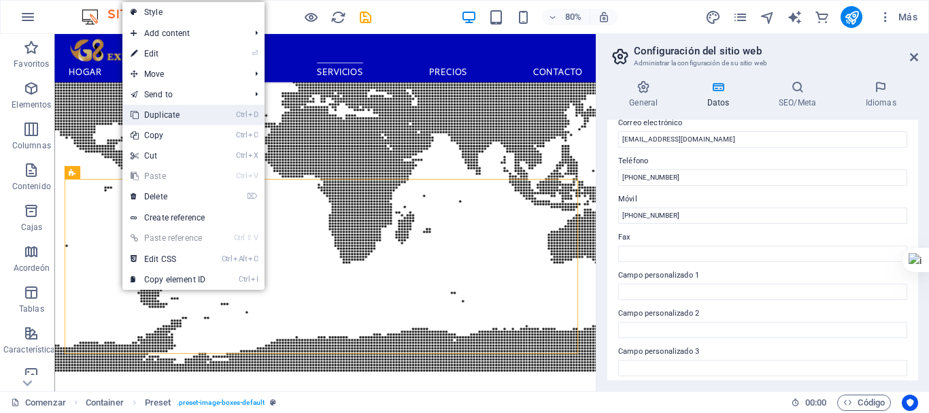
click at [152, 118] on link "Ctrl D Duplicate" at bounding box center [167, 115] width 91 height 20
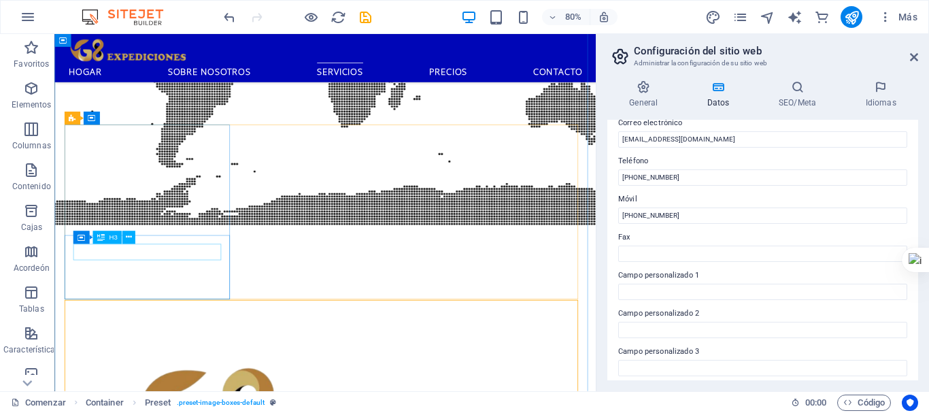
scroll to position [1618, 0]
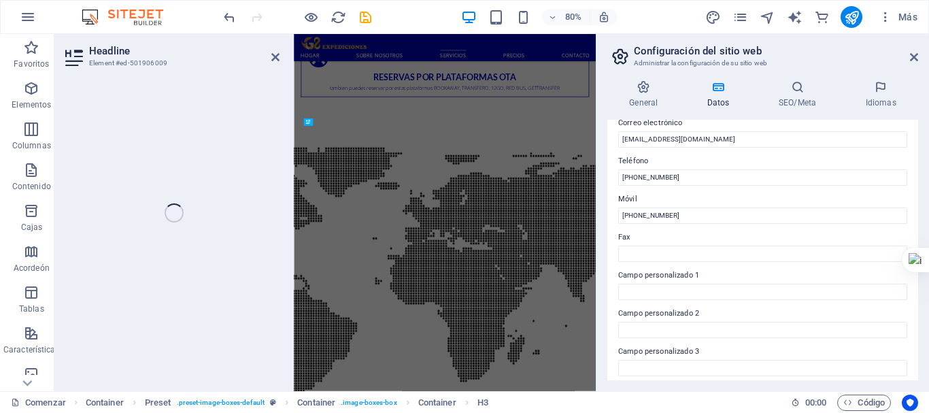
scroll to position [1965, 0]
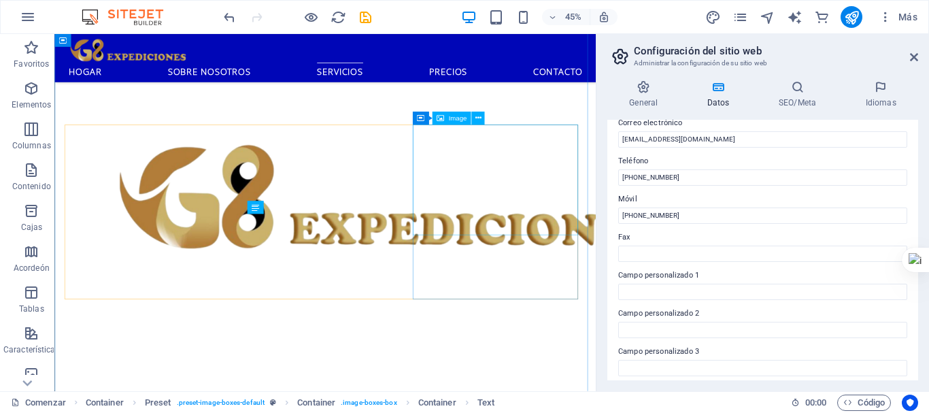
scroll to position [1618, 0]
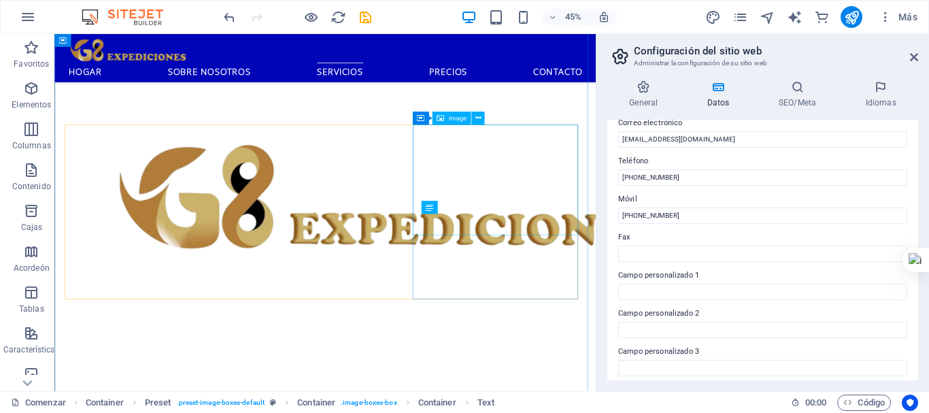
scroll to position [1618, 0]
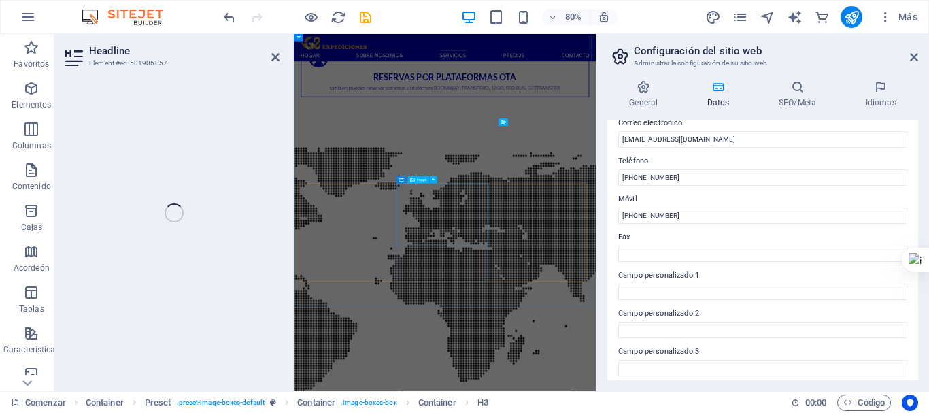
scroll to position [1965, 0]
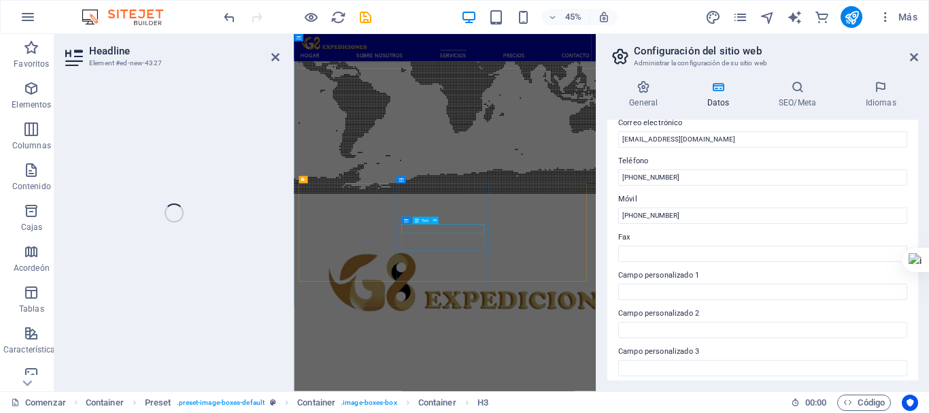
scroll to position [2059, 0]
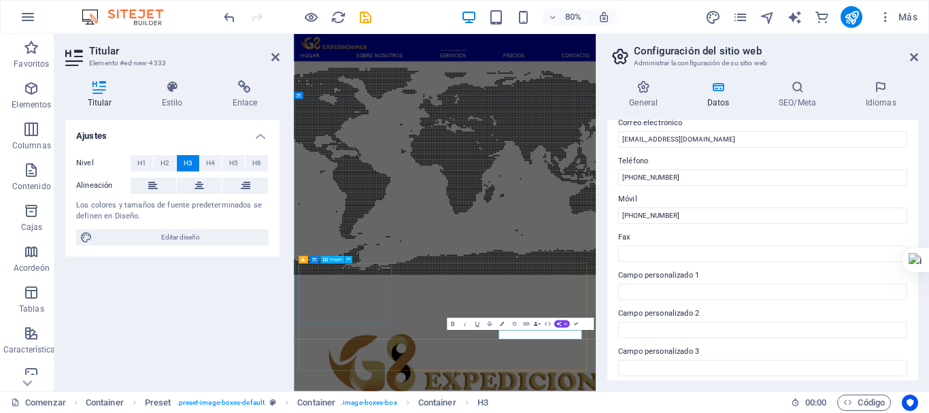
scroll to position [1788, 0]
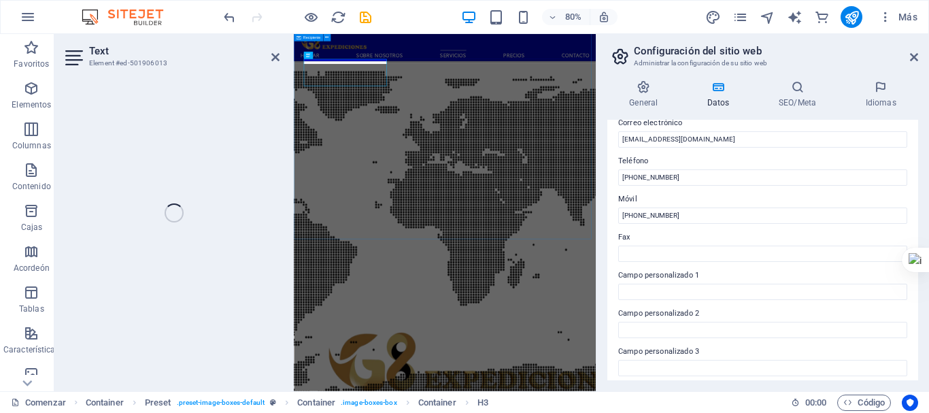
scroll to position [2135, 0]
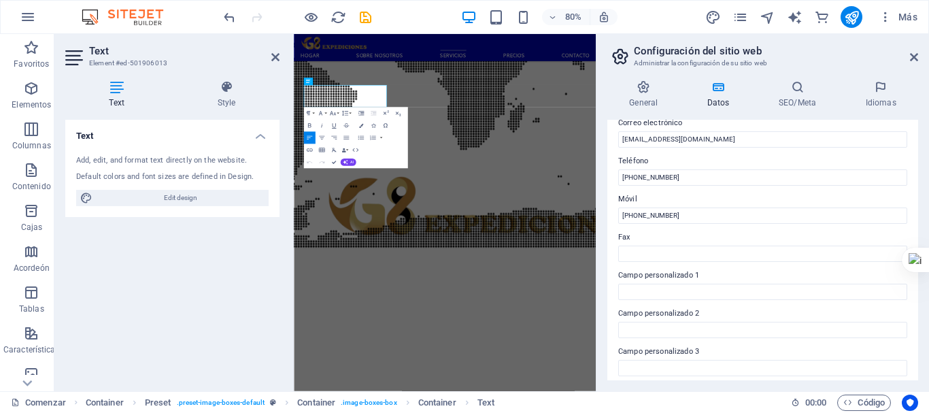
click at [125, 163] on div "Add, edit, and format text directly on the website." at bounding box center [172, 161] width 193 height 12
click at [917, 53] on icon at bounding box center [914, 57] width 8 height 11
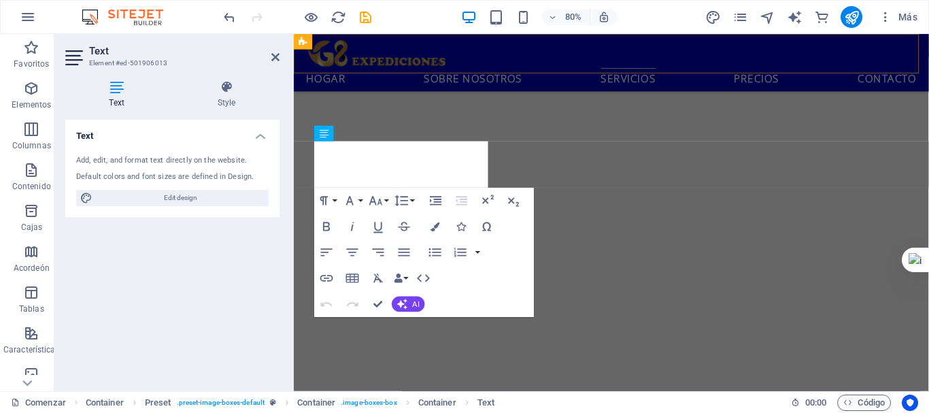
scroll to position [1716, 0]
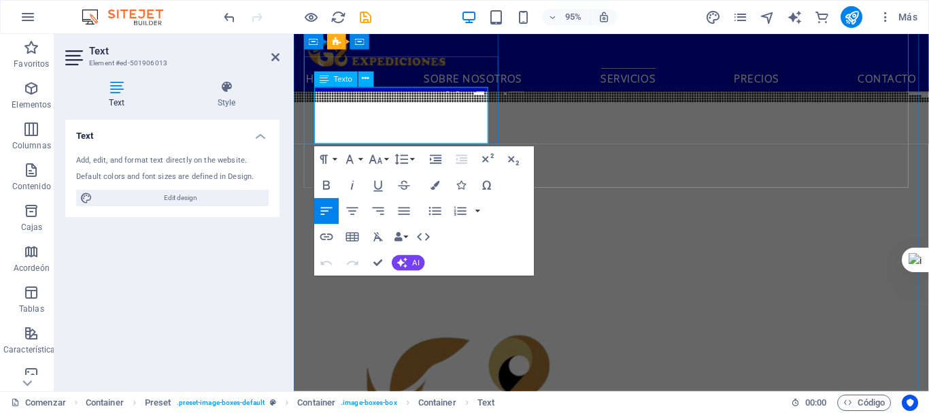
drag, startPoint x: 317, startPoint y: 101, endPoint x: 373, endPoint y: 128, distance: 62.4
